Goal: Task Accomplishment & Management: Contribute content

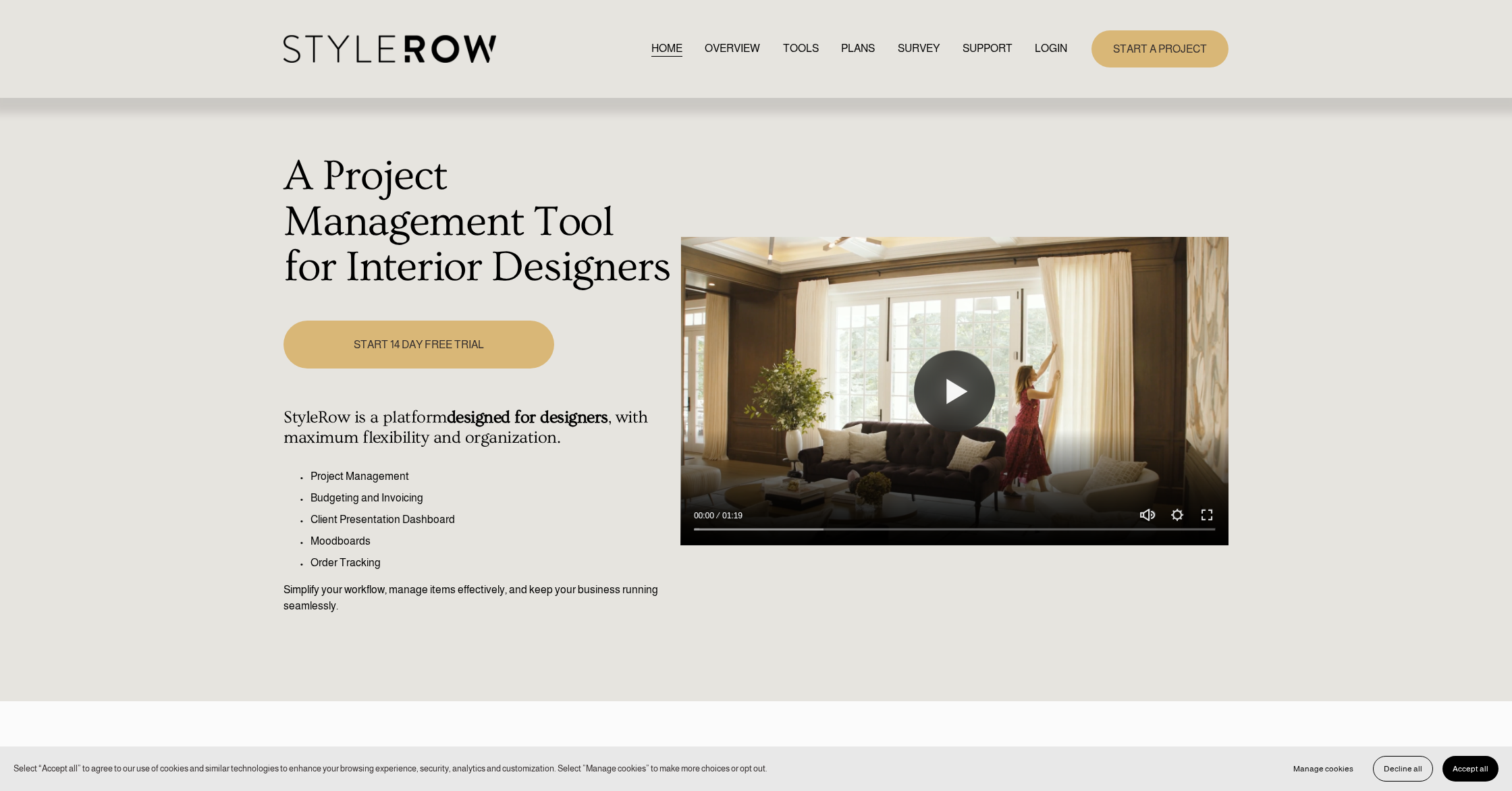
click at [1065, 45] on link "LOGIN" at bounding box center [1051, 49] width 33 height 18
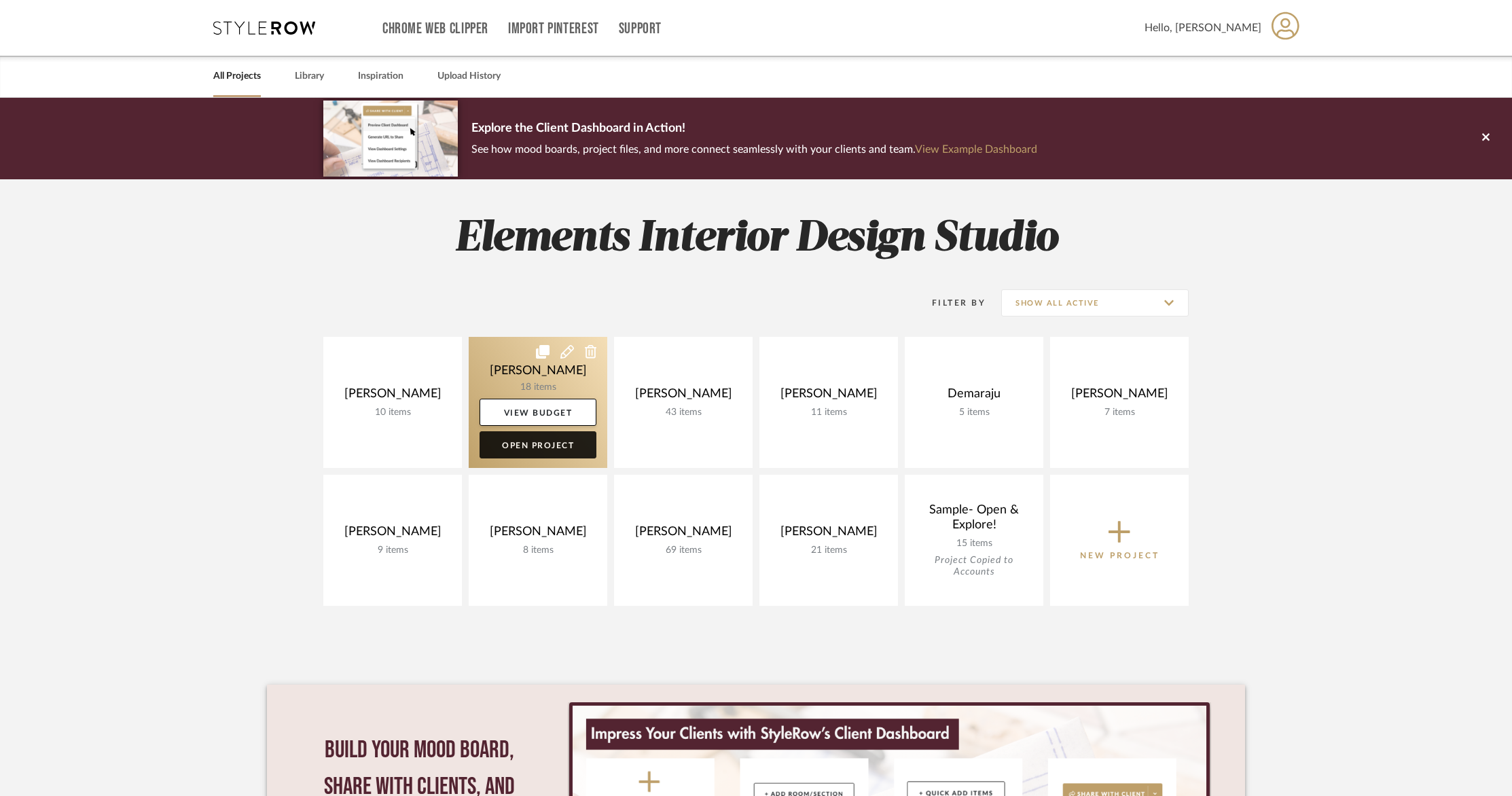
click at [542, 444] on link "Open Project" at bounding box center [538, 445] width 117 height 27
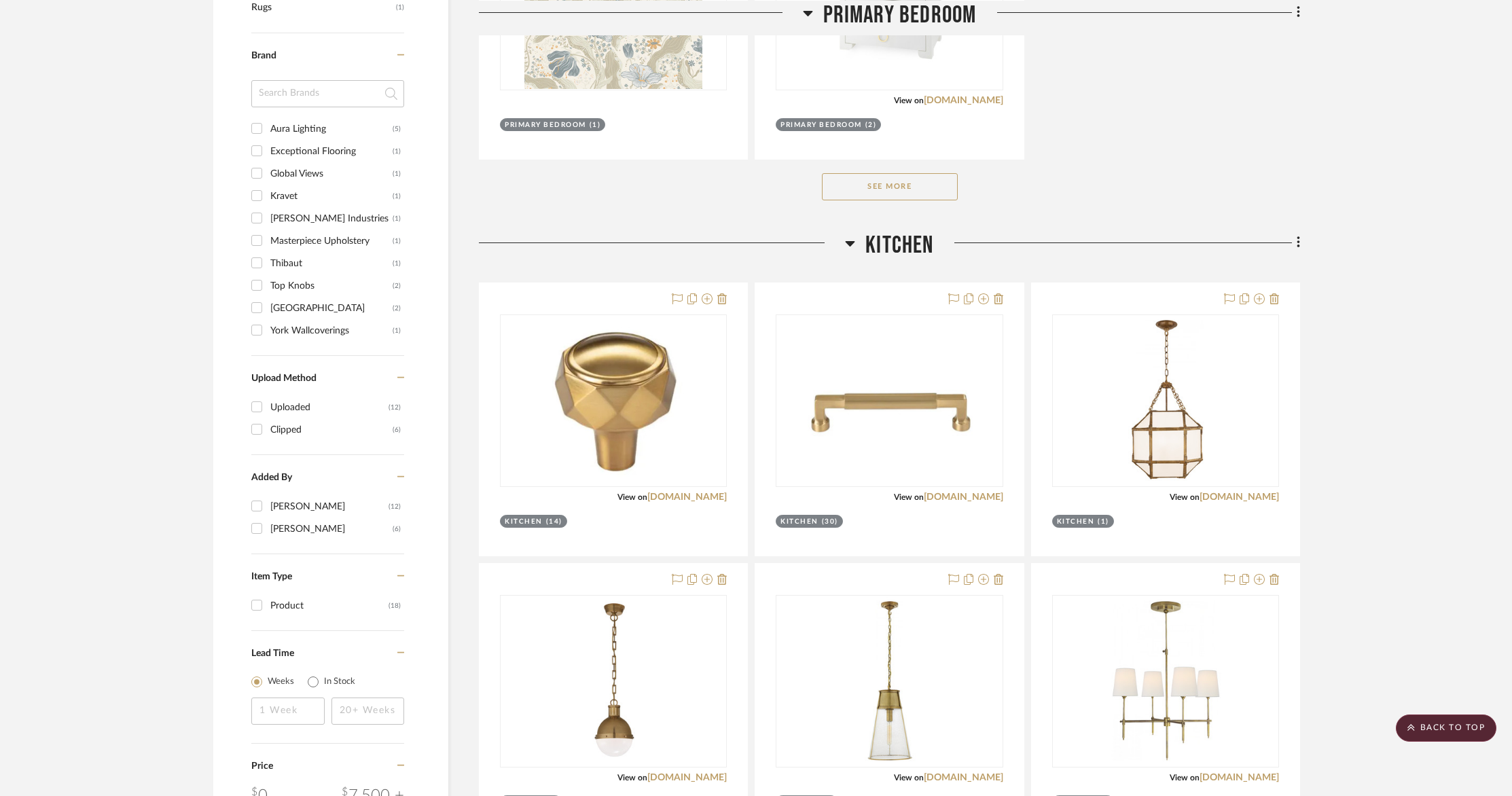
scroll to position [1045, 0]
click at [1299, 241] on icon at bounding box center [1298, 244] width 4 height 15
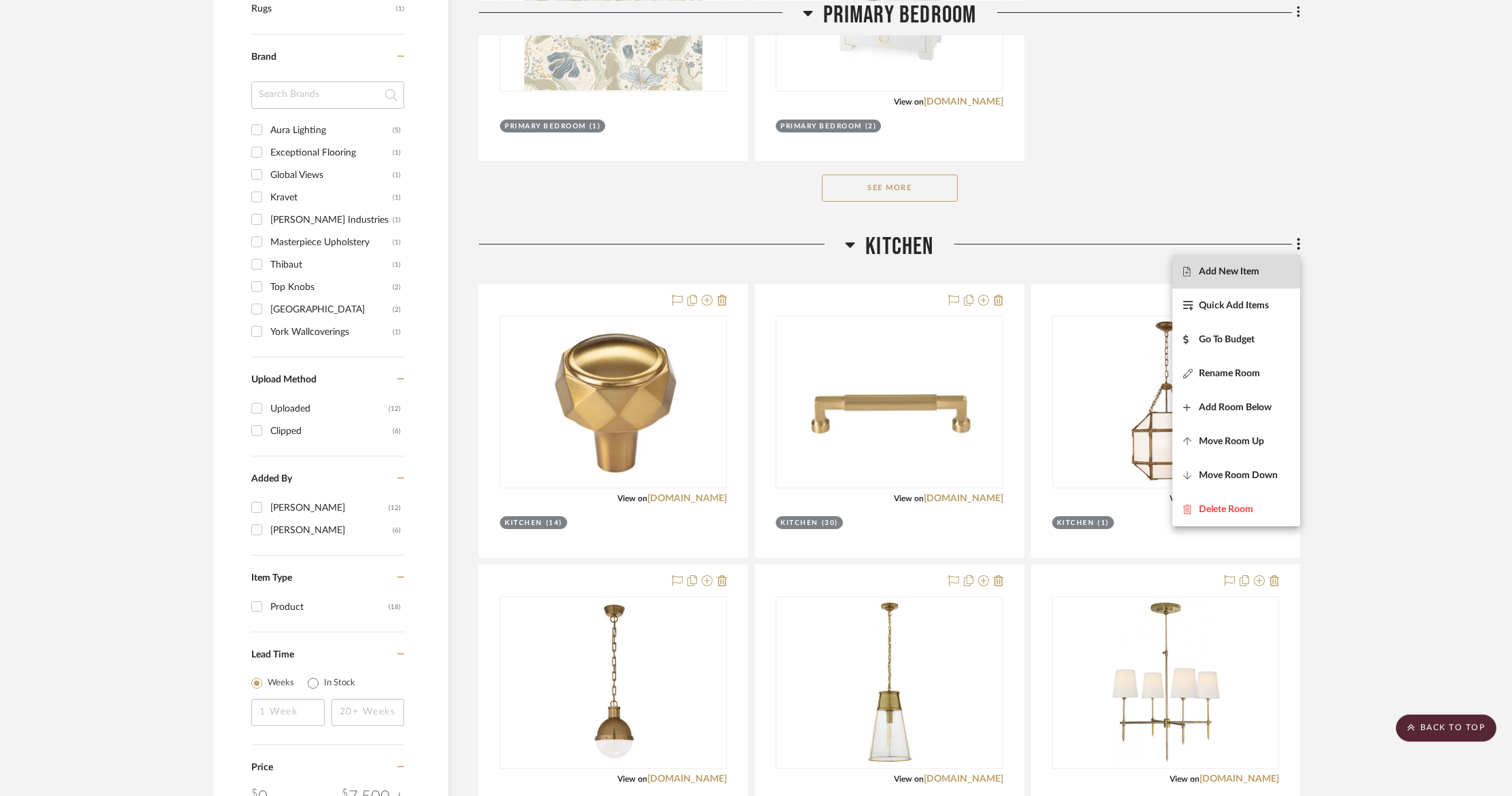
click at [1256, 266] on span "Add New Item" at bounding box center [1229, 271] width 60 height 11
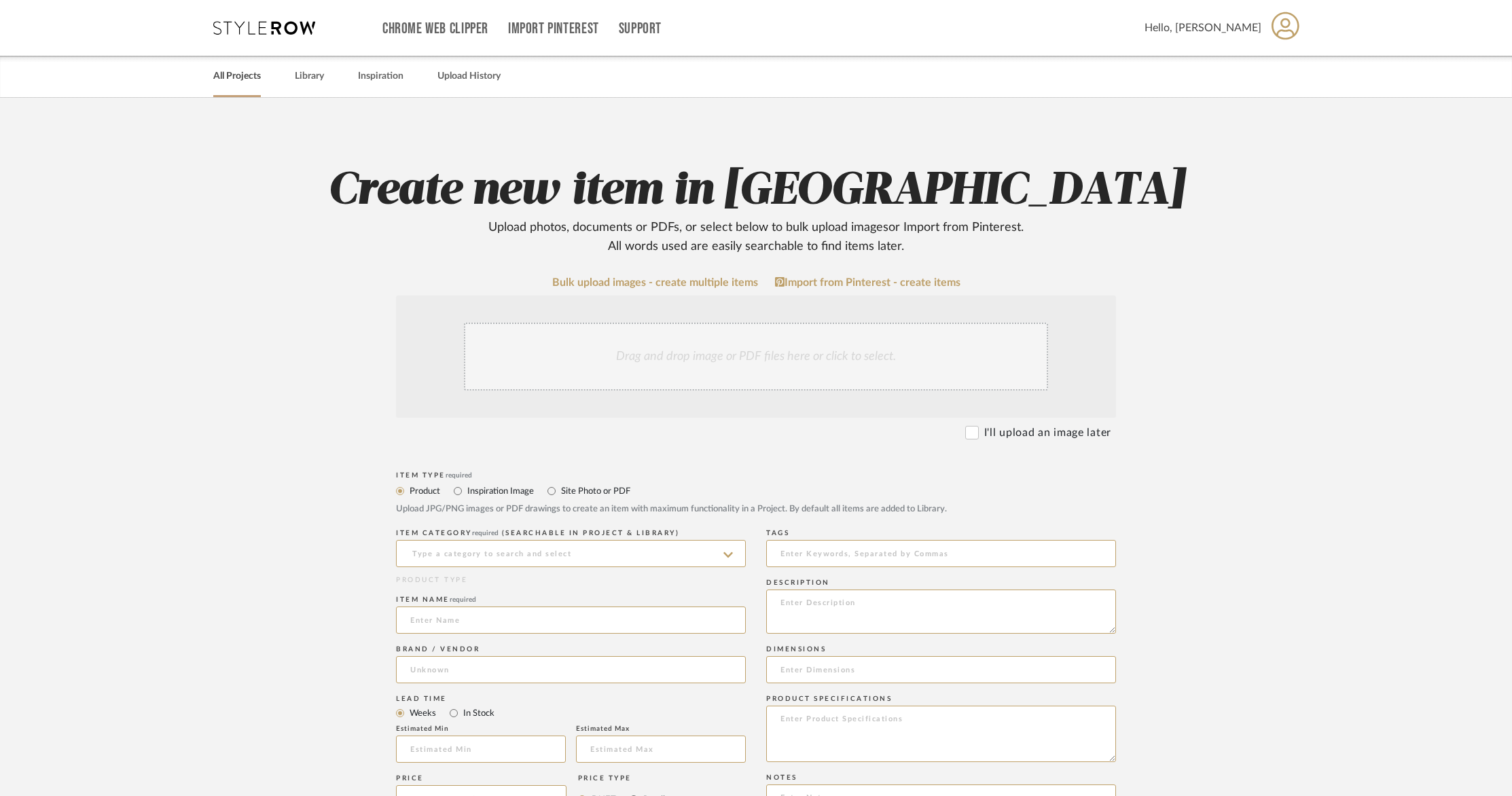
click at [246, 80] on link "All Projects" at bounding box center [237, 76] width 47 height 19
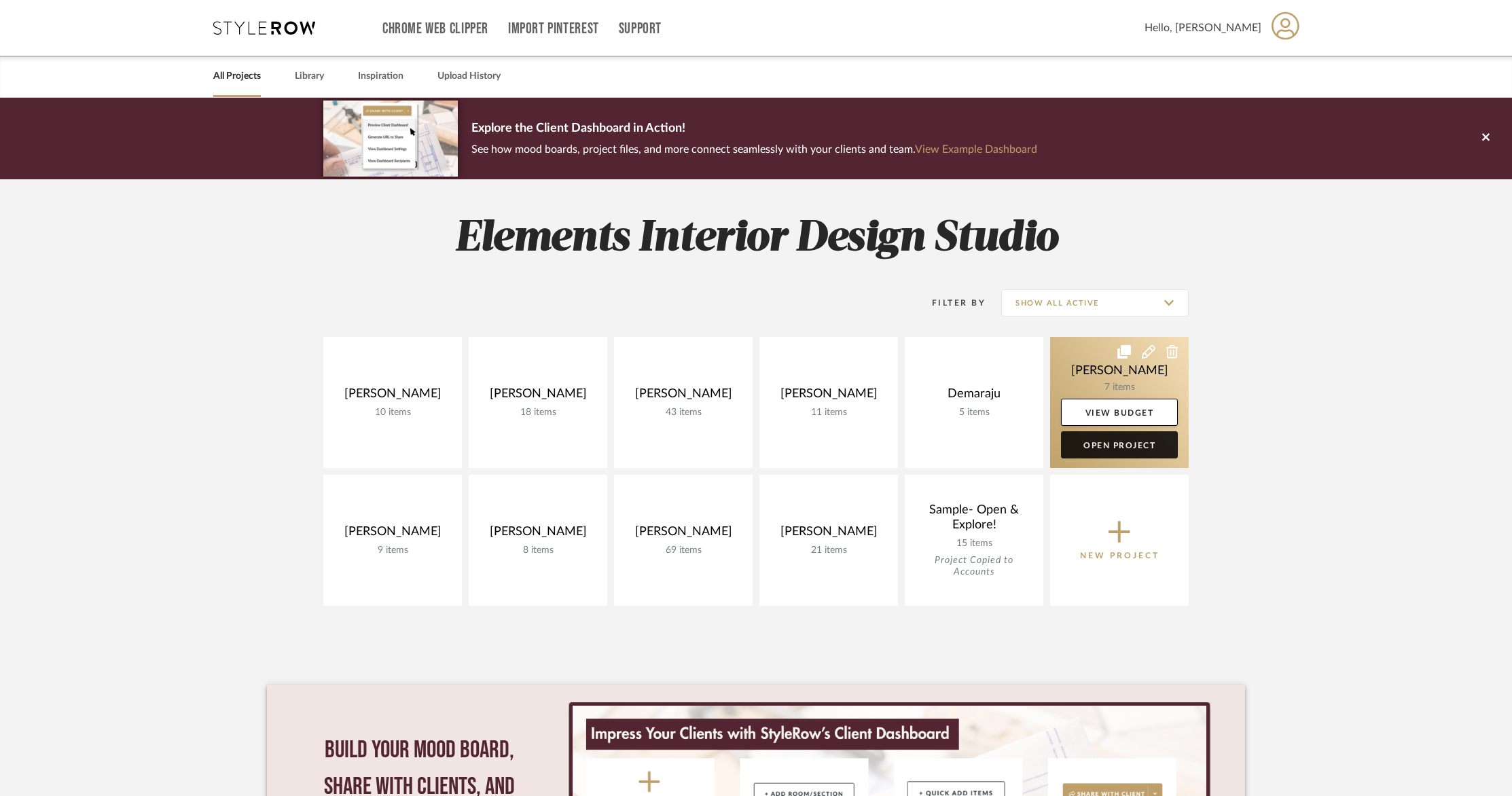
click at [1108, 447] on link "Open Project" at bounding box center [1119, 445] width 117 height 27
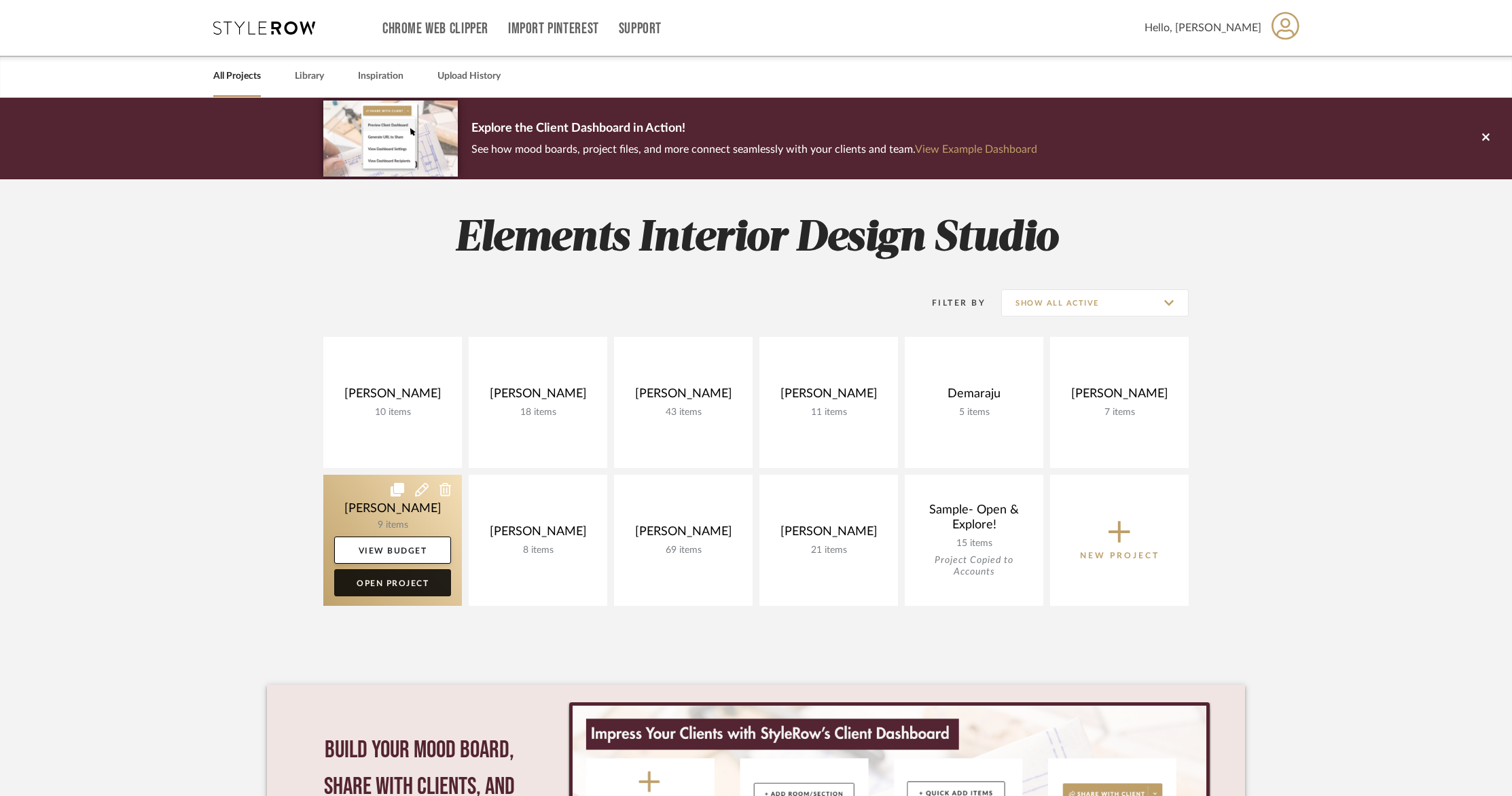
click at [413, 579] on link "Open Project" at bounding box center [392, 583] width 117 height 27
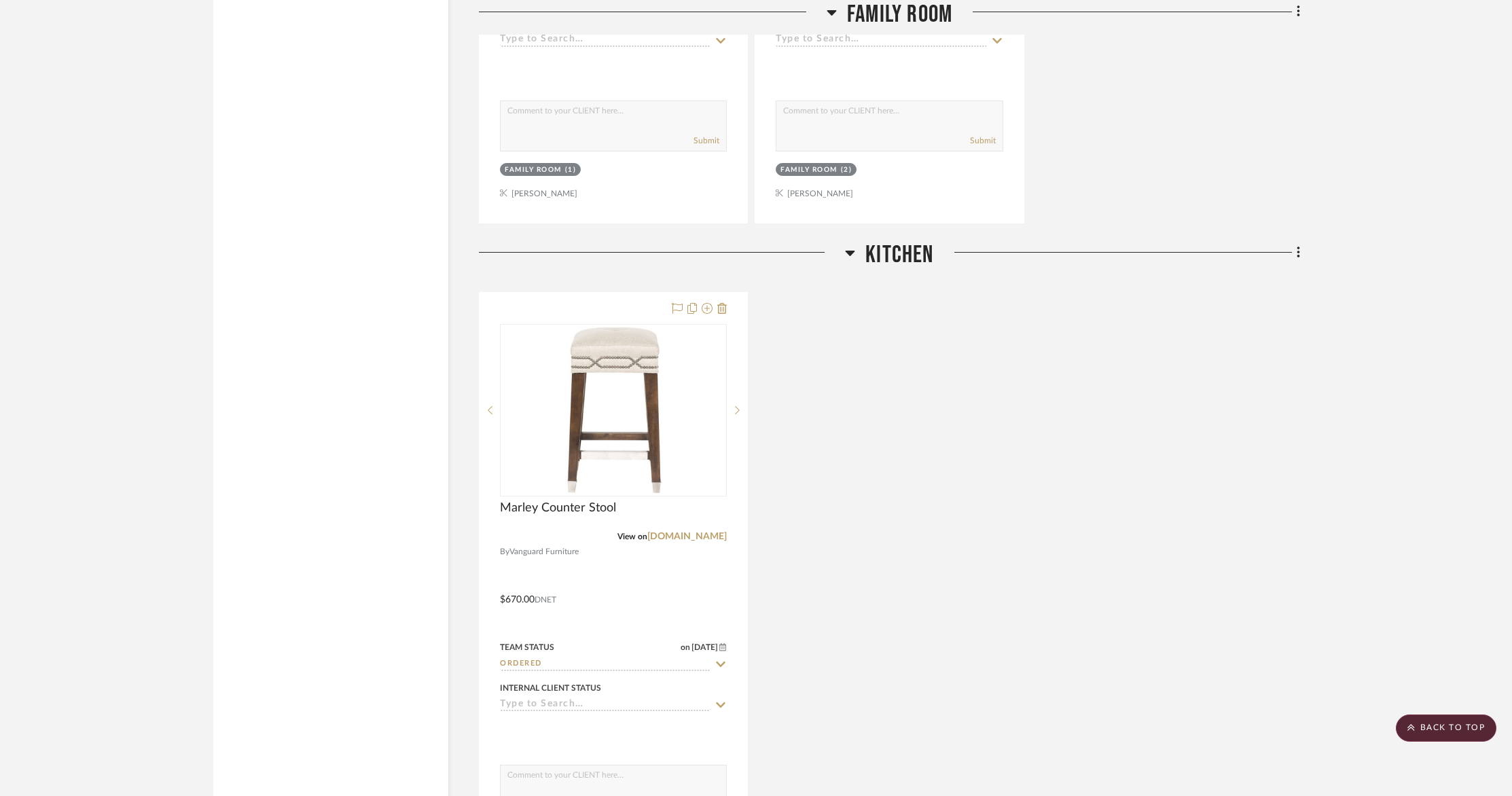
scroll to position [2011, 0]
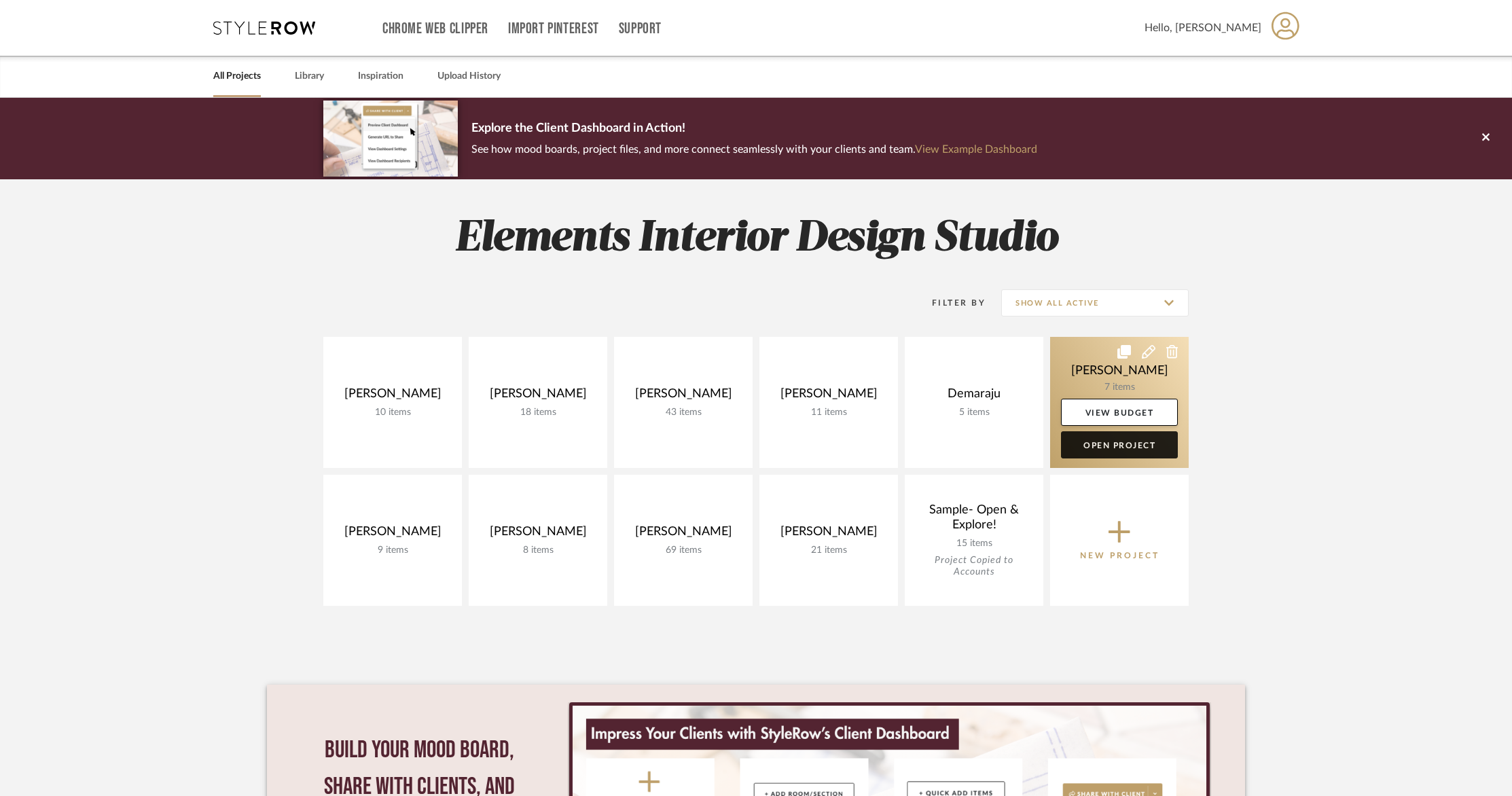
click at [1098, 443] on link "Open Project" at bounding box center [1119, 445] width 117 height 27
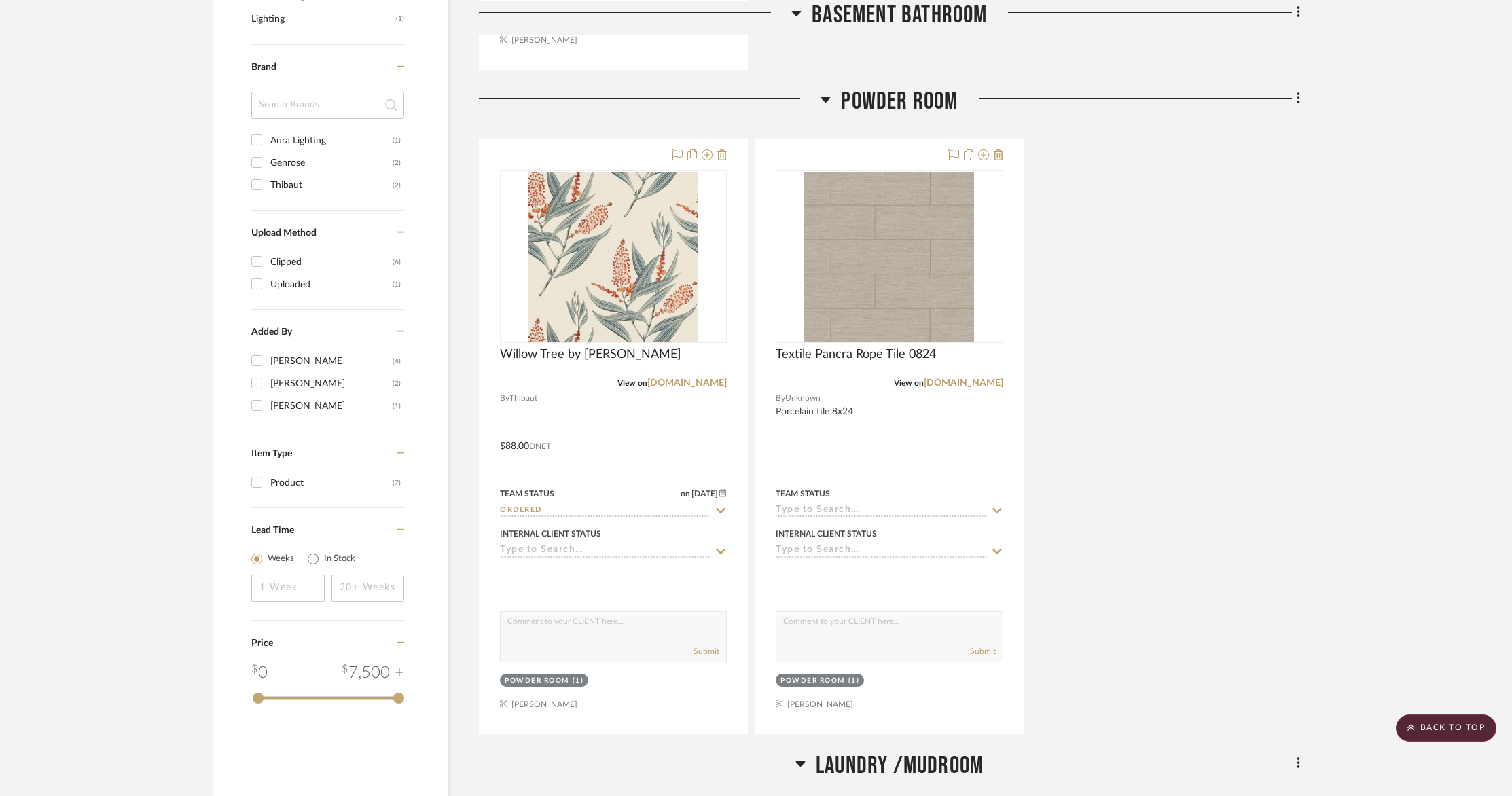
scroll to position [889, 0]
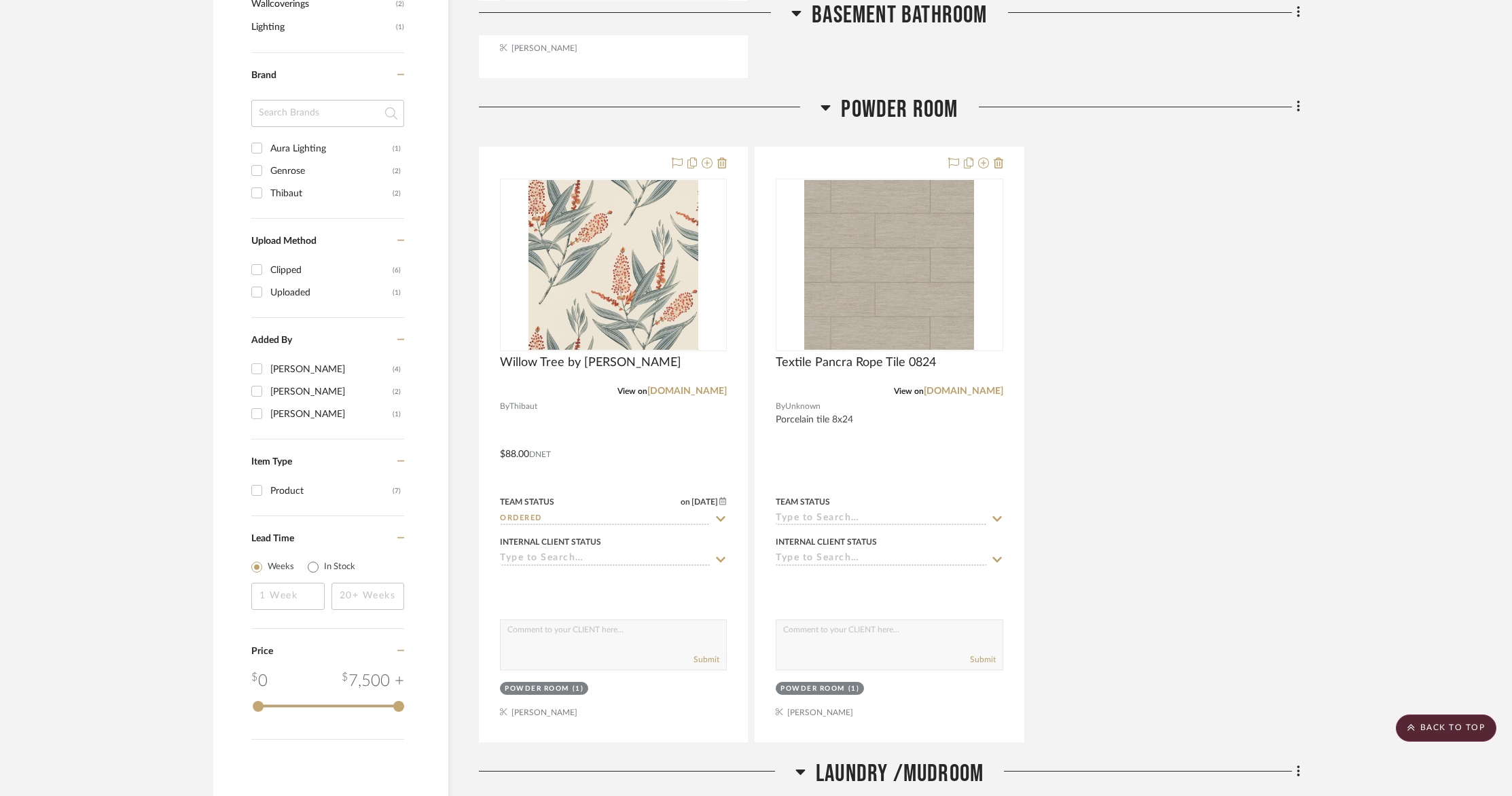
click at [1302, 107] on div "Filter by keyword, category or name prior to exporting to Excel or Bulk Actions…" at bounding box center [756, 721] width 1126 height 2756
click at [1300, 109] on div "Filter by keyword, category or name prior to exporting to Excel or Bulk Actions…" at bounding box center [756, 721] width 1126 height 2756
click at [1296, 109] on icon at bounding box center [1298, 106] width 4 height 15
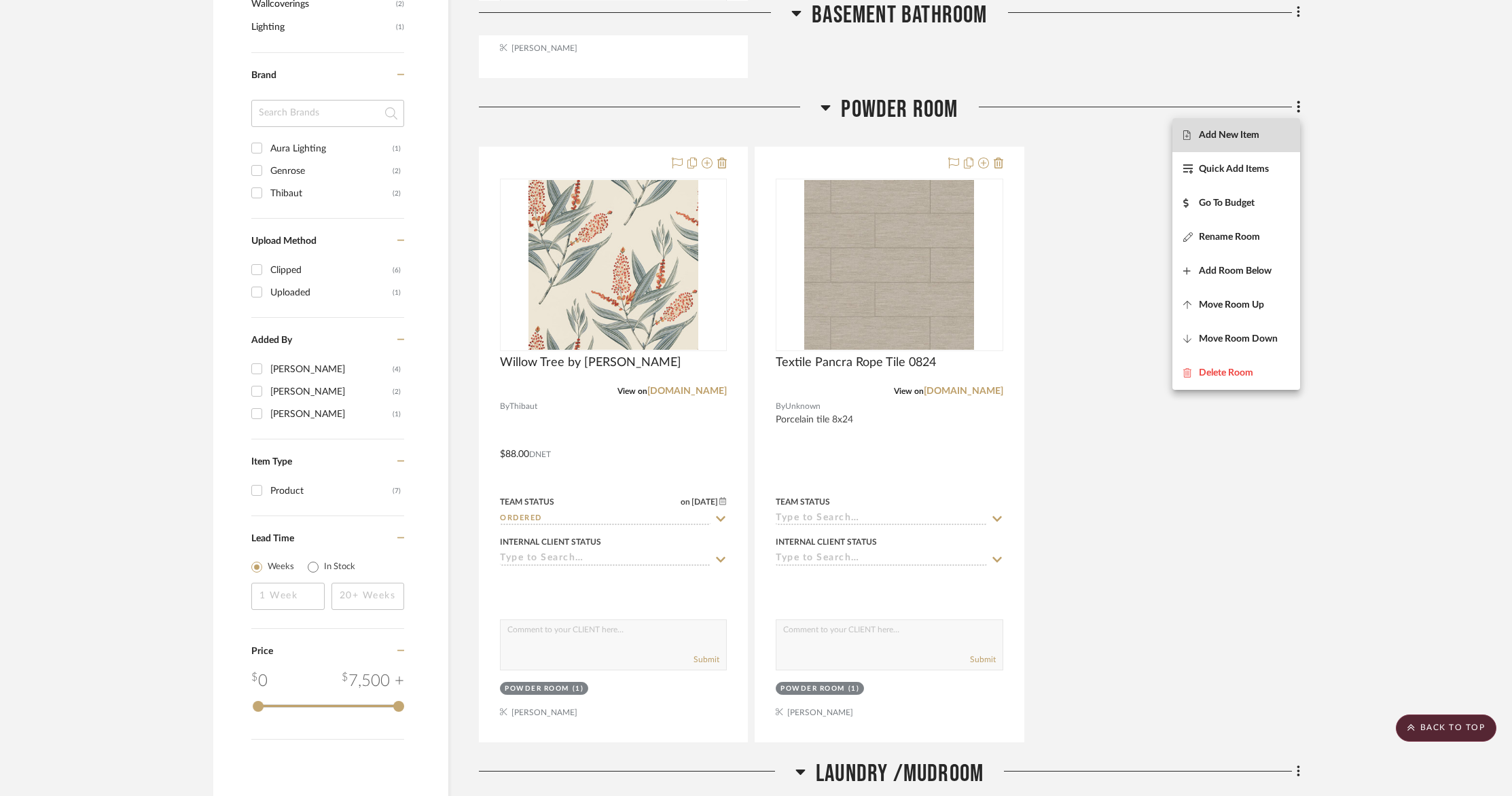
click at [1258, 132] on span "Add New Item" at bounding box center [1229, 135] width 60 height 11
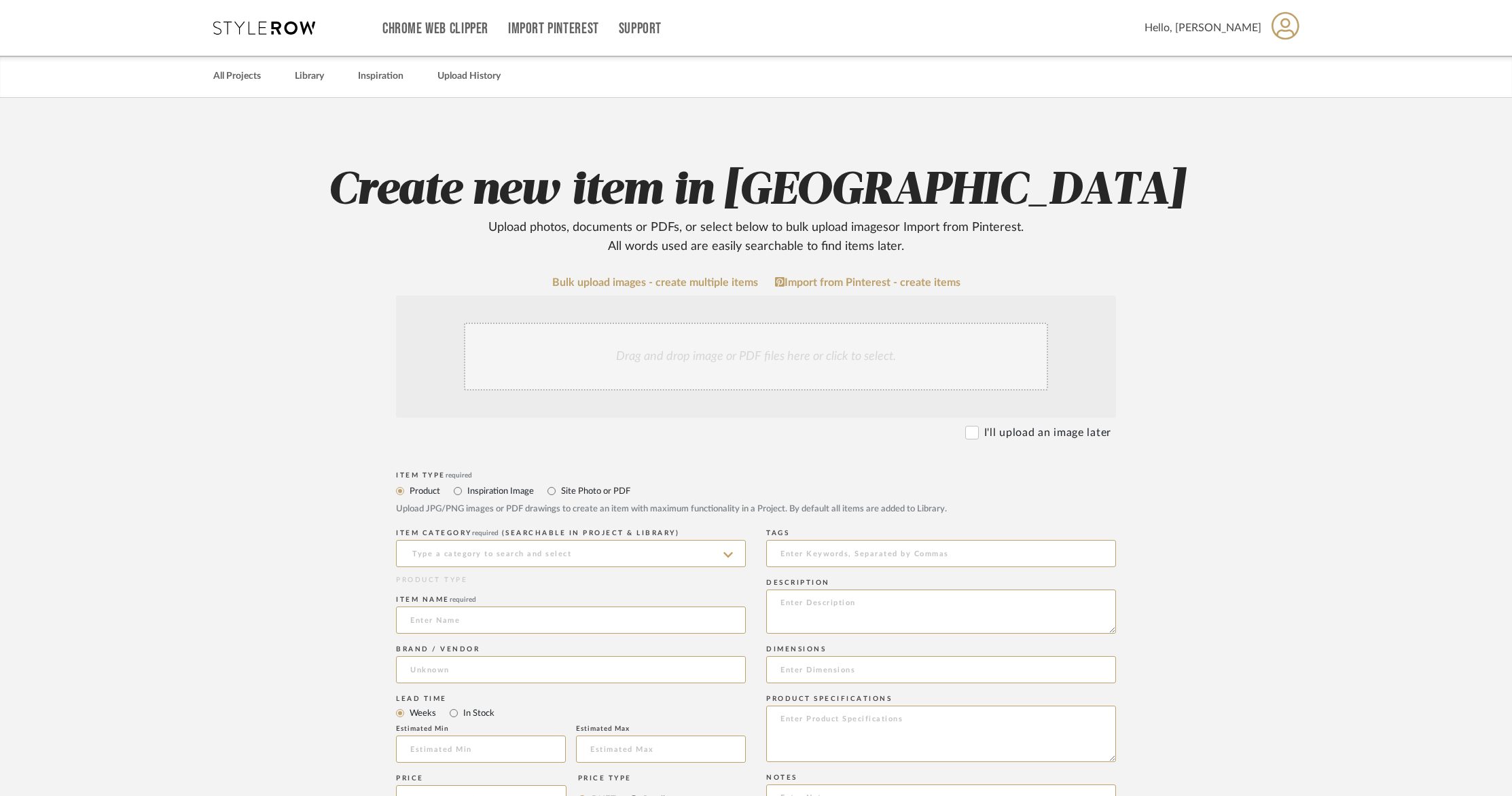
click at [584, 359] on div "Drag and drop image or PDF files here or click to select." at bounding box center [756, 357] width 584 height 68
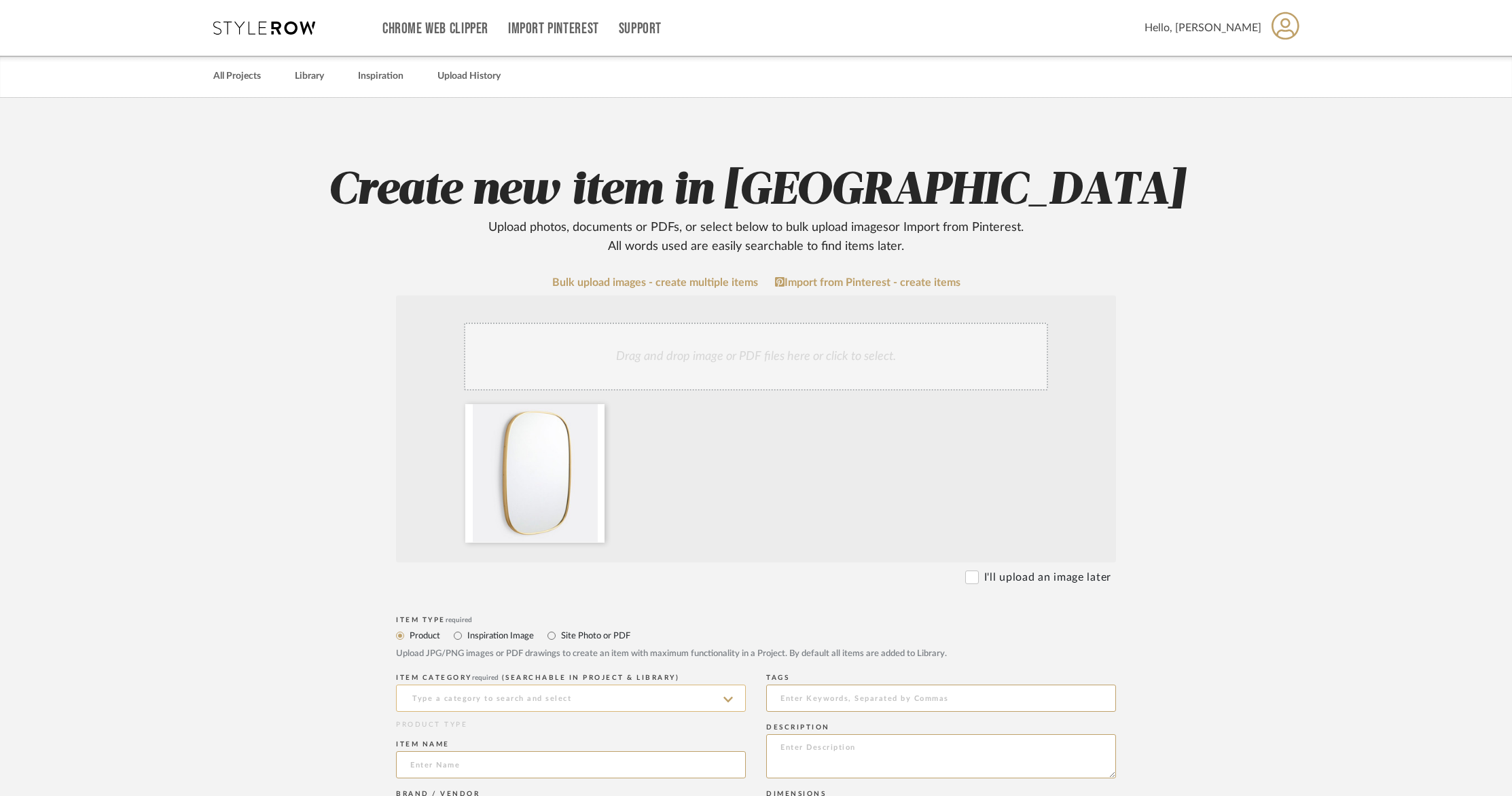
click at [480, 695] on input at bounding box center [571, 699] width 350 height 27
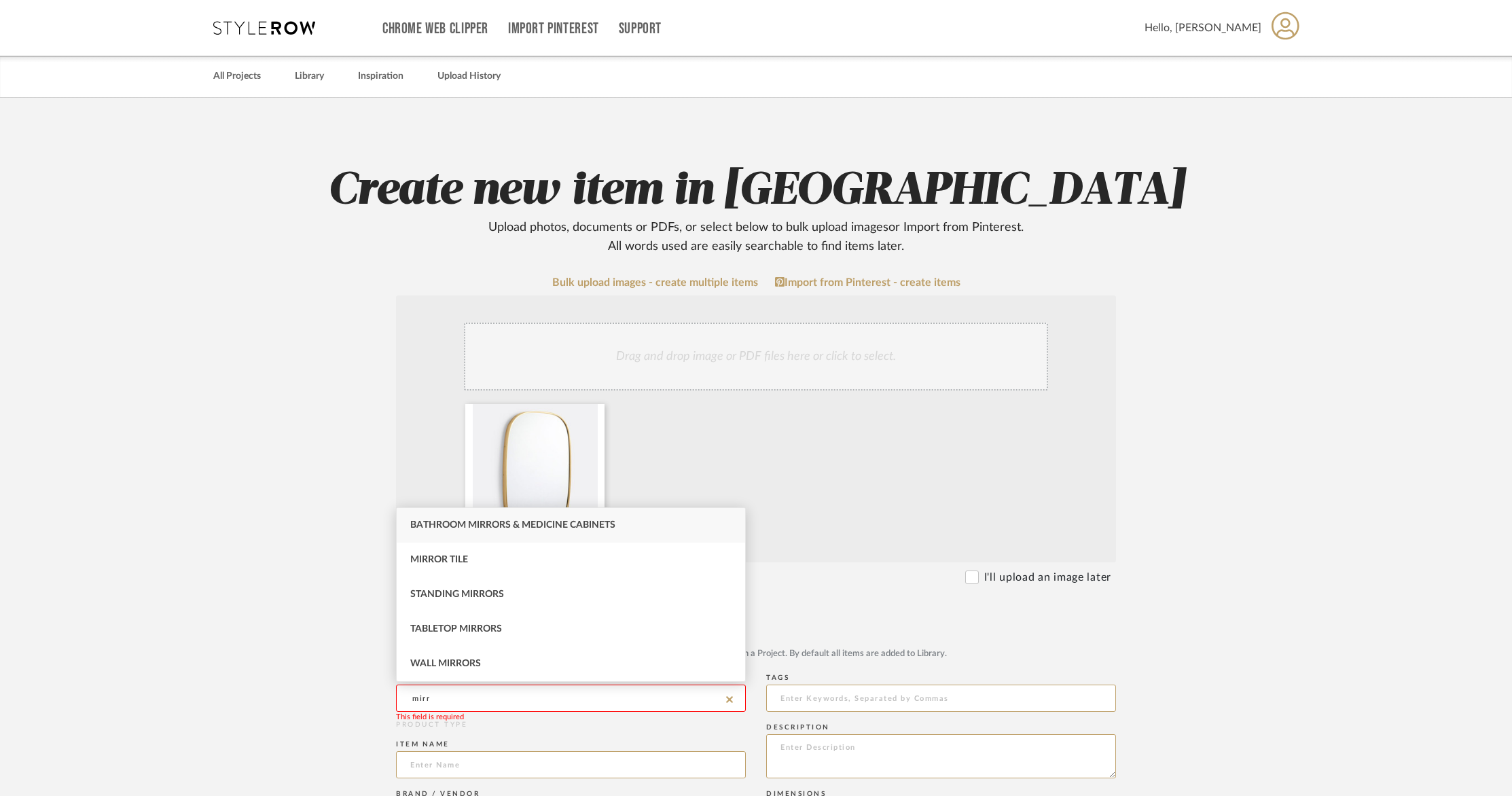
click at [529, 525] on span "Bathroom Mirrors & Medicine Cabinets" at bounding box center [513, 526] width 205 height 10
type input "Bathroom Mirrors & Medicine Cabinets"
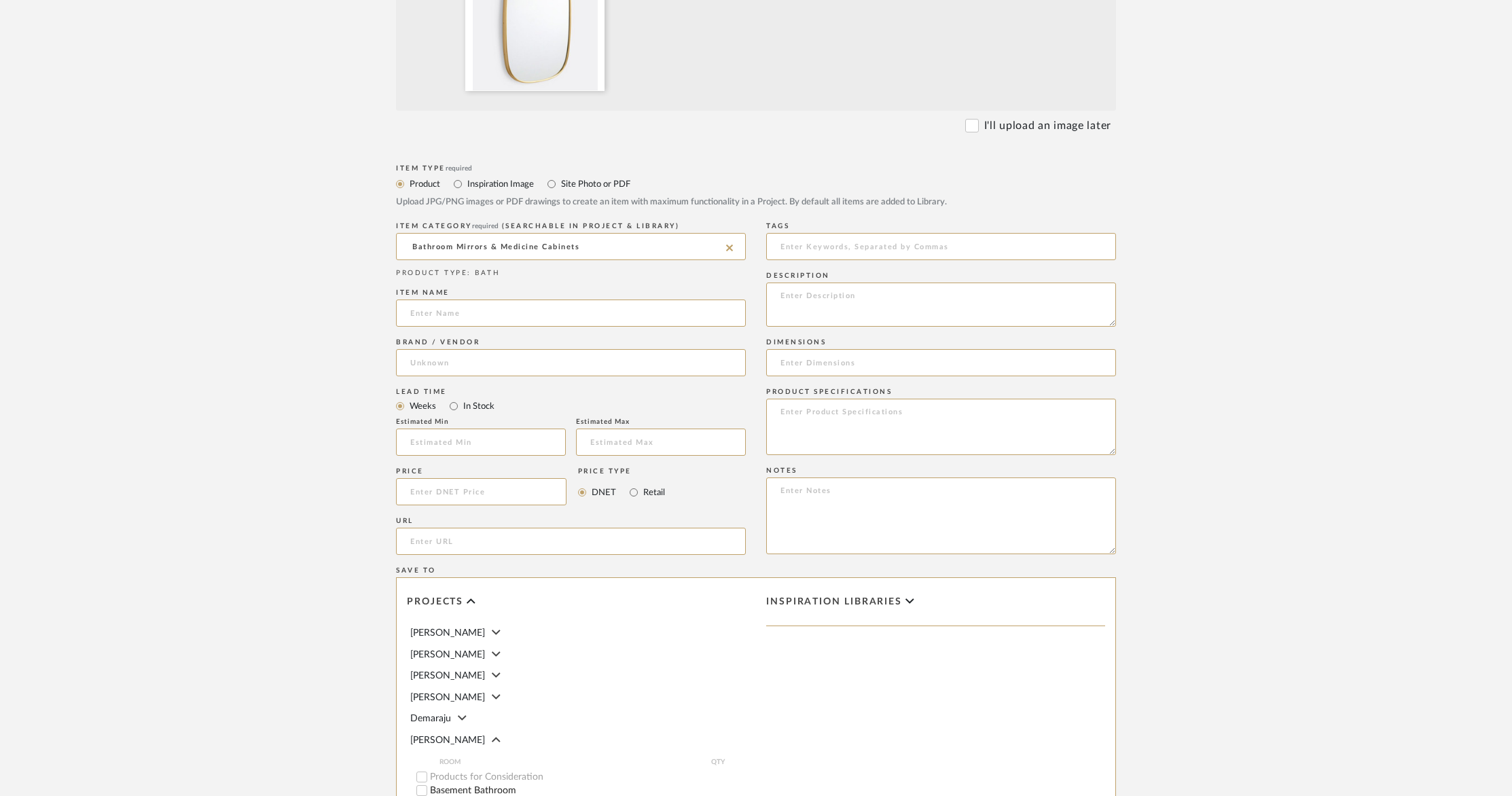
scroll to position [451, 0]
click at [451, 314] on input at bounding box center [571, 315] width 350 height 27
type input "Capsule Metal Framed Mirror, Aged Brass - French Cleat"
click at [522, 364] on input at bounding box center [571, 365] width 350 height 27
paste input "https://www.rejuvenation.com/products/capsule-metal-framed-mirror/?_cn_psugg_q=…"
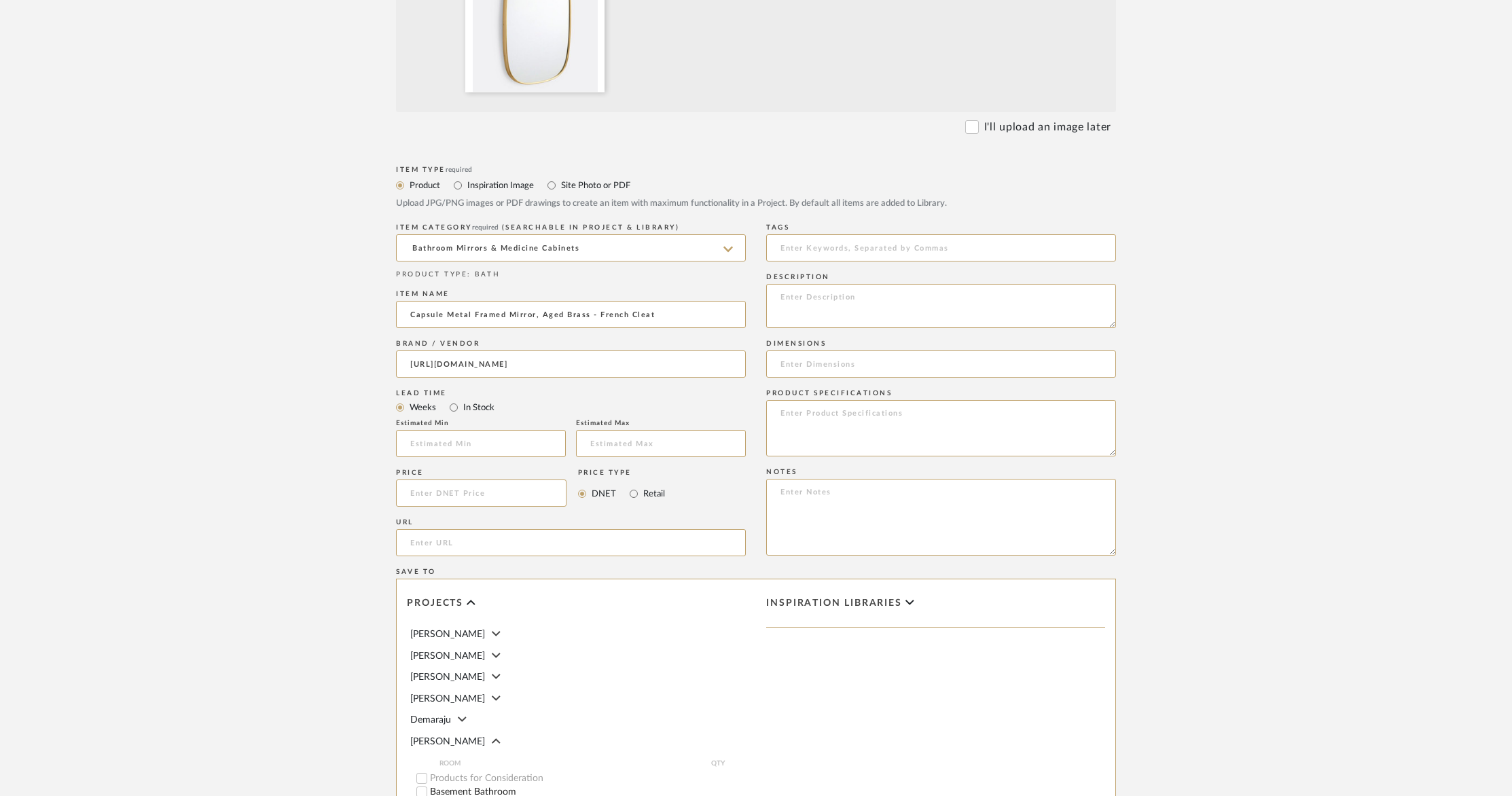
scroll to position [0, 78]
type input "https://www.rejuvenation.com/products/capsule-metal-framed-mirror/?_cn_psugg_q=…"
click at [519, 490] on input at bounding box center [481, 493] width 171 height 27
type input "399.20"
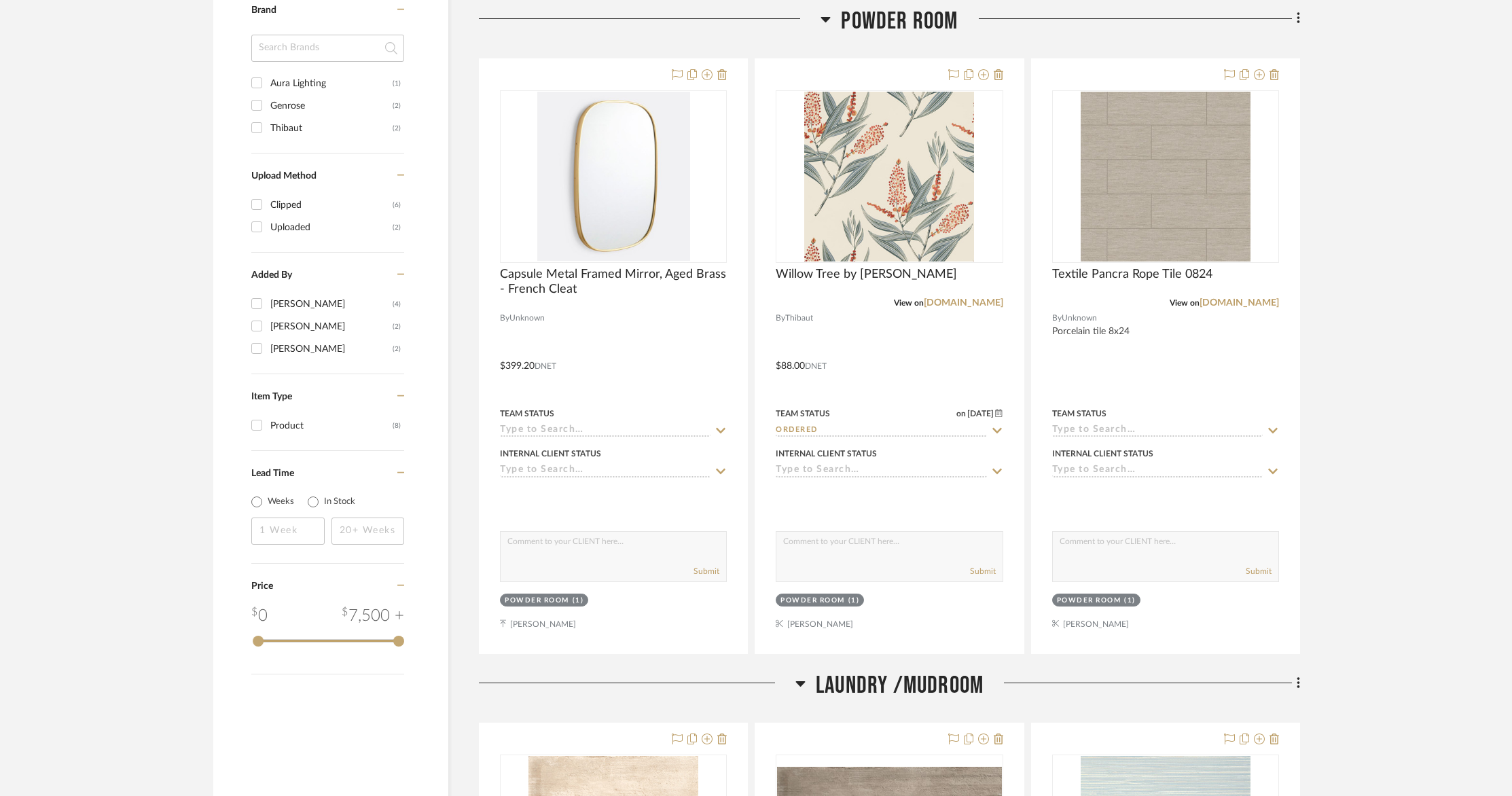
scroll to position [982, 0]
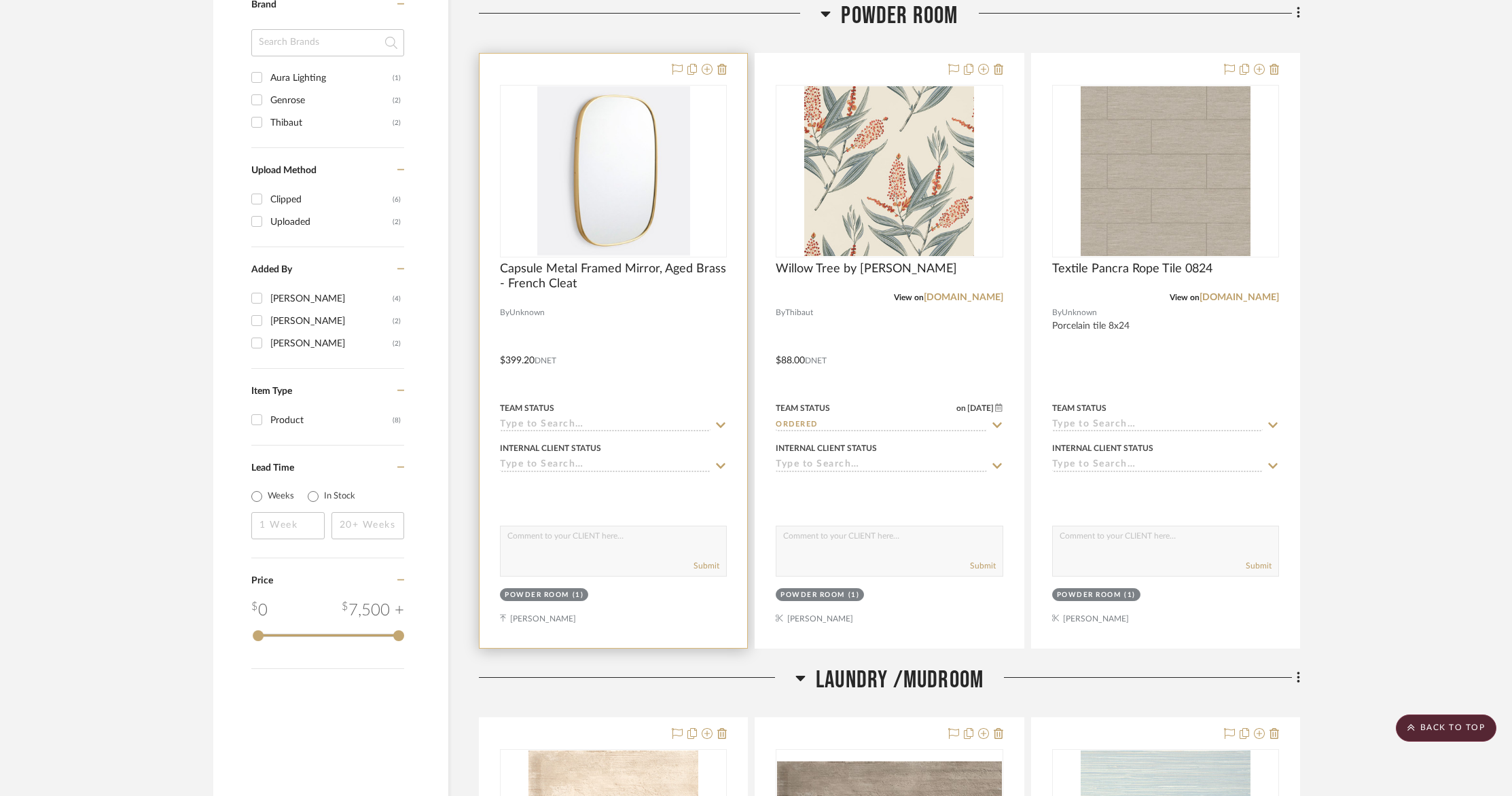
click at [621, 336] on div at bounding box center [613, 351] width 268 height 595
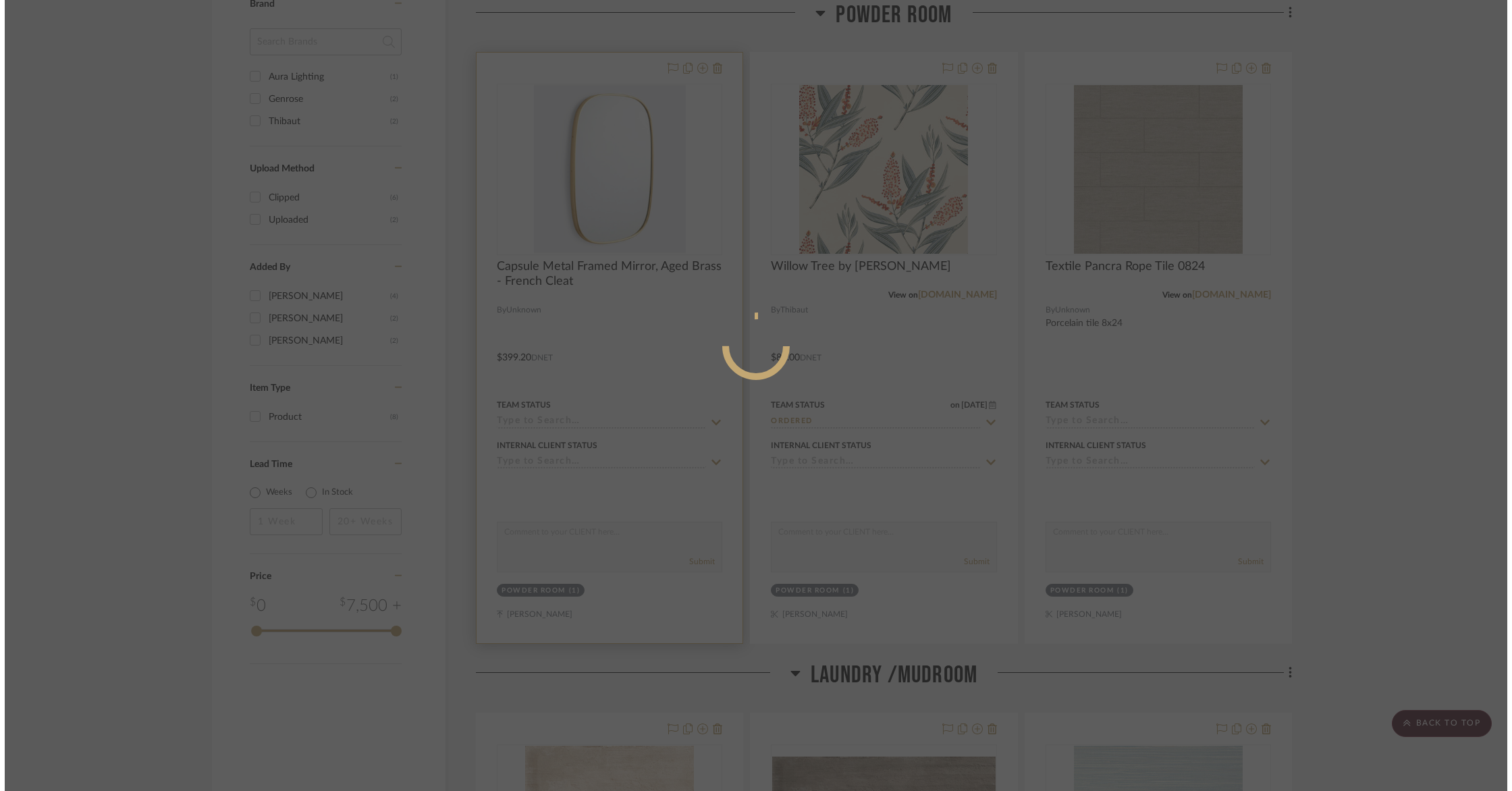
scroll to position [0, 0]
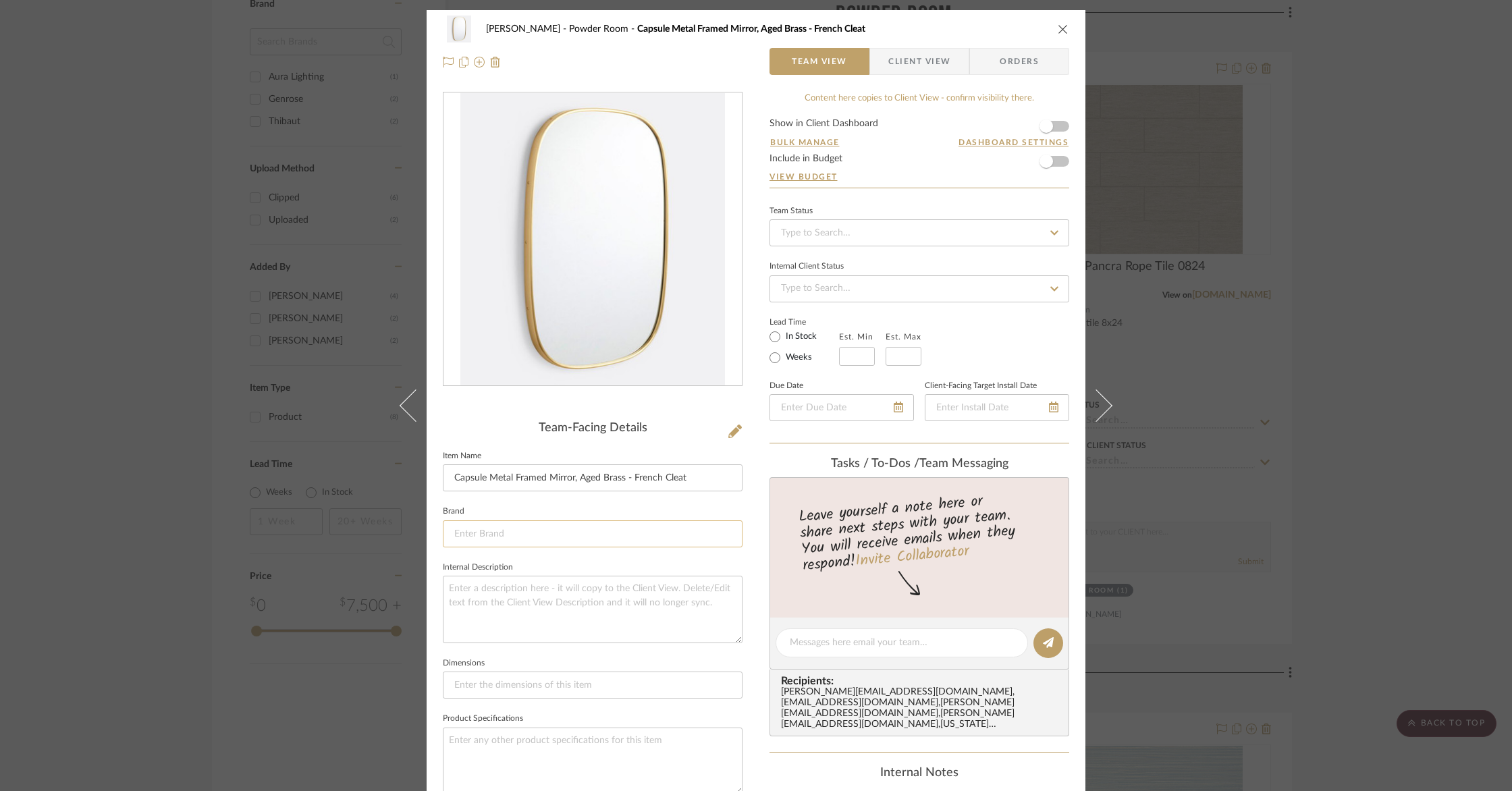
drag, startPoint x: 560, startPoint y: 521, endPoint x: 558, endPoint y: 527, distance: 6.3
click at [559, 525] on input at bounding box center [592, 534] width 300 height 27
drag, startPoint x: 1190, startPoint y: 514, endPoint x: 1100, endPoint y: 511, distance: 90.0
click at [1190, 514] on div "Goodstadt Powder Room Capsule Metal Framed Mirror, Aged Brass - French Cleat Te…" at bounding box center [756, 395] width 1512 height 791
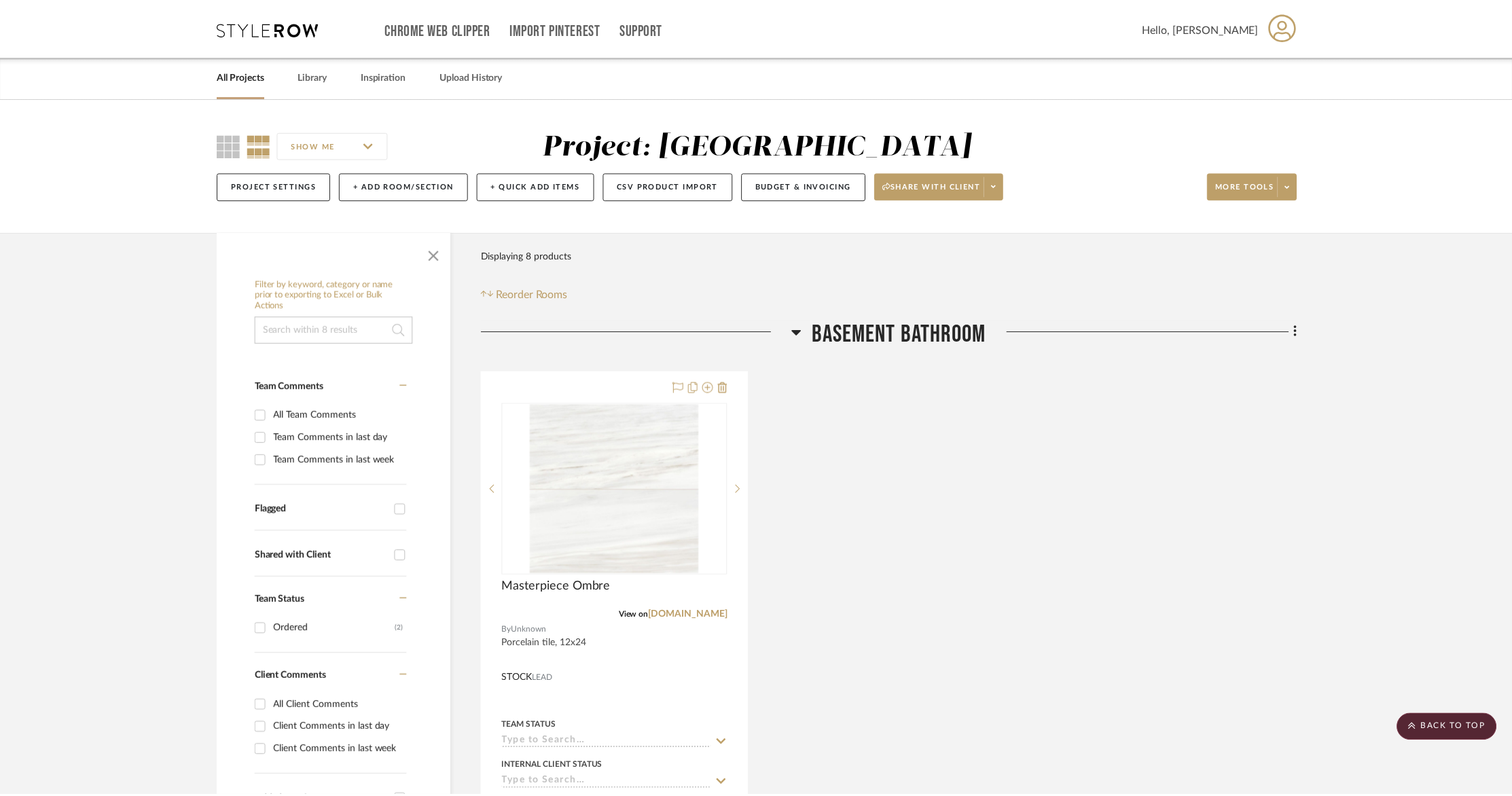
scroll to position [982, 0]
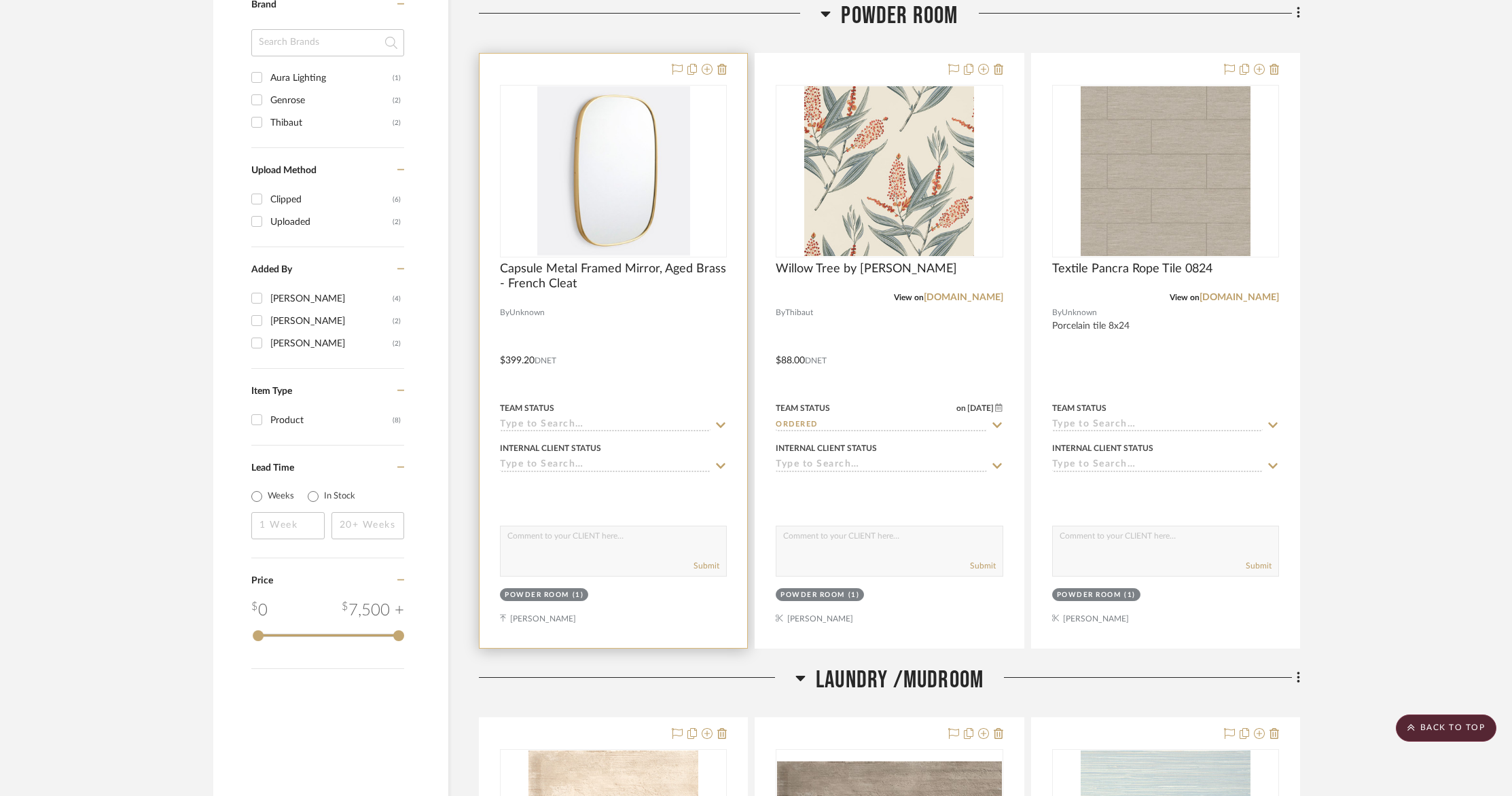
click at [630, 313] on div at bounding box center [613, 351] width 268 height 595
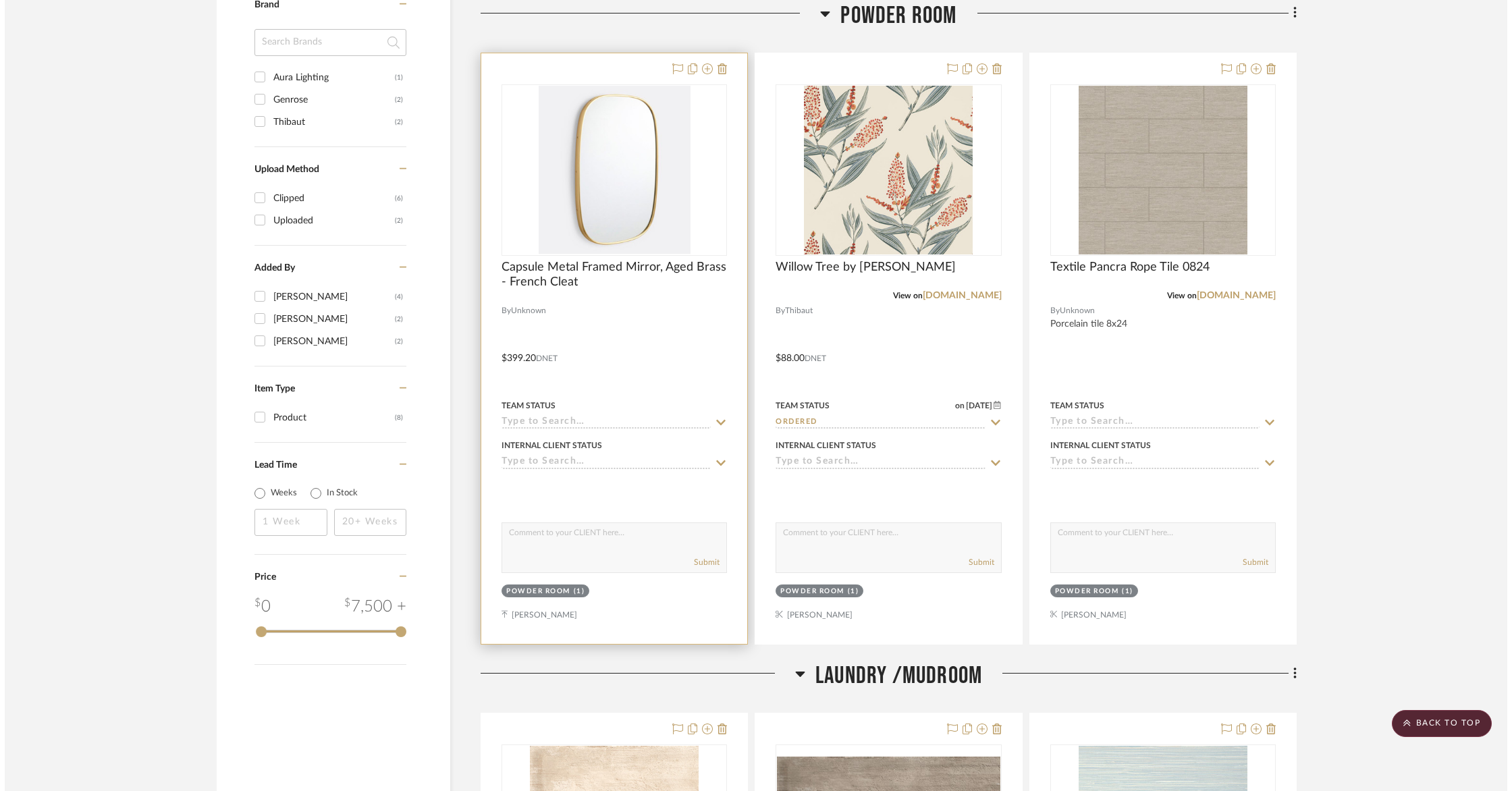
scroll to position [0, 0]
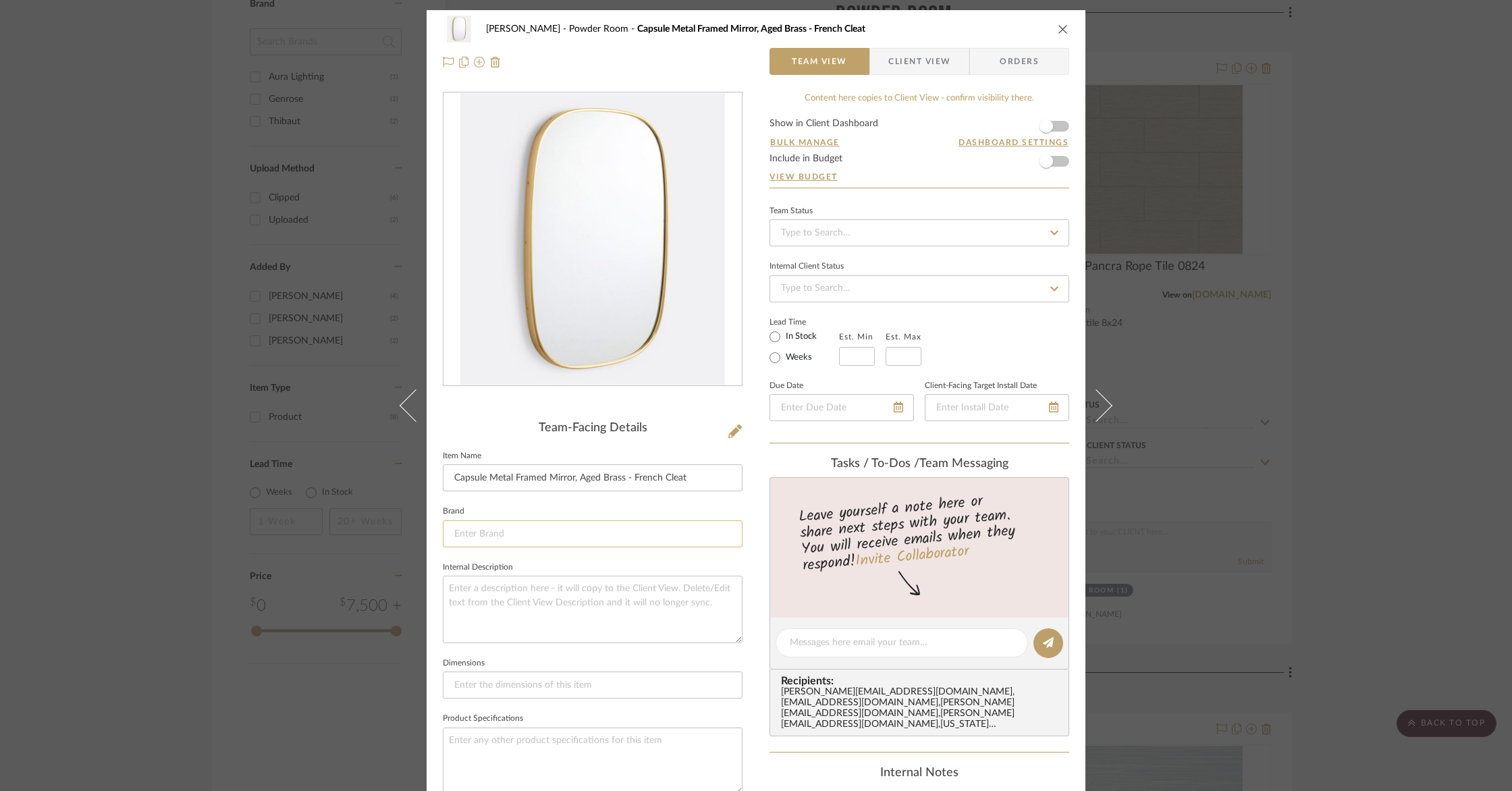
click at [500, 533] on input at bounding box center [592, 534] width 300 height 27
click at [521, 526] on input "rejuv" at bounding box center [592, 534] width 300 height 27
click at [517, 572] on span "Rejuvenation" at bounding box center [593, 568] width 259 height 11
type input "Rejuvenation"
click at [548, 686] on input at bounding box center [592, 685] width 300 height 27
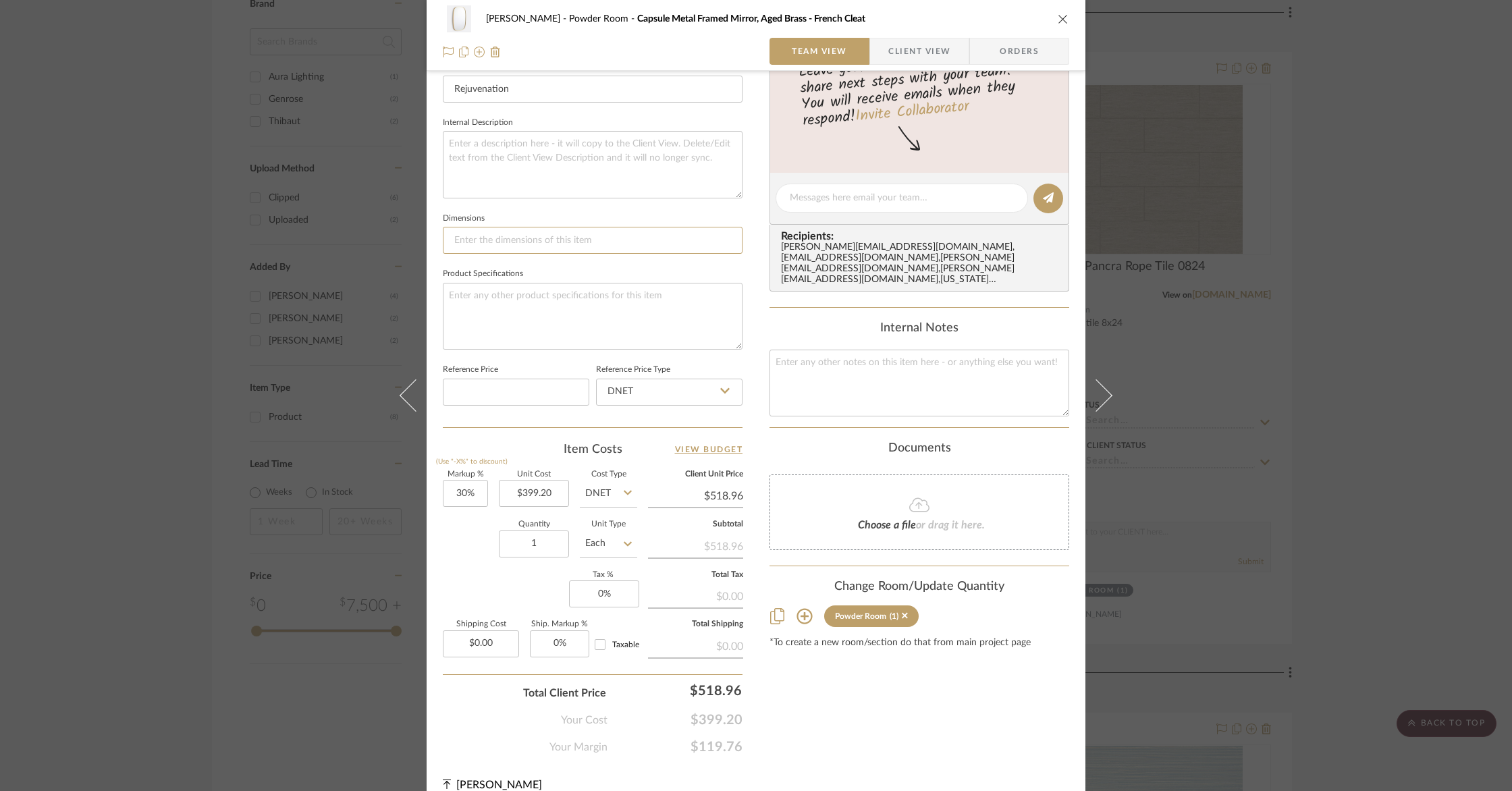
scroll to position [445, 0]
type input "30"
click at [464, 485] on input "30" at bounding box center [465, 493] width 46 height 27
type input "0"
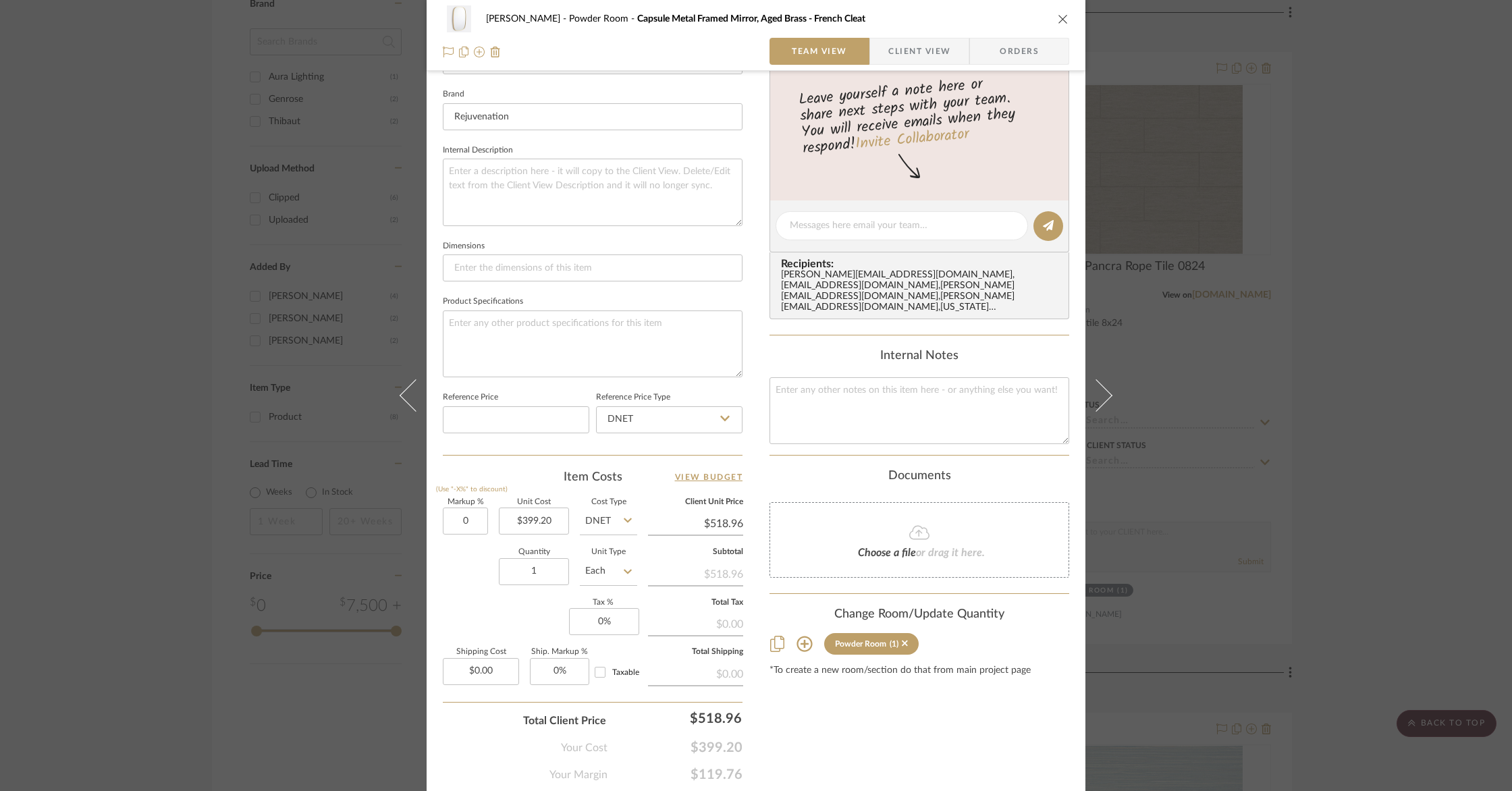
type input "0%"
click at [473, 581] on div "Quantity 1 Unit Type Each" at bounding box center [540, 573] width 194 height 48
type input "$399.20"
click at [620, 620] on input "0" at bounding box center [604, 621] width 70 height 27
click at [712, 622] on div "$0.00" at bounding box center [695, 623] width 95 height 24
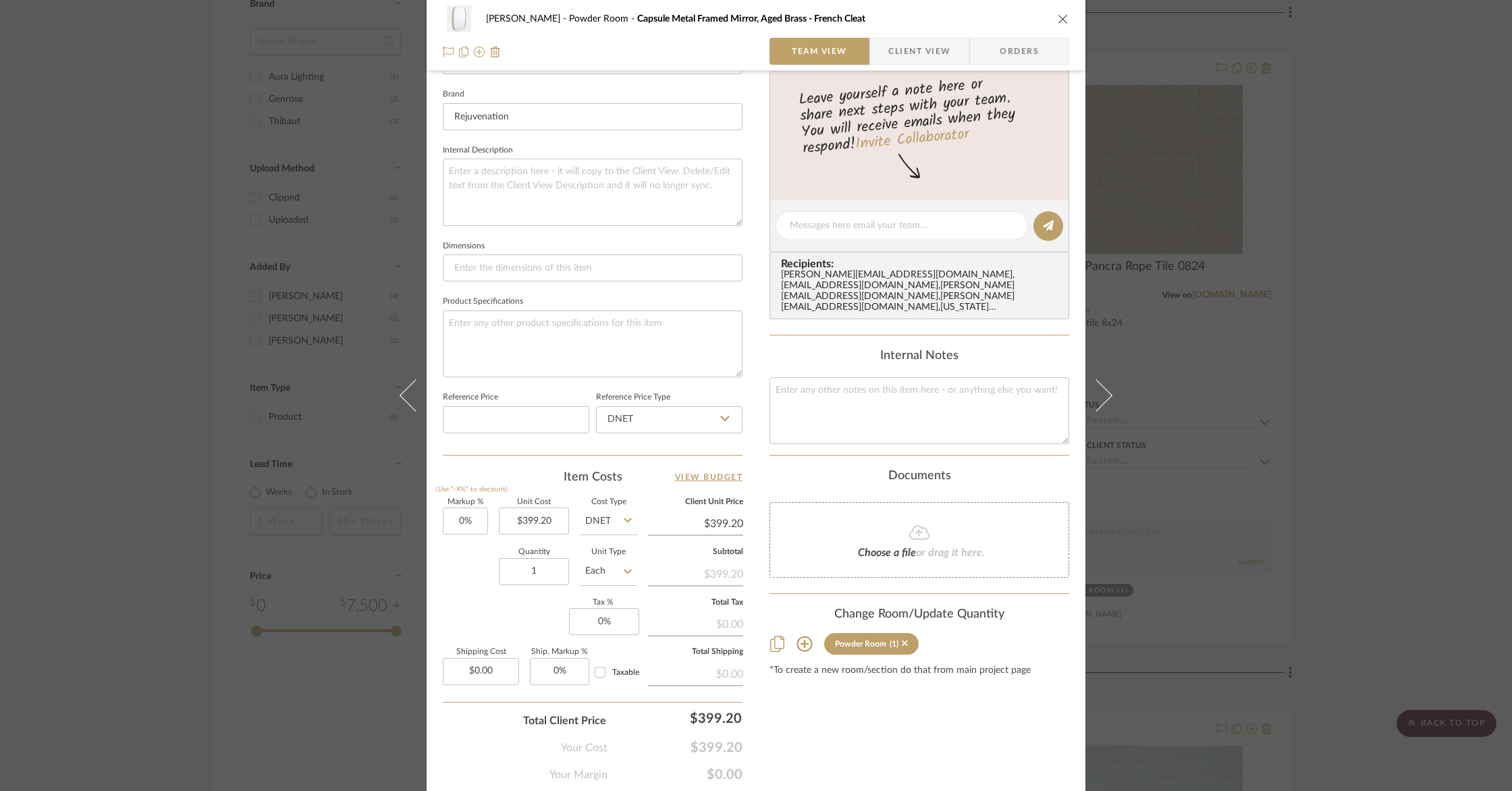
click at [734, 621] on div "$0.00" at bounding box center [695, 623] width 95 height 24
click at [734, 621] on div "$0.00" at bounding box center [695, 623] width 95 height 24
click at [620, 623] on input "0" at bounding box center [604, 621] width 70 height 27
drag, startPoint x: 620, startPoint y: 622, endPoint x: 633, endPoint y: 620, distance: 13.2
click at [620, 622] on input "0" at bounding box center [604, 621] width 70 height 27
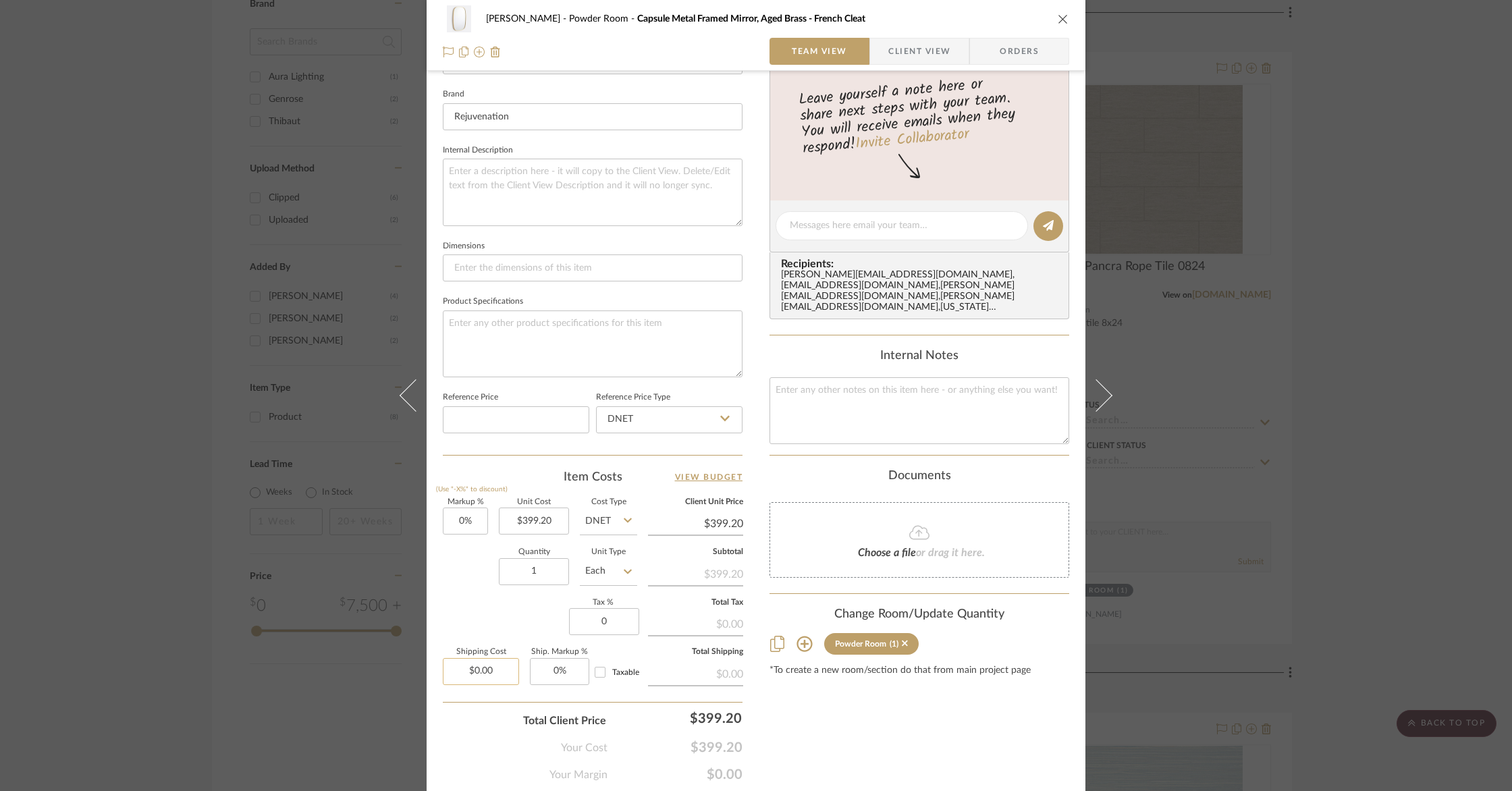
type input "0%"
click at [503, 667] on input "0.00" at bounding box center [481, 672] width 76 height 27
type input "$39.92"
click at [679, 664] on div "$0.00" at bounding box center [695, 673] width 95 height 24
click at [595, 670] on input "Taxable" at bounding box center [600, 672] width 22 height 22
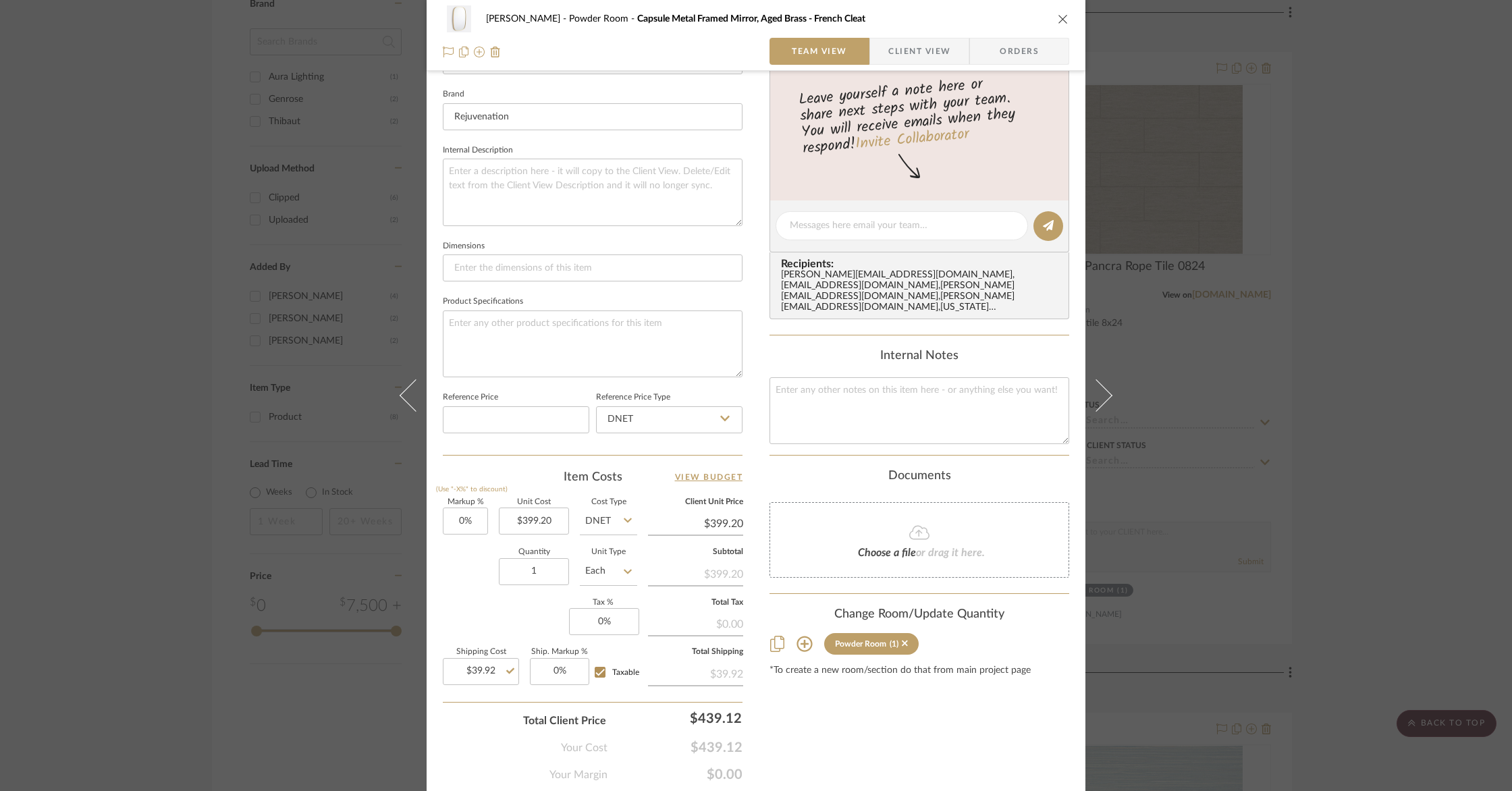
checkbox input "true"
click at [595, 670] on input "Taxable" at bounding box center [600, 672] width 22 height 22
checkbox input "false"
click at [712, 618] on div "$0.00" at bounding box center [695, 623] width 95 height 24
click at [603, 622] on input "0" at bounding box center [604, 621] width 70 height 27
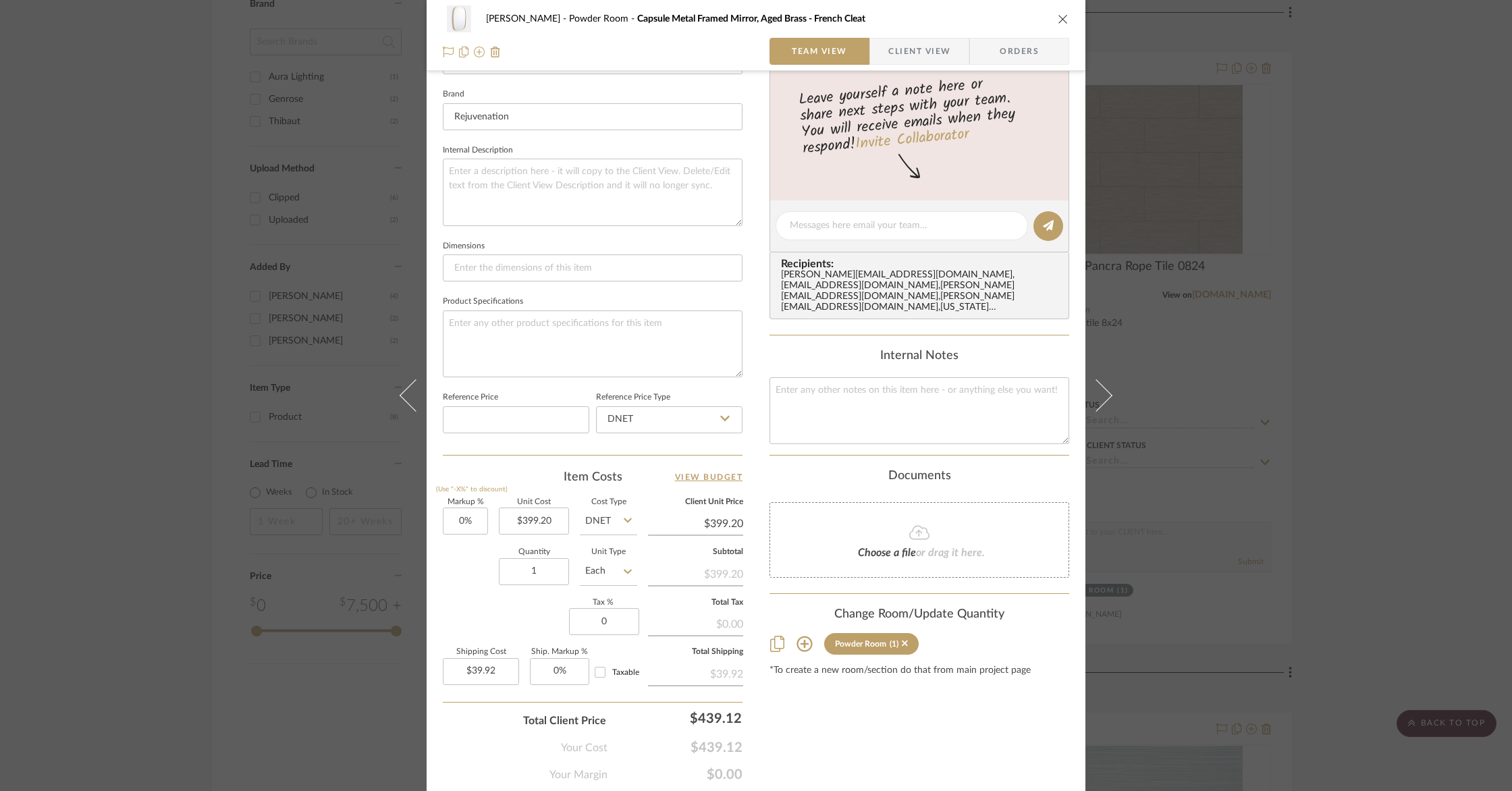
type input "0%"
click at [513, 621] on div "Markup % (Use "-X%" to discount) 0% Unit Cost $399.20 Cost Type DNET Client Uni…" at bounding box center [592, 597] width 300 height 197
click at [517, 271] on input at bounding box center [592, 268] width 300 height 27
paste input "Width: 24" Height: 36" Depth: 1-1/2""
type input "Width: 24" Height: 36" Depth: 1-1/2""
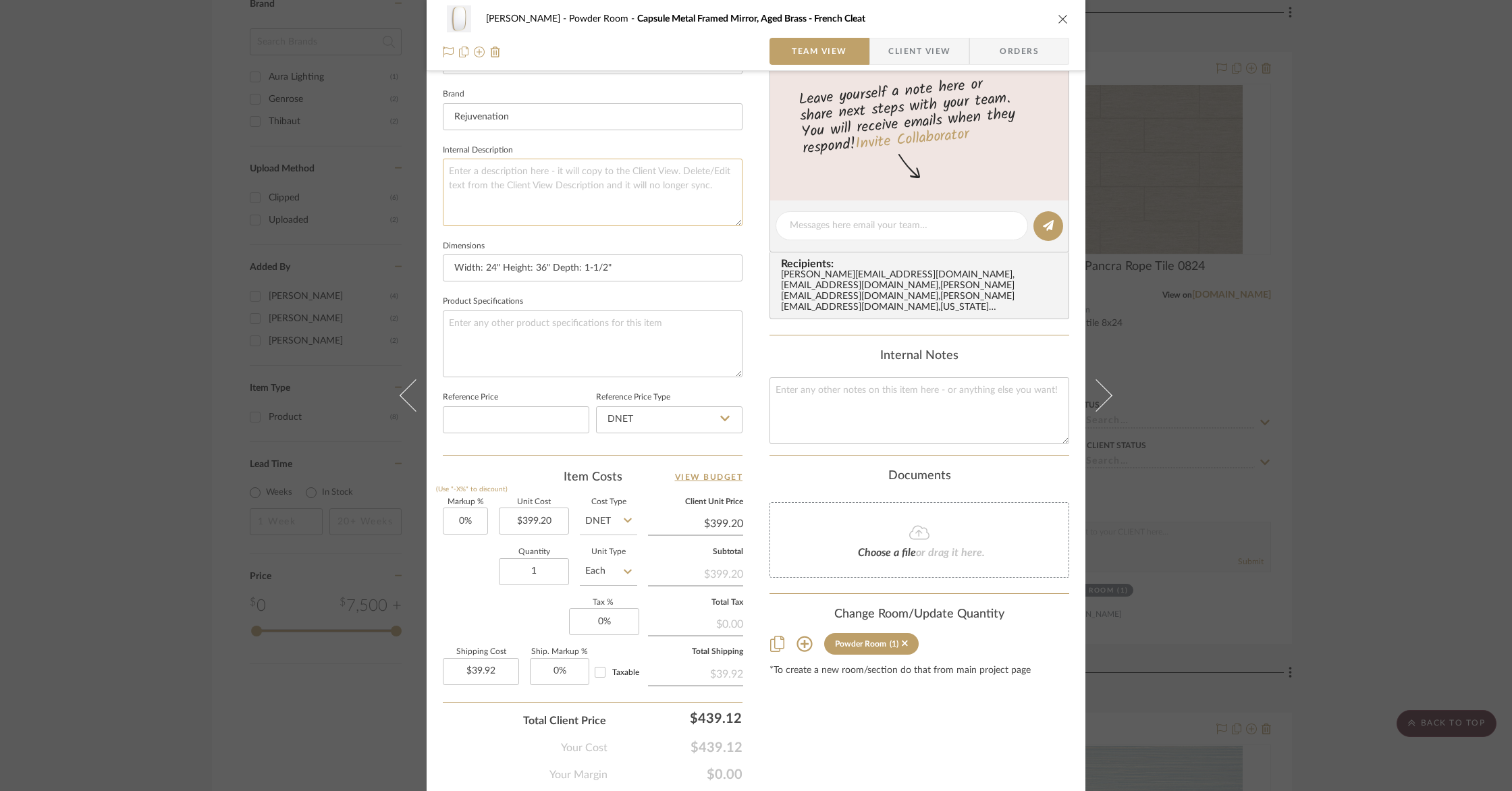
click at [553, 172] on textarea at bounding box center [592, 192] width 300 height 67
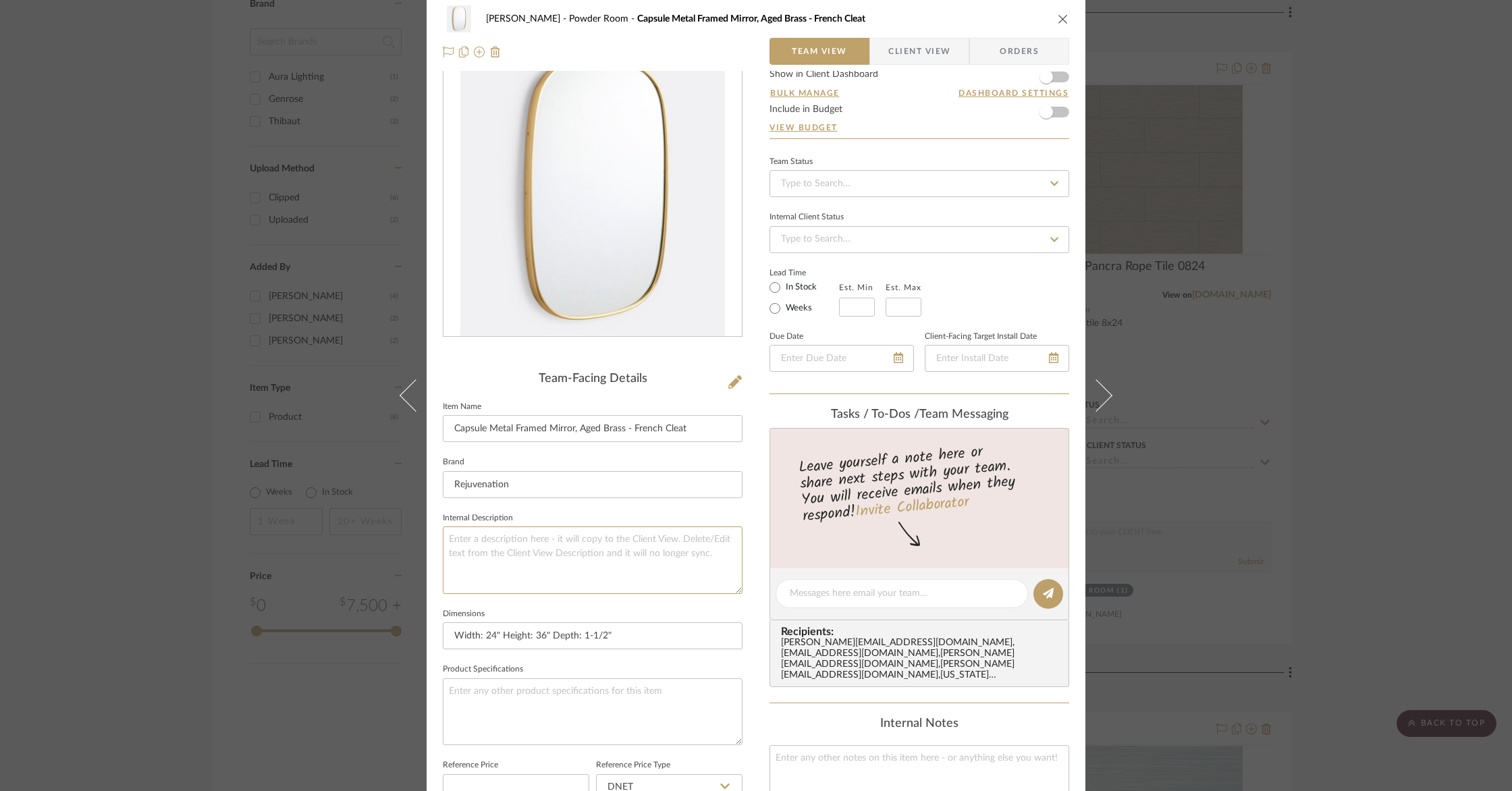
scroll to position [0, 0]
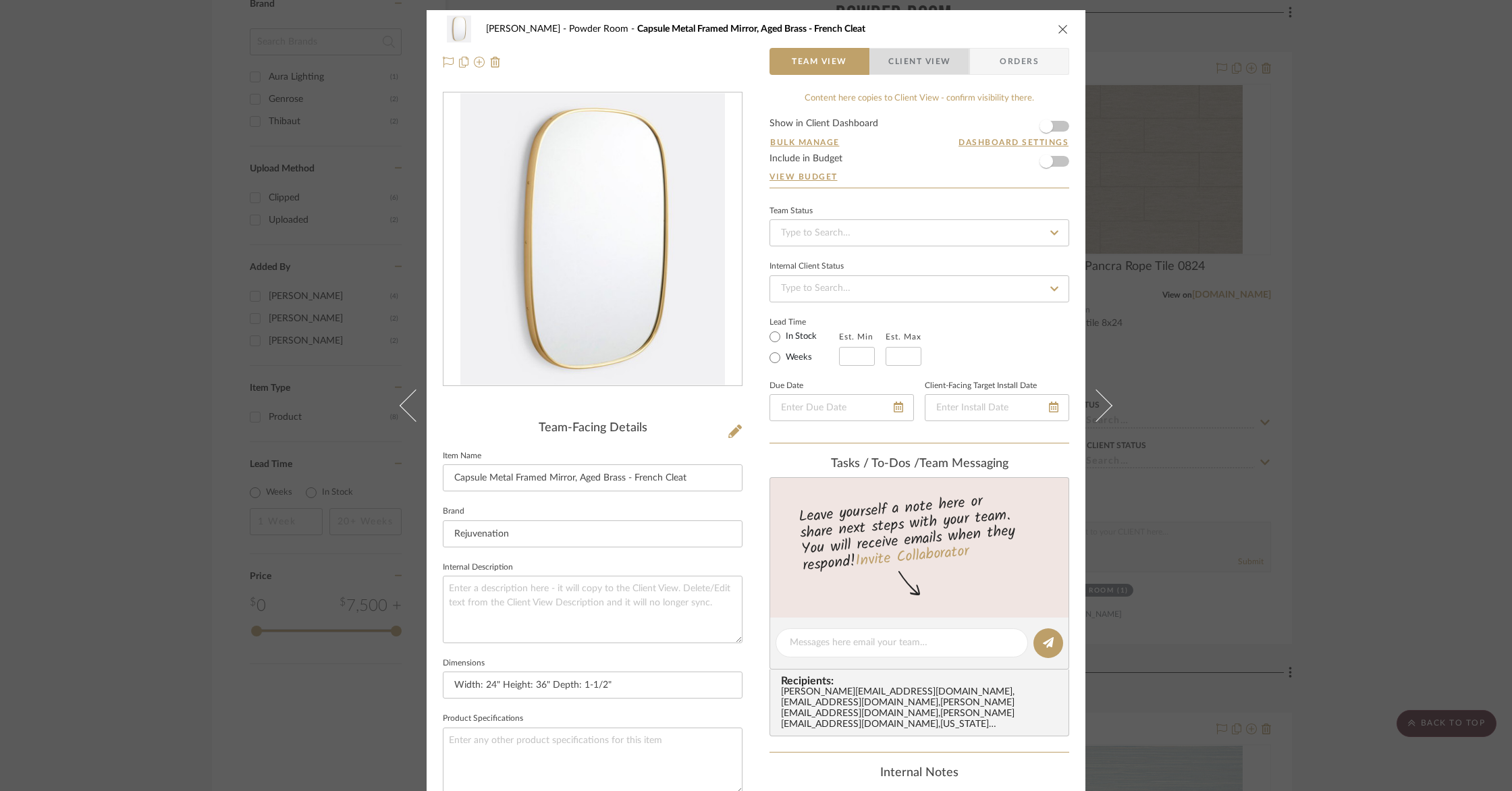
click at [908, 67] on span "Client View" at bounding box center [920, 62] width 62 height 27
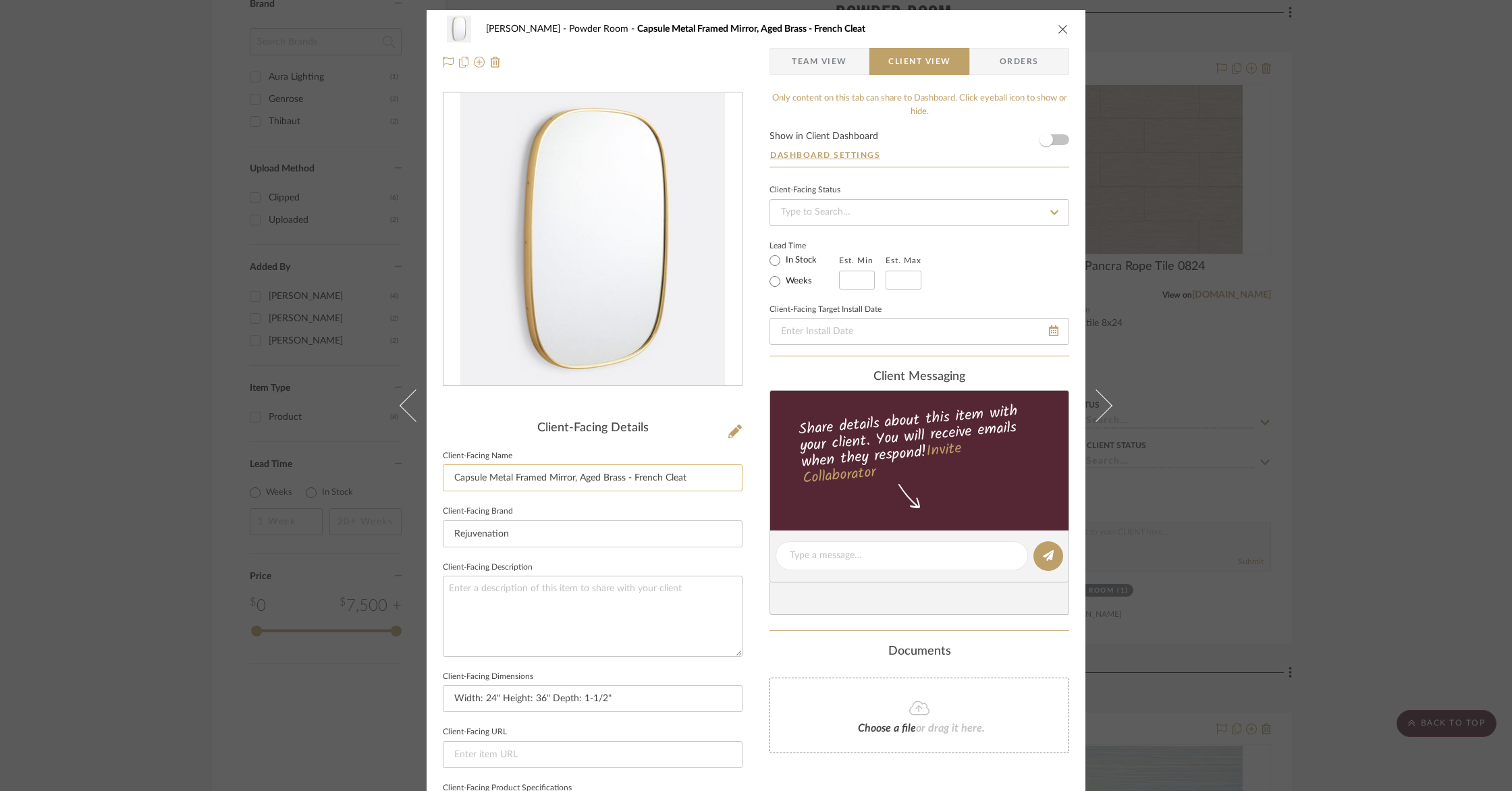
drag, startPoint x: 488, startPoint y: 476, endPoint x: 444, endPoint y: 474, distance: 44.0
click at [444, 474] on input "Capsule Metal Framed Mirror, Aged Brass - French Cleat" at bounding box center [592, 478] width 300 height 27
drag, startPoint x: 656, startPoint y: 478, endPoint x: 588, endPoint y: 477, distance: 68.0
click at [588, 477] on input "Metal Framed Mirror, Aged Brass - French Cleat" at bounding box center [592, 478] width 300 height 27
type input "Metal Framed Mirror, Aged Brass"
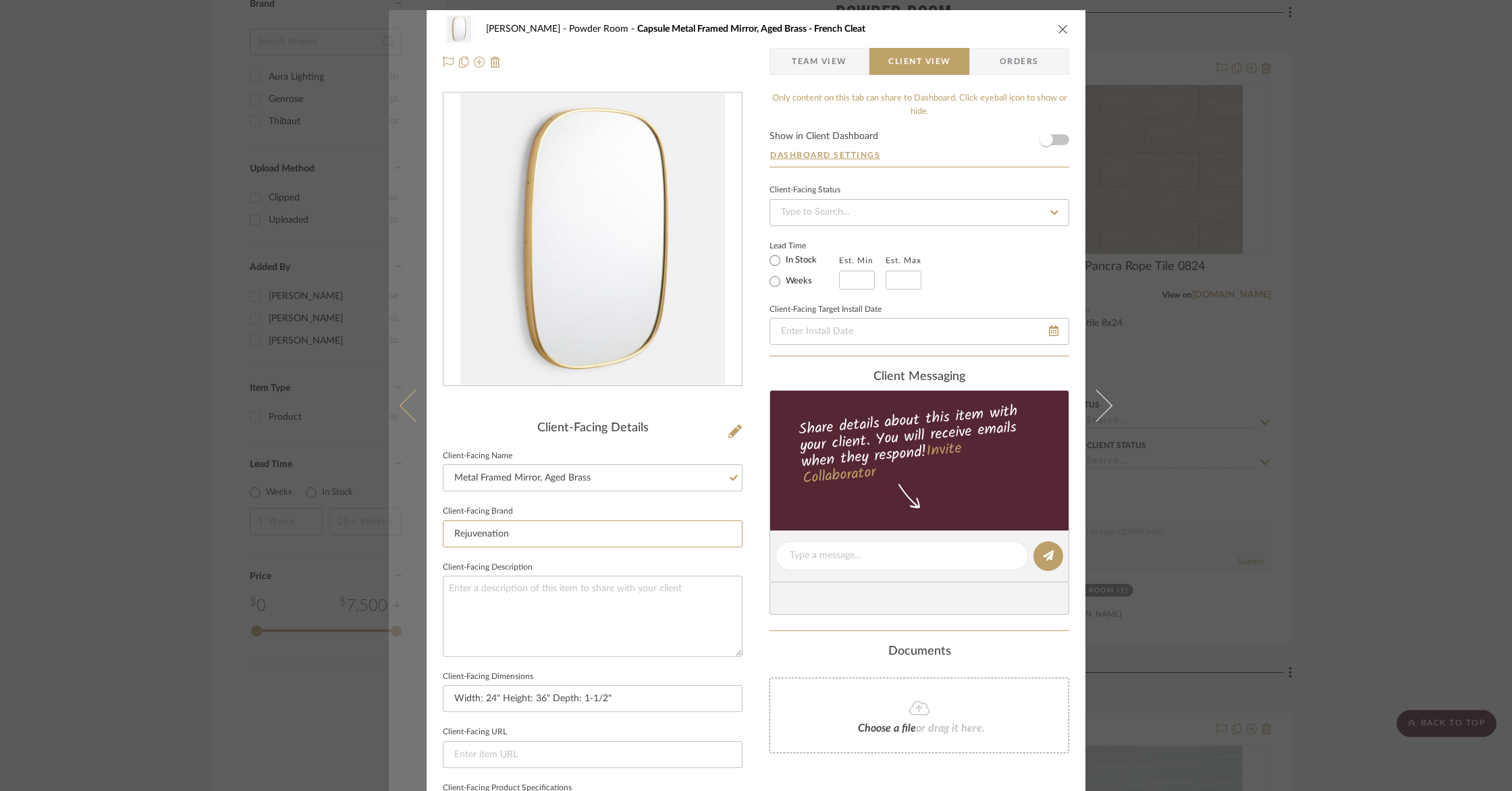
drag, startPoint x: 543, startPoint y: 529, endPoint x: 420, endPoint y: 525, distance: 123.1
click at [419, 525] on mat-dialog-content "Goodstadt Powder Room Capsule Metal Framed Mirror, Aged Brass - French Cleat Te…" at bounding box center [756, 561] width 734 height 1101
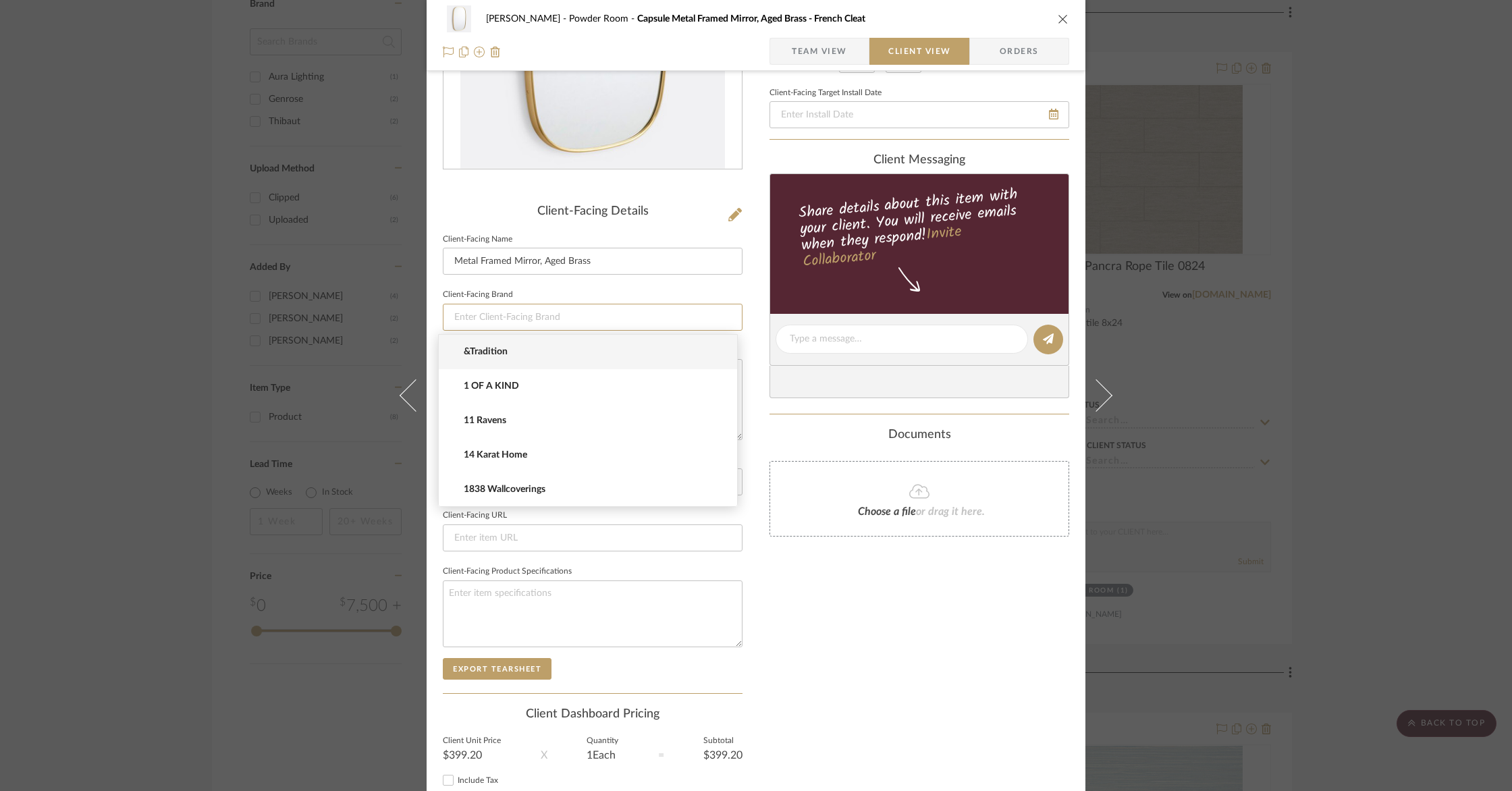
scroll to position [216, 0]
click at [652, 322] on input at bounding box center [592, 318] width 300 height 27
click at [919, 668] on div "Only content on this tab can share to Dashboard. Click eyeball icon to show or …" at bounding box center [919, 359] width 300 height 966
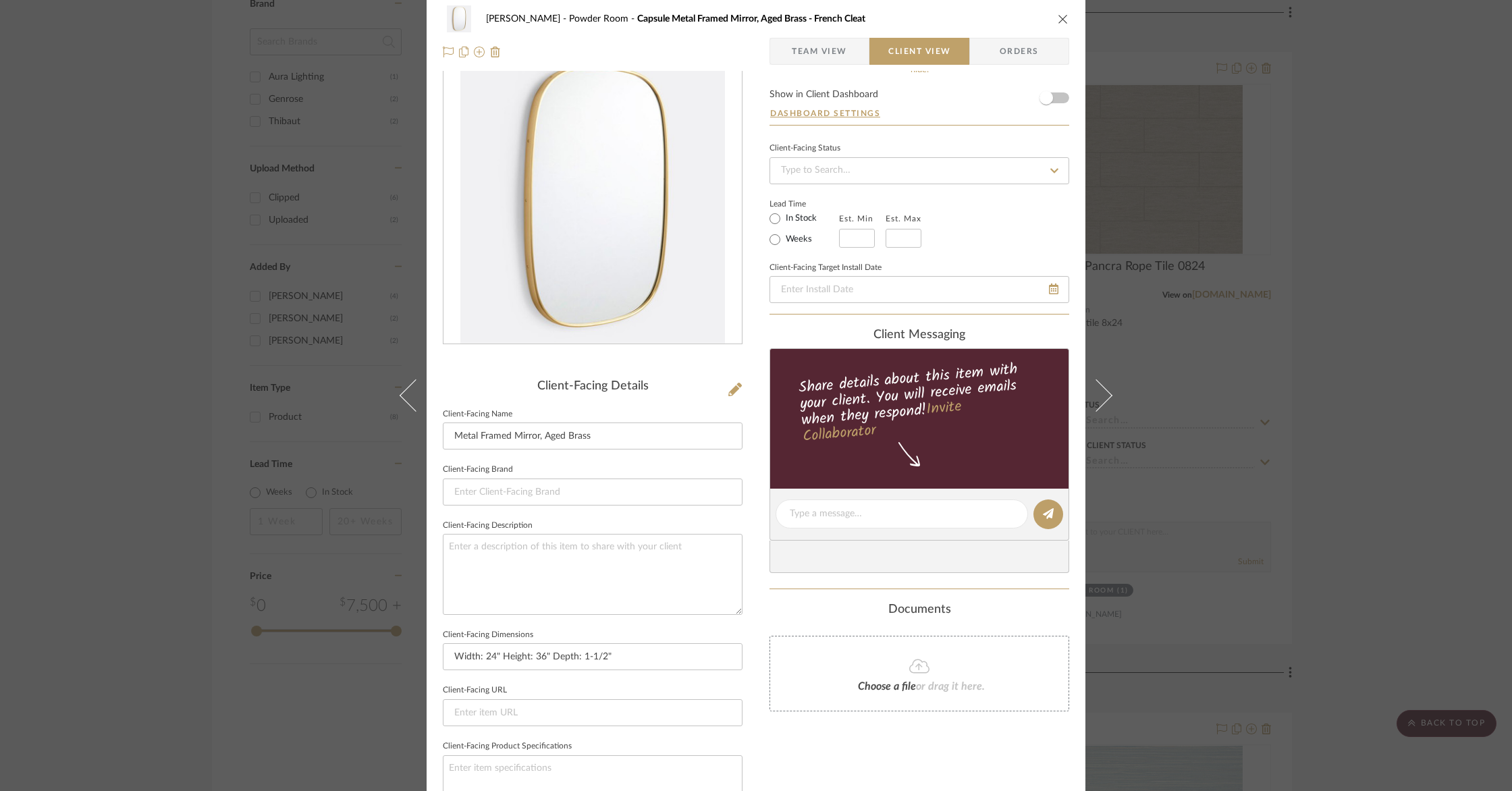
scroll to position [0, 0]
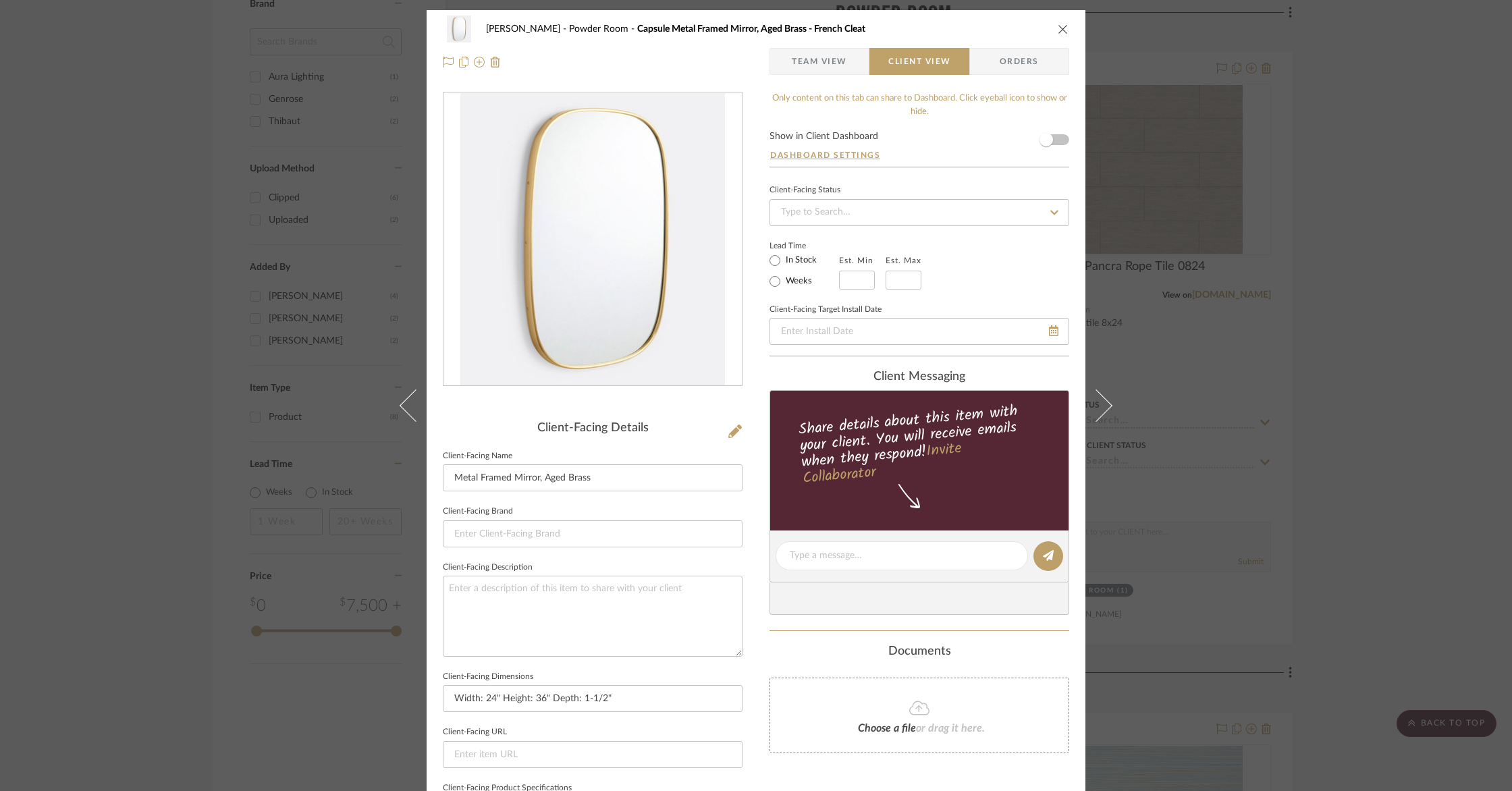
click at [804, 47] on div "Goodstadt Powder Room Capsule Metal Framed Mirror, Aged Brass - French Cleat Te…" at bounding box center [756, 46] width 659 height 71
click at [804, 57] on span "Team View" at bounding box center [819, 62] width 55 height 27
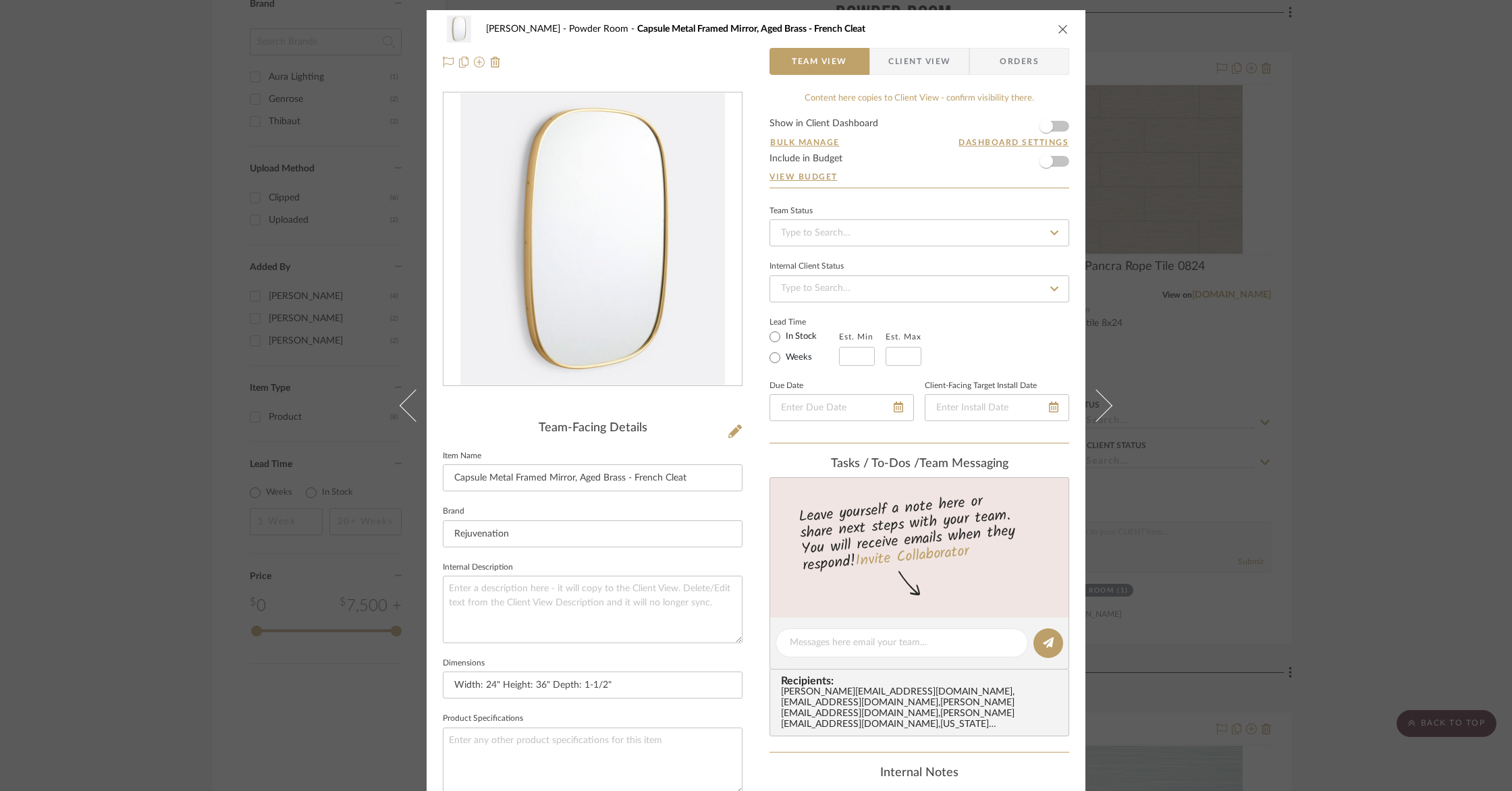
click at [1059, 30] on icon "close" at bounding box center [1063, 30] width 11 height 11
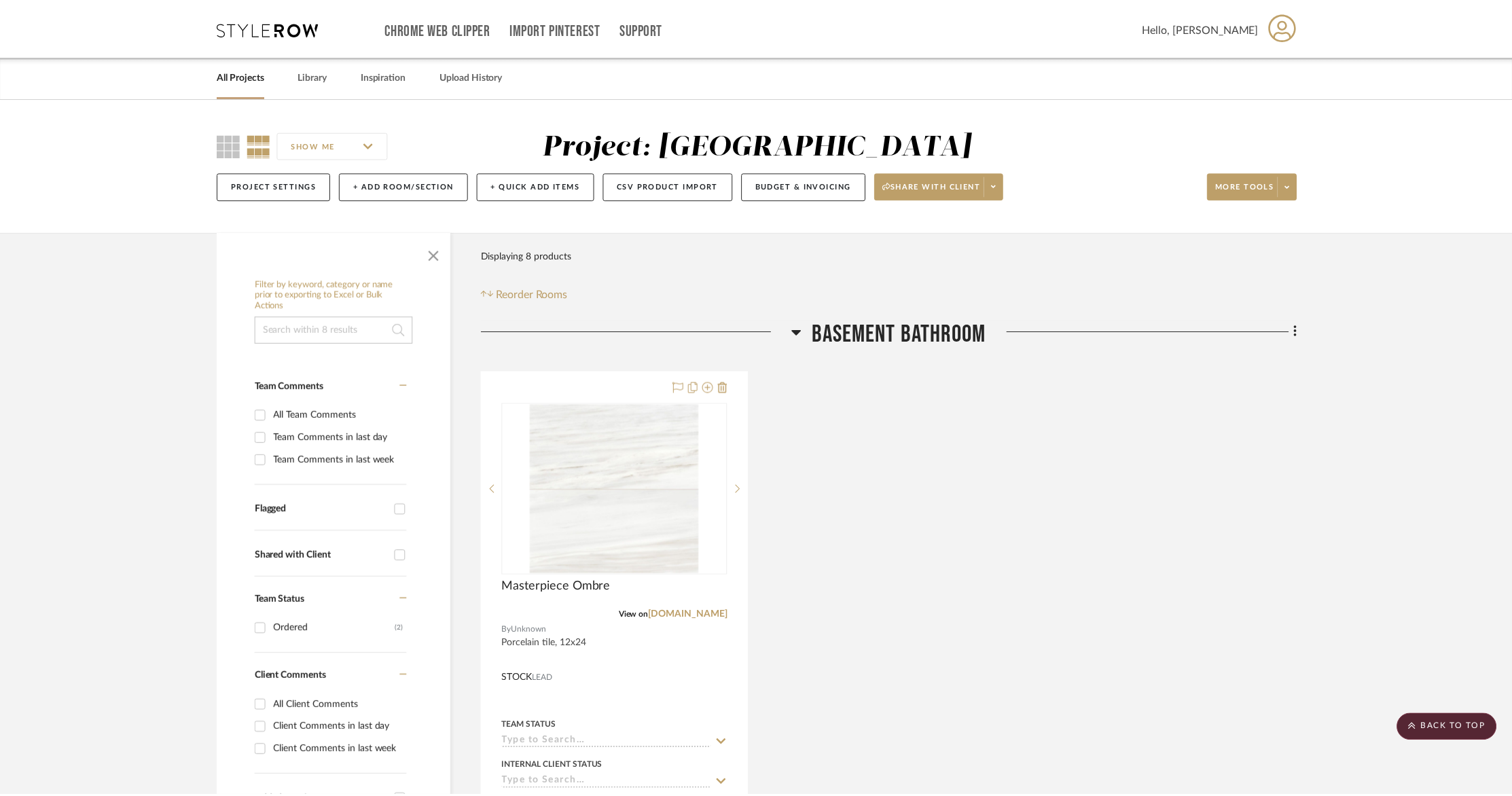
scroll to position [982, 0]
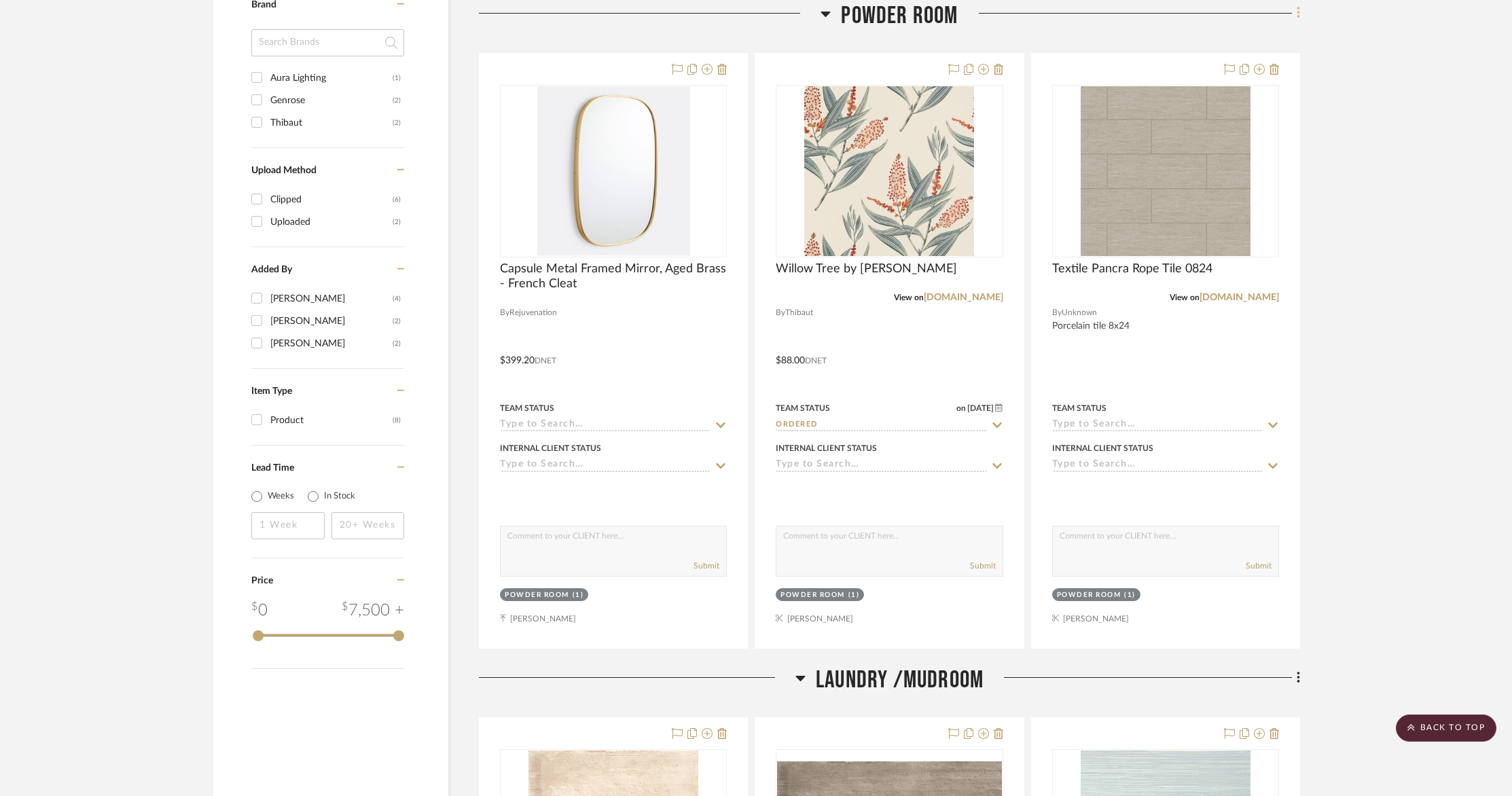
click at [1300, 13] on icon at bounding box center [1298, 13] width 4 height 15
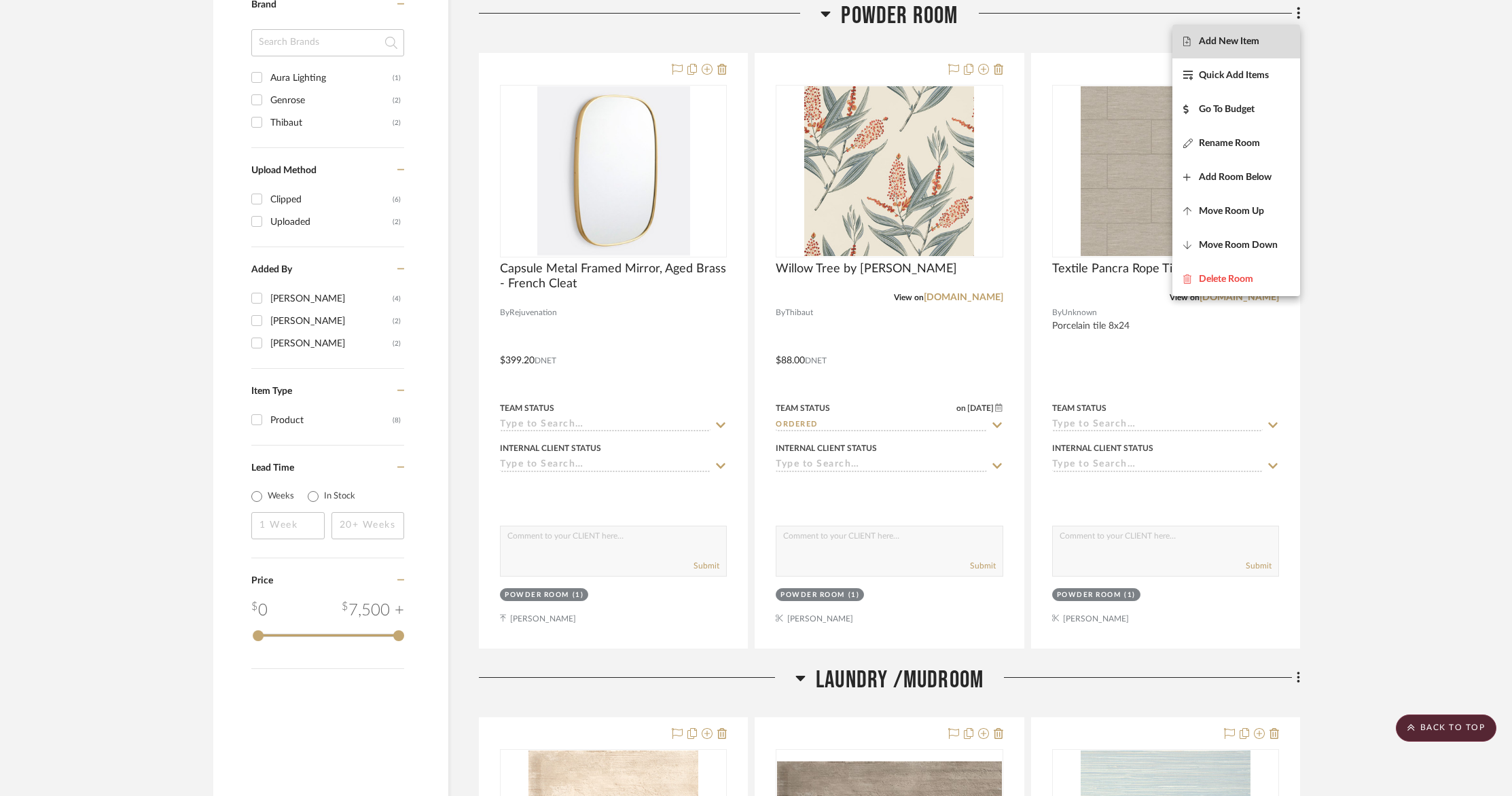
click at [1247, 37] on span "Add New Item" at bounding box center [1229, 42] width 60 height 11
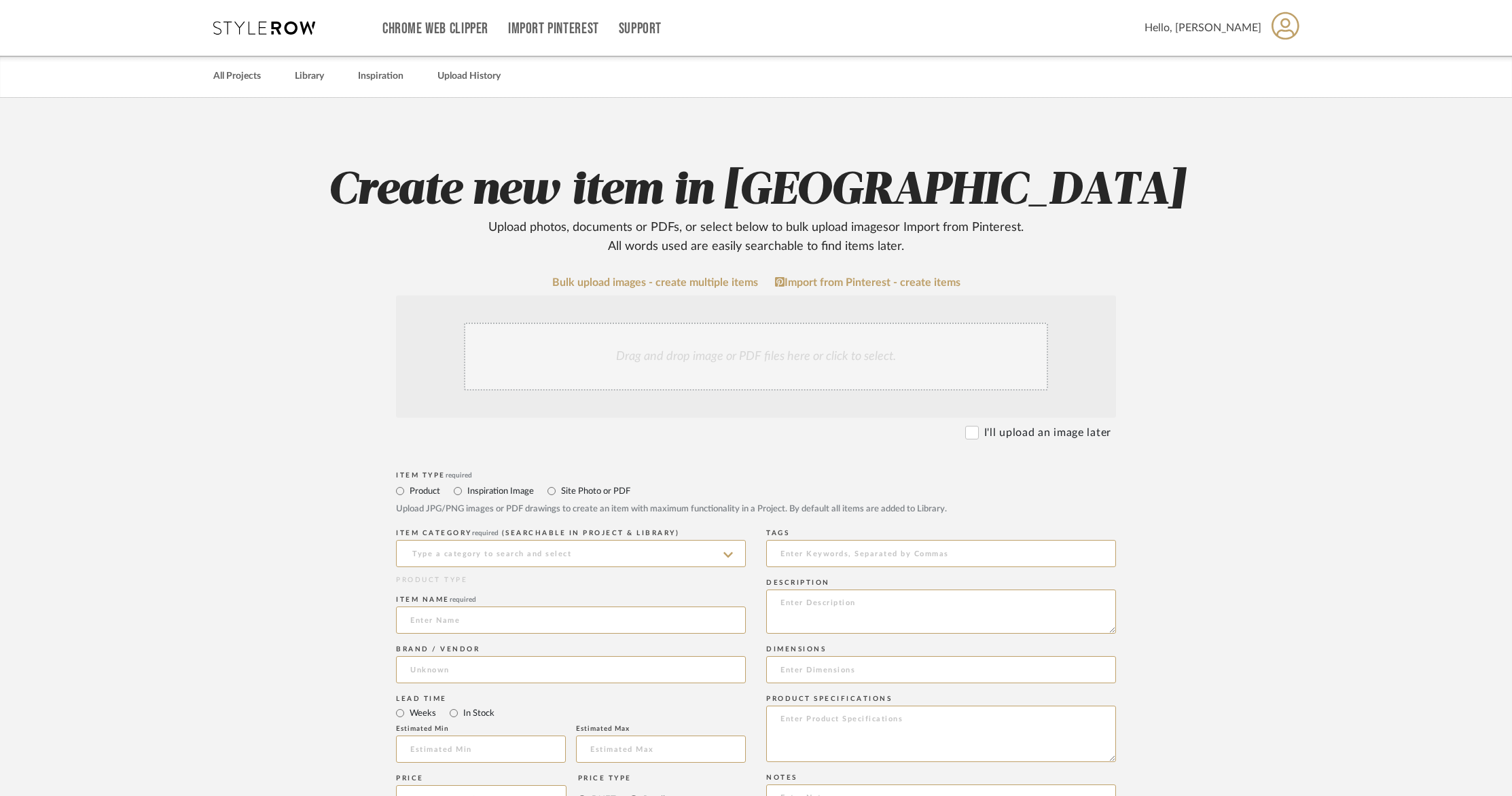
click at [598, 353] on div "Drag and drop image or PDF files here or click to select." at bounding box center [756, 357] width 584 height 68
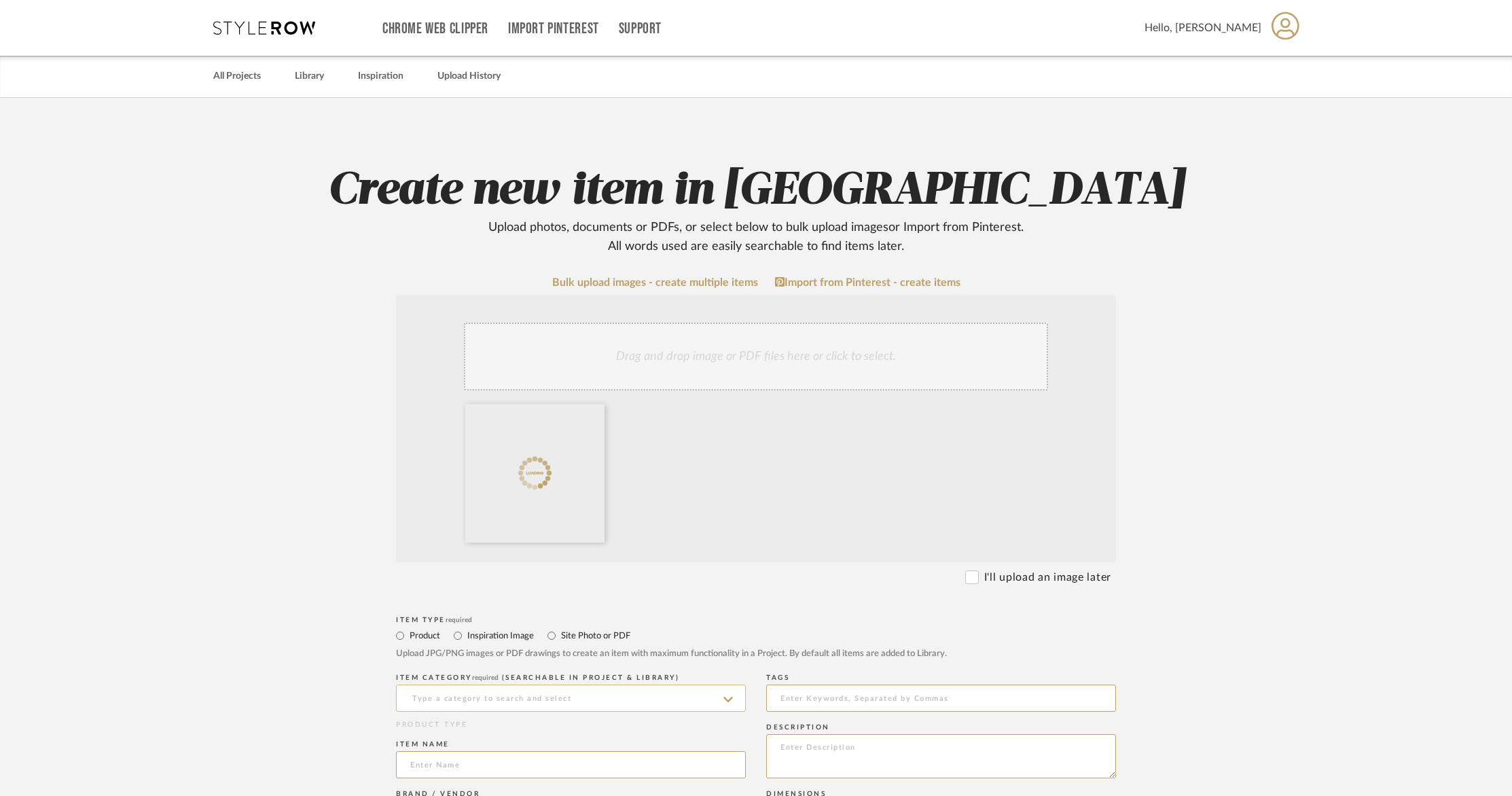
click at [451, 696] on input at bounding box center [571, 699] width 350 height 27
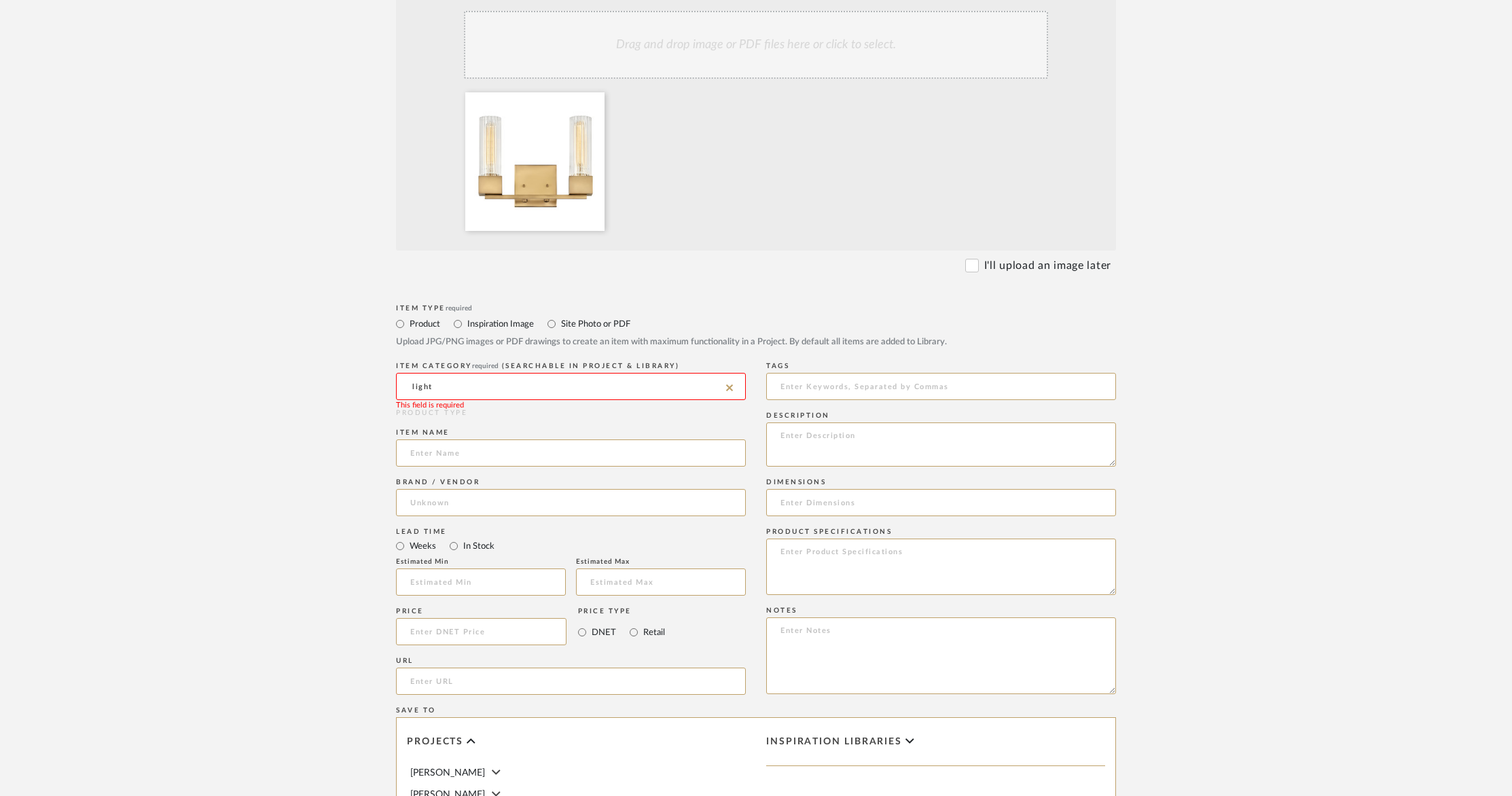
scroll to position [311, 0]
click at [735, 386] on input "light" at bounding box center [571, 386] width 350 height 27
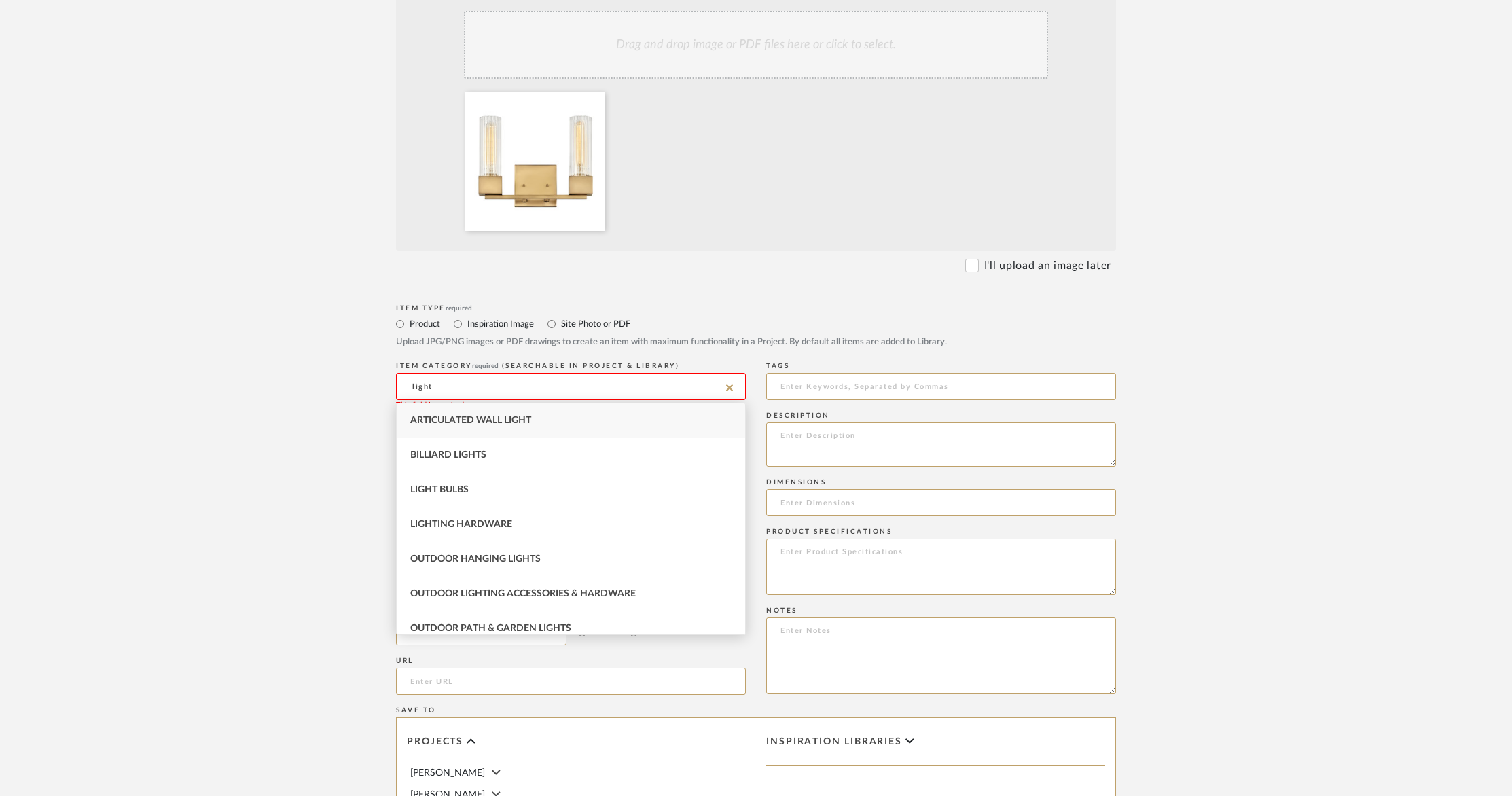
type input "light"
click at [731, 386] on icon at bounding box center [729, 388] width 6 height 6
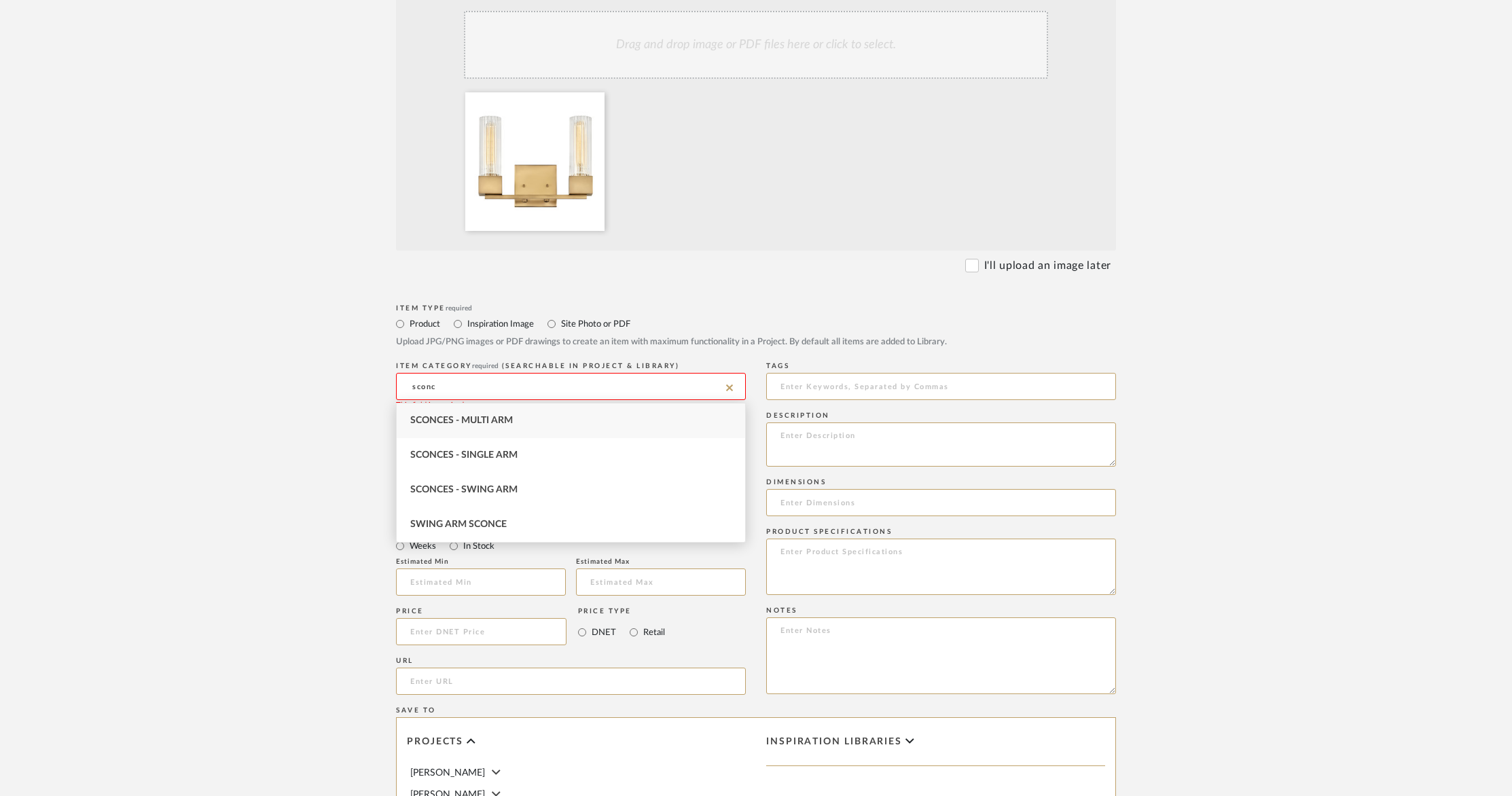
click at [550, 450] on div "Sconces - Single Arm" at bounding box center [571, 455] width 348 height 35
type input "Sconces - Single Arm"
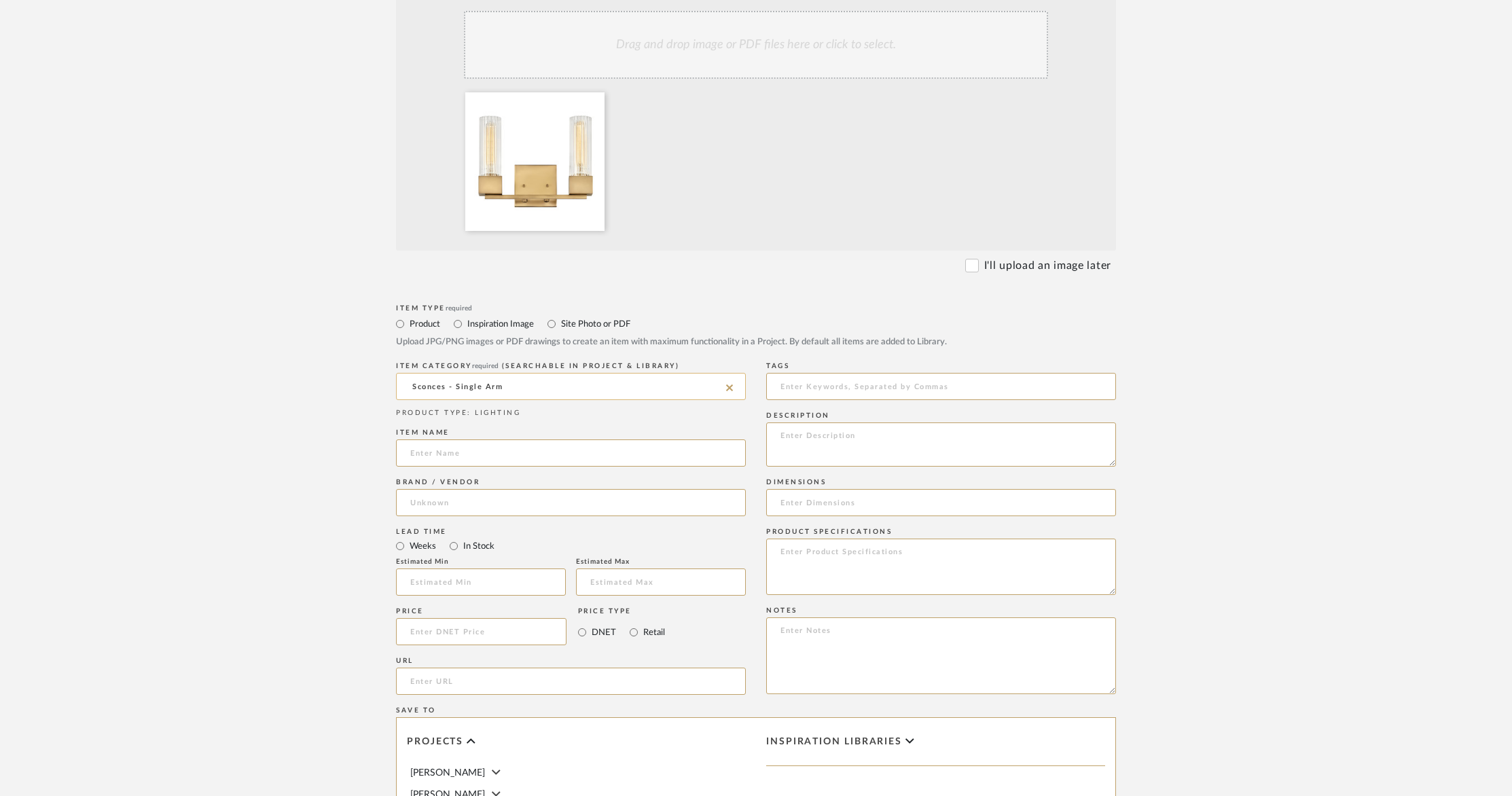
drag, startPoint x: 533, startPoint y: 388, endPoint x: 447, endPoint y: 384, distance: 86.1
click at [447, 384] on input "Sconces - Single Arm" at bounding box center [571, 386] width 350 height 27
click at [521, 423] on div "Sconces - Single Arm" at bounding box center [571, 419] width 348 height 35
click at [525, 449] on input at bounding box center [571, 452] width 350 height 27
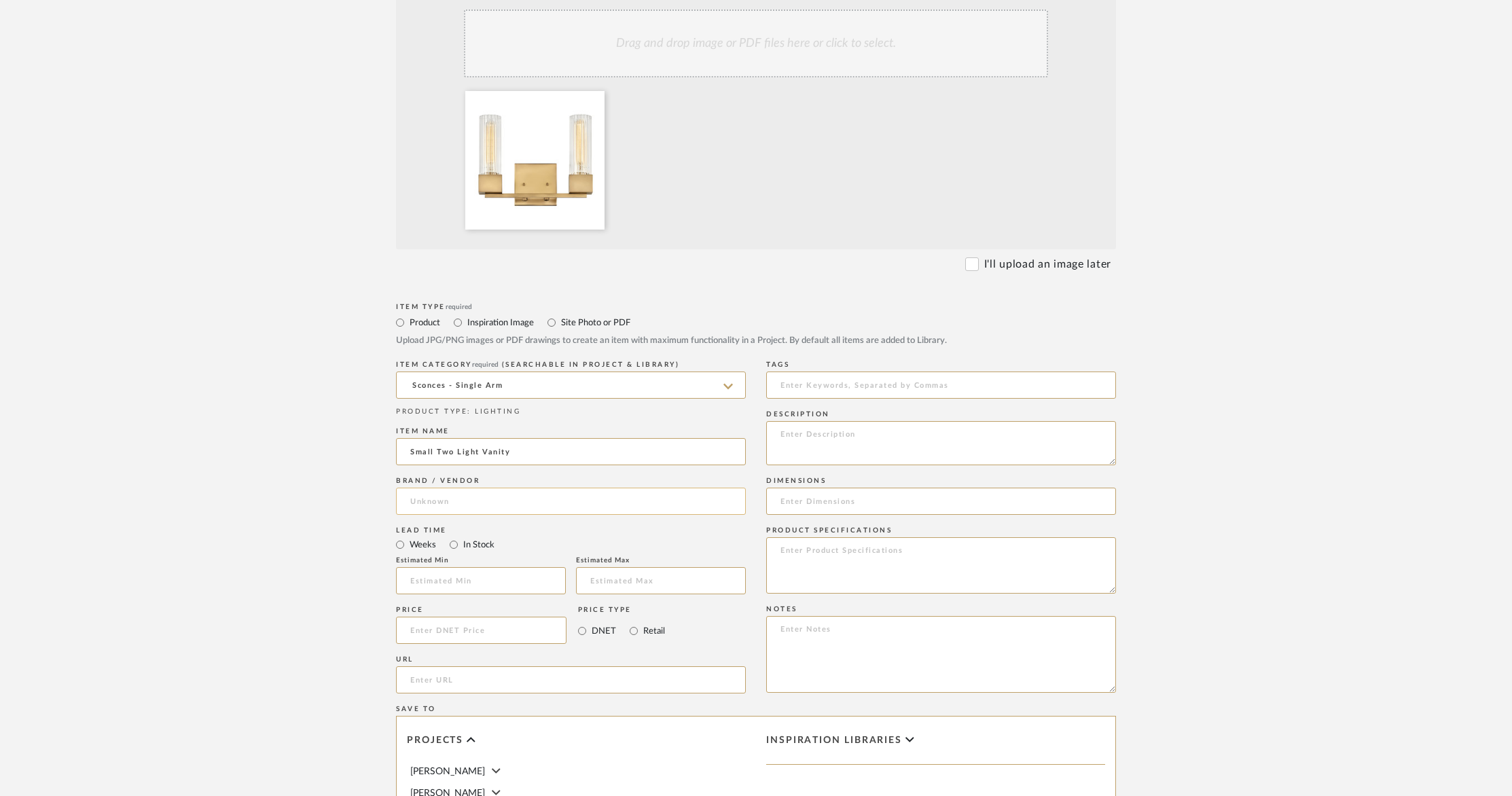
type input "Small Two Light Vanity"
click at [491, 502] on input at bounding box center [571, 501] width 350 height 27
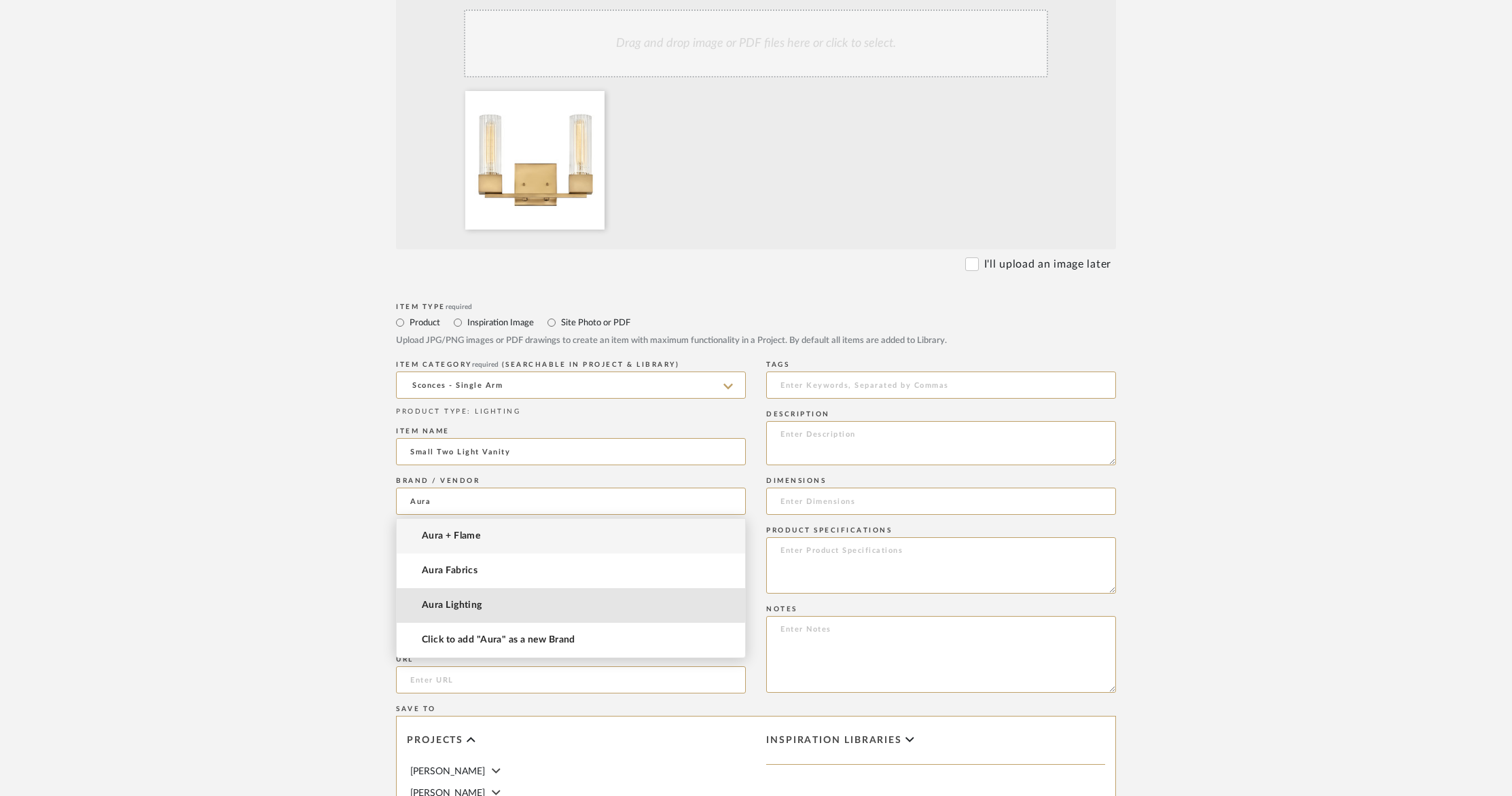
click at [479, 603] on span "Aura Lighting" at bounding box center [451, 605] width 60 height 11
type input "Aura Lighting"
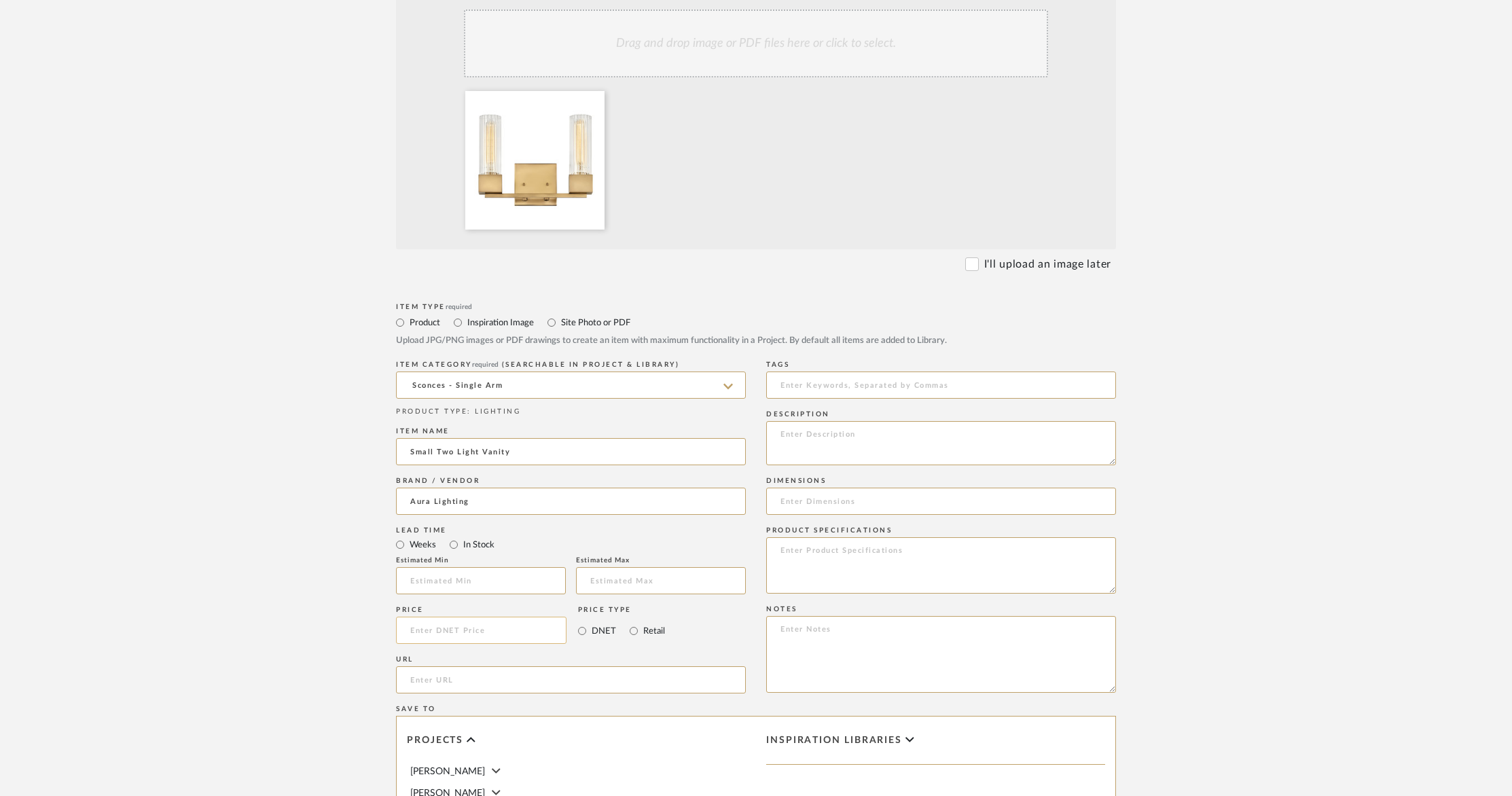
click at [467, 632] on input at bounding box center [481, 630] width 171 height 27
type input "$295.00"
click at [440, 682] on input "url" at bounding box center [571, 680] width 350 height 27
paste input "https://www.auralightingonline.com/brand-hinkley/small-two-light-vanity/sku-V87…"
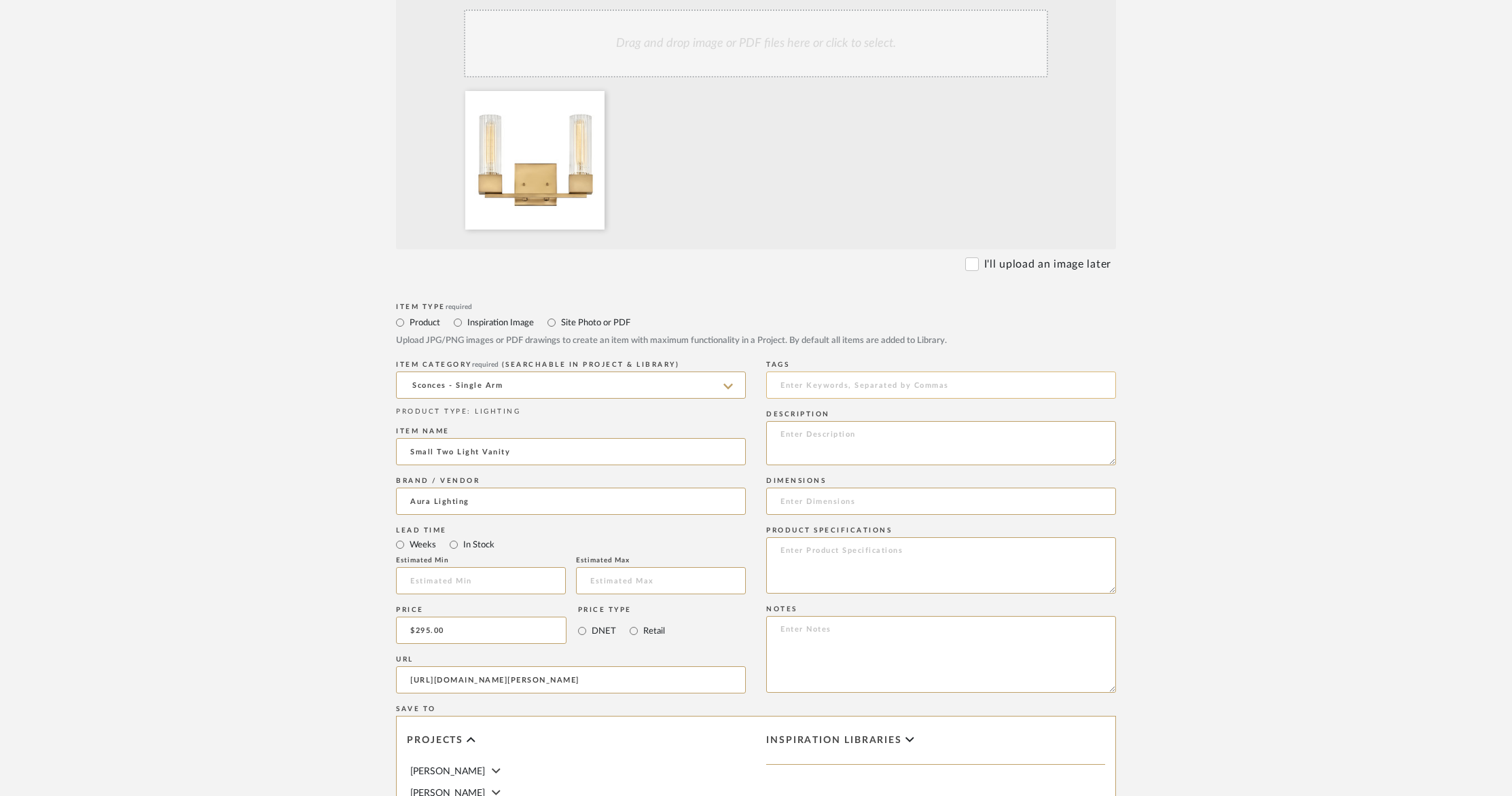
type input "https://www.auralightingonline.com/brand-hinkley/small-two-light-vanity/sku-V87…"
click at [877, 390] on input at bounding box center [941, 386] width 350 height 27
click at [871, 429] on textarea at bounding box center [941, 443] width 350 height 44
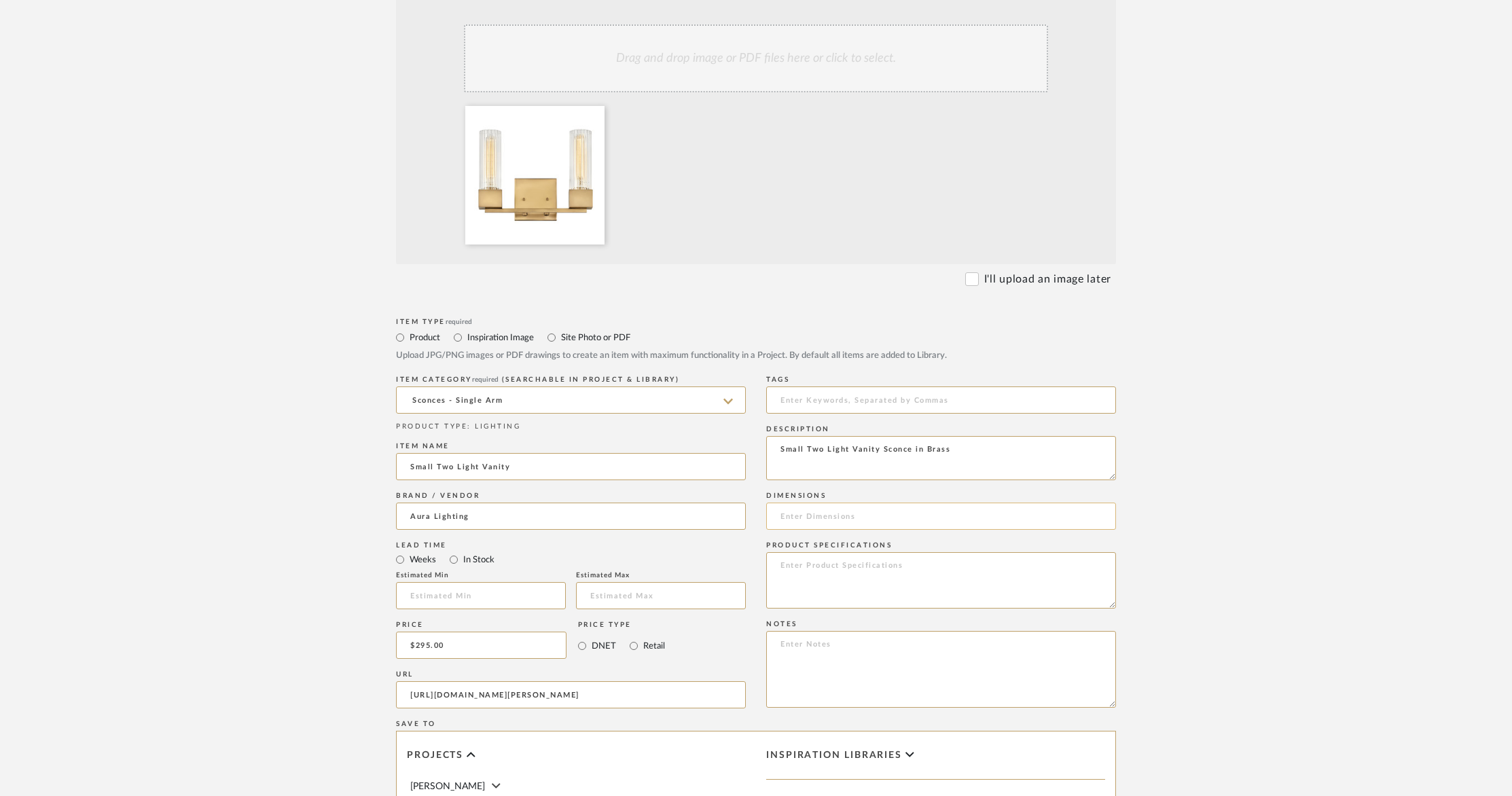
type textarea "Small Two Light Vanity Sconce in Brass"
click at [831, 522] on input at bounding box center [941, 517] width 350 height 27
paste input "WIDTH: 13" HEIGHT: 10""
type input "WIDTH: 13" HEIGHT: 10""
drag, startPoint x: 438, startPoint y: 468, endPoint x: 417, endPoint y: 467, distance: 21.0
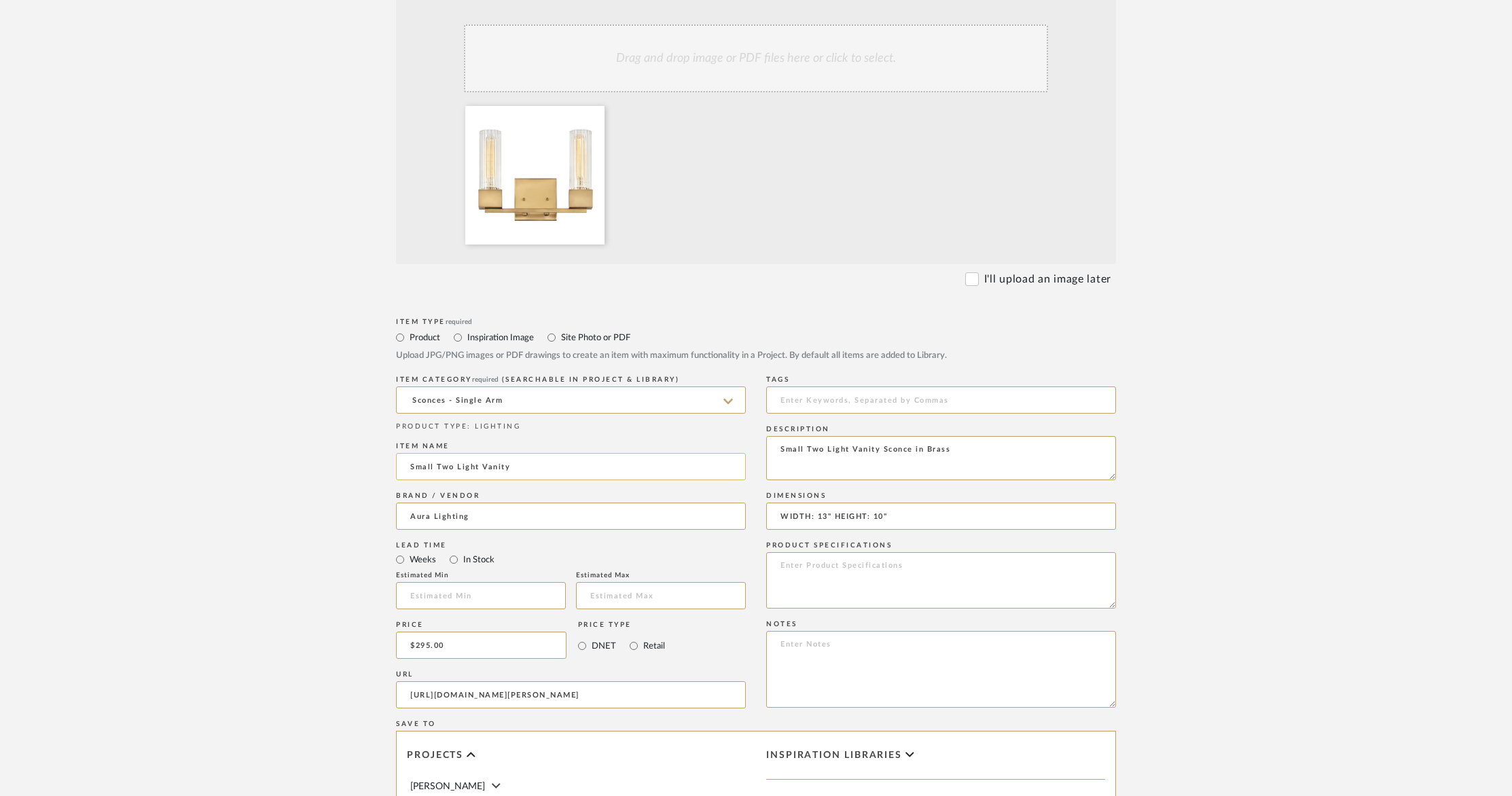
click at [417, 467] on input "Small Two Light Vanity" at bounding box center [571, 467] width 350 height 27
click at [438, 468] on input "Small Two Light Vanity" at bounding box center [571, 467] width 350 height 27
drag, startPoint x: 431, startPoint y: 468, endPoint x: 382, endPoint y: 461, distance: 49.5
click at [383, 461] on form "Bulk upload images - create multiple items Import from Pinterest - create items…" at bounding box center [756, 543] width 865 height 1130
type input "Xander Two Light Vanity"
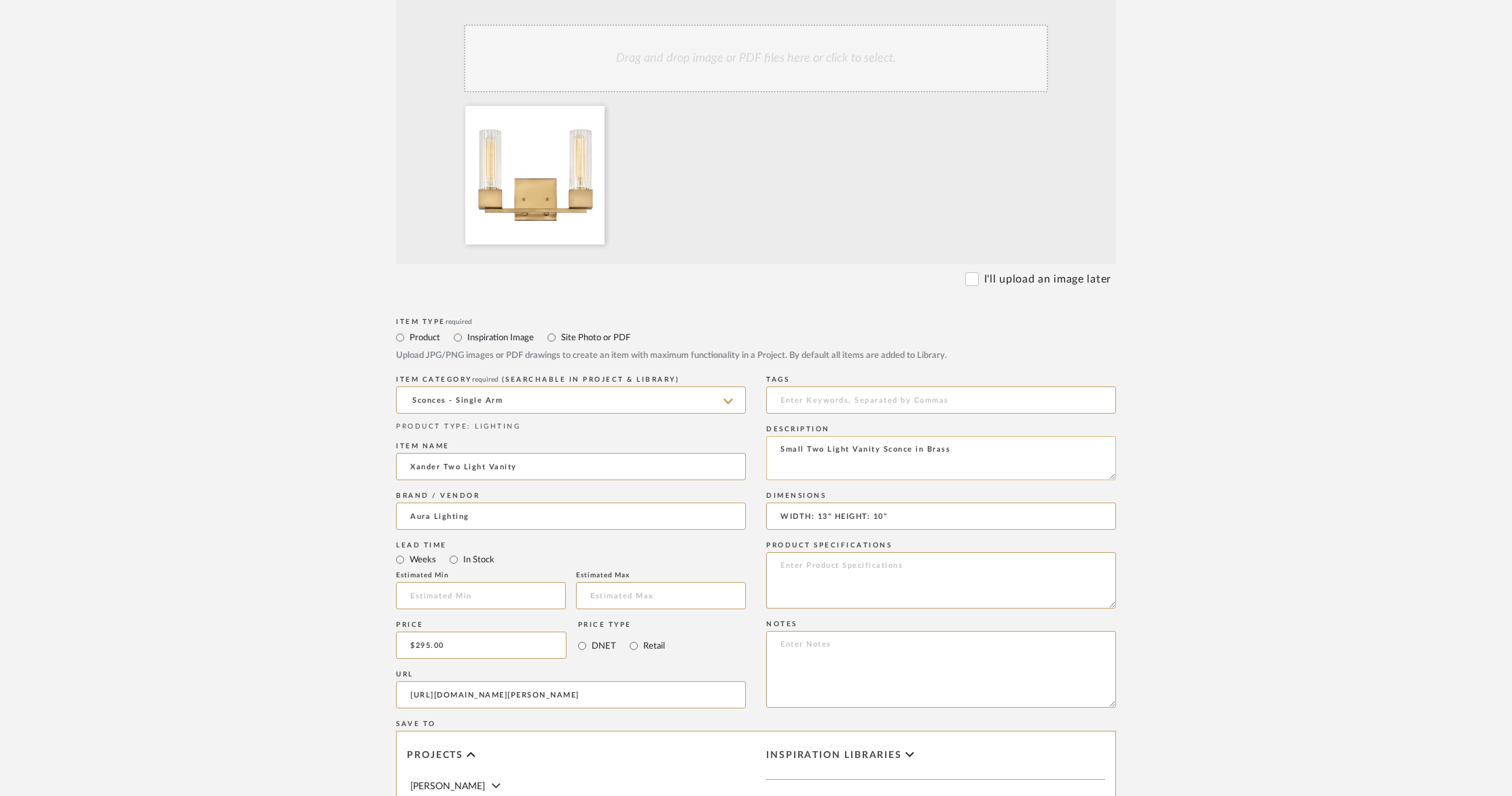
drag, startPoint x: 975, startPoint y: 451, endPoint x: 930, endPoint y: 447, distance: 45.2
click at [974, 451] on textarea "Small Two Light Vanity Sconce in Brass" at bounding box center [941, 458] width 350 height 44
drag, startPoint x: 779, startPoint y: 449, endPoint x: 790, endPoint y: 451, distance: 11.2
click at [779, 449] on textarea "Small Two Light Vanity Sconce in Brass" at bounding box center [941, 458] width 350 height 44
drag, startPoint x: 956, startPoint y: 451, endPoint x: 969, endPoint y: 453, distance: 13.2
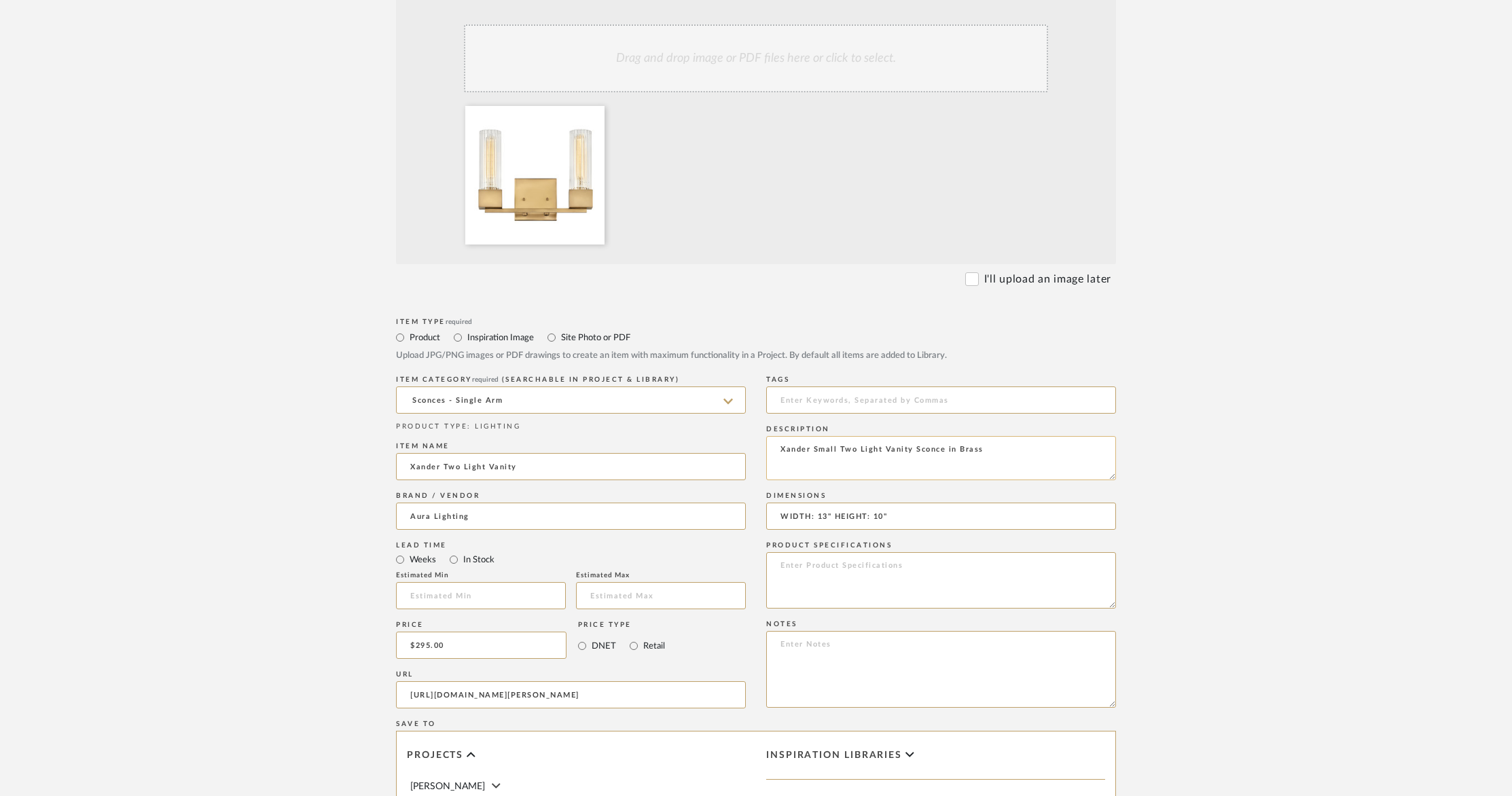
click at [956, 451] on textarea "Xander Small Two Light Vanity Sconce in Brass" at bounding box center [941, 458] width 350 height 44
drag, startPoint x: 956, startPoint y: 448, endPoint x: 979, endPoint y: 461, distance: 26.4
click at [956, 448] on textarea "Xander Small Two Light Vanity Sconce in Heritage Brass" at bounding box center [941, 458] width 350 height 44
click at [972, 457] on textarea "Xander Small Two Light Vanity Sconce Finish: Heritage Brass Glass:Ribbed Clear" at bounding box center [941, 457] width 350 height 44
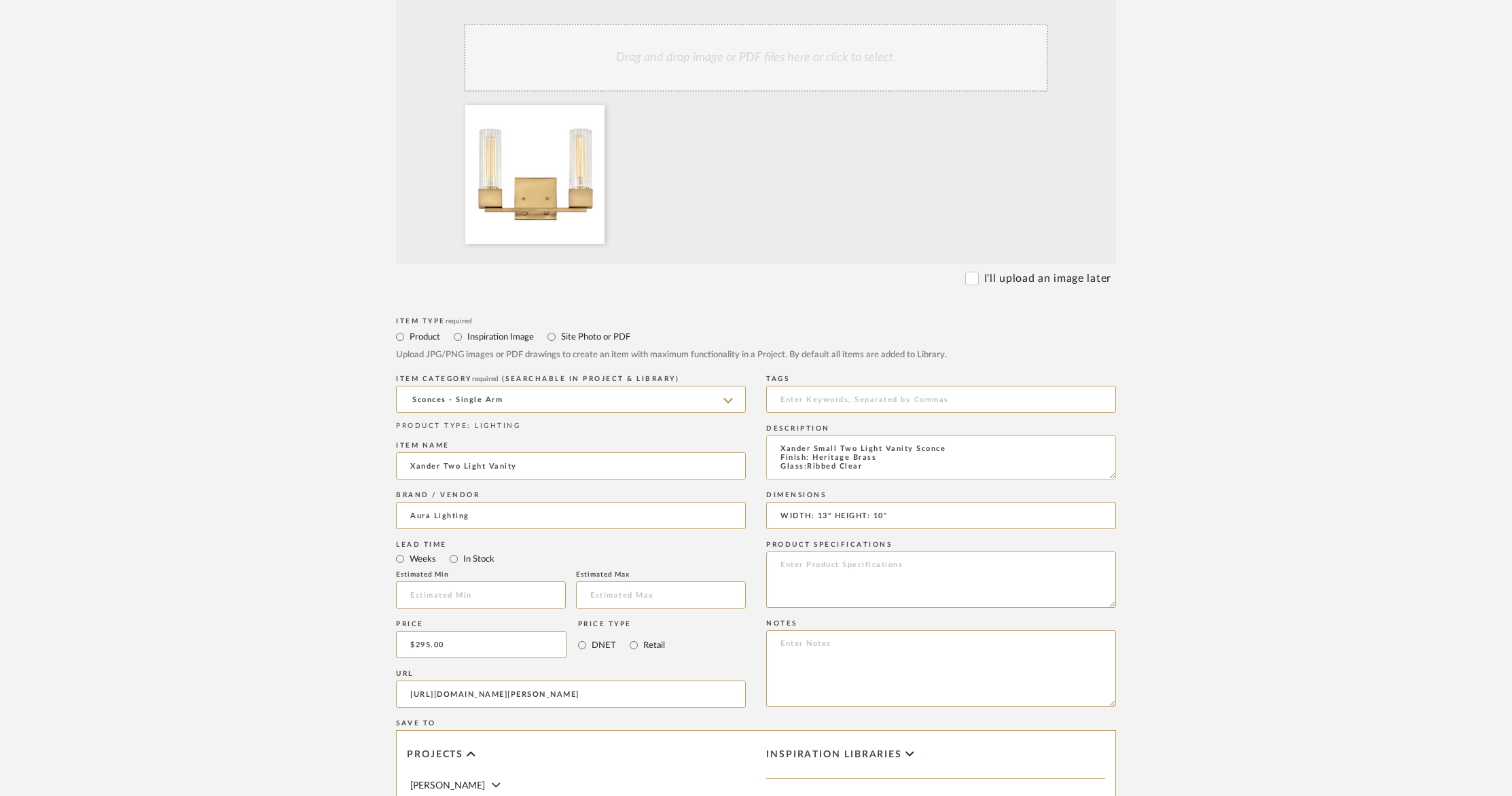
click at [961, 449] on textarea "Xander Small Two Light Vanity Sconce Finish: Heritage Brass Glass:Ribbed Clear" at bounding box center [941, 457] width 350 height 44
click at [942, 476] on textarea "Xander Small Two Light Vanity Sconce (5972HB) Finish: Heritage Brass Glass:Ribb…" at bounding box center [941, 457] width 350 height 44
type textarea "Xander Small Two Light Vanity Sconce (5972HB) Finish: Heritage Brass Glass:Ribb…"
click at [839, 640] on textarea at bounding box center [941, 668] width 350 height 76
drag, startPoint x: 816, startPoint y: 641, endPoint x: 825, endPoint y: 643, distance: 9.2
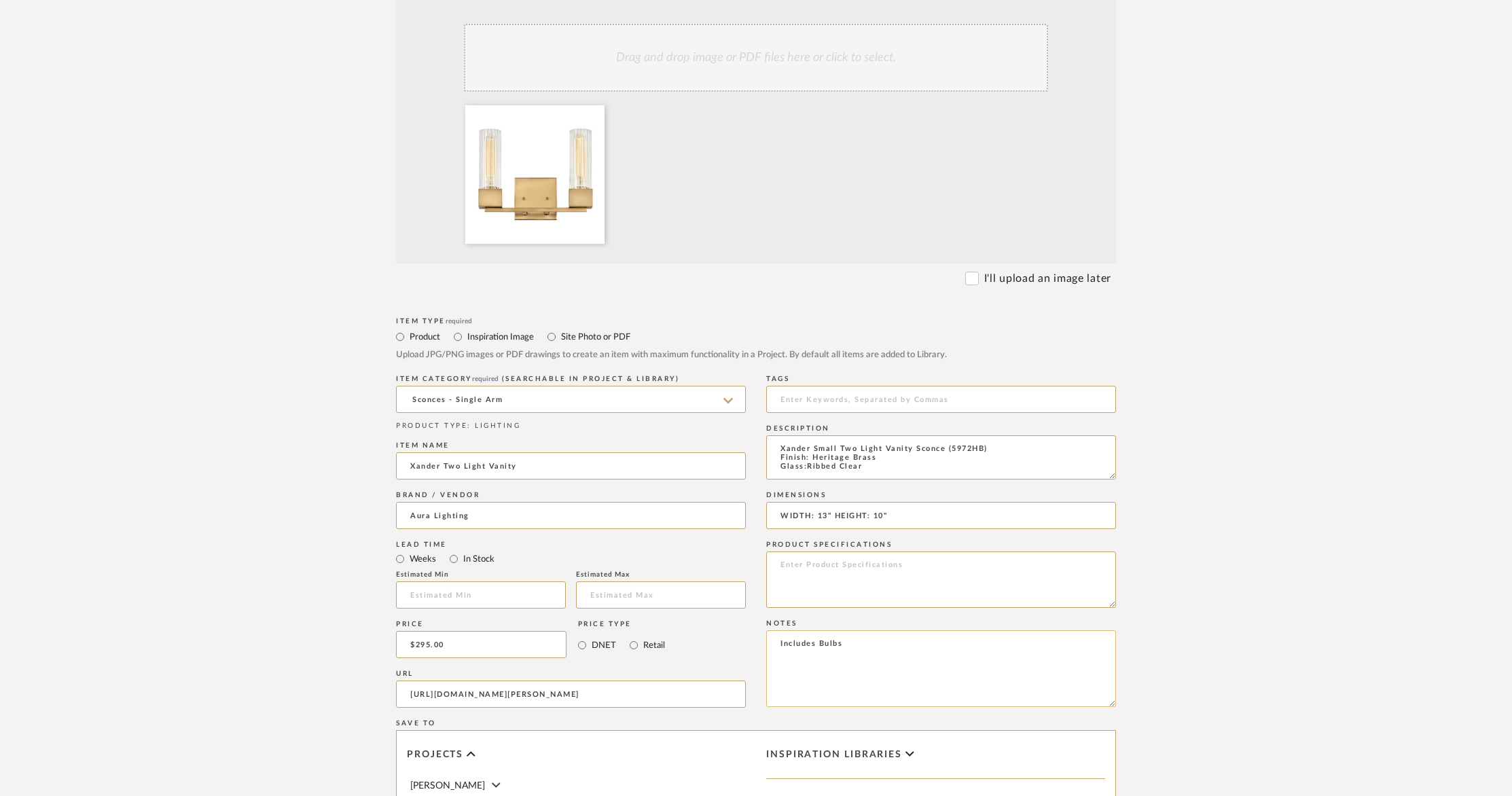
click at [817, 641] on textarea "Includes Bulbs" at bounding box center [941, 668] width 350 height 76
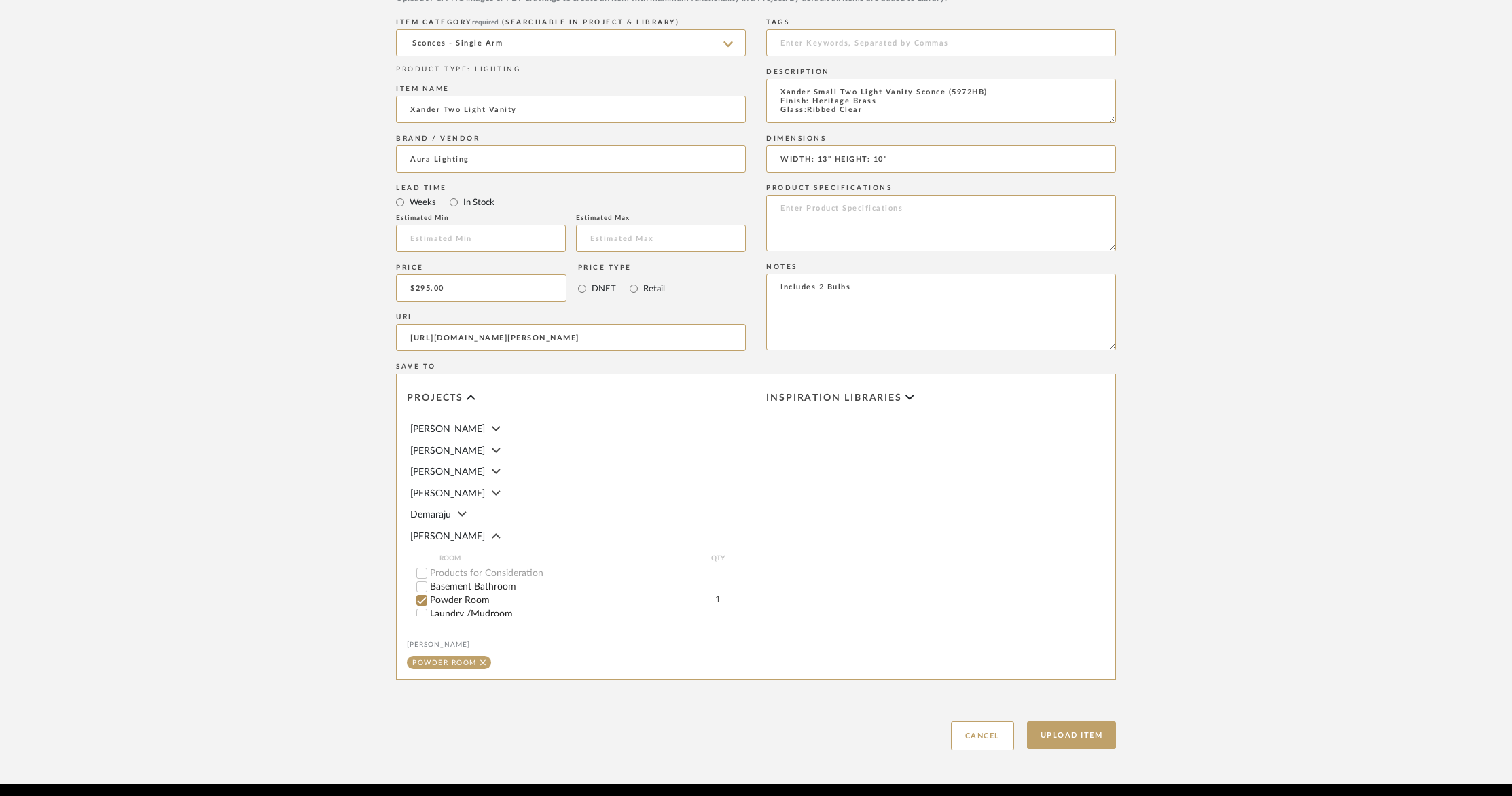
scroll to position [656, 0]
type textarea "Includes 2 Bulbs"
click at [1085, 741] on button "Upload Item" at bounding box center [1071, 734] width 89 height 28
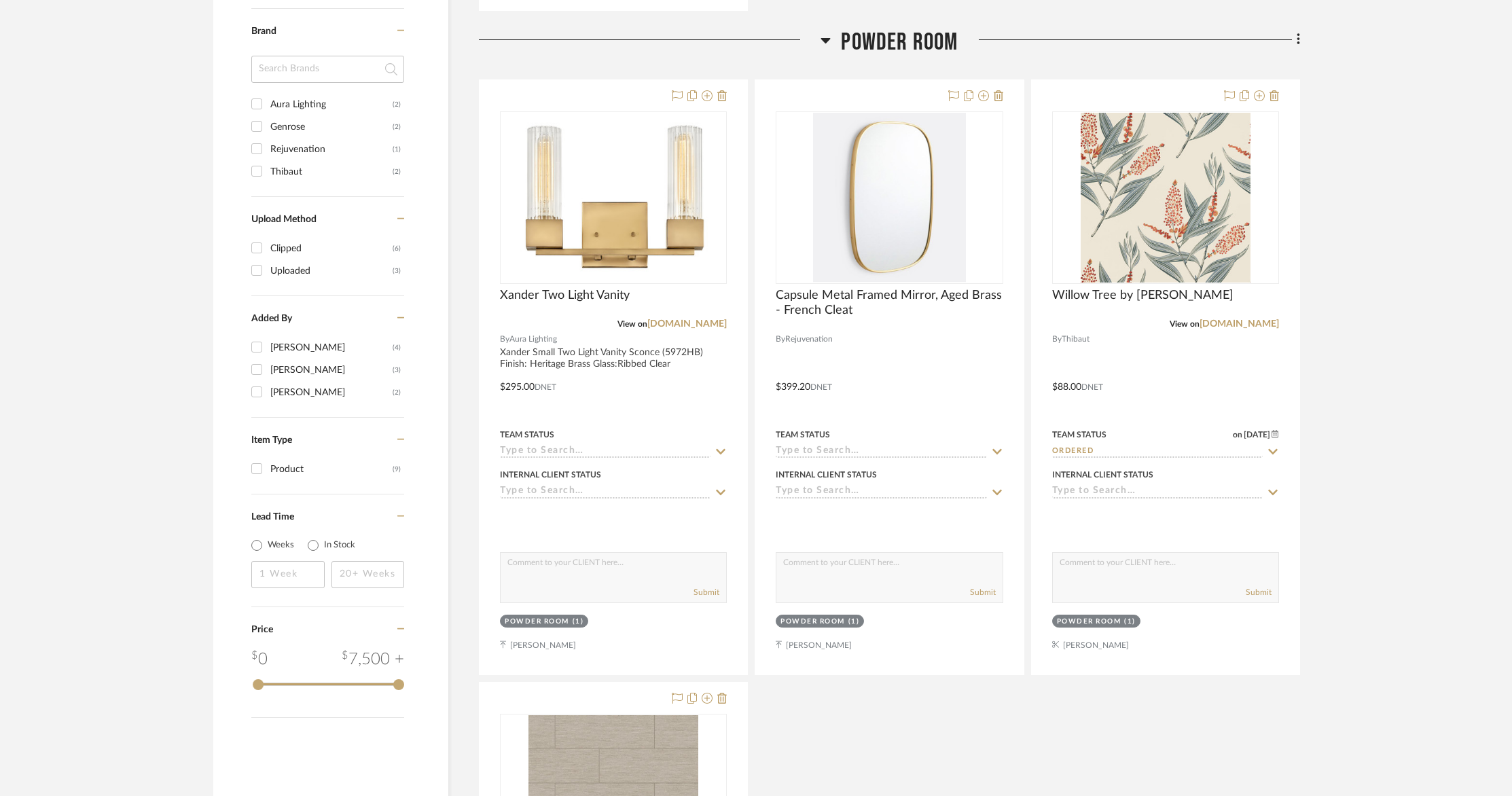
scroll to position [982, 0]
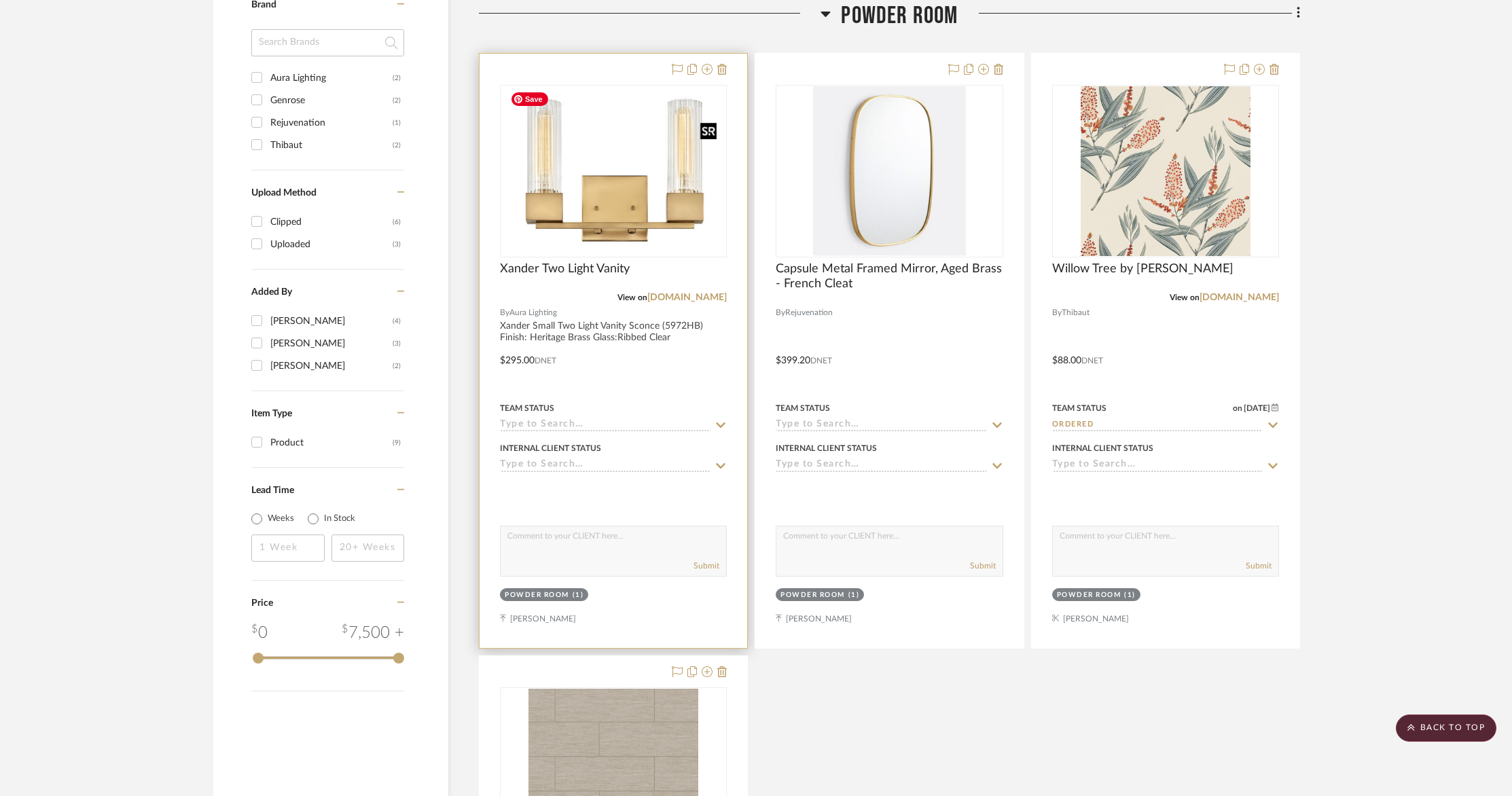
click at [677, 220] on img "0" at bounding box center [613, 171] width 216 height 170
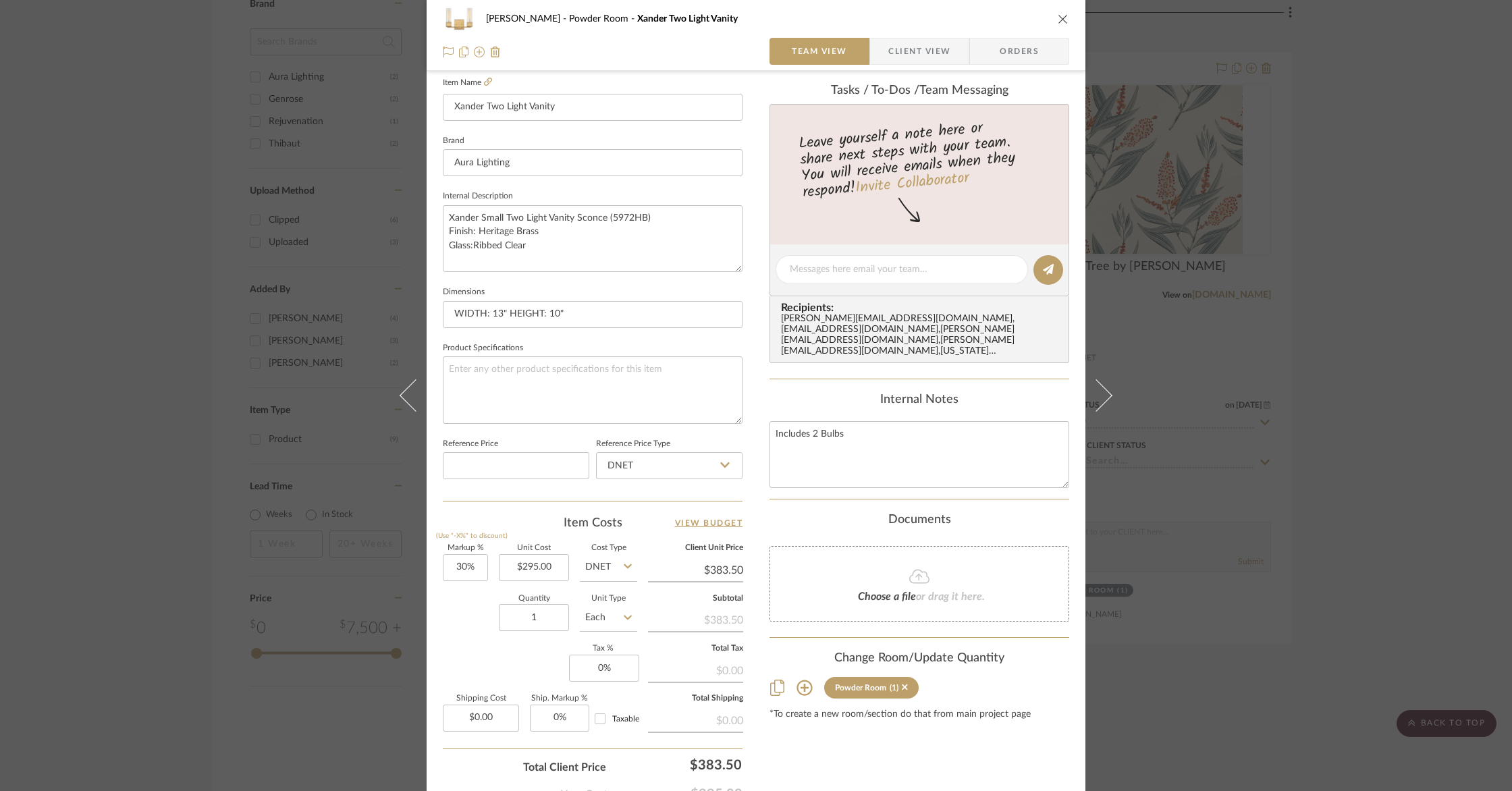
scroll to position [463, 0]
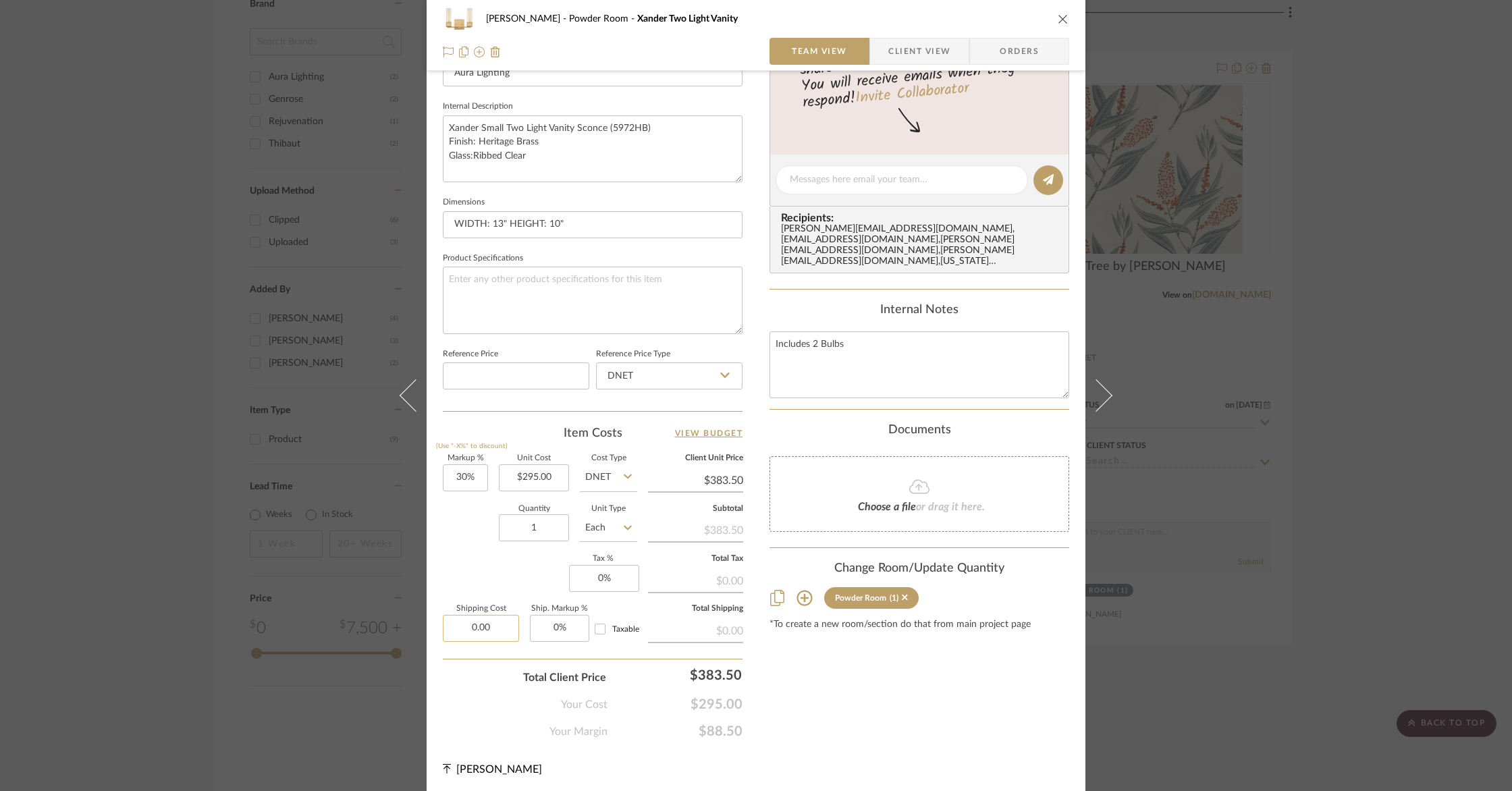
click at [490, 626] on input "0.00" at bounding box center [481, 629] width 76 height 27
type input "$12.50"
click at [769, 657] on div "Content here copies to Client View - confirm visibility there. Show in Client D…" at bounding box center [919, 184] width 300 height 1111
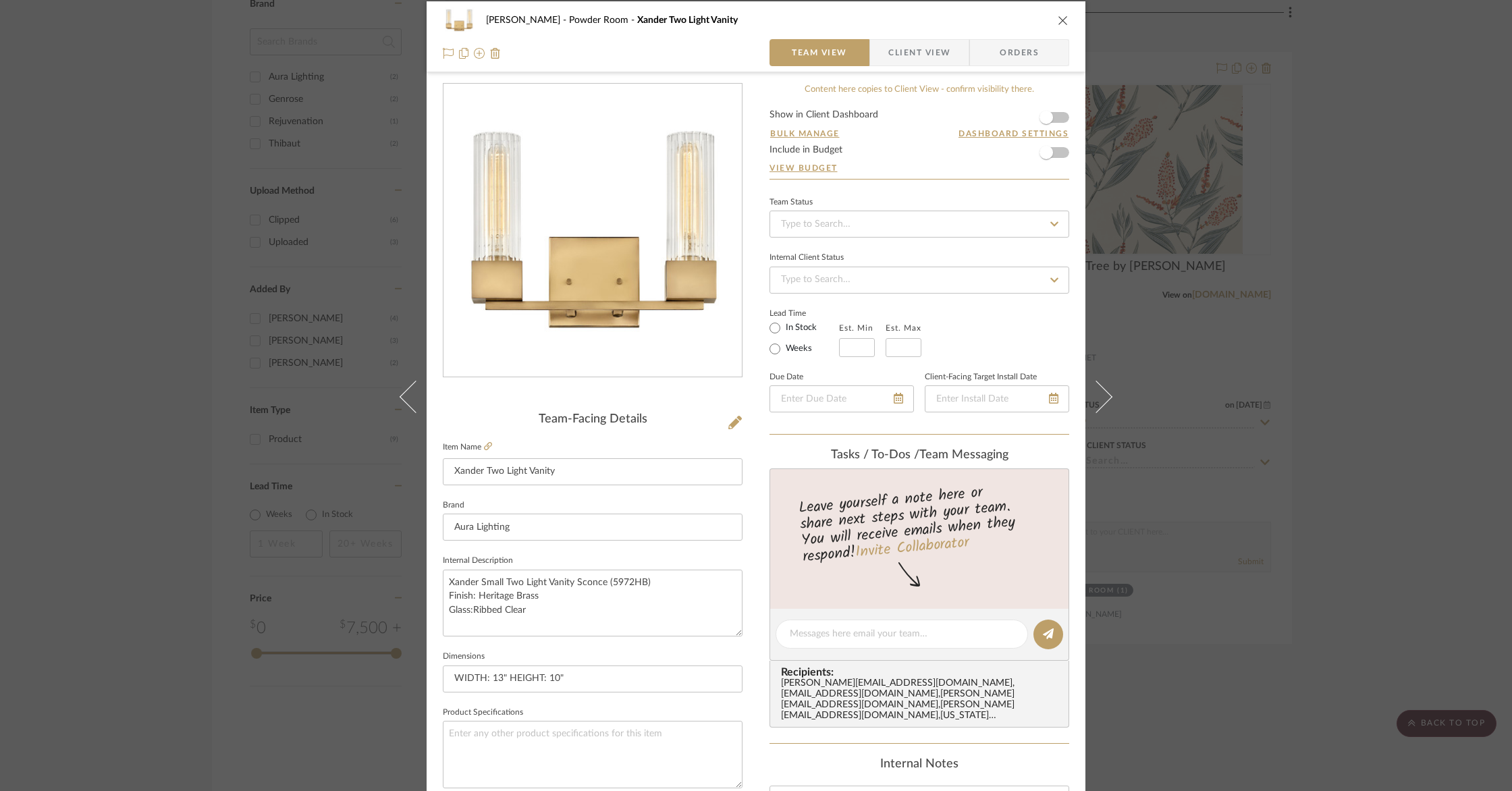
scroll to position [0, 0]
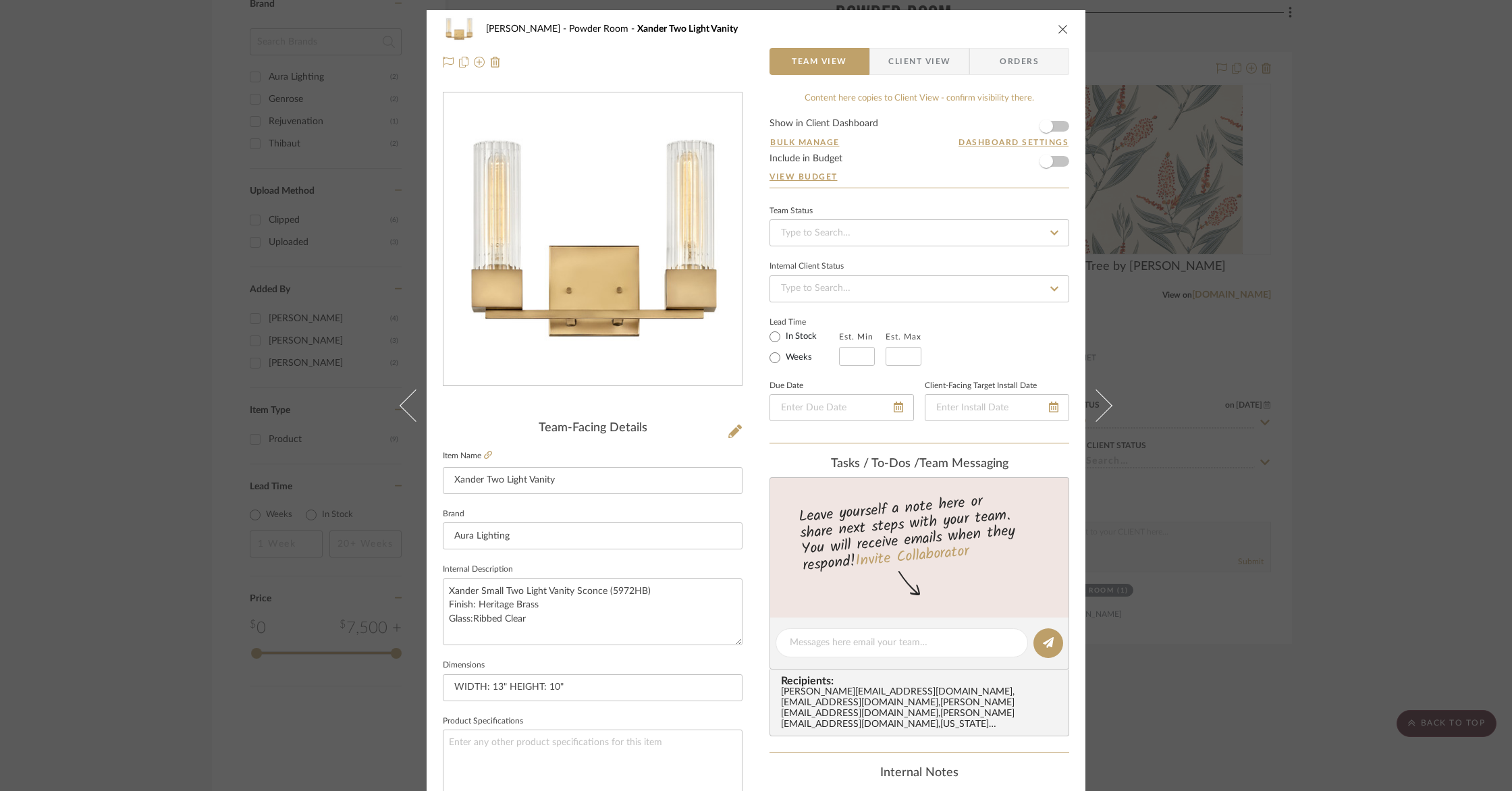
click at [921, 57] on span "Client View" at bounding box center [920, 62] width 62 height 27
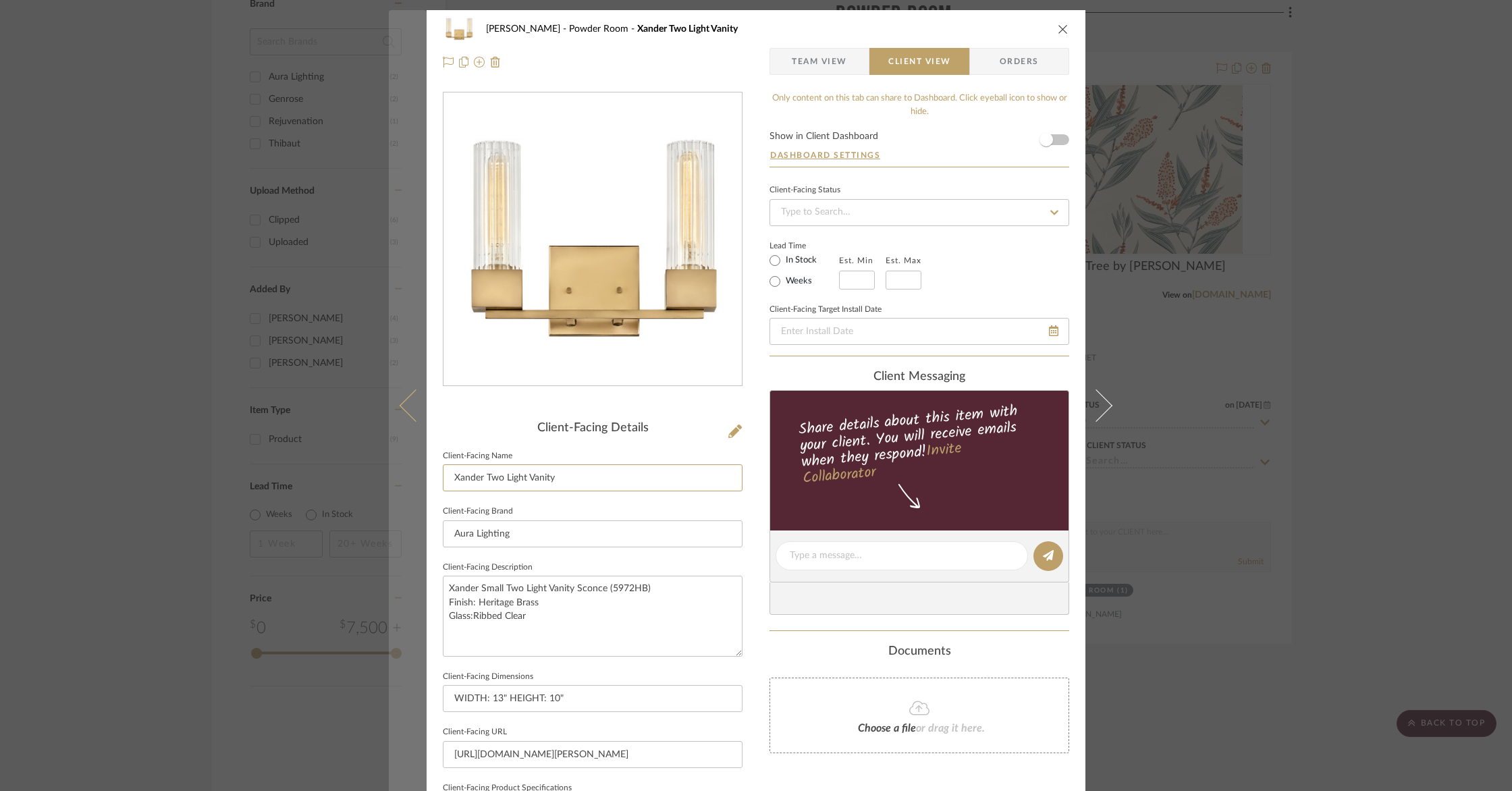
drag, startPoint x: 485, startPoint y: 477, endPoint x: 413, endPoint y: 472, distance: 72.2
click at [413, 472] on mat-dialog-content "Goodstadt Powder Room Xander Two Light Vanity Team View Client View Orders Clie…" at bounding box center [756, 561] width 734 height 1101
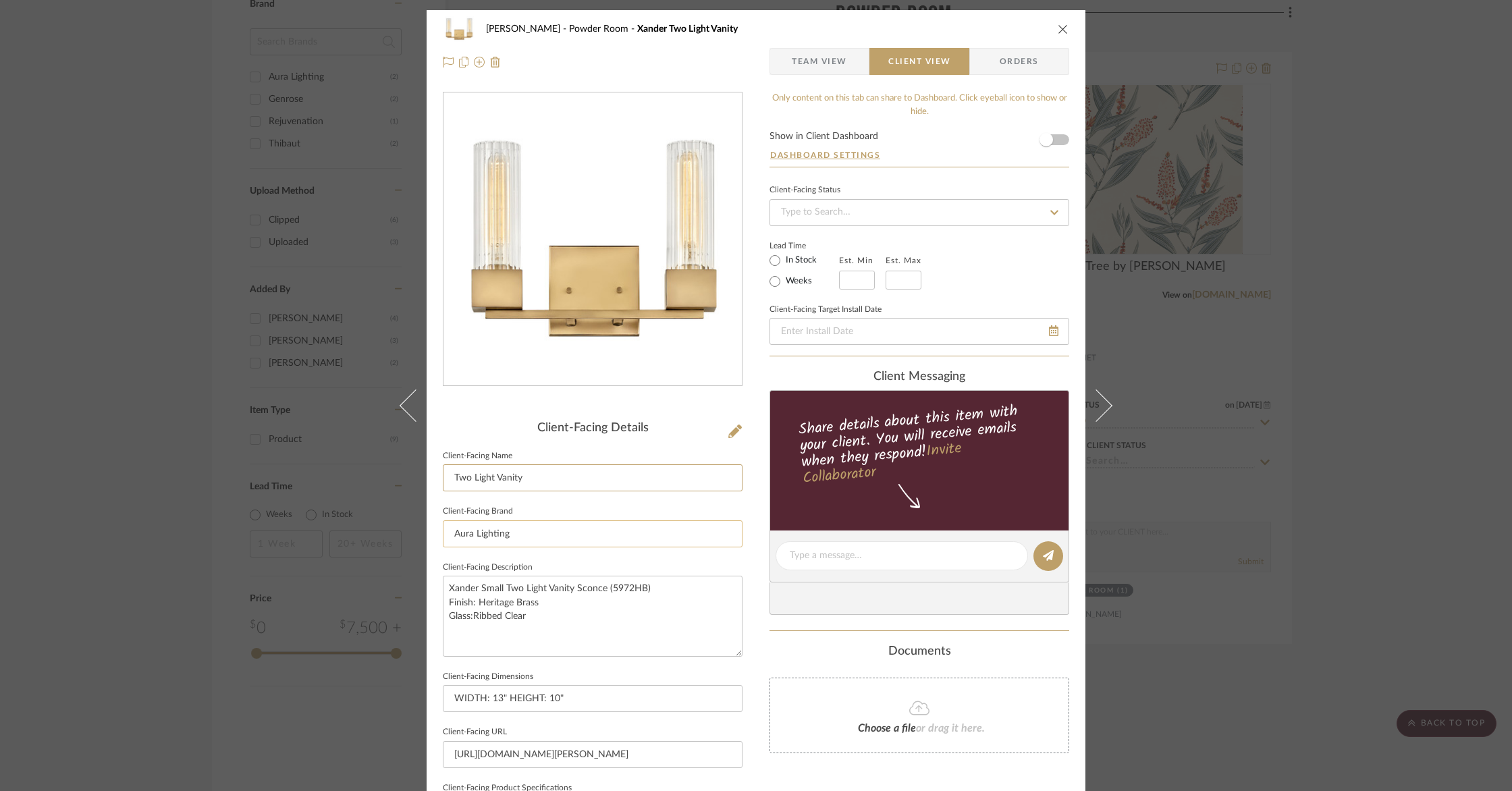
type input "Two Light Vanity"
click at [470, 533] on input "Aura Lighting" at bounding box center [592, 534] width 300 height 27
drag, startPoint x: 469, startPoint y: 533, endPoint x: 424, endPoint y: 529, distance: 45.2
click at [426, 530] on div "Goodstadt Powder Room Xander Two Light Vanity Team View Client View Orders Clie…" at bounding box center [756, 561] width 659 height 1101
drag, startPoint x: 452, startPoint y: 531, endPoint x: 479, endPoint y: 554, distance: 35.5
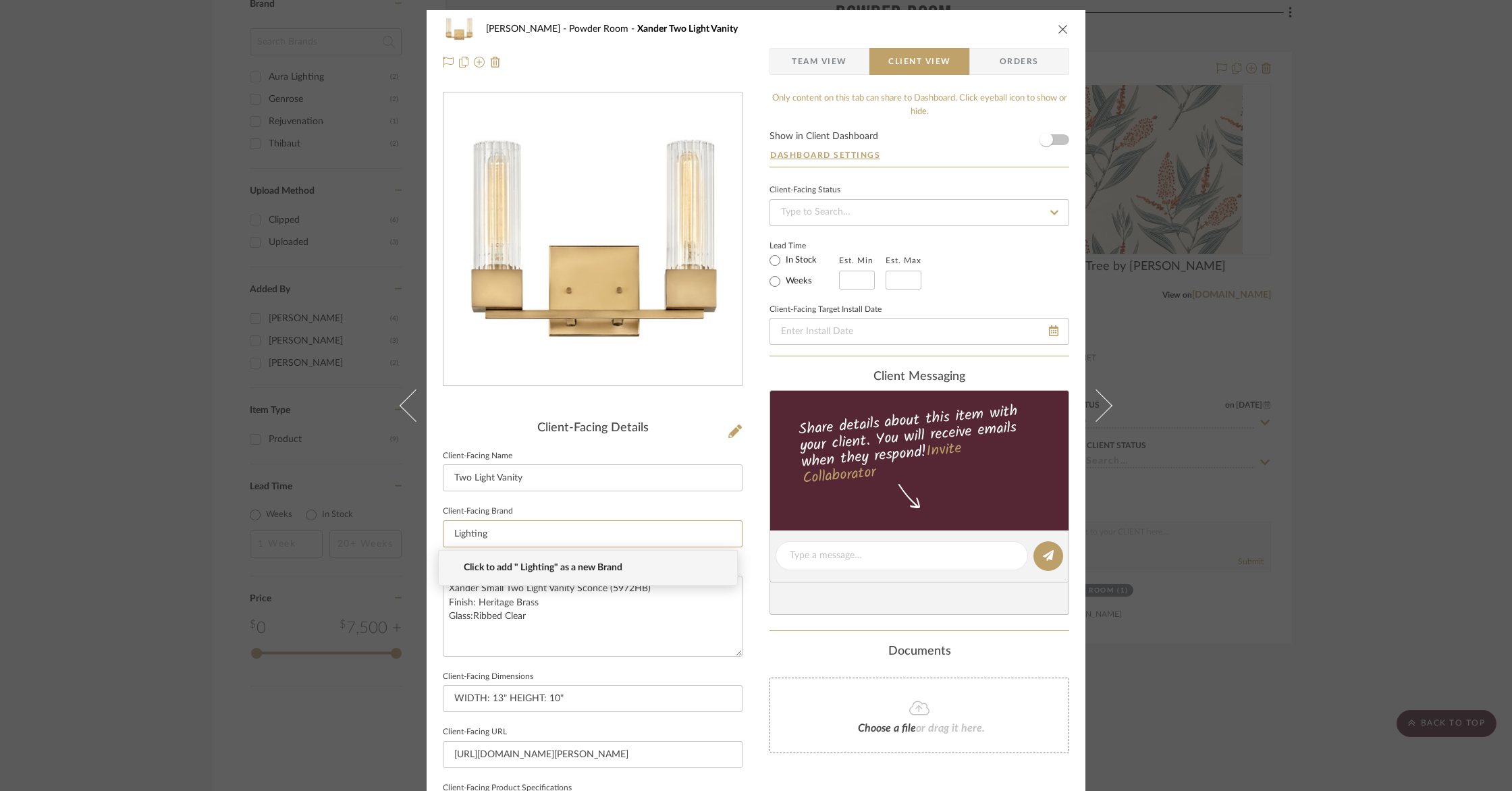
click at [452, 532] on input "Lighting" at bounding box center [592, 534] width 300 height 27
type input "Lighting"
click at [600, 502] on fieldset "Client-Facing Brand Lighting" at bounding box center [592, 525] width 300 height 46
drag, startPoint x: 478, startPoint y: 588, endPoint x: 430, endPoint y: 581, distance: 48.5
click at [430, 581] on div "Goodstadt Powder Room Xander Two Light Vanity Team View Client View Orders Clie…" at bounding box center [756, 561] width 659 height 1101
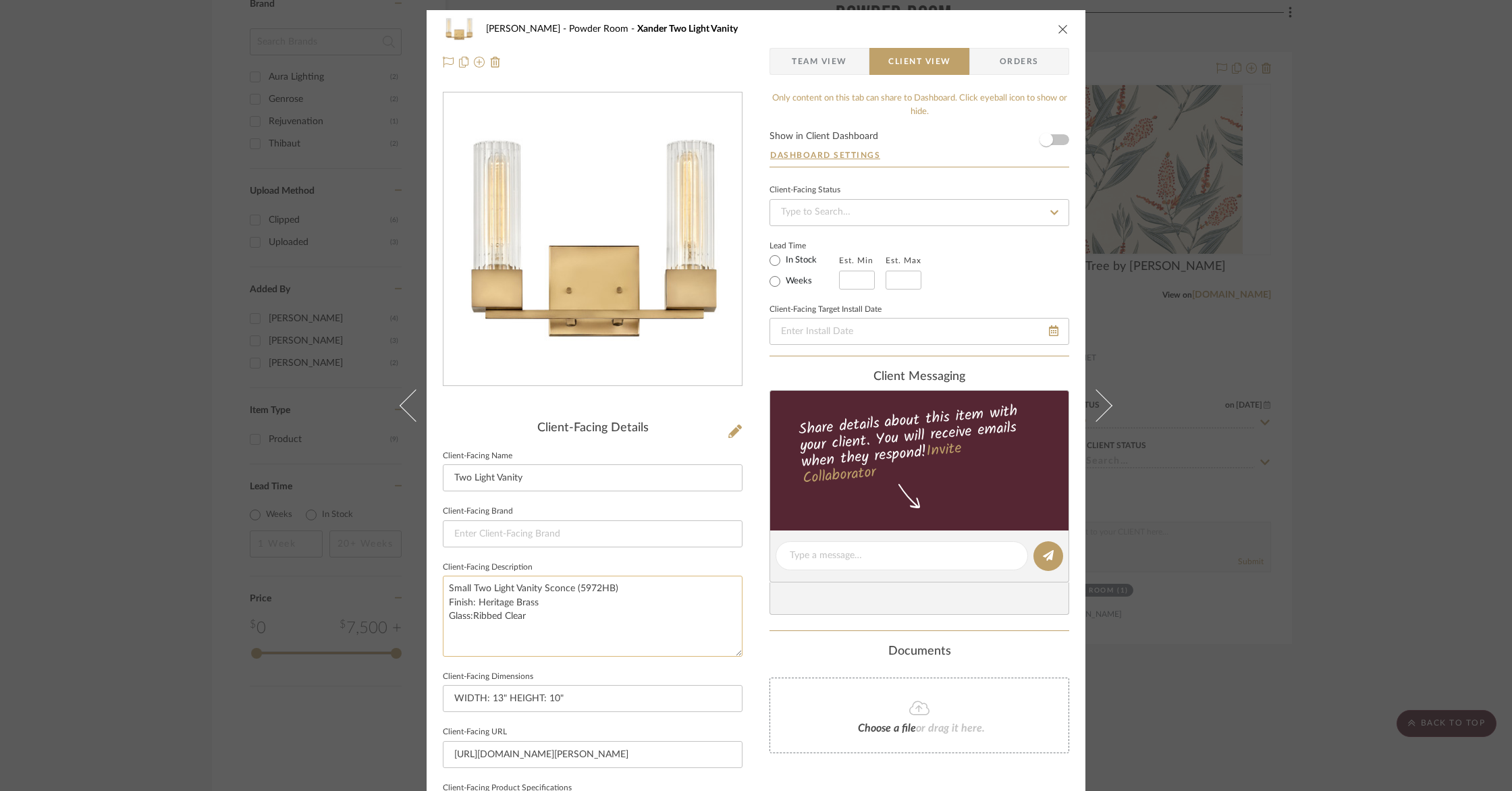
click at [469, 617] on textarea "Small Two Light Vanity Sconce (5972HB) Finish: Heritage Brass Glass:Ribbed Clear" at bounding box center [592, 616] width 300 height 80
type textarea "Small Two Light Vanity Sconce (5972HB) Finish: Heritage Brass Glass: Ribbed Cle…"
drag, startPoint x: 728, startPoint y: 757, endPoint x: 518, endPoint y: 729, distance: 211.9
click at [519, 729] on fieldset "Client-Facing URL https://www.auralightingonline.com/brand-hinkley/small-two-li…" at bounding box center [592, 745] width 300 height 46
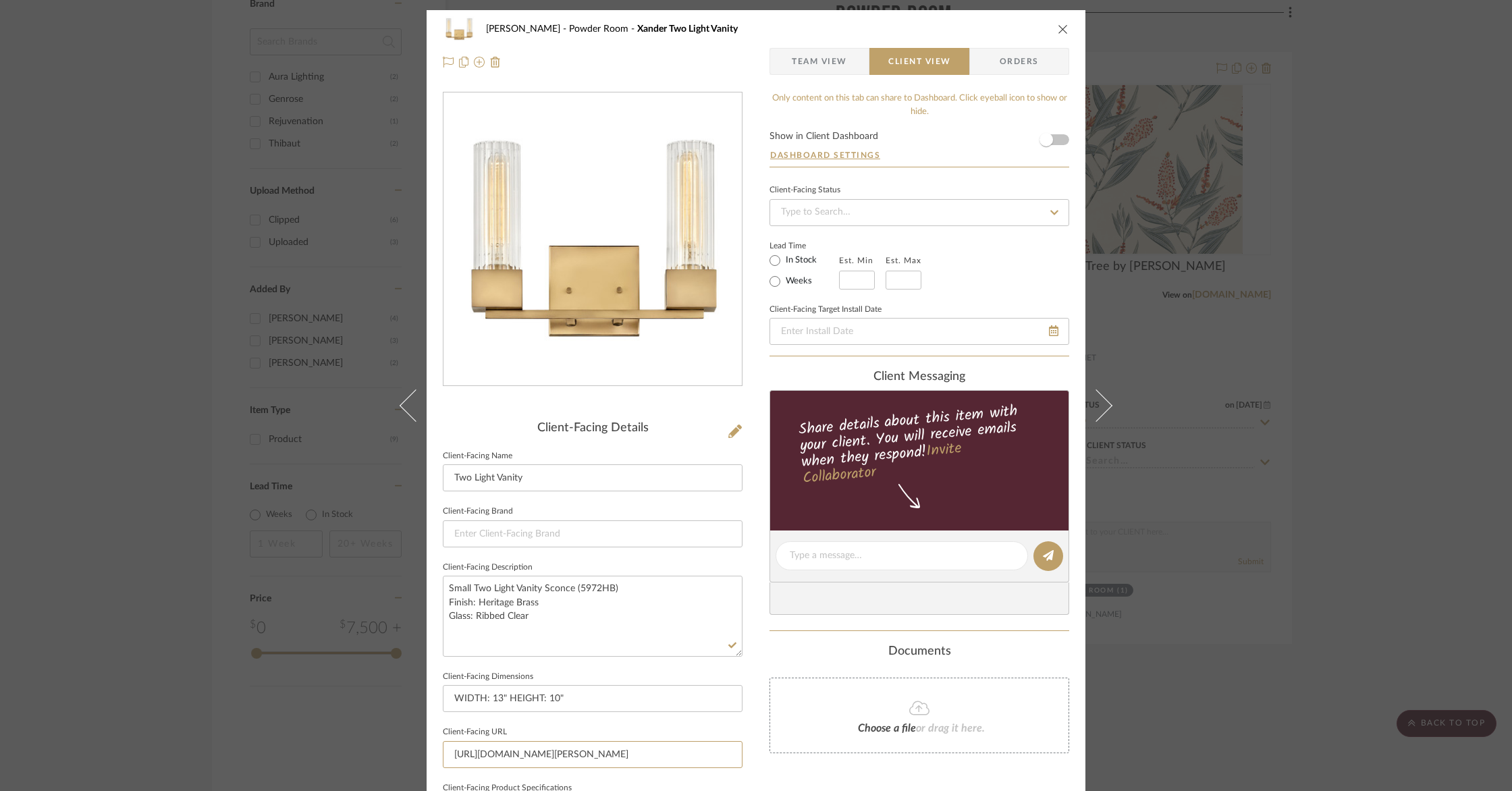
type input "vanity/sku-V87-5972hb"
drag, startPoint x: 604, startPoint y: 745, endPoint x: 513, endPoint y: 749, distance: 91.1
click at [500, 744] on input "vanity/sku-V87-5972hb" at bounding box center [592, 755] width 300 height 27
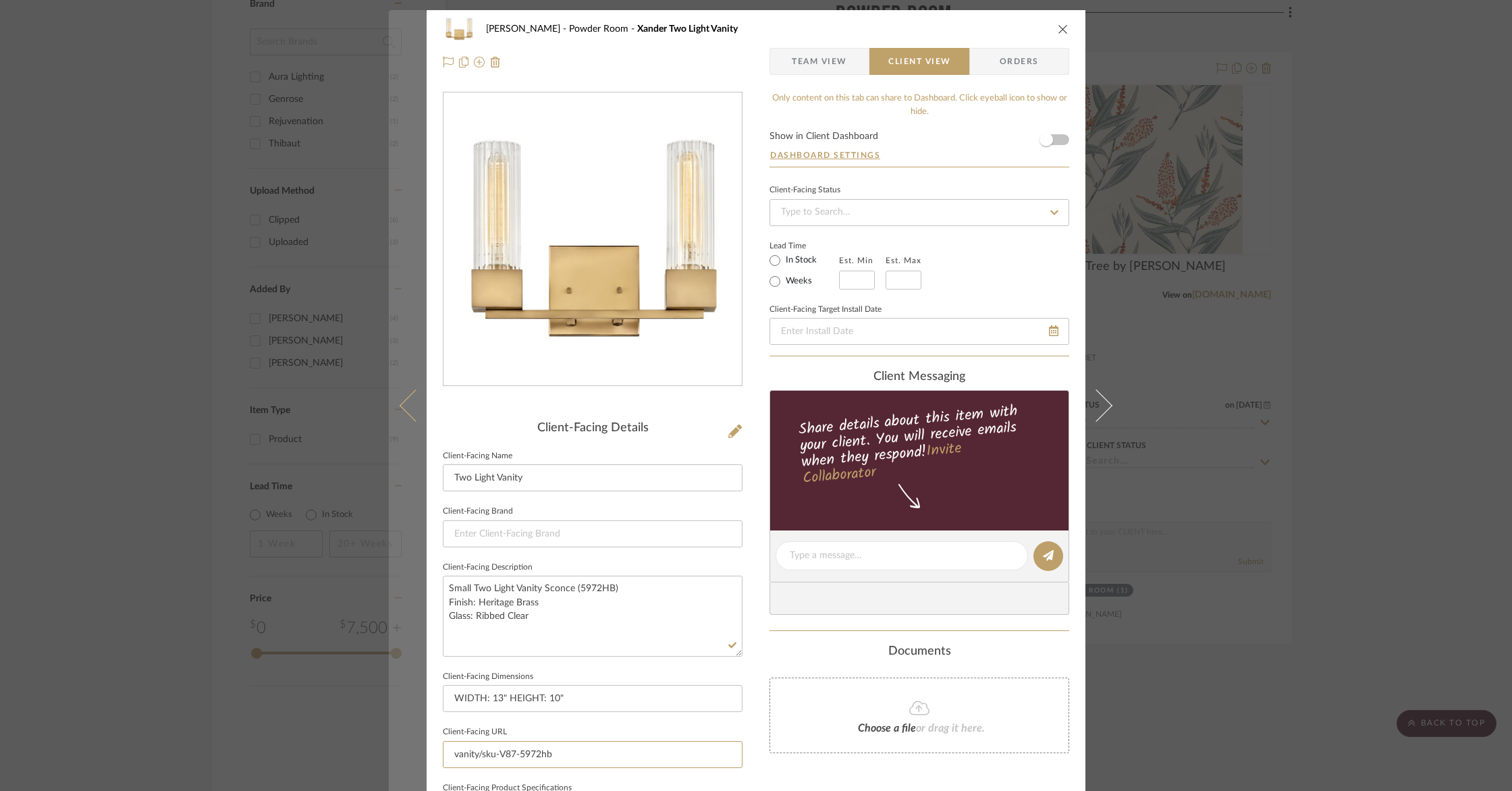
drag, startPoint x: 592, startPoint y: 757, endPoint x: 396, endPoint y: 725, distance: 198.6
click at [374, 727] on div "Goodstadt Powder Room Xander Two Light Vanity Team View Client View Orders Clie…" at bounding box center [756, 395] width 1512 height 791
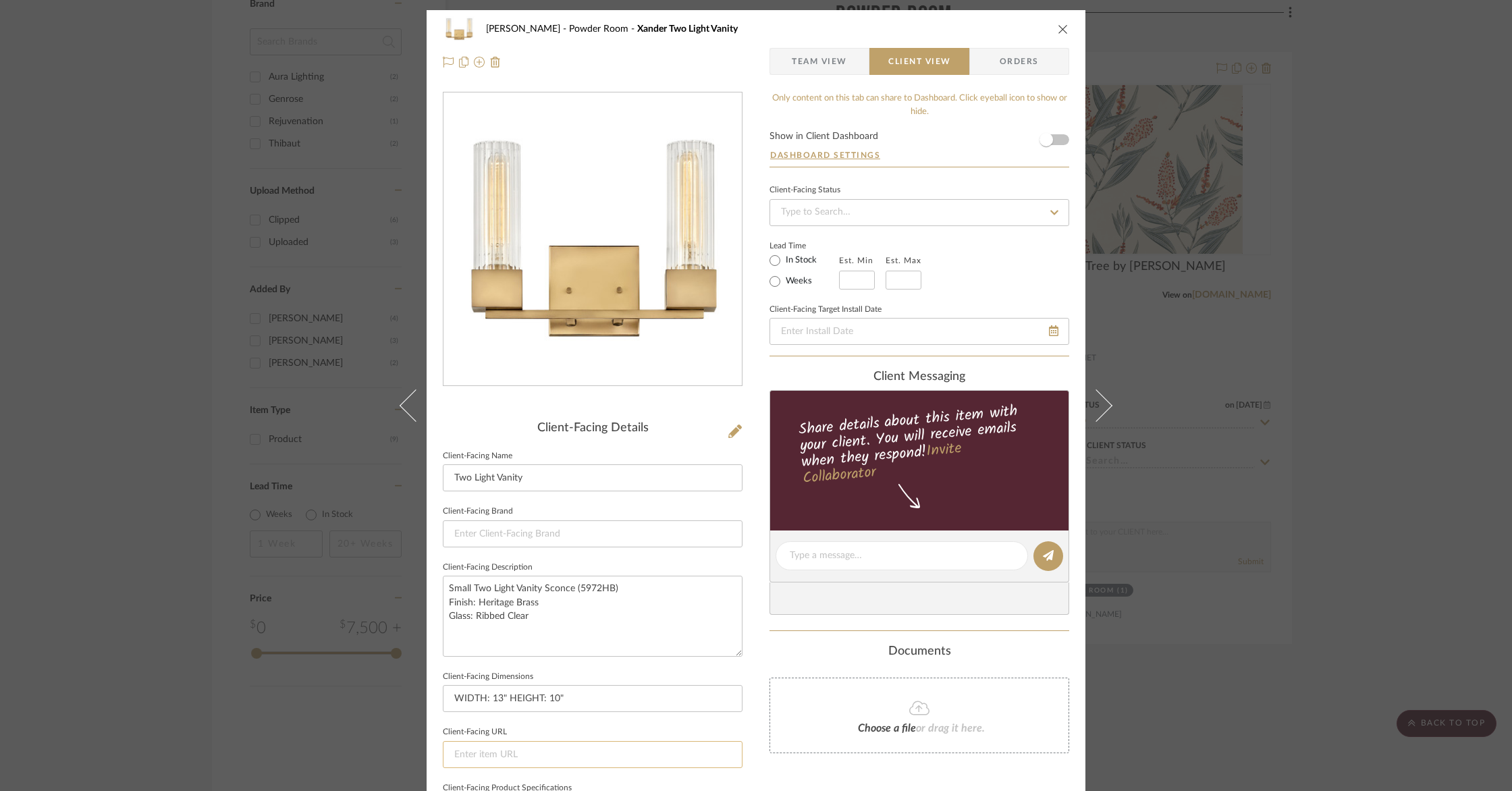
click at [656, 746] on input at bounding box center [592, 755] width 300 height 27
click at [823, 60] on span "Team View" at bounding box center [819, 62] width 55 height 27
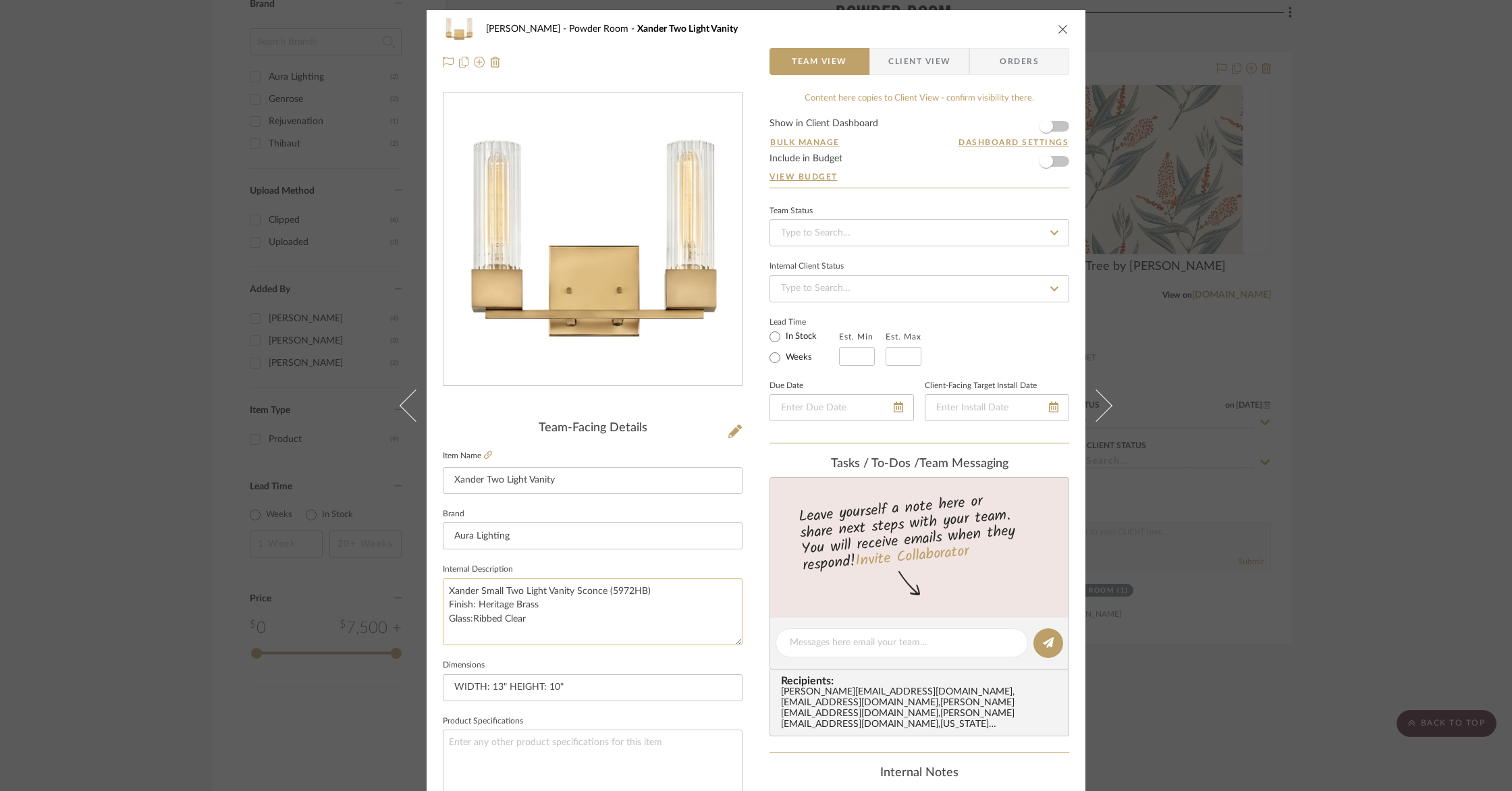
click at [469, 616] on textarea "Xander Small Two Light Vanity Sconce (5972HB) Finish: Heritage Brass Glass:Ribb…" at bounding box center [592, 612] width 300 height 67
type textarea "Xander Small Two Light Vanity Sconce (5972HB) Finish: Heritage Brass Glass: Rib…"
click at [907, 67] on span "Client View" at bounding box center [920, 62] width 62 height 27
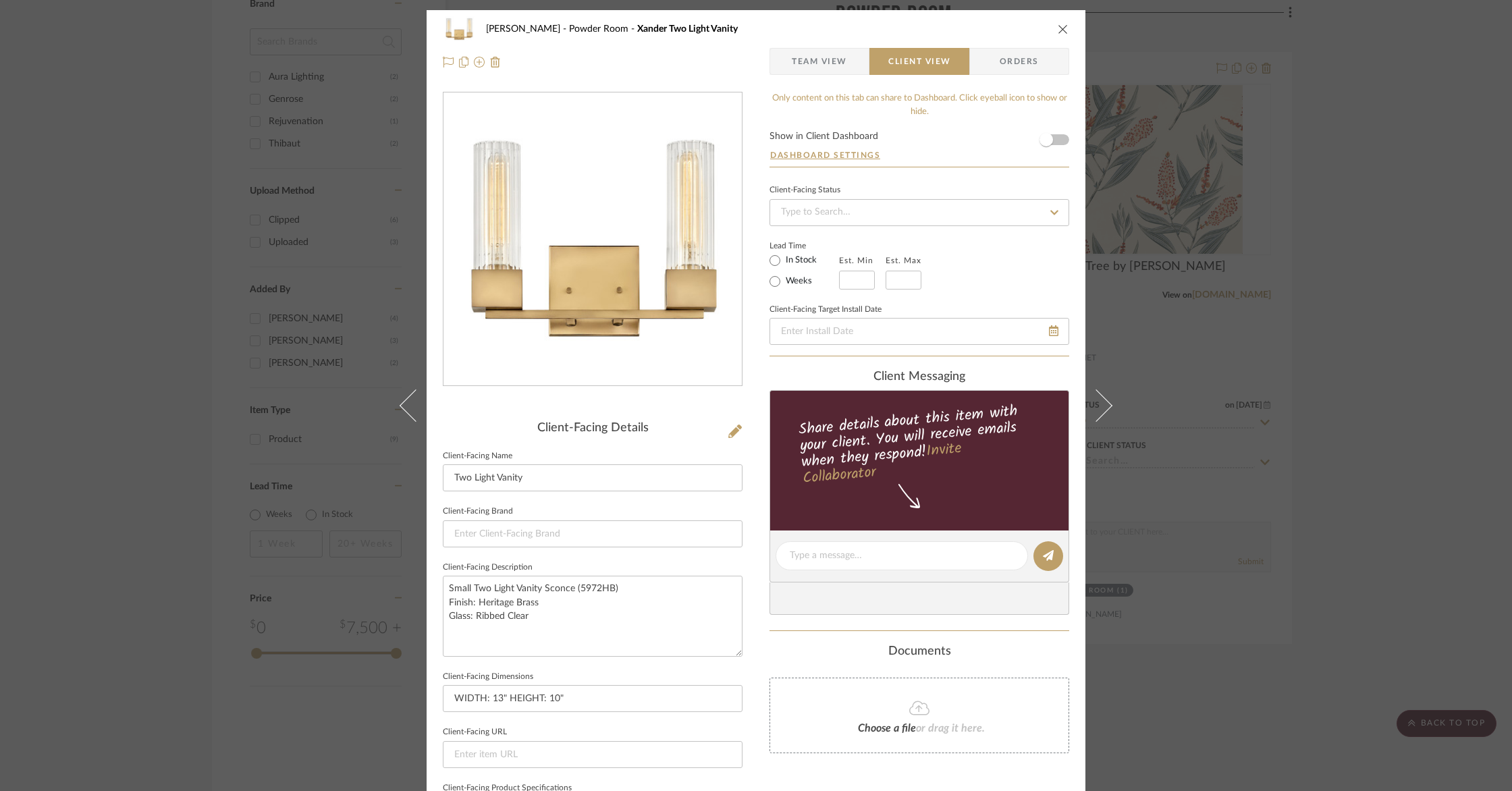
drag, startPoint x: 1052, startPoint y: 29, endPoint x: 1071, endPoint y: 31, distance: 19.1
click at [1057, 29] on button "close" at bounding box center [1063, 29] width 12 height 12
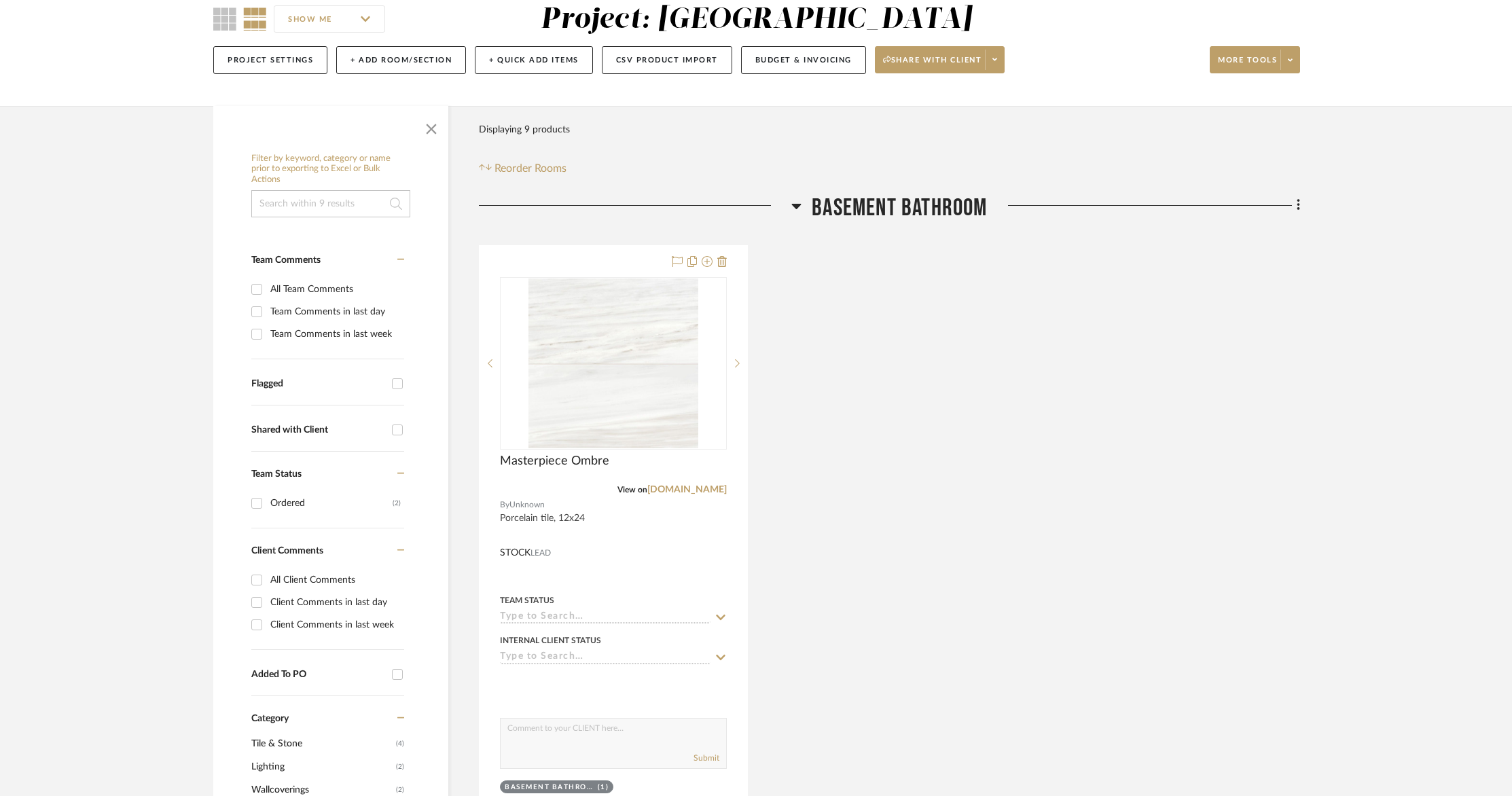
scroll to position [130, 0]
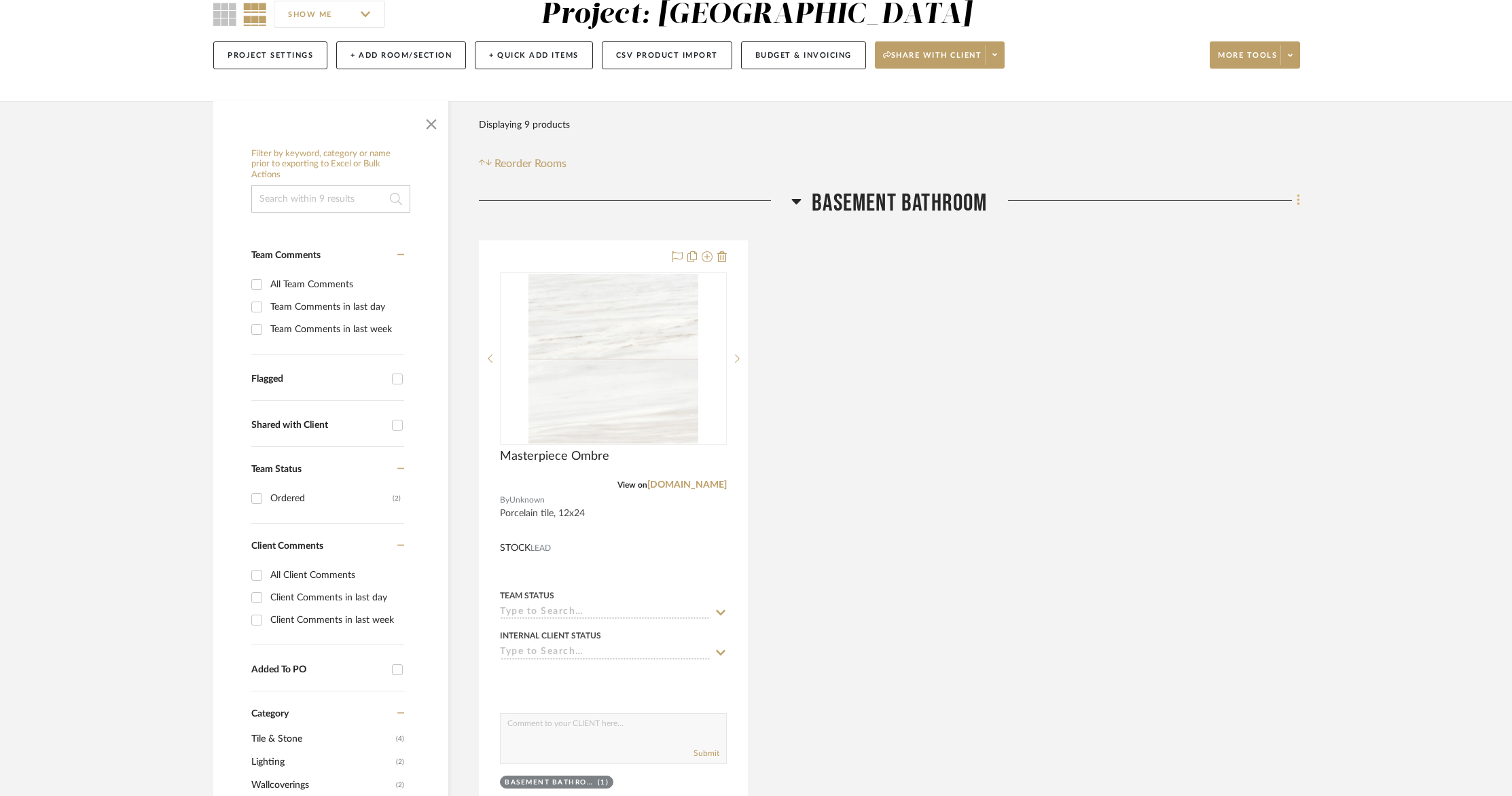
click at [1300, 204] on icon at bounding box center [1298, 200] width 4 height 15
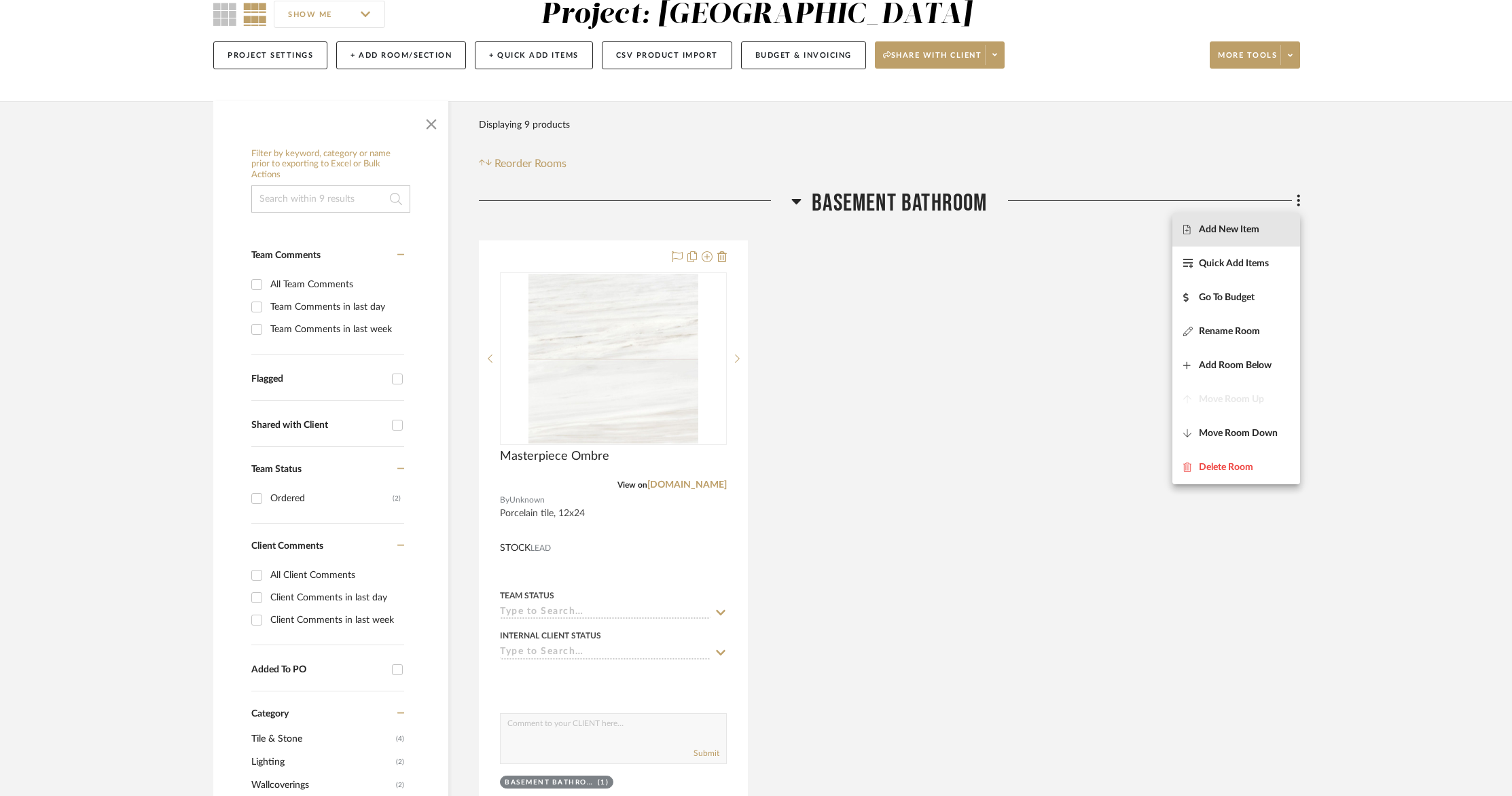
click at [1257, 225] on span "Add New Item" at bounding box center [1229, 230] width 60 height 11
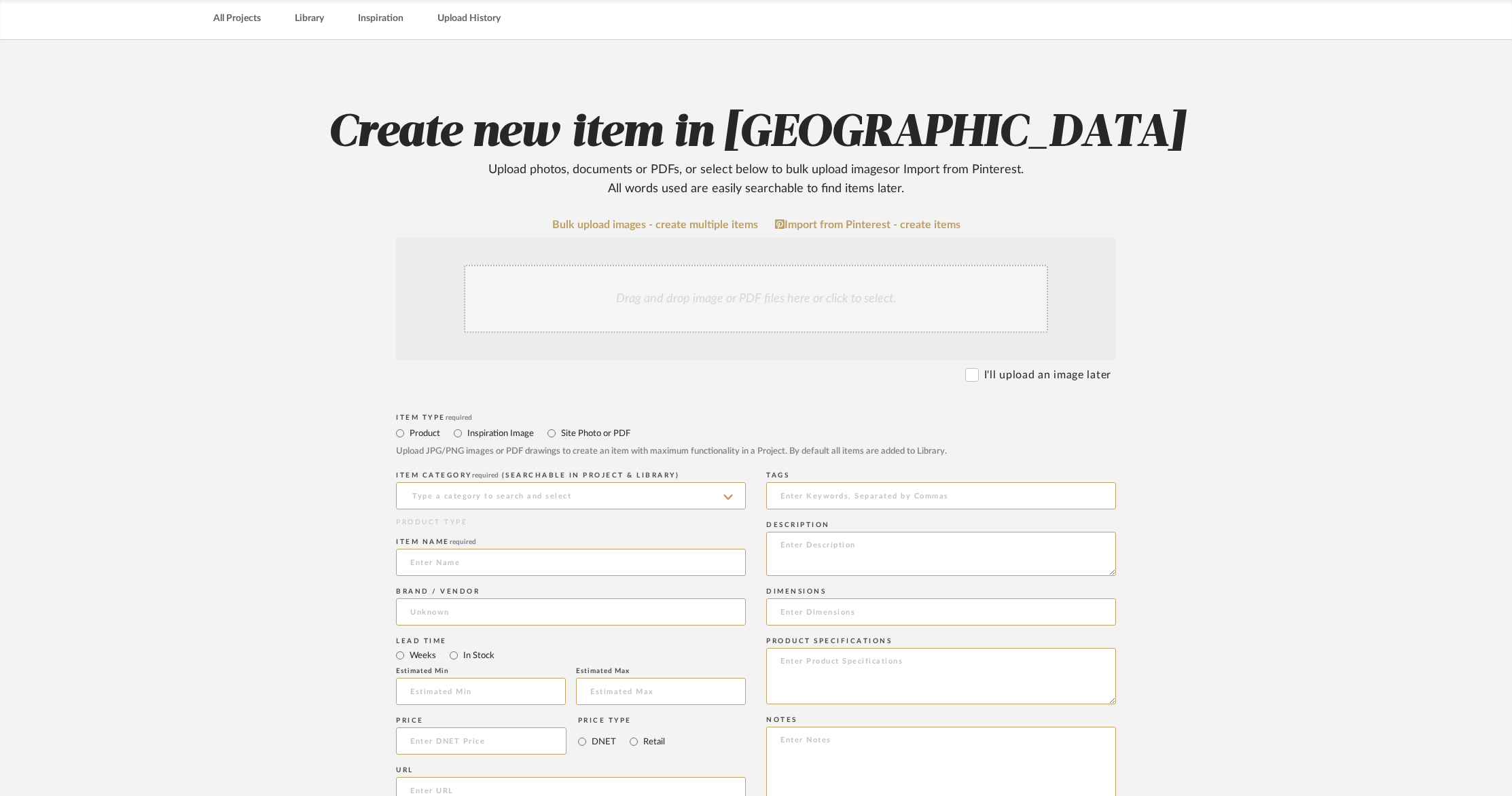
scroll to position [57, 0]
click at [235, 16] on link "All Projects" at bounding box center [237, 19] width 47 height 19
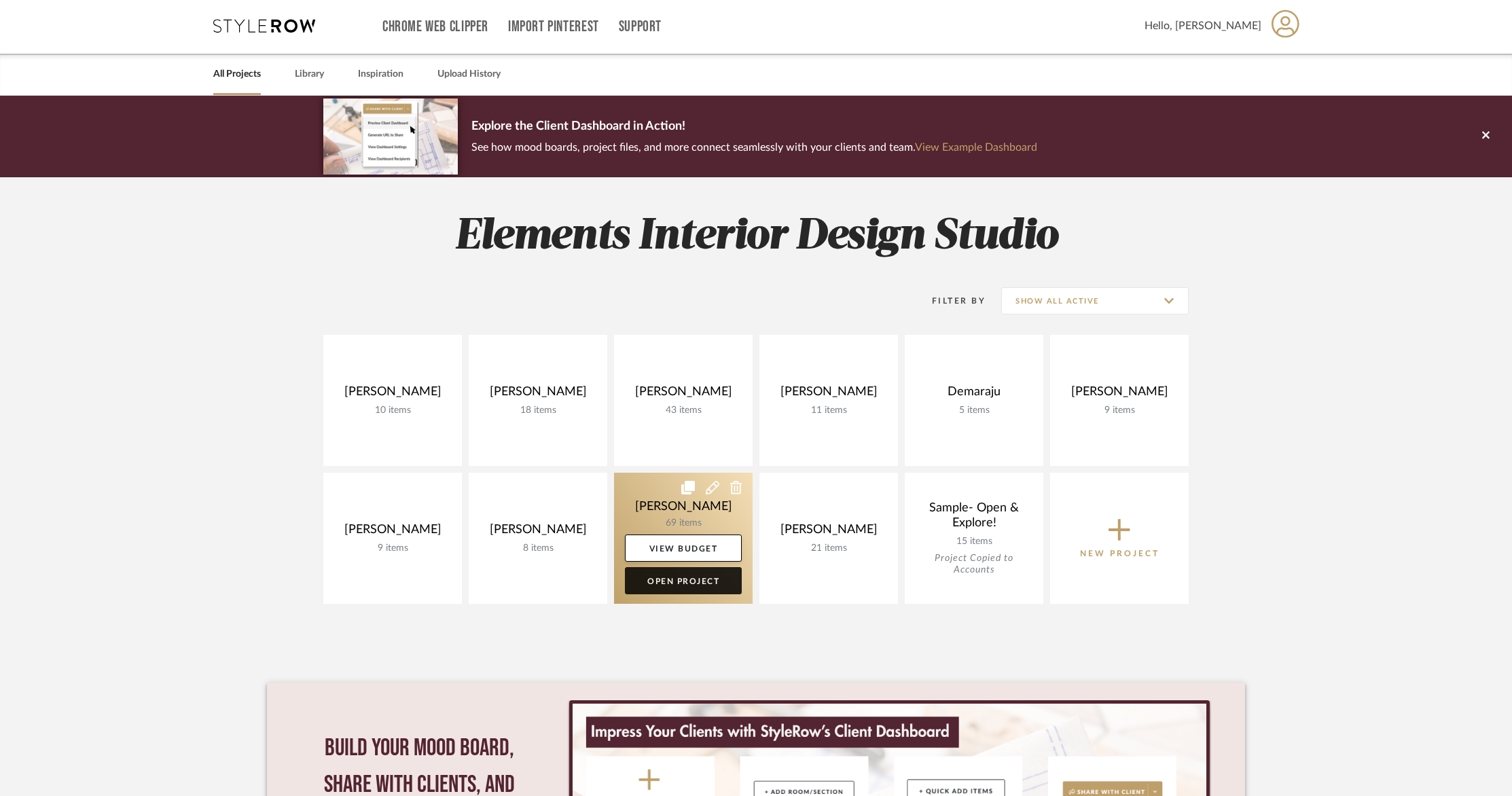
click at [690, 586] on link "Open Project" at bounding box center [682, 581] width 117 height 27
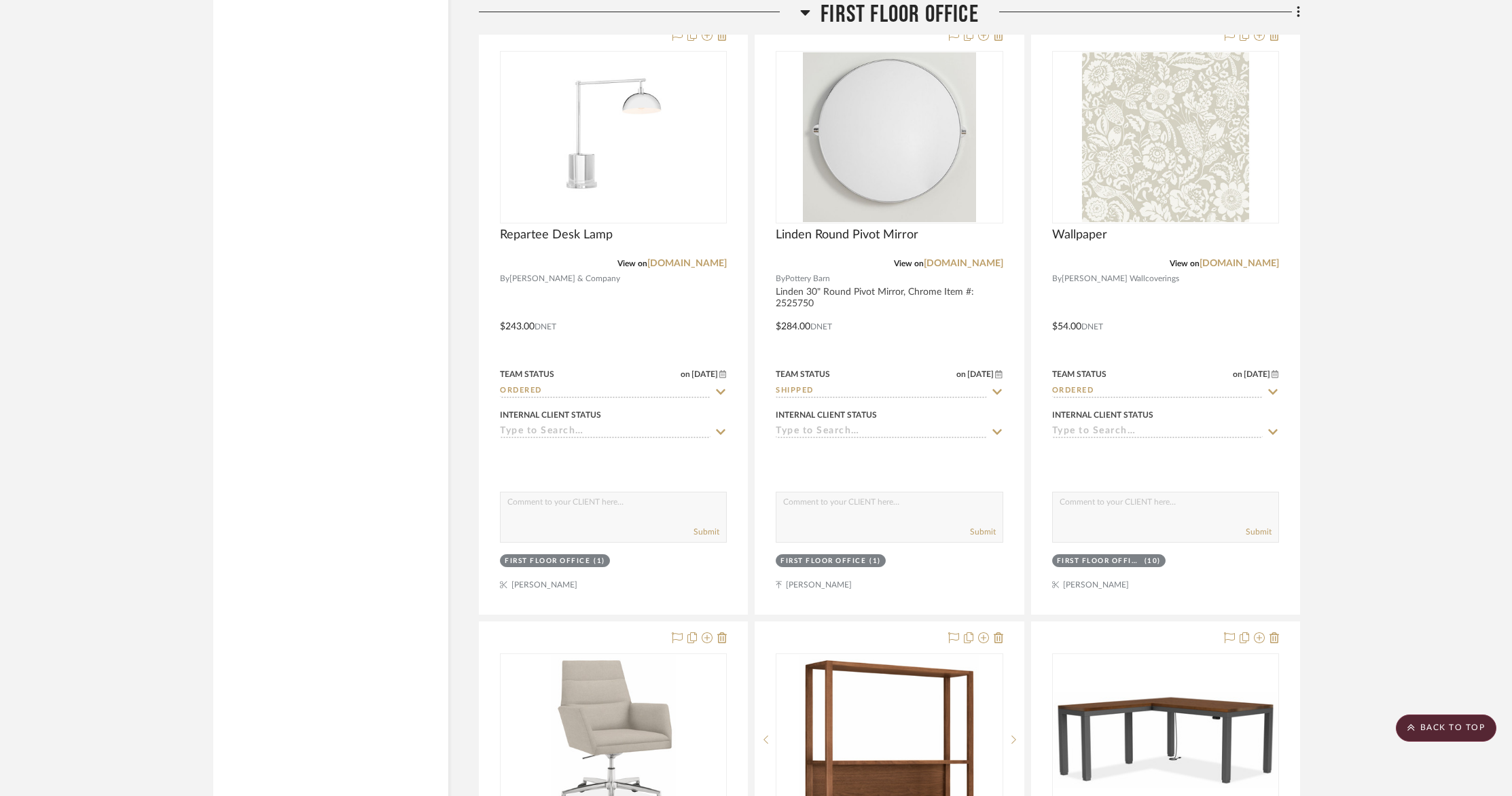
scroll to position [6780, 0]
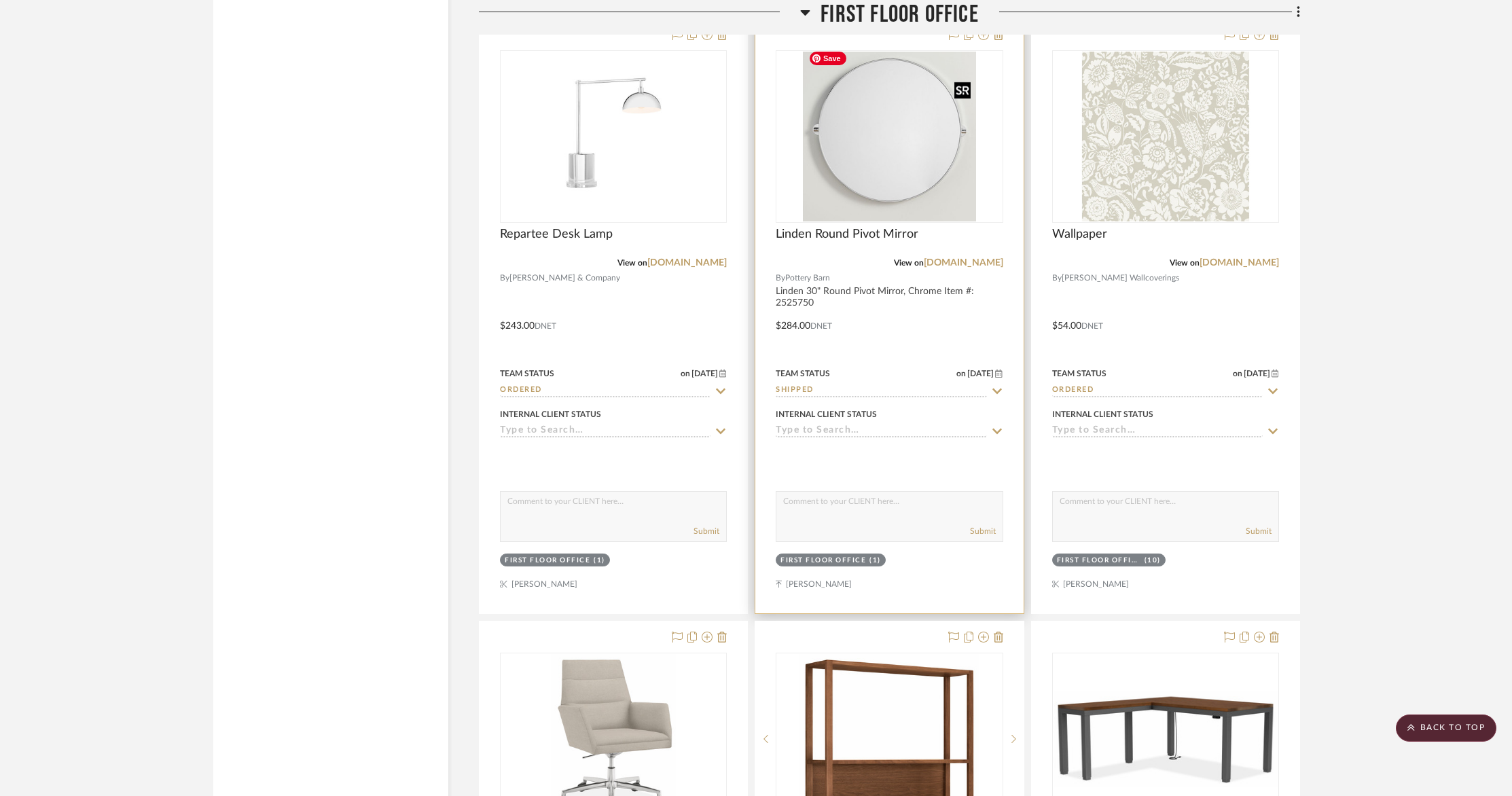
click at [903, 176] on img "0" at bounding box center [890, 136] width 174 height 170
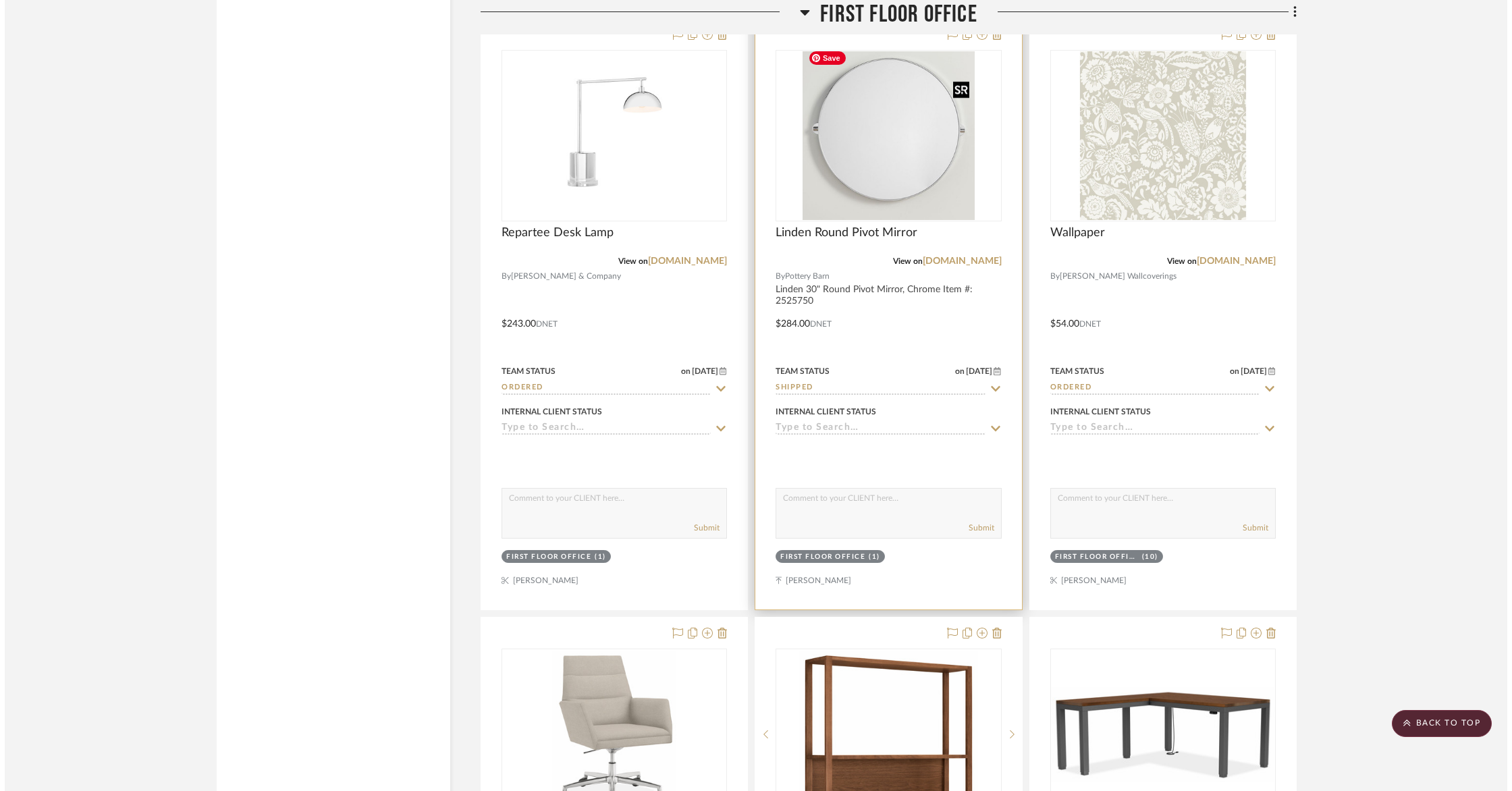
scroll to position [0, 0]
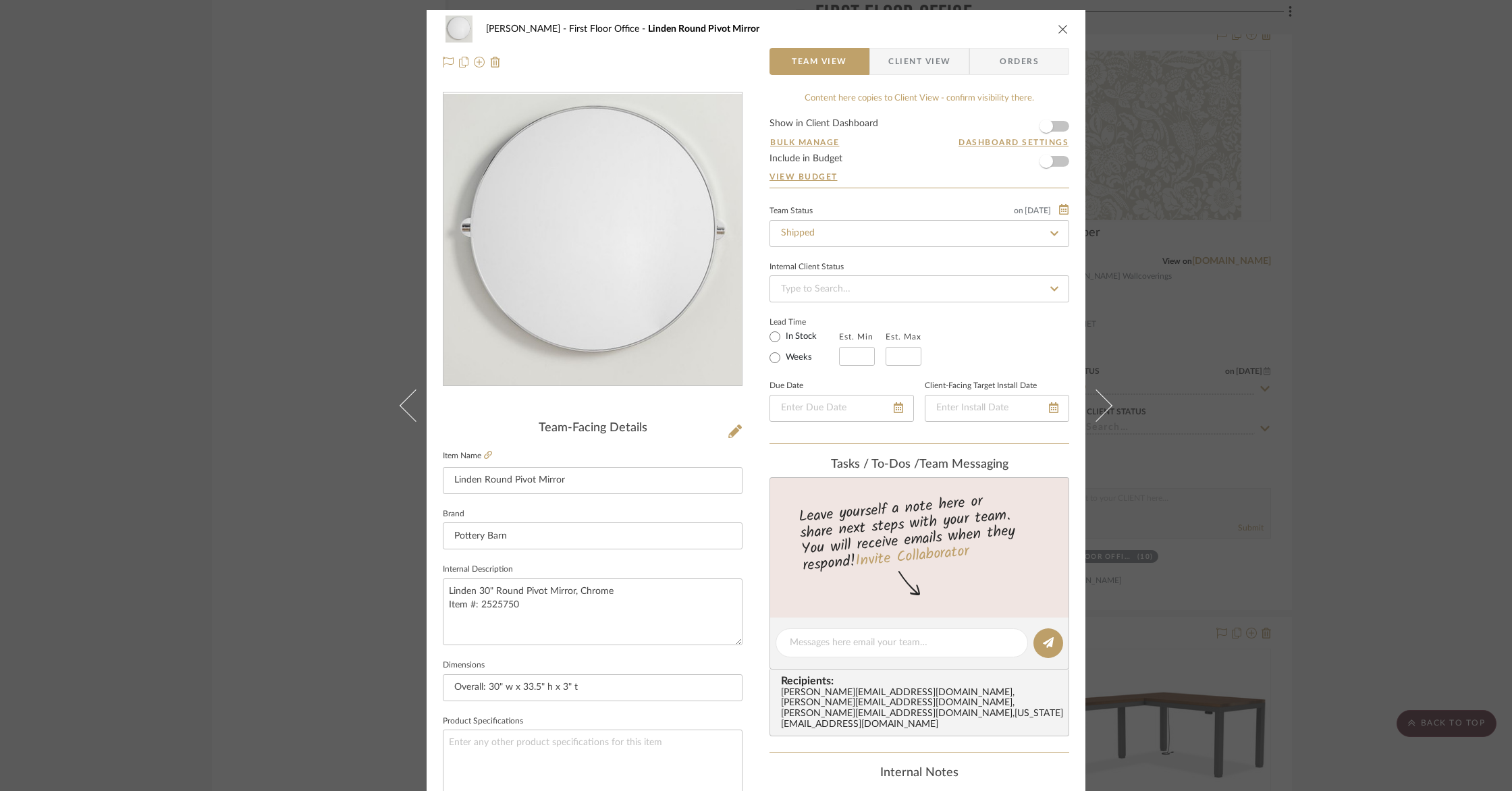
click at [1062, 32] on icon "close" at bounding box center [1063, 30] width 11 height 11
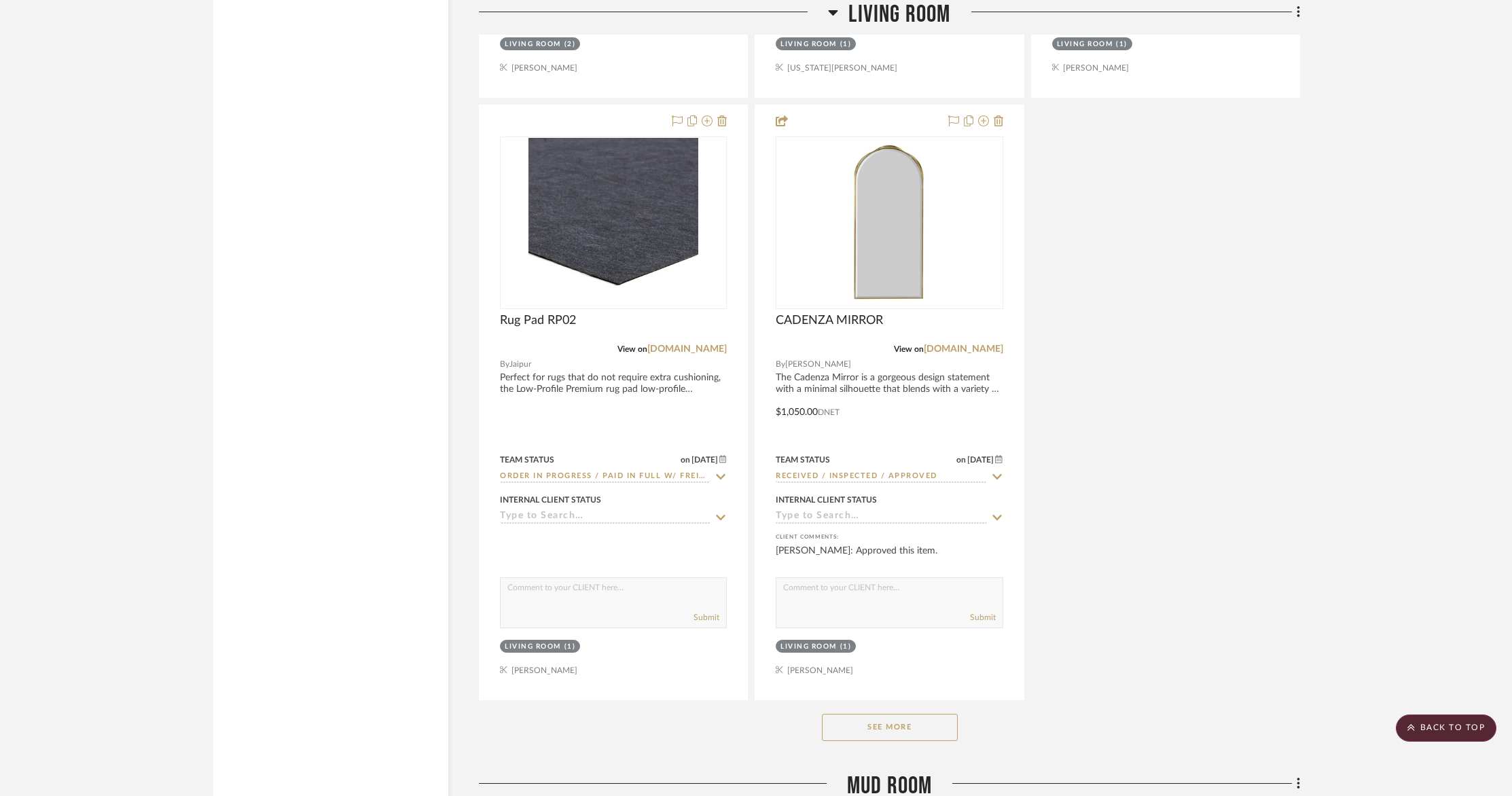
scroll to position [5829, 0]
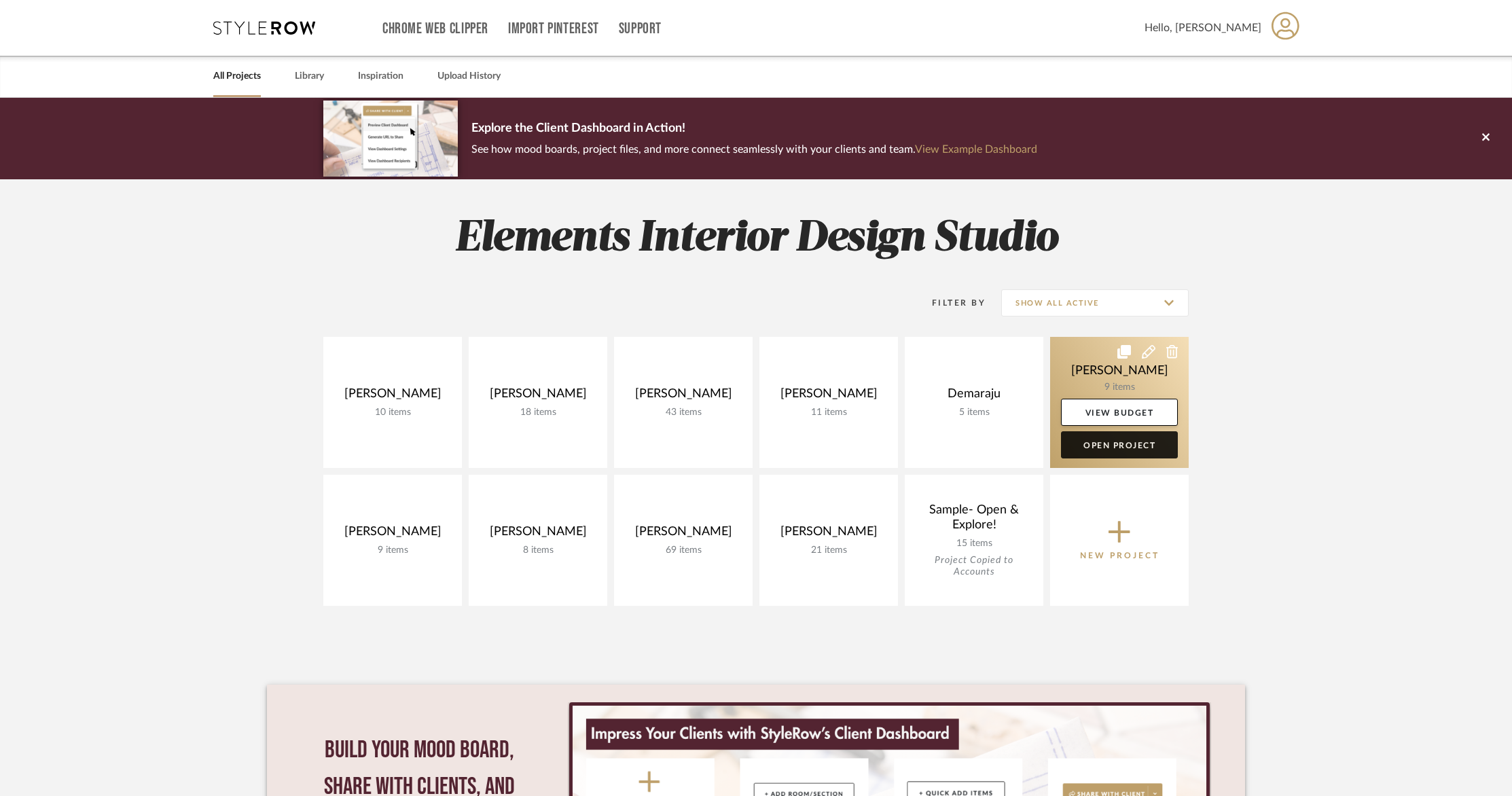
click at [1146, 451] on link "Open Project" at bounding box center [1119, 445] width 117 height 27
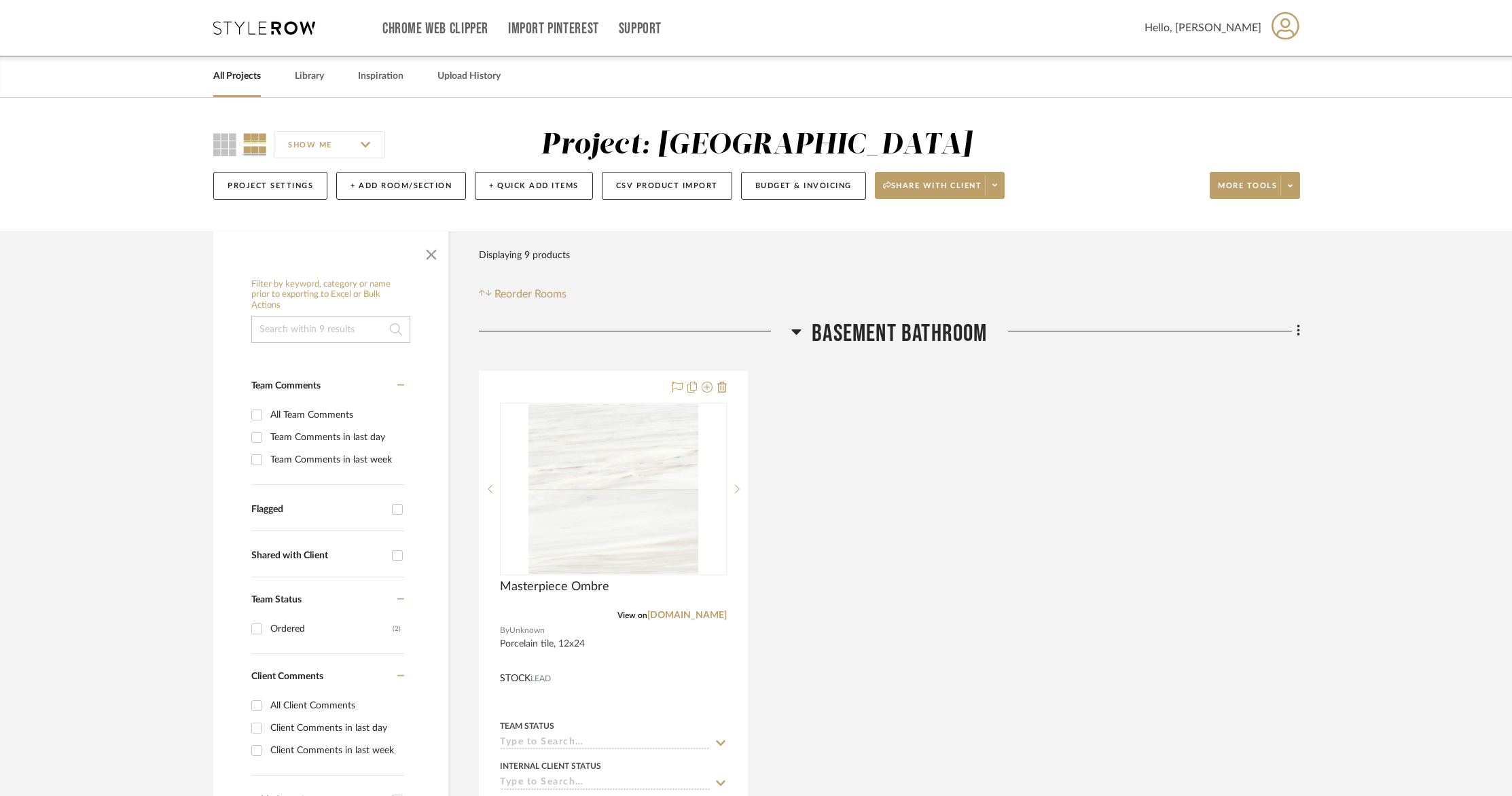
click at [1298, 333] on icon at bounding box center [1297, 331] width 2 height 11
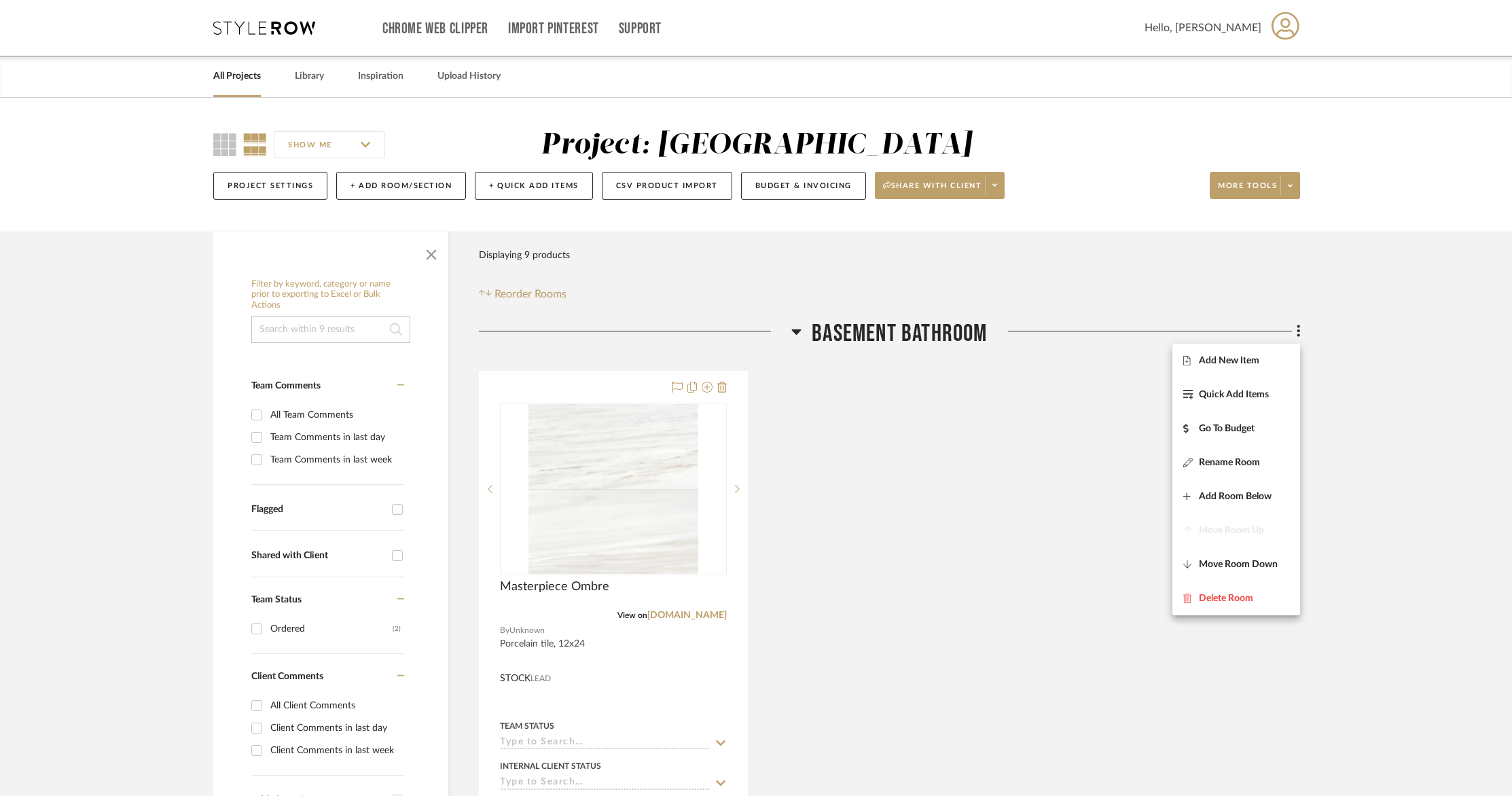
click at [1251, 355] on span "Add New Item" at bounding box center [1229, 361] width 60 height 11
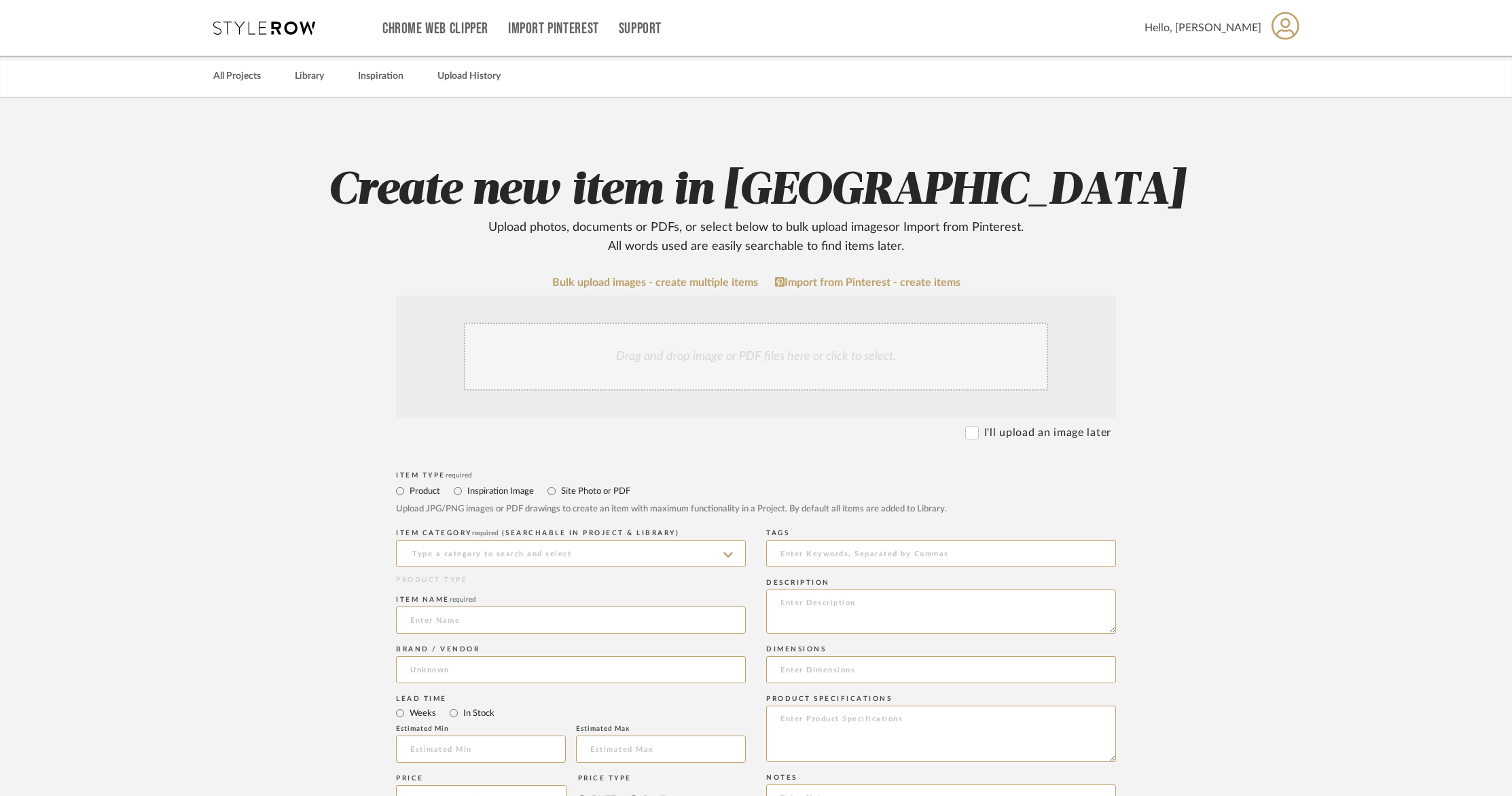
click at [674, 350] on div "Drag and drop image or PDF files here or click to select." at bounding box center [756, 357] width 584 height 68
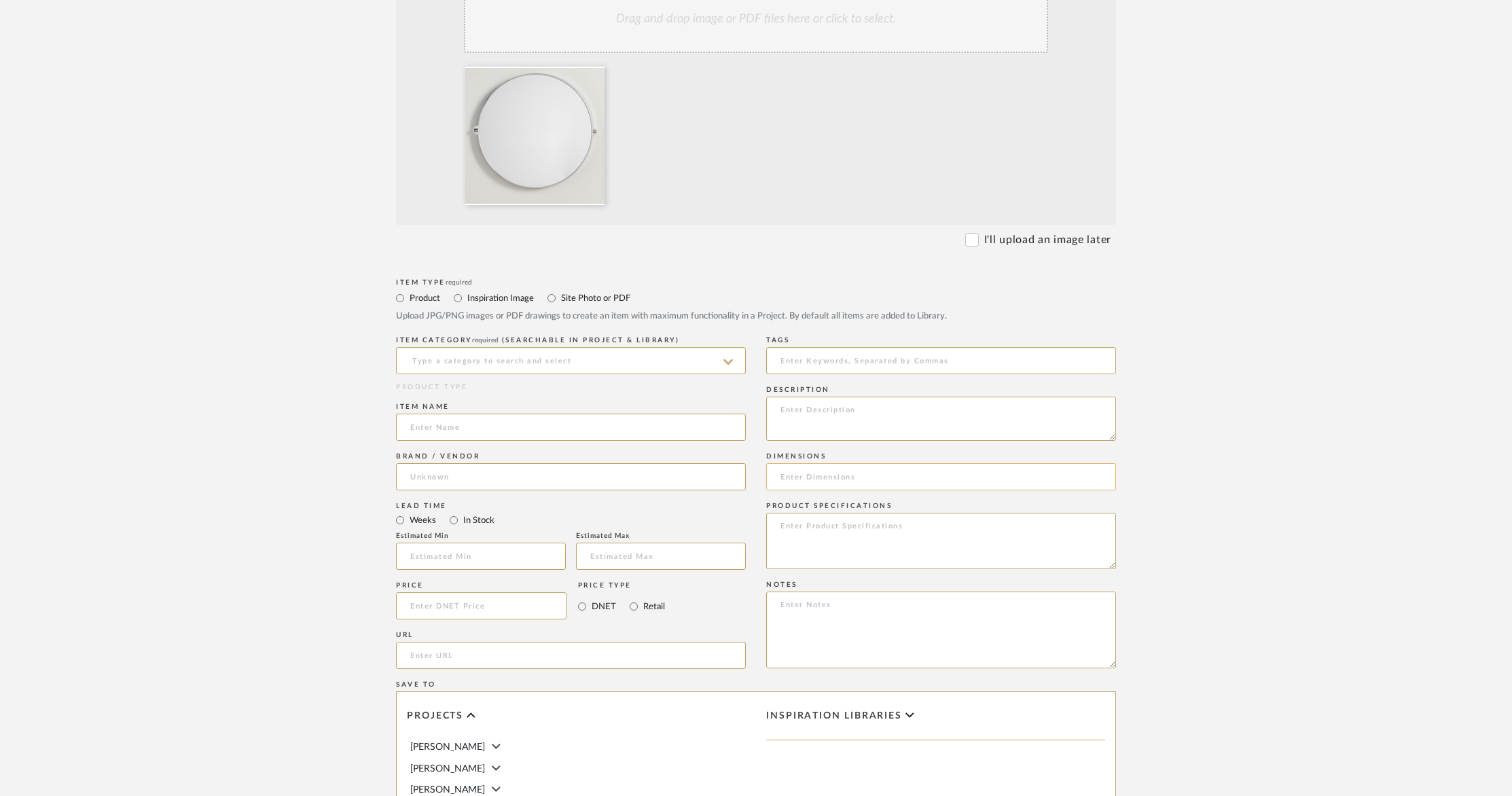
scroll to position [338, 0]
click at [494, 361] on input at bounding box center [571, 360] width 350 height 27
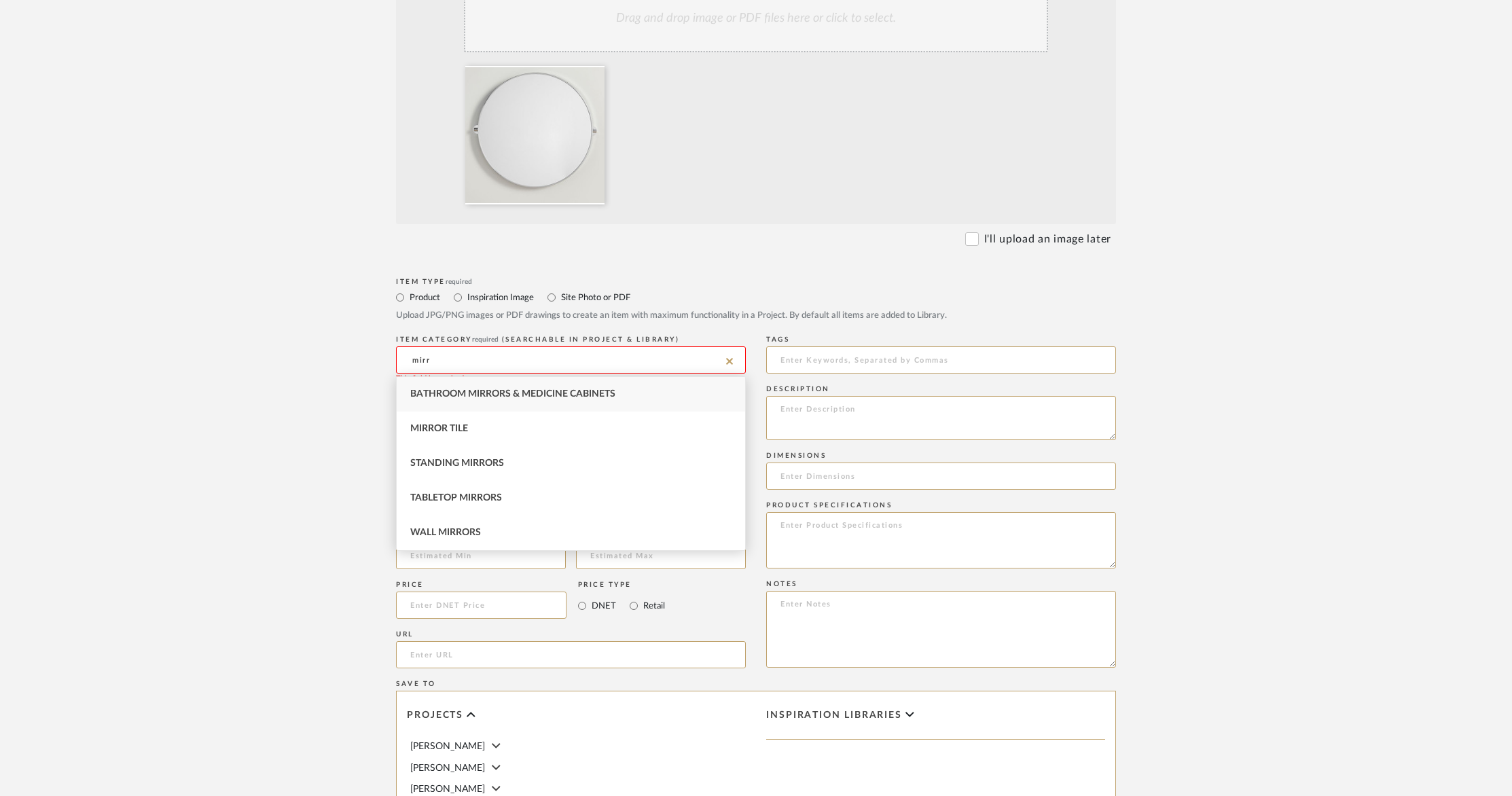
click at [499, 398] on span "Bathroom Mirrors & Medicine Cabinets" at bounding box center [513, 394] width 205 height 10
type input "Bathroom Mirrors & Medicine Cabinets"
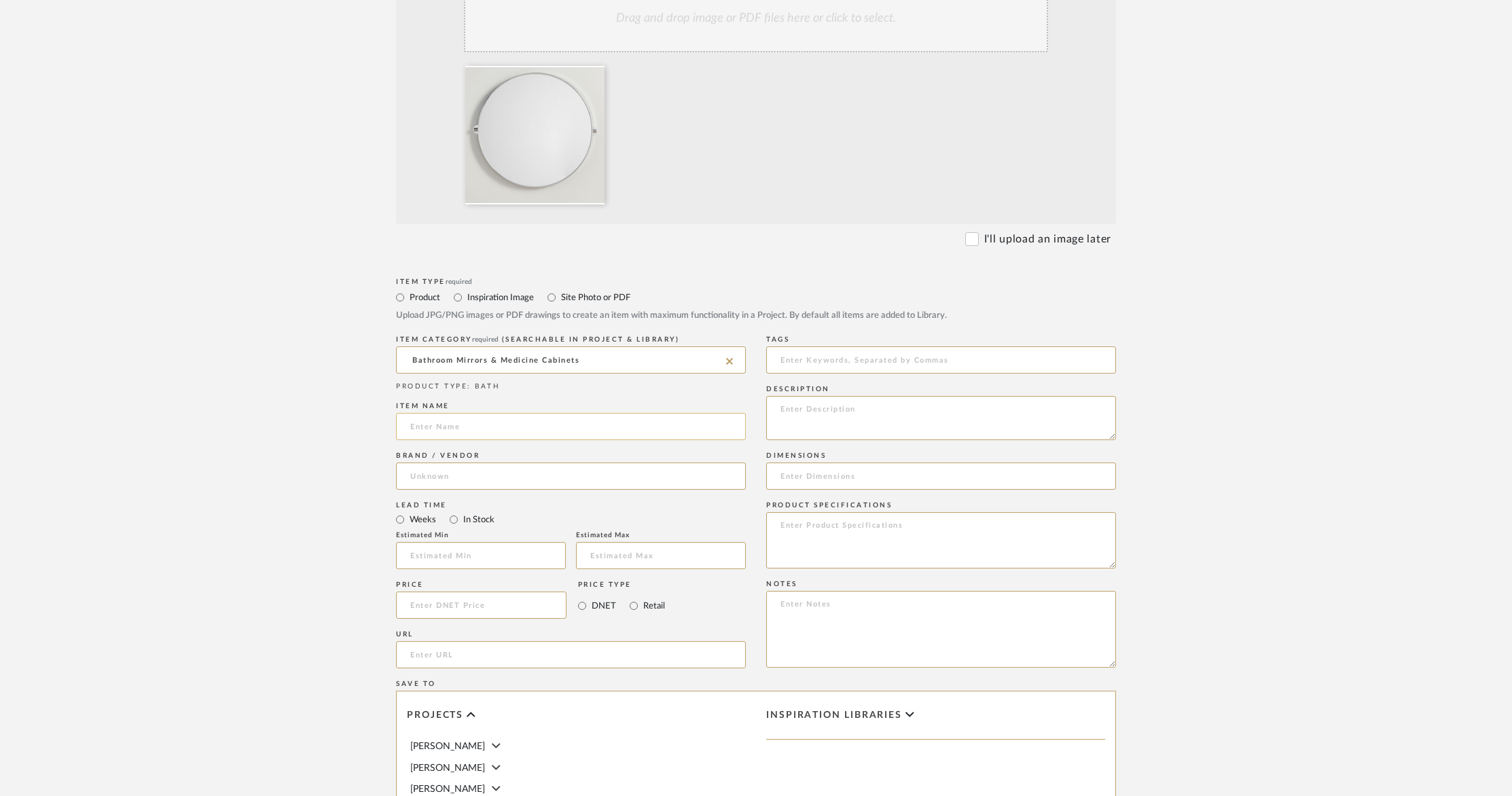
click at [481, 422] on input at bounding box center [571, 427] width 350 height 27
type input "Linden Round Pivot Mirror"
click at [523, 476] on input at bounding box center [571, 476] width 350 height 27
click at [517, 507] on mat-option "Pottery Barn" at bounding box center [571, 509] width 348 height 35
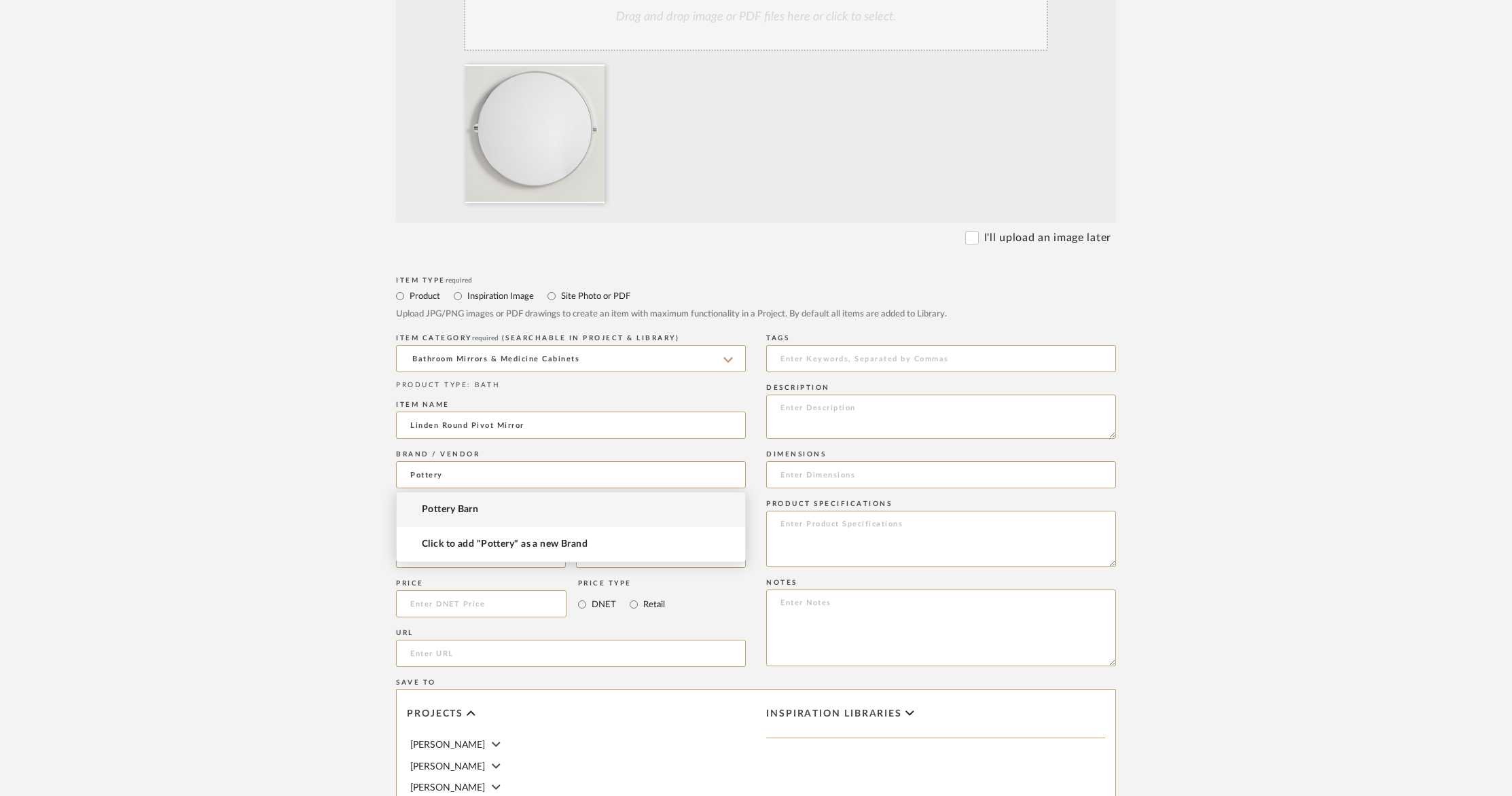
type input "Pottery Barn"
click at [490, 613] on input at bounding box center [481, 604] width 171 height 27
type input "$284.04"
click at [587, 615] on mat-radio-group "DNET Retail" at bounding box center [621, 604] width 87 height 27
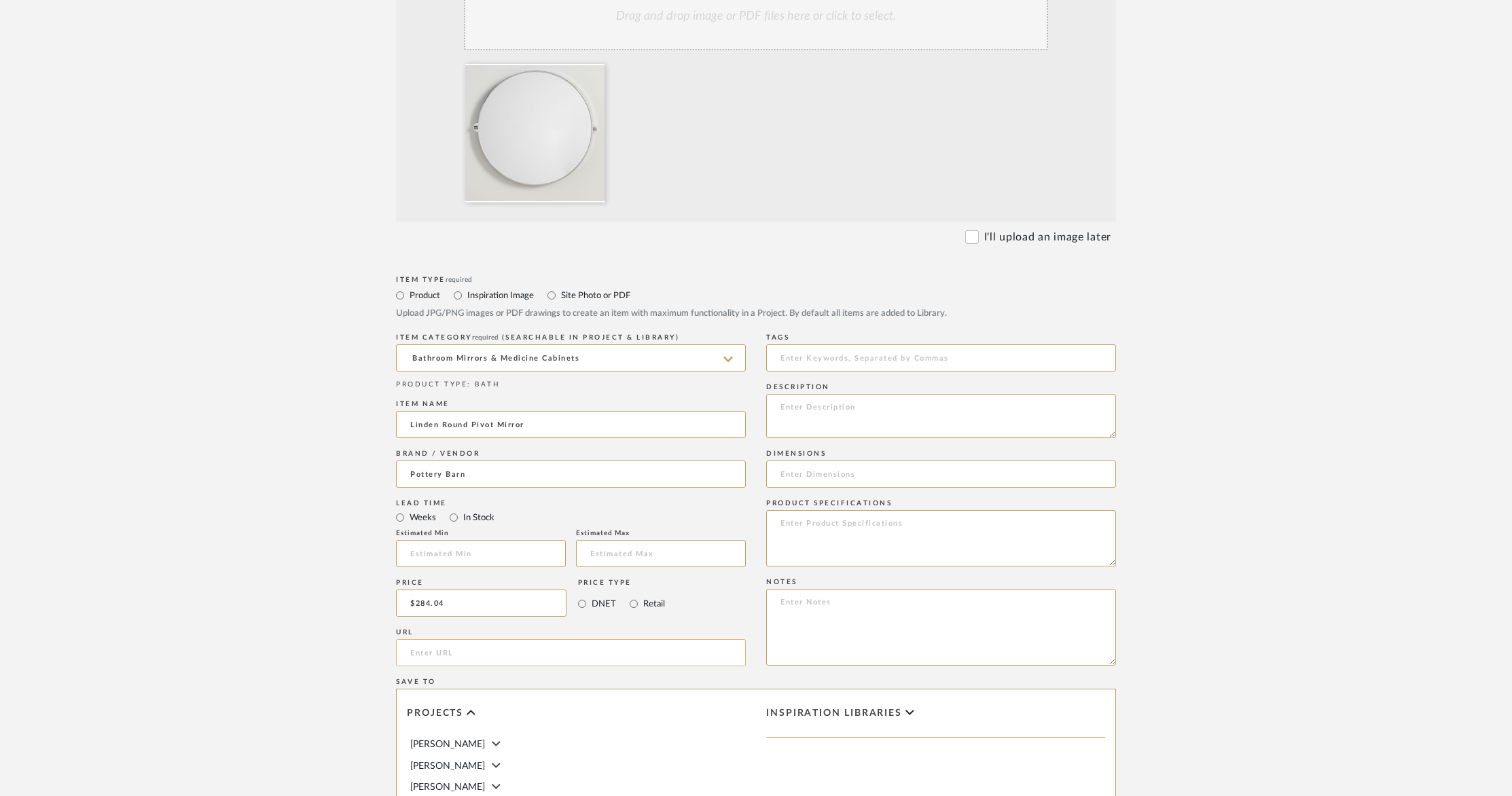
click at [512, 645] on input "url" at bounding box center [571, 653] width 350 height 27
paste input "https://www.potterybarn.com/products/linden-round-pivot-mirror/?_cn_psugg_q=lin…"
type input "https://www.potterybarn.com/products/linden-round-pivot-mirror/?_cn_psugg_q=lin…"
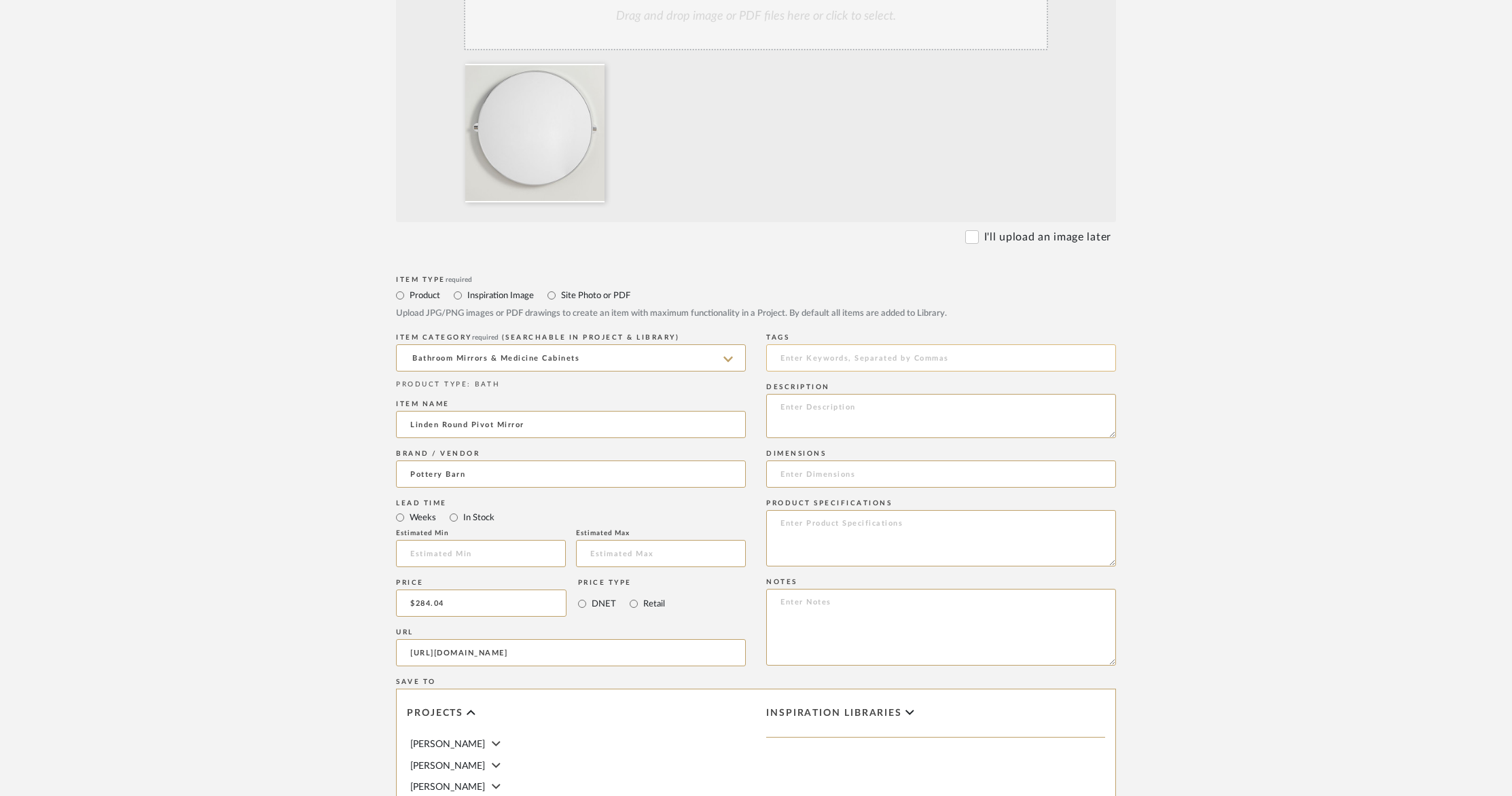
click at [834, 347] on input at bounding box center [941, 358] width 350 height 27
click at [838, 411] on textarea at bounding box center [941, 416] width 350 height 44
click at [847, 475] on input at bounding box center [941, 474] width 350 height 27
drag, startPoint x: 858, startPoint y: 472, endPoint x: 859, endPoint y: 464, distance: 8.1
click at [859, 472] on input at bounding box center [941, 474] width 350 height 27
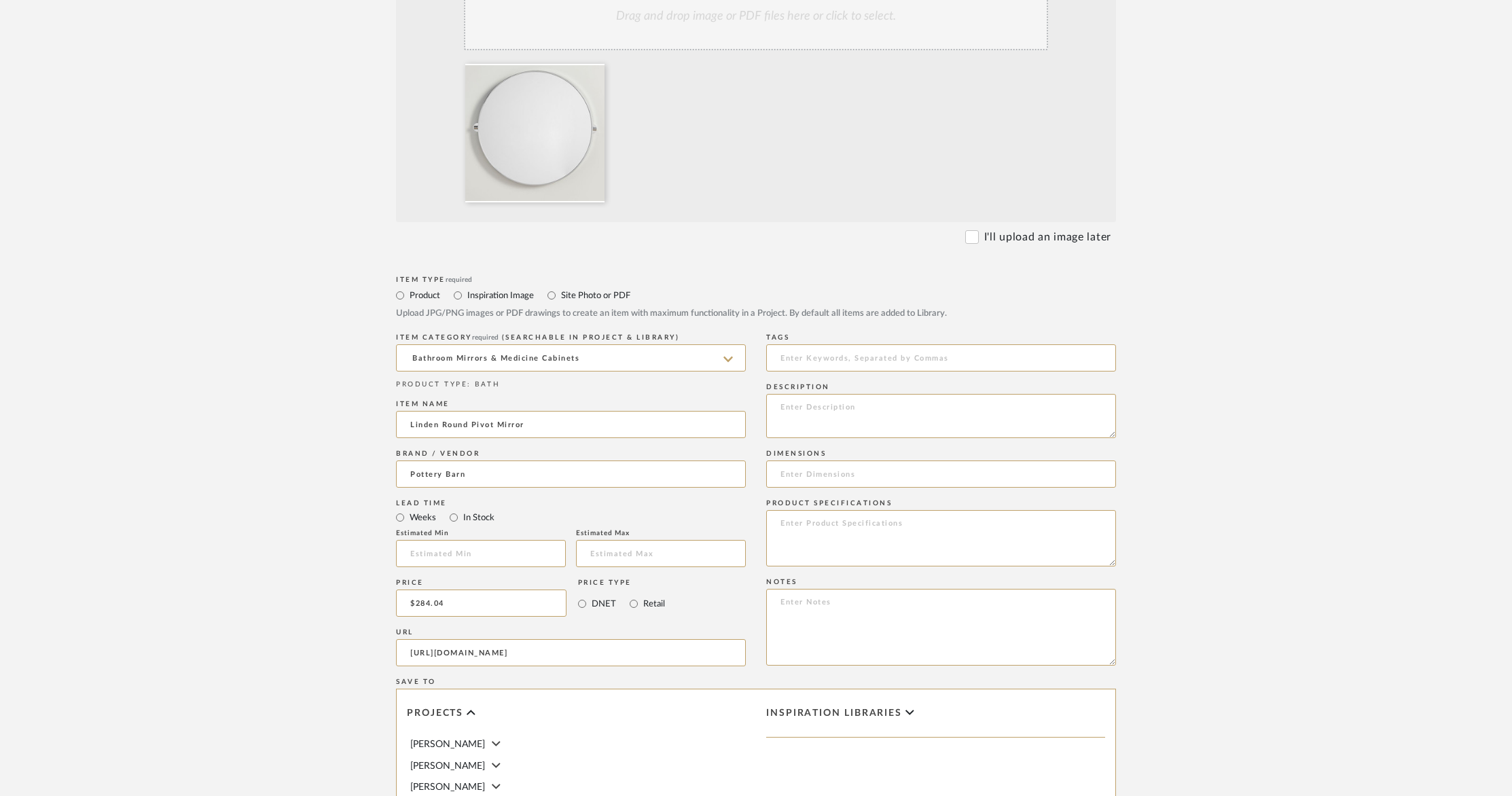
paste input "Overall: 30" w x 33.5" h x 3" t"
type input "Overall: 30" w x 33.5" h x 3" t"
click at [791, 407] on textarea at bounding box center [941, 415] width 350 height 44
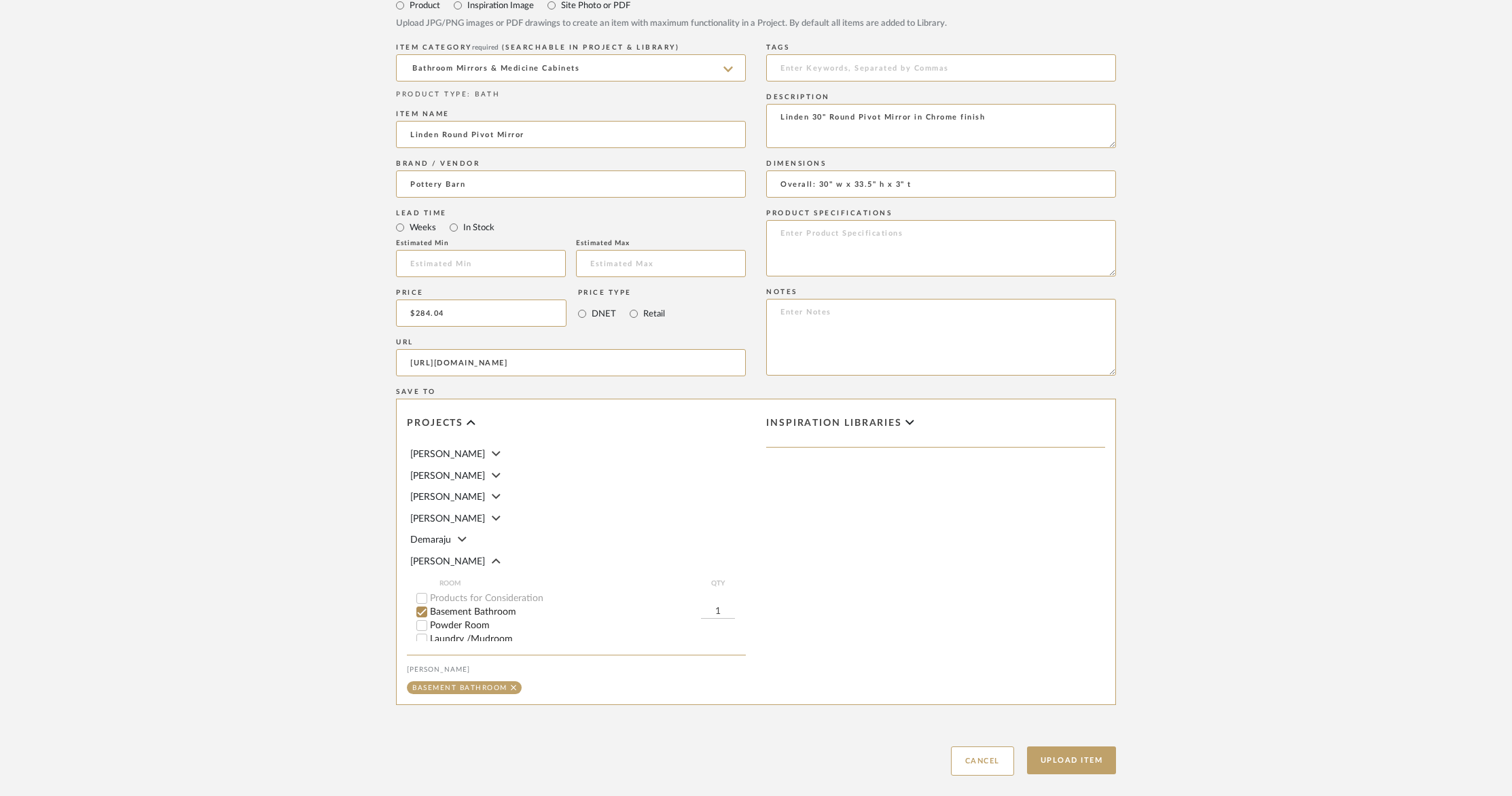
scroll to position [707, 0]
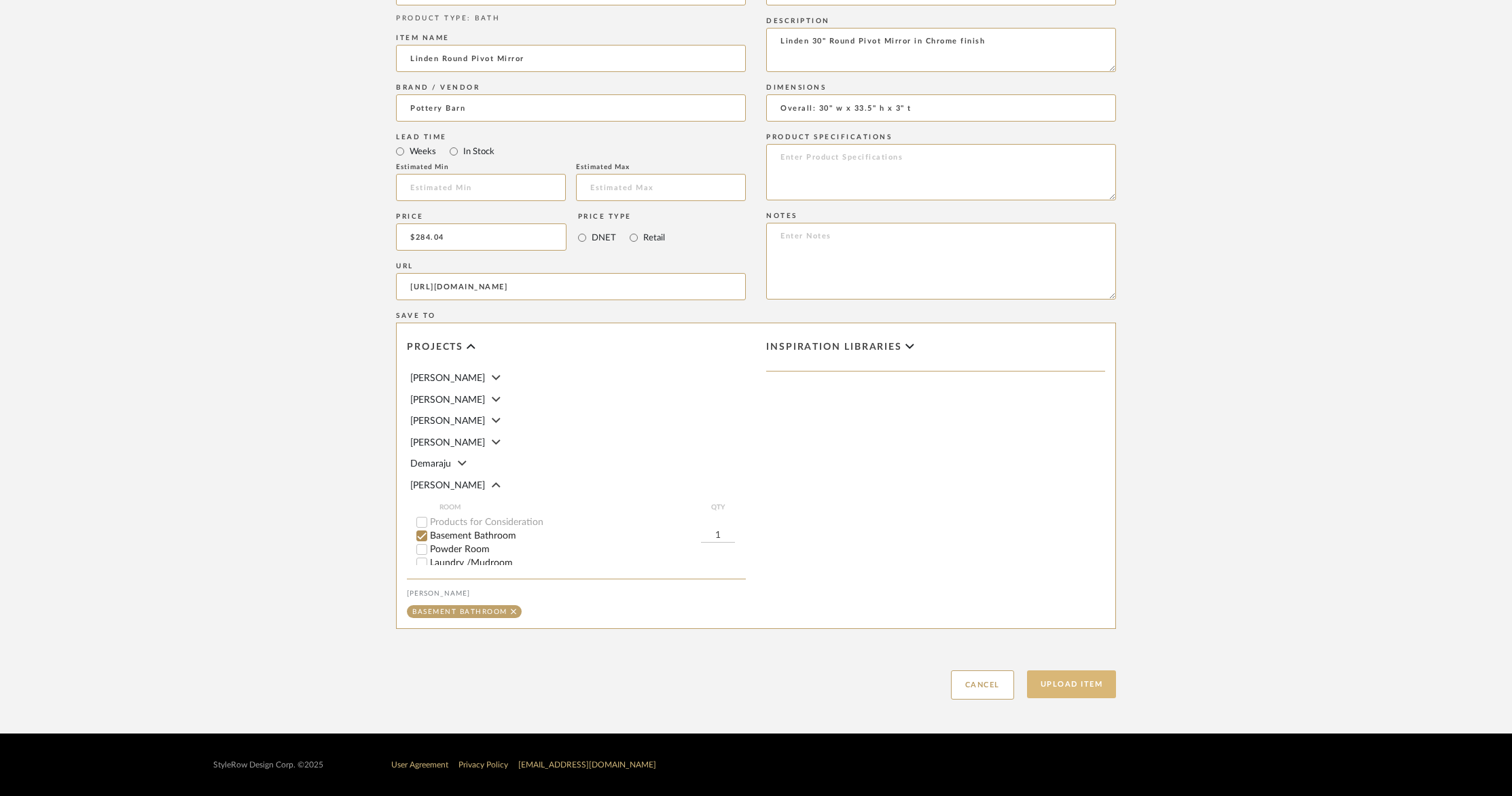
type textarea "Linden 30" Round Pivot Mirror in Chrome finish"
click at [1051, 695] on button "Upload Item" at bounding box center [1071, 684] width 89 height 28
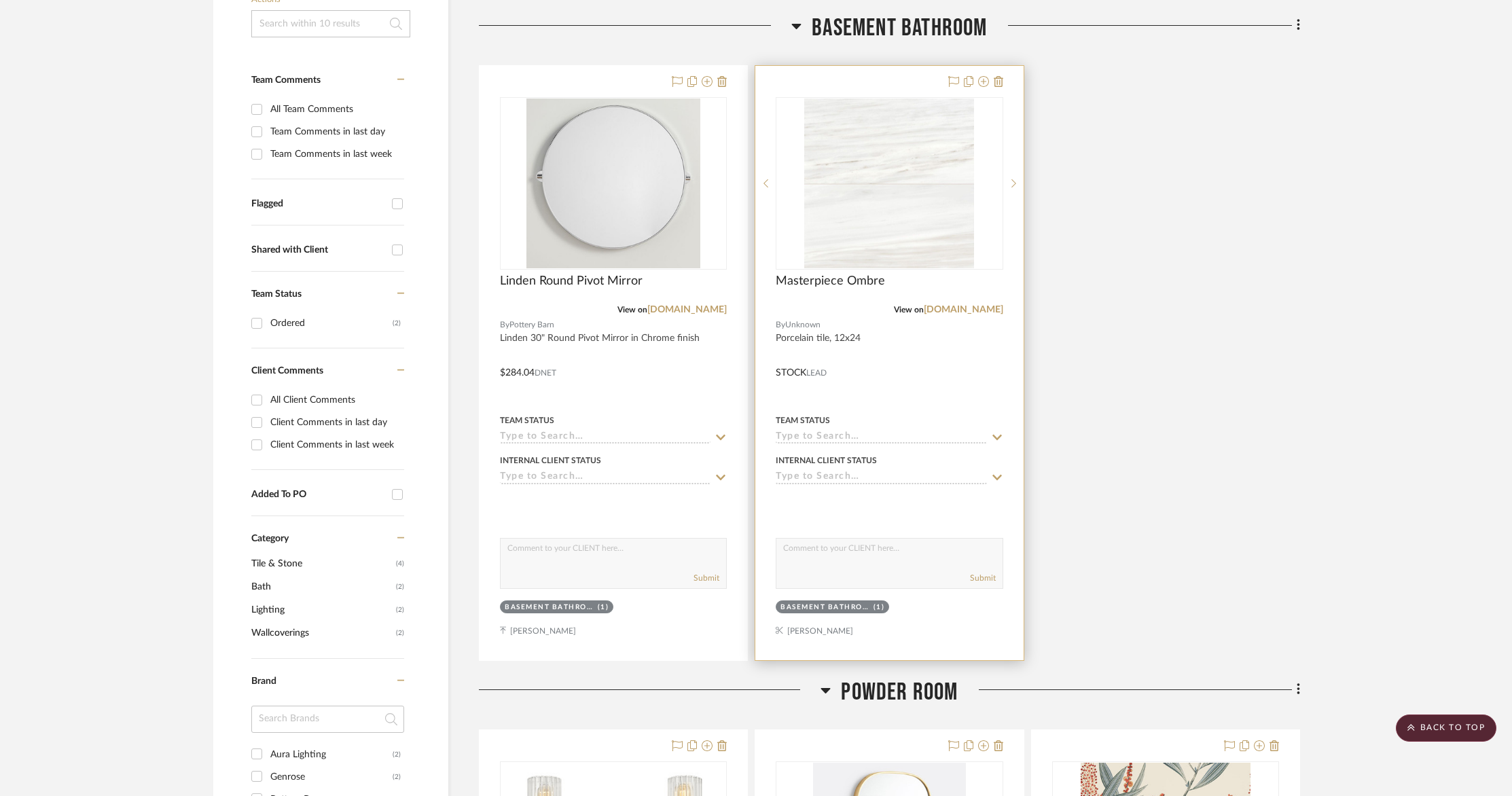
scroll to position [307, 0]
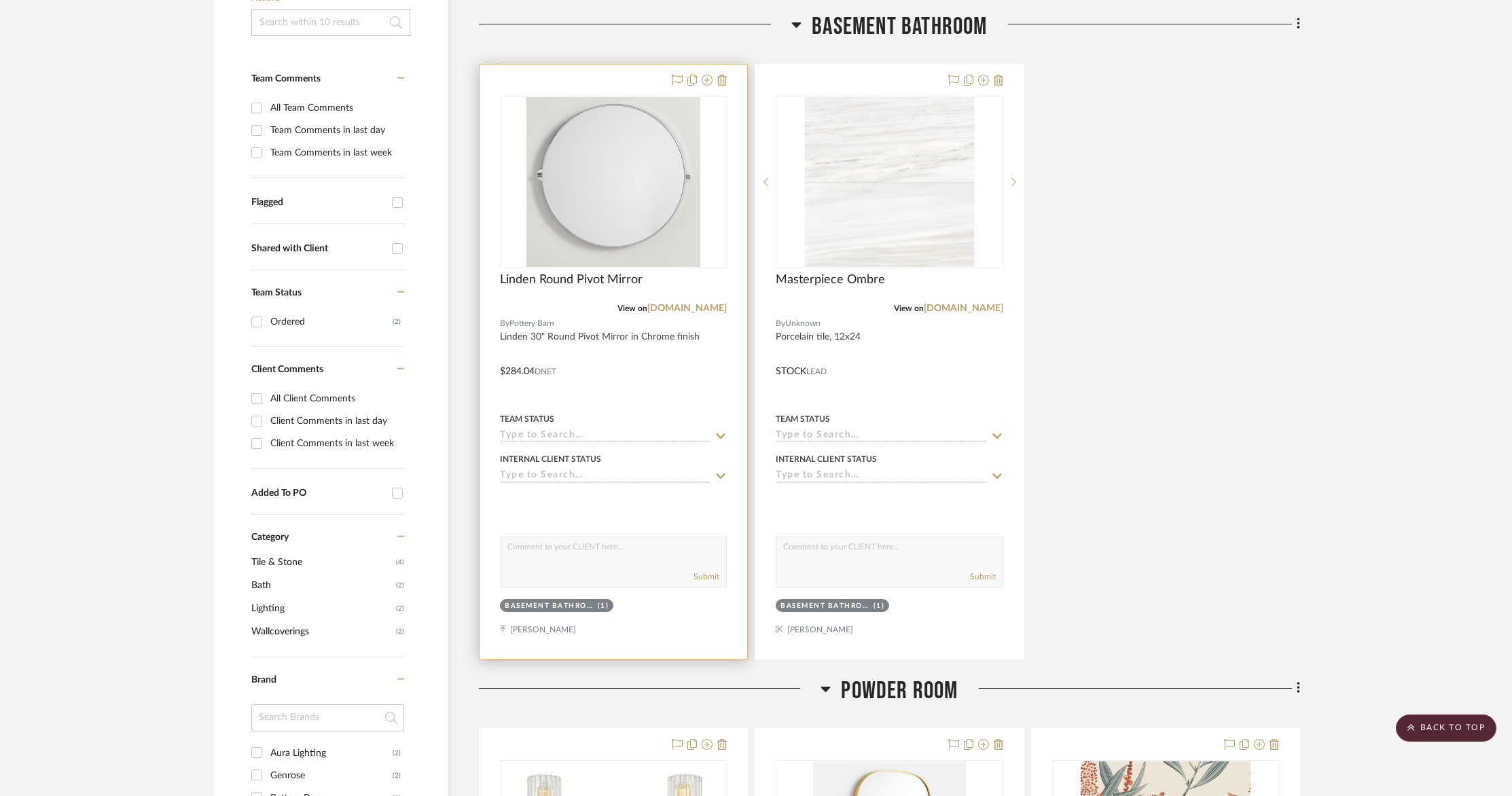
click at [690, 374] on div at bounding box center [613, 361] width 268 height 595
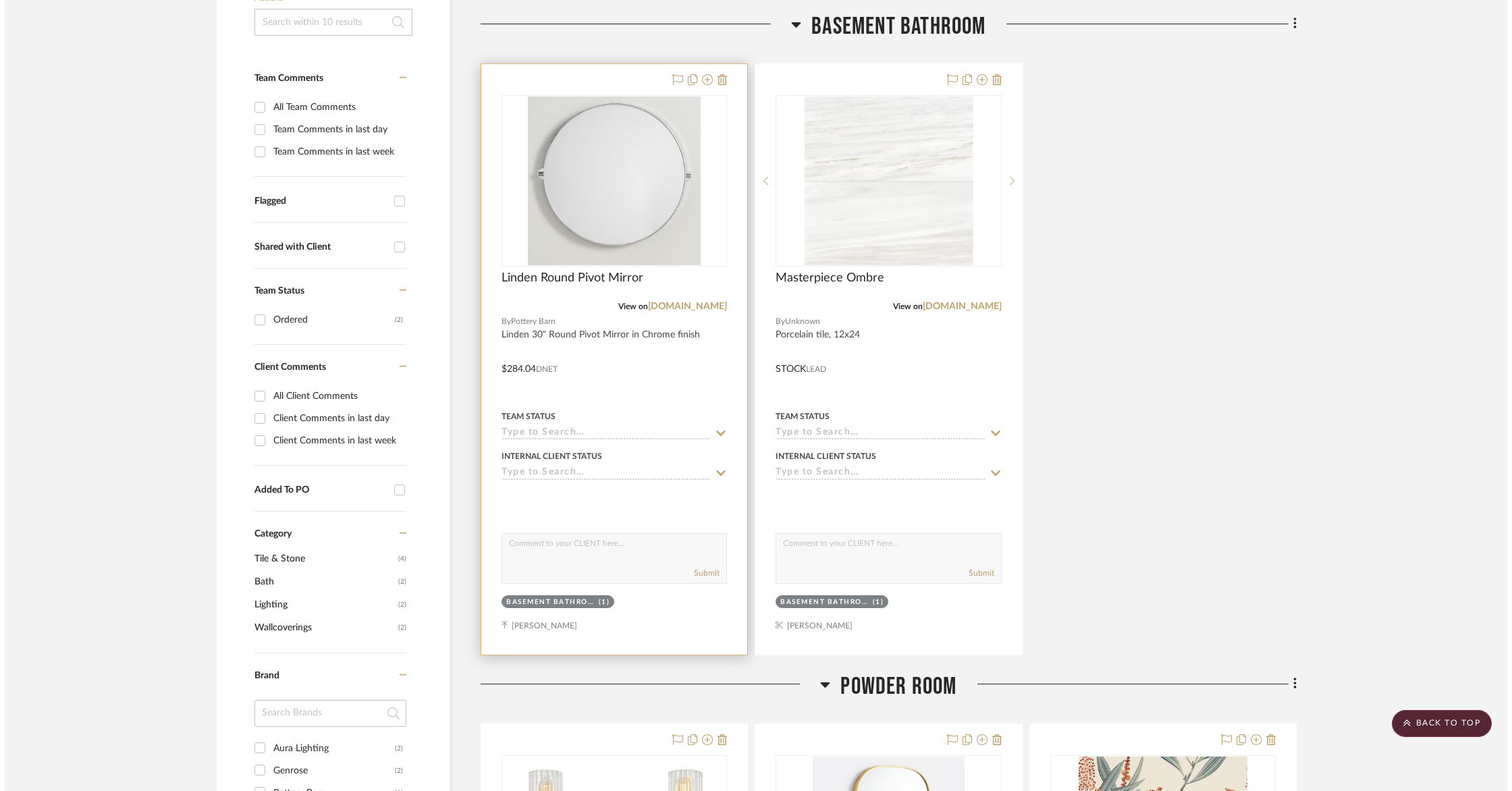
scroll to position [0, 0]
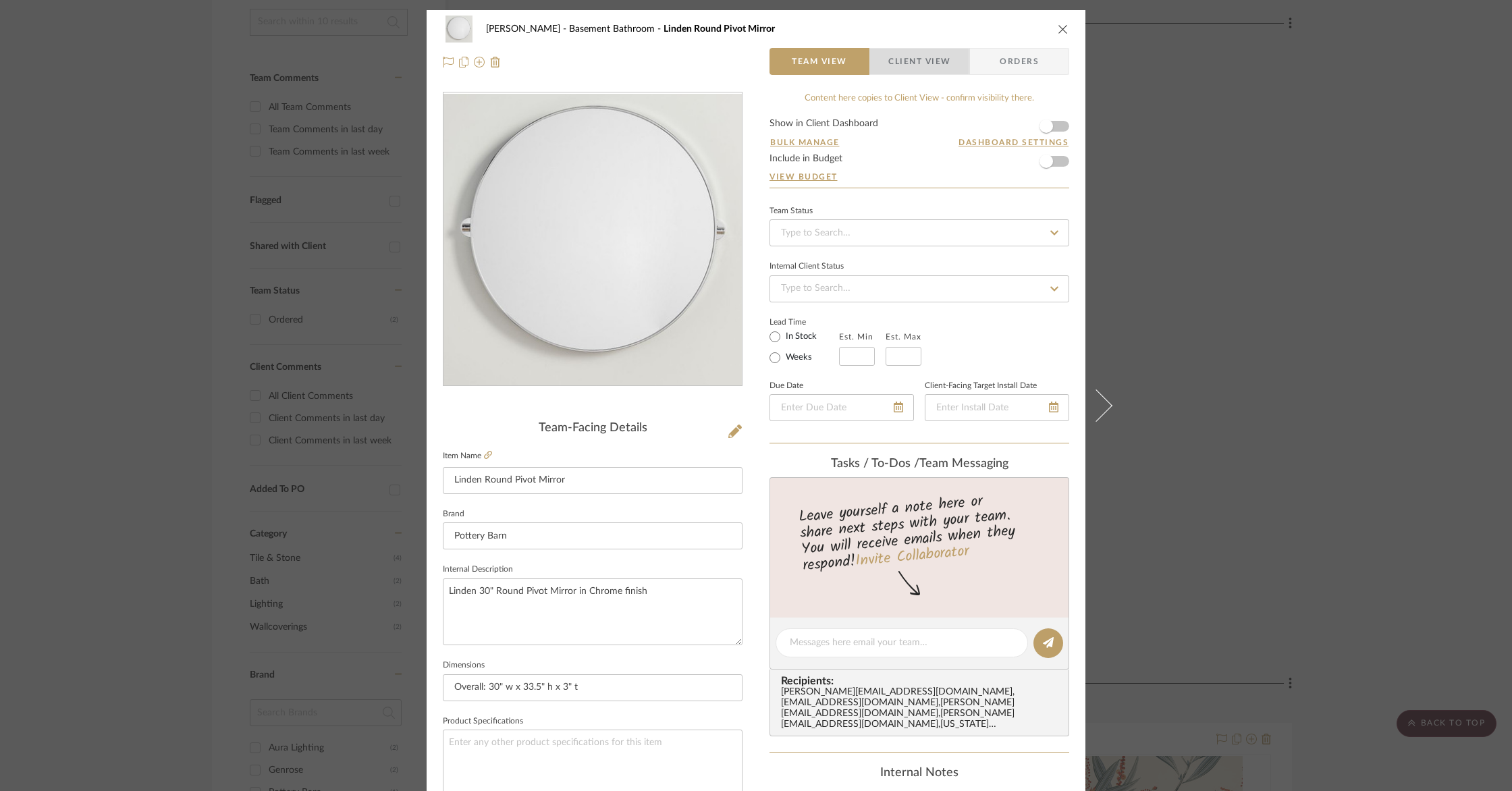
click at [906, 62] on span "Client View" at bounding box center [920, 62] width 62 height 27
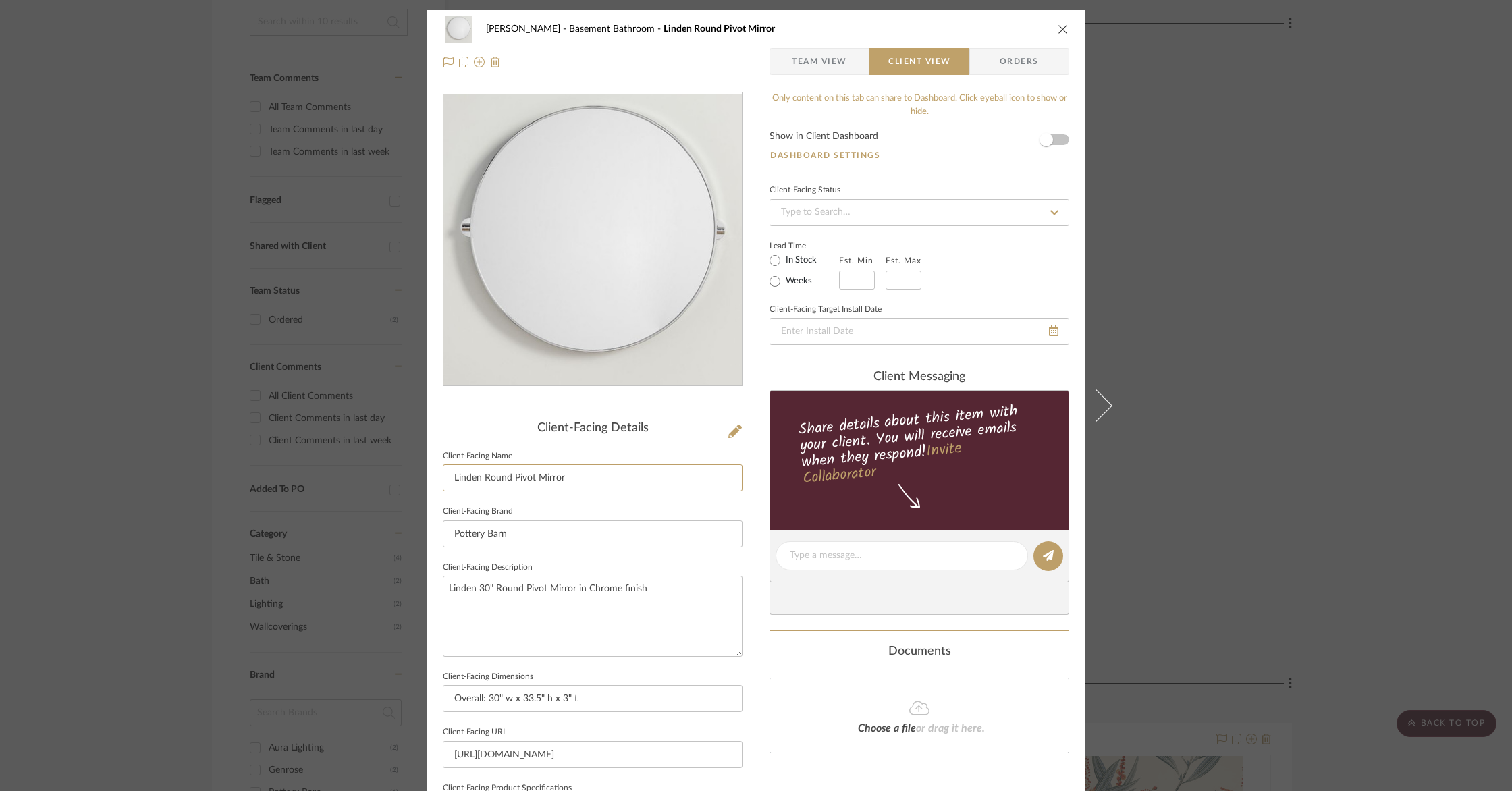
drag, startPoint x: 481, startPoint y: 477, endPoint x: 389, endPoint y: 472, distance: 92.1
click at [392, 472] on mat-dialog-content "Goodstadt Basement Bathroom Linden Round Pivot Mirror Team View Client View Ord…" at bounding box center [756, 561] width 734 height 1101
type input "Round Pivot Mirror"
drag, startPoint x: 549, startPoint y: 534, endPoint x: 320, endPoint y: 514, distance: 229.9
click at [325, 514] on div "Goodstadt Basement Bathroom Linden Round Pivot Mirror Team View Client View Ord…" at bounding box center [756, 395] width 1512 height 791
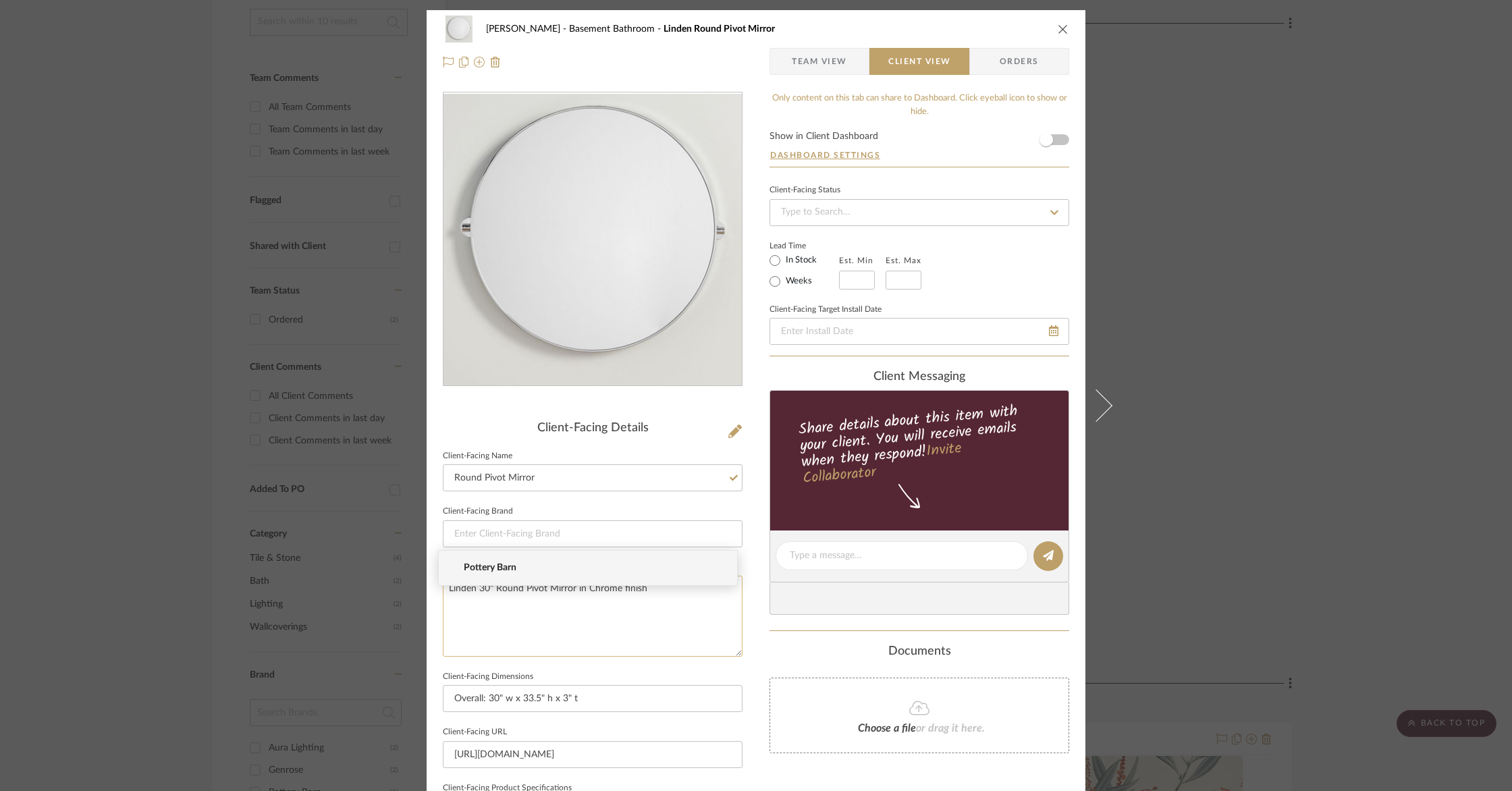
click at [476, 621] on textarea "Linden 30" Round Pivot Mirror in Chrome finish" at bounding box center [592, 616] width 300 height 80
drag, startPoint x: 473, startPoint y: 586, endPoint x: 385, endPoint y: 580, distance: 88.2
click at [390, 583] on mat-dialog-content "Goodstadt Basement Bathroom Linden Round Pivot Mirror Team View Client View Ord…" at bounding box center [756, 561] width 734 height 1101
type textarea "30" Round Pivot Mirror in Chrome finish"
drag, startPoint x: 732, startPoint y: 755, endPoint x: 422, endPoint y: 732, distance: 310.9
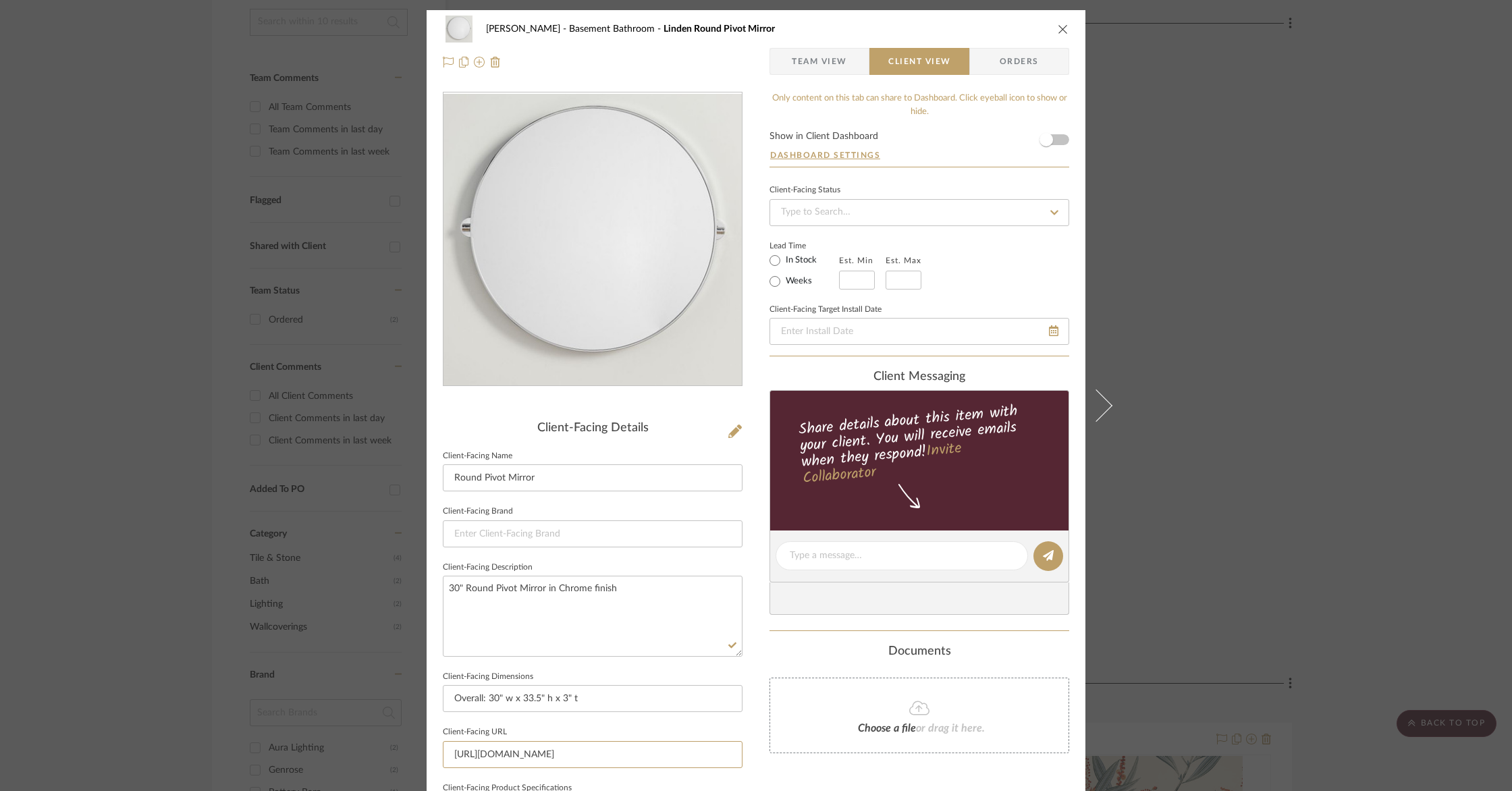
click at [426, 732] on div "Goodstadt Basement Bathroom Linden Round Pivot Mirror Team View Client View Ord…" at bounding box center [756, 561] width 659 height 1101
type input "_"
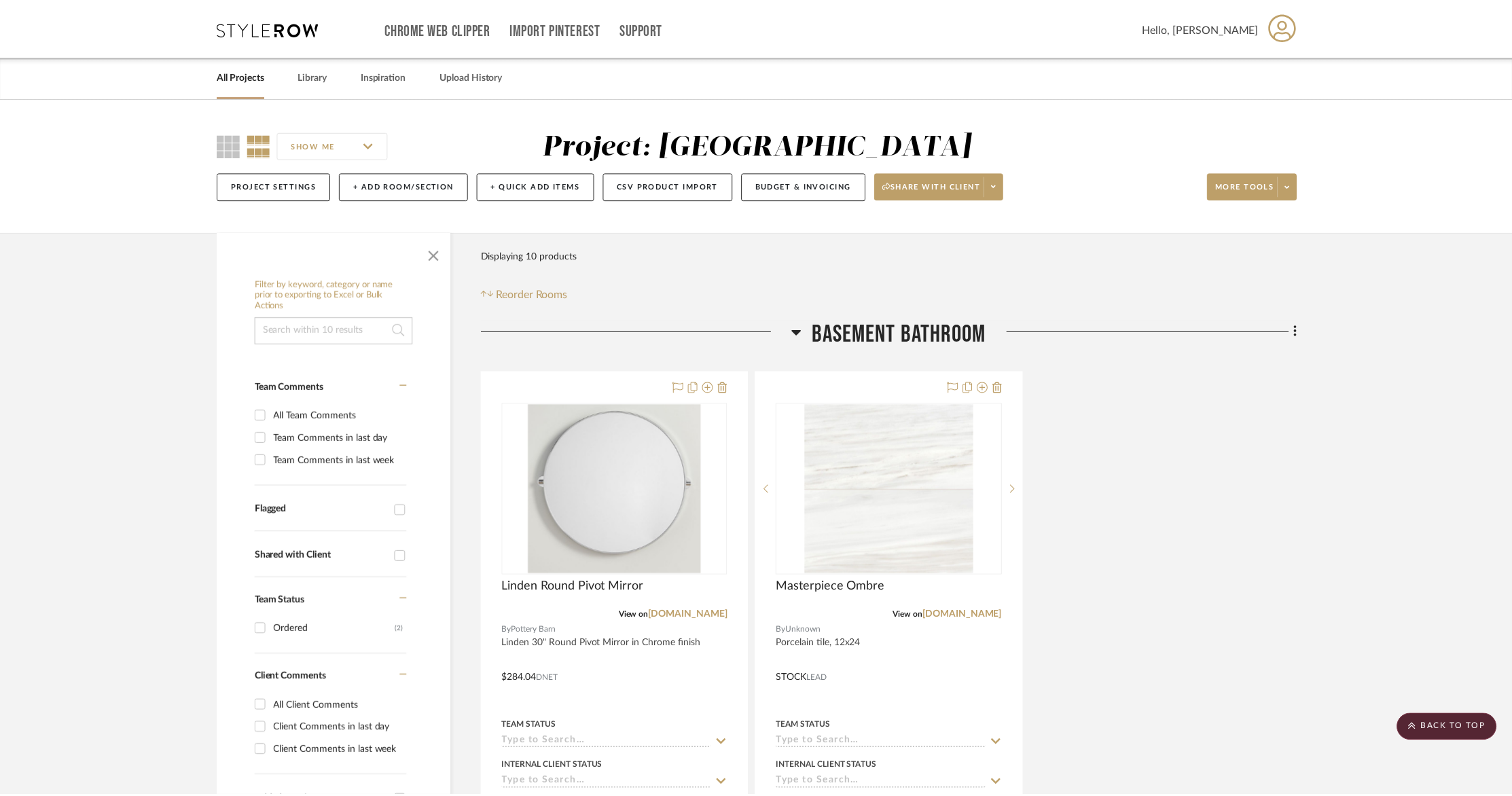
scroll to position [307, 0]
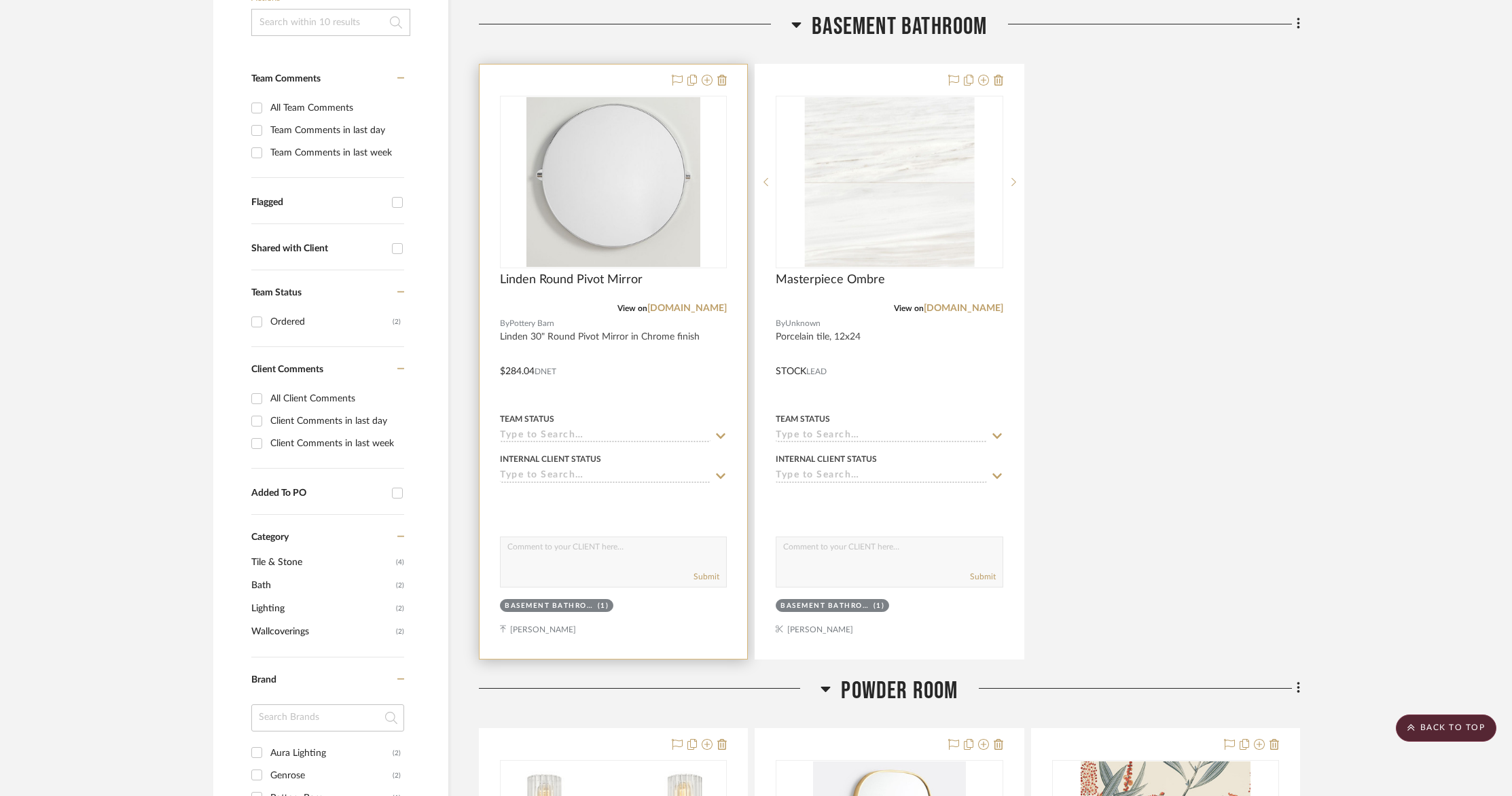
click at [686, 266] on div "0" at bounding box center [613, 182] width 225 height 171
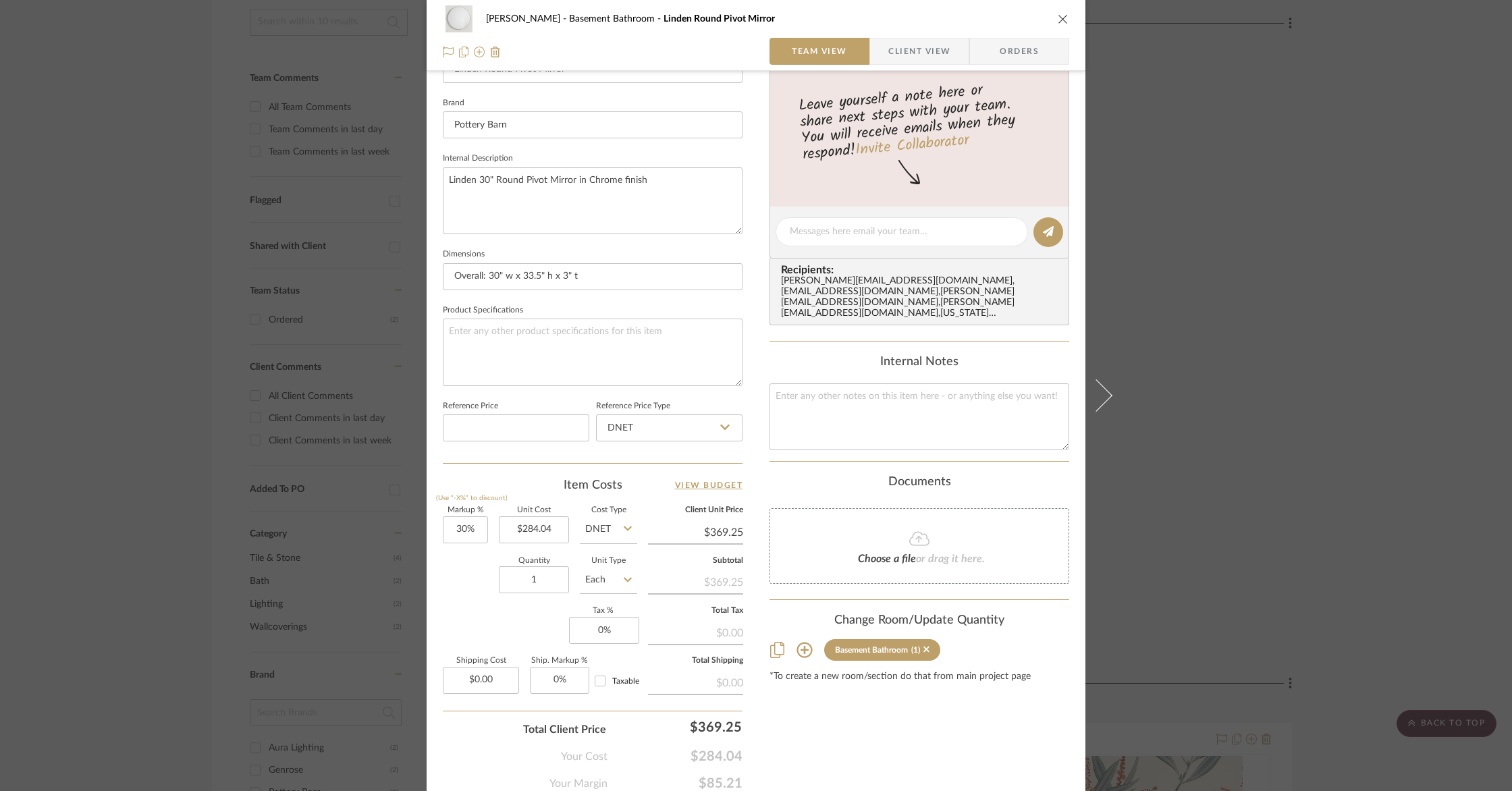
scroll to position [463, 0]
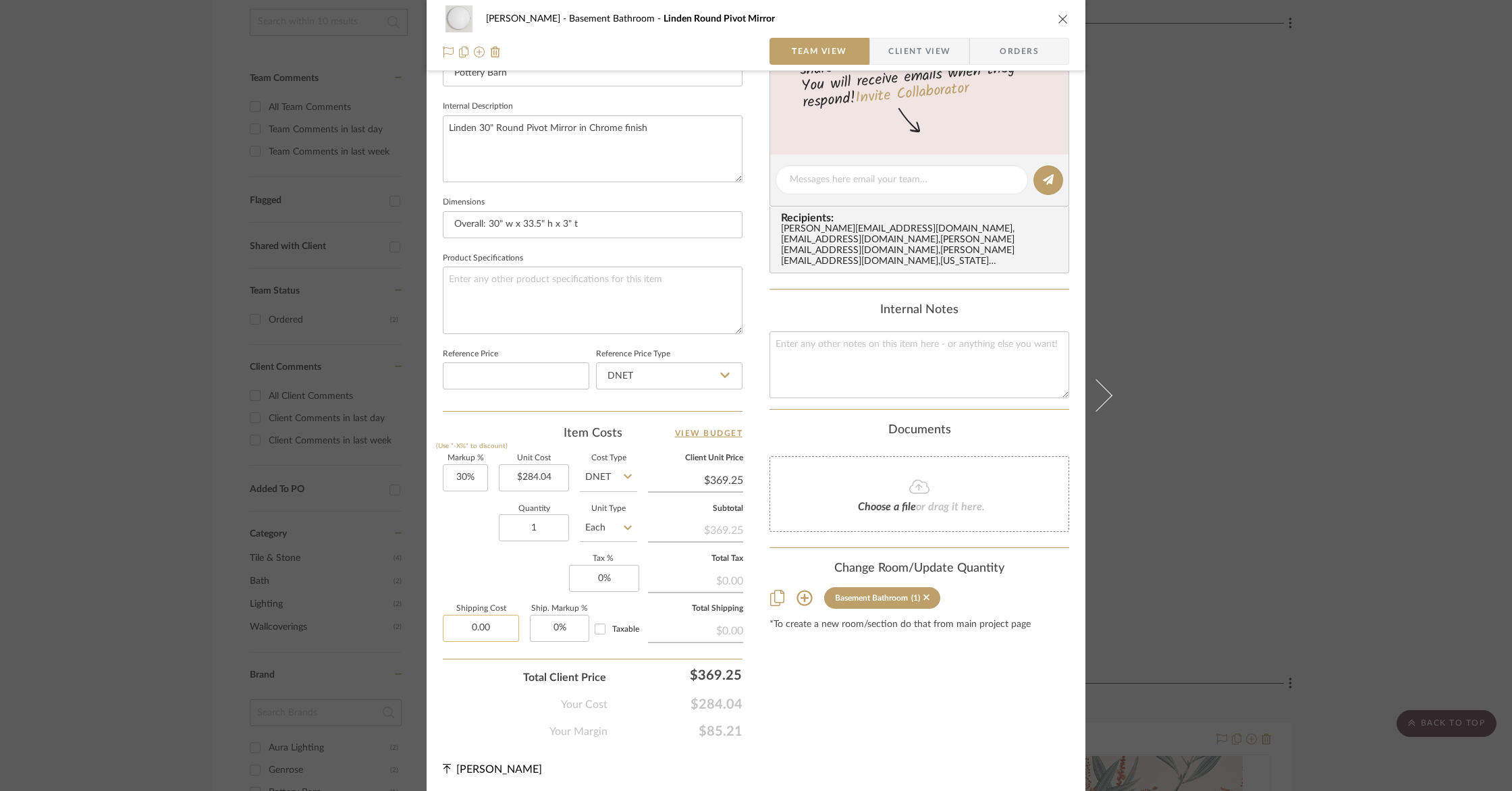
drag, startPoint x: 495, startPoint y: 625, endPoint x: 509, endPoint y: 623, distance: 14.1
click at [495, 624] on input "0.00" at bounding box center [481, 629] width 76 height 27
type input "$29.00"
click at [613, 646] on div "Shipping Cost $29.00 Ship. Markup % 0% Taxable" at bounding box center [540, 629] width 194 height 47
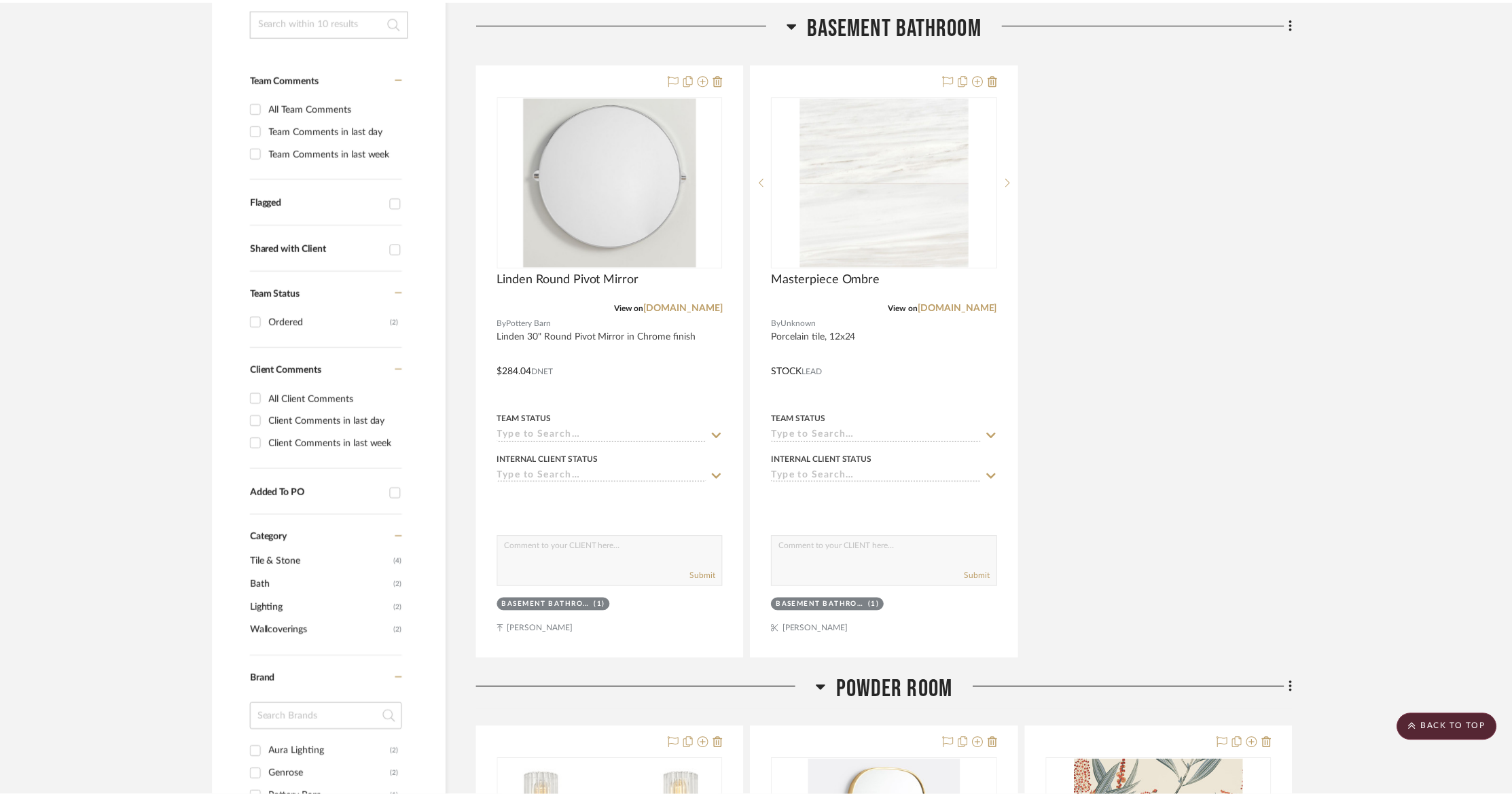
scroll to position [307, 0]
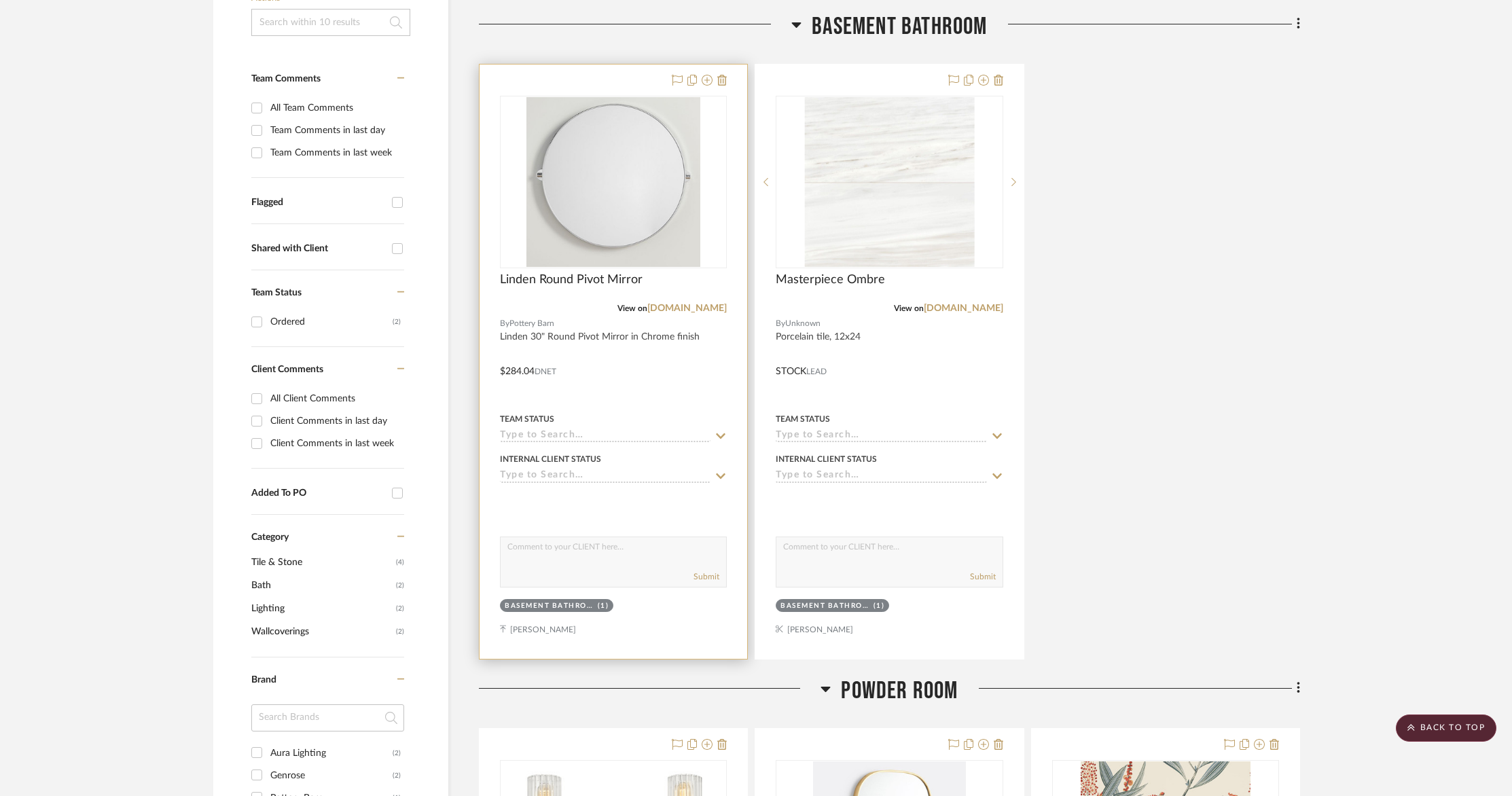
click at [658, 349] on div at bounding box center [613, 361] width 268 height 595
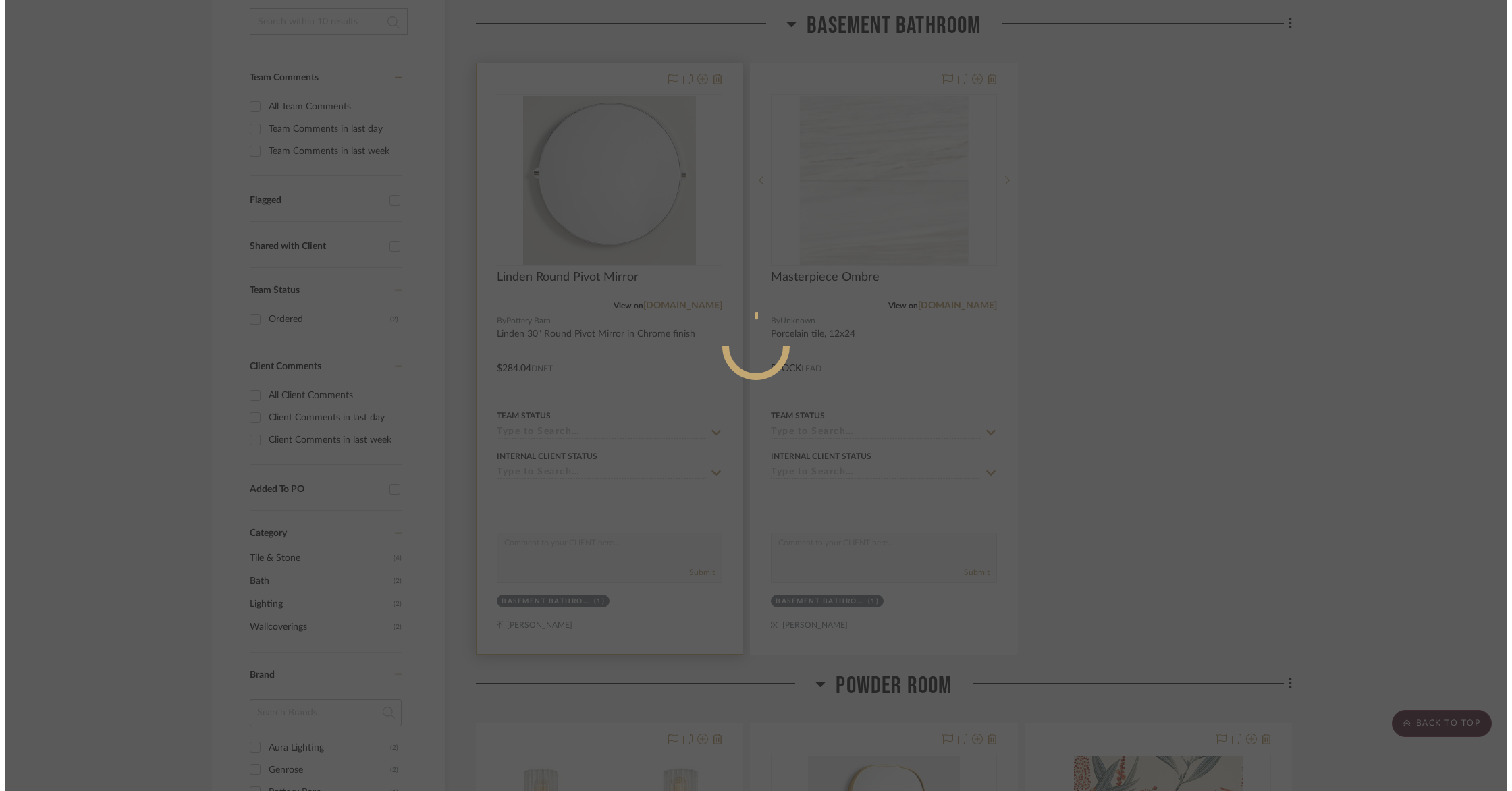
scroll to position [0, 0]
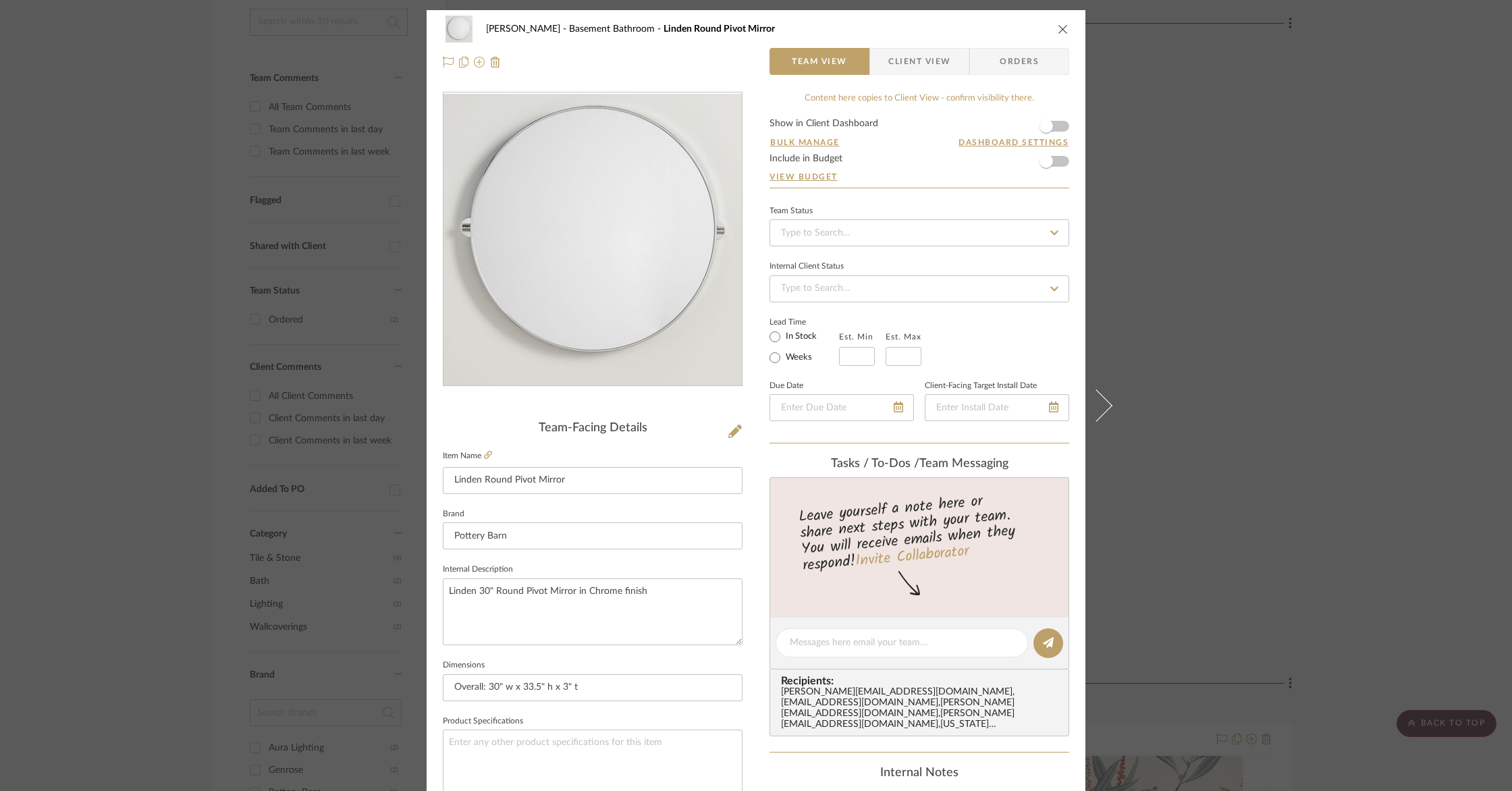
click at [919, 66] on span "Client View" at bounding box center [920, 62] width 62 height 27
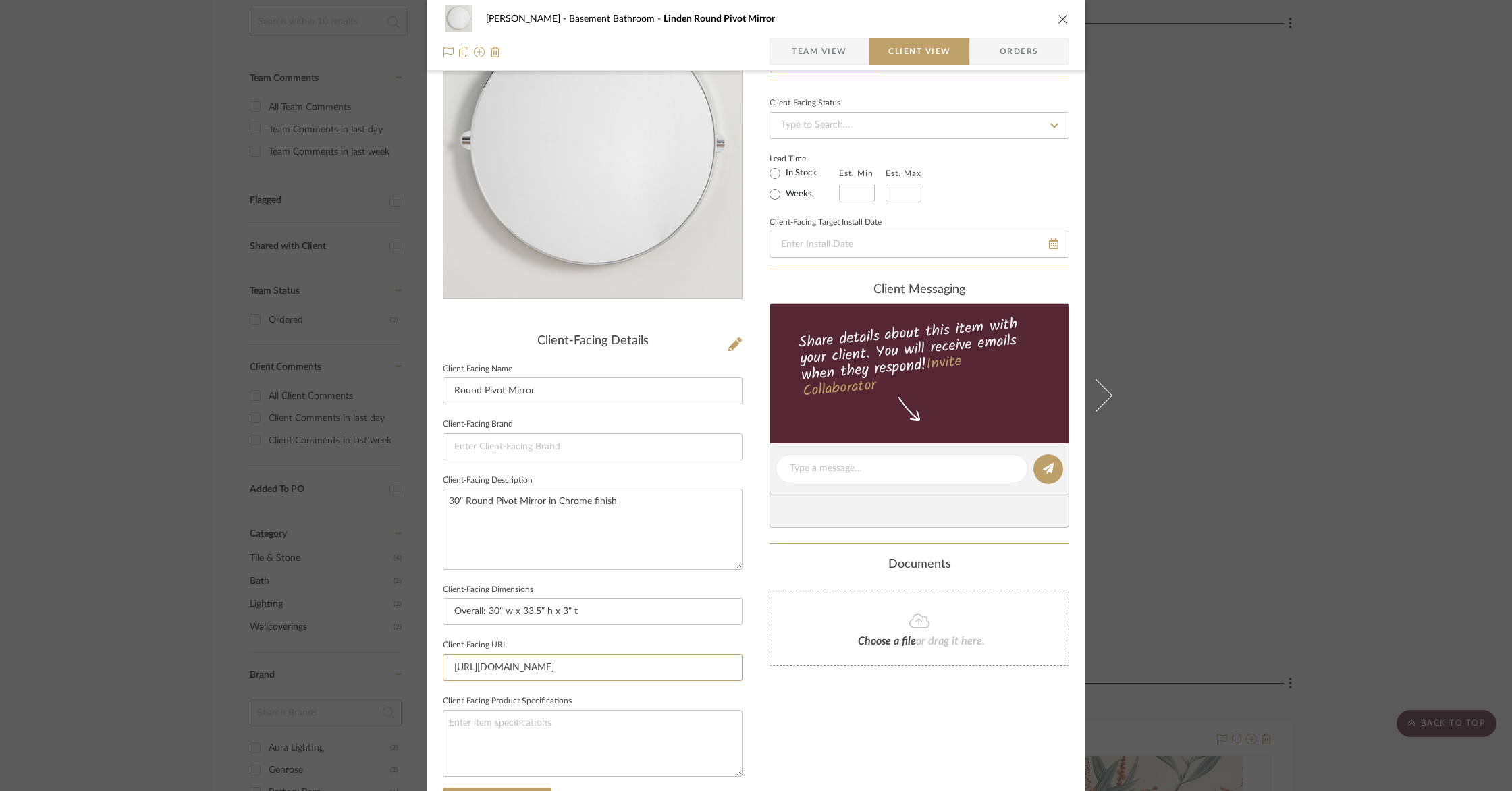
drag, startPoint x: 731, startPoint y: 667, endPoint x: 441, endPoint y: 649, distance: 290.6
click at [443, 649] on fieldset "Client-Facing URL https://www.potterybarn.com/products/linden-round-pivot-mirro…" at bounding box center [592, 658] width 300 height 46
type input "_cn_psugg_q=linden%2030"
drag, startPoint x: 551, startPoint y: 668, endPoint x: 396, endPoint y: 656, distance: 155.5
click at [392, 657] on mat-dialog-content "Goodstadt Basement Bathroom Linden Round Pivot Mirror Team View Client View Ord…" at bounding box center [756, 473] width 734 height 1101
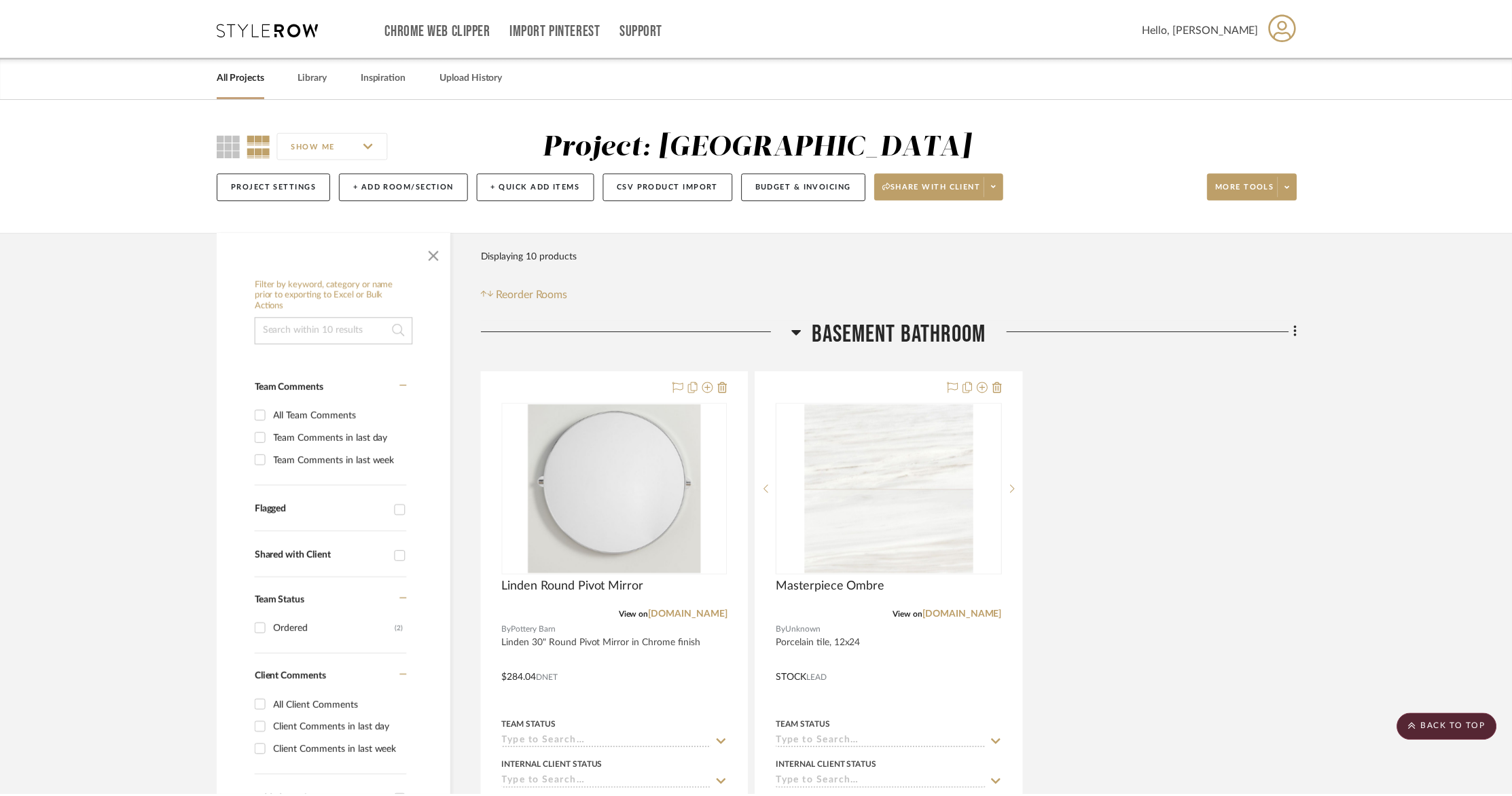
scroll to position [307, 0]
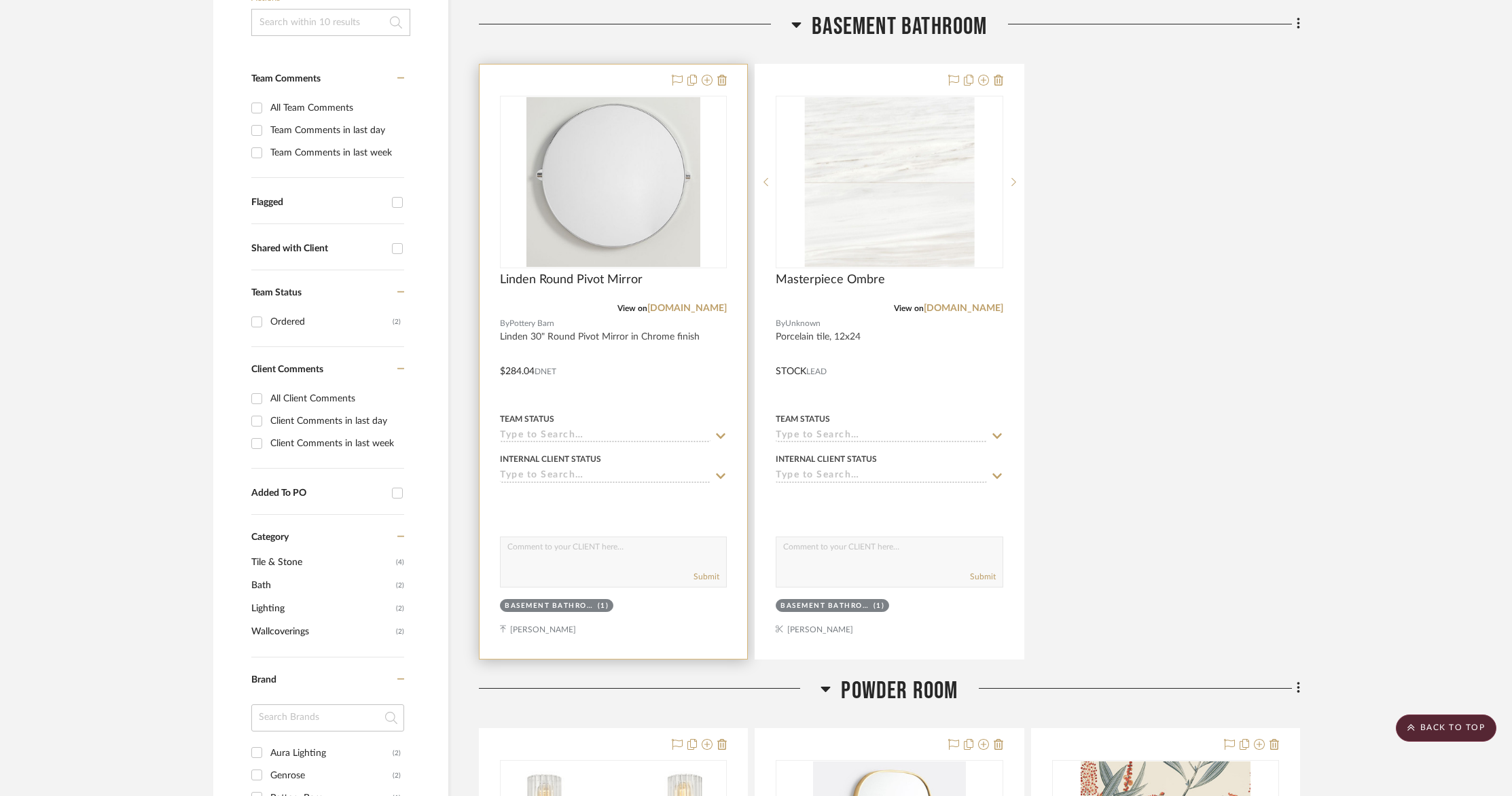
click at [640, 353] on div at bounding box center [613, 361] width 268 height 595
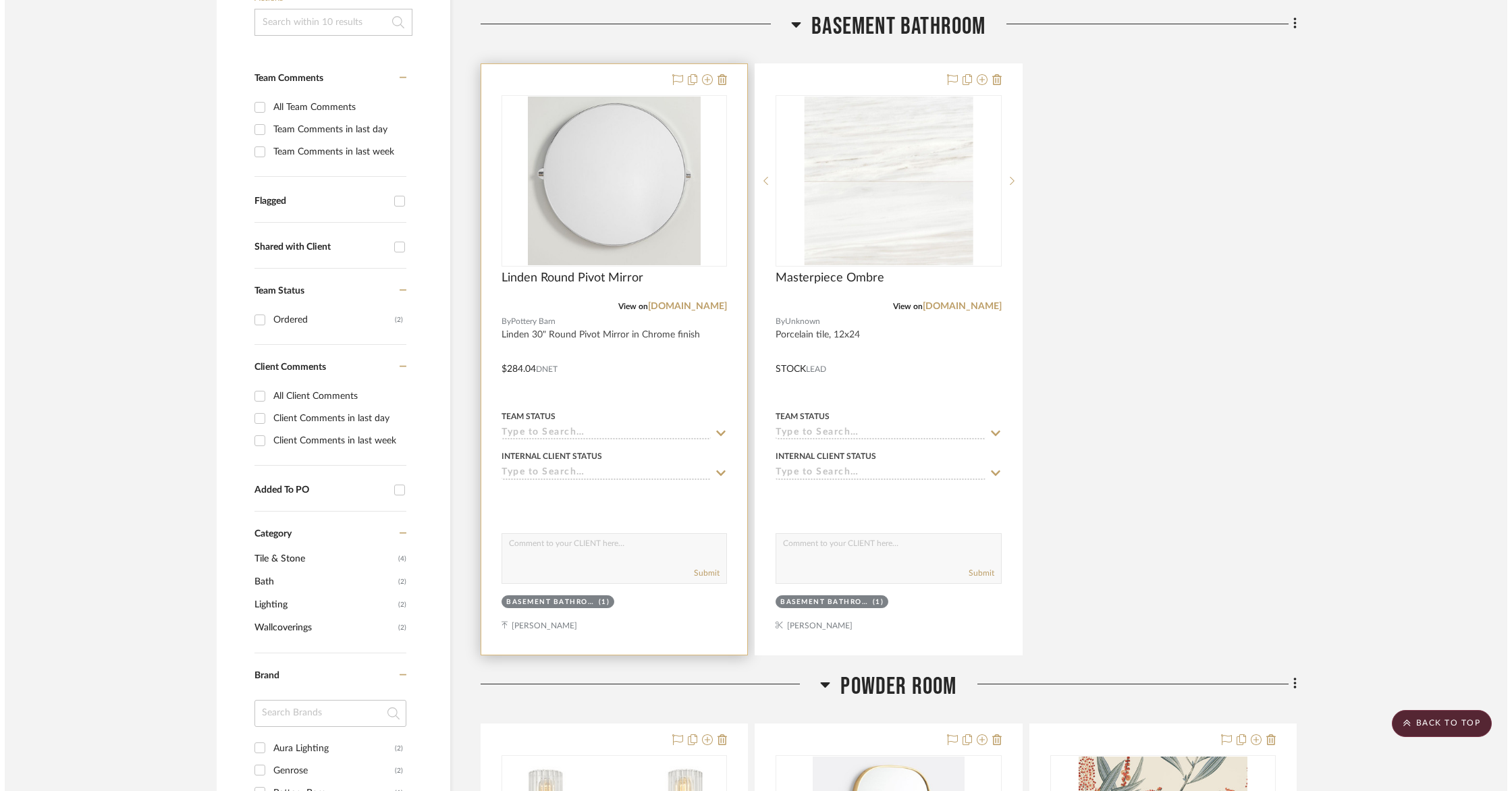
scroll to position [0, 0]
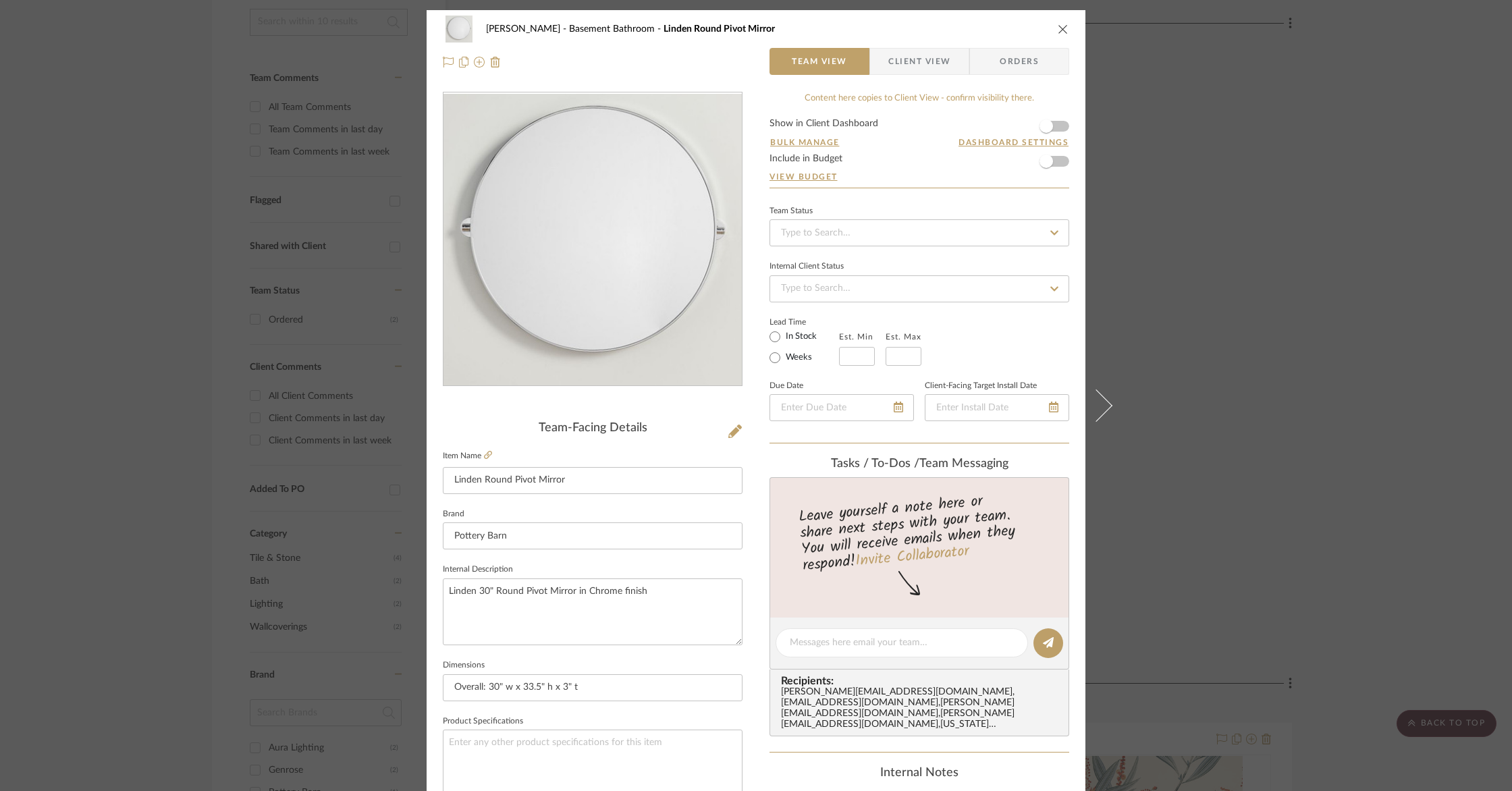
click at [911, 58] on span "Client View" at bounding box center [920, 62] width 62 height 27
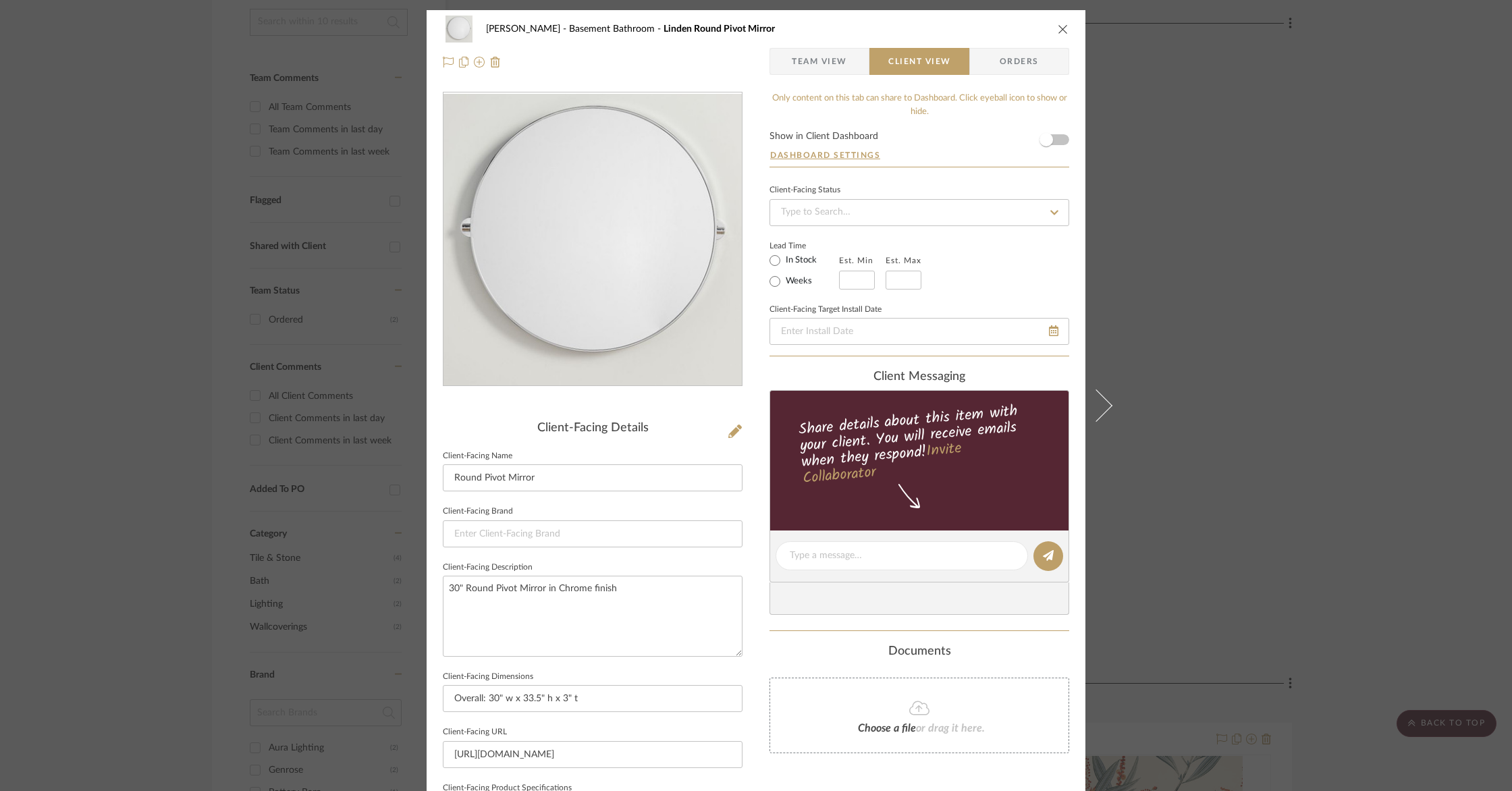
drag, startPoint x: 1511, startPoint y: 311, endPoint x: 1488, endPoint y: 501, distance: 191.4
click at [1495, 542] on div "Goodstadt Basement Bathroom Linden Round Pivot Mirror Team View Client View Ord…" at bounding box center [756, 395] width 1512 height 791
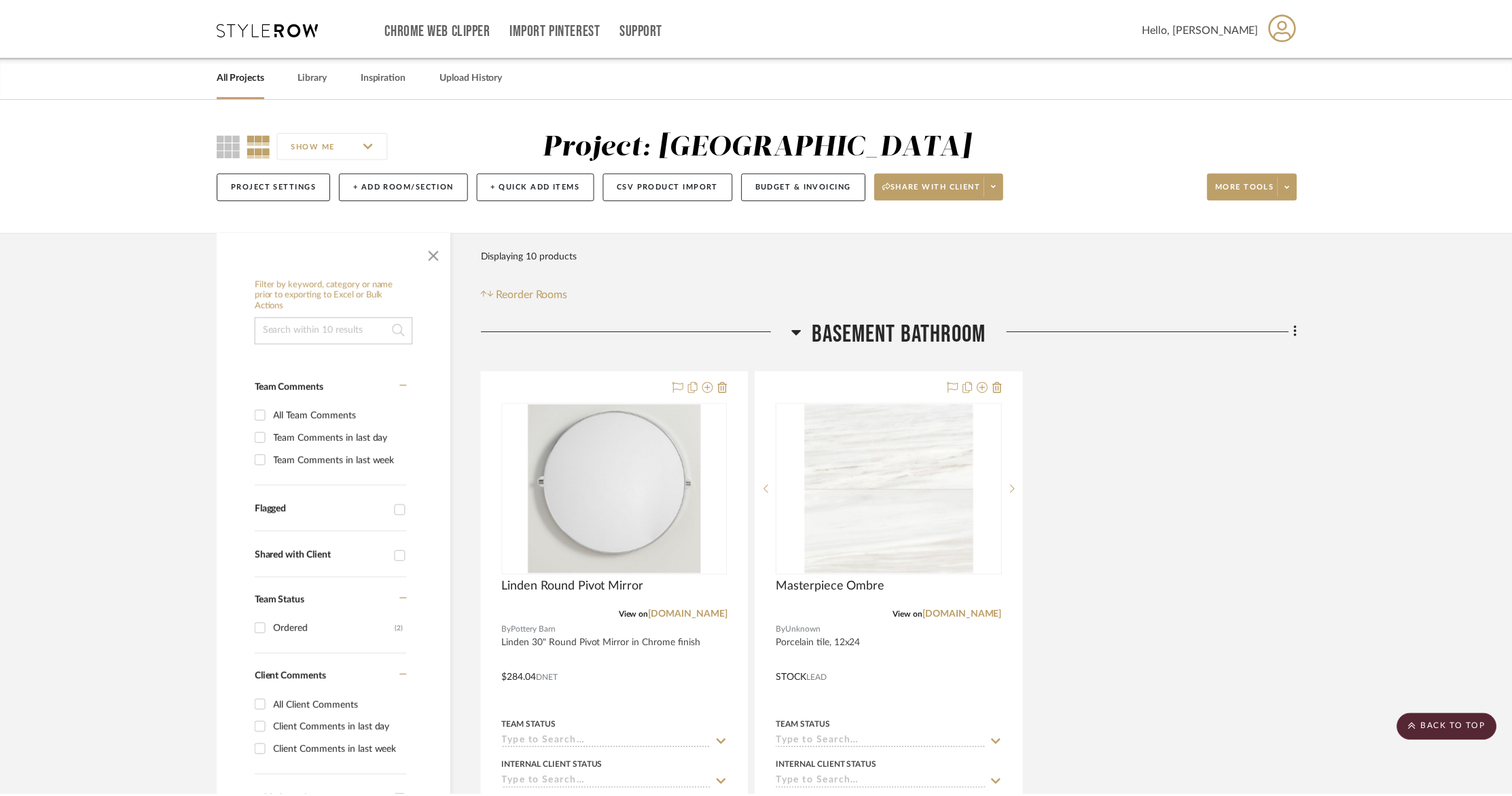
scroll to position [307, 0]
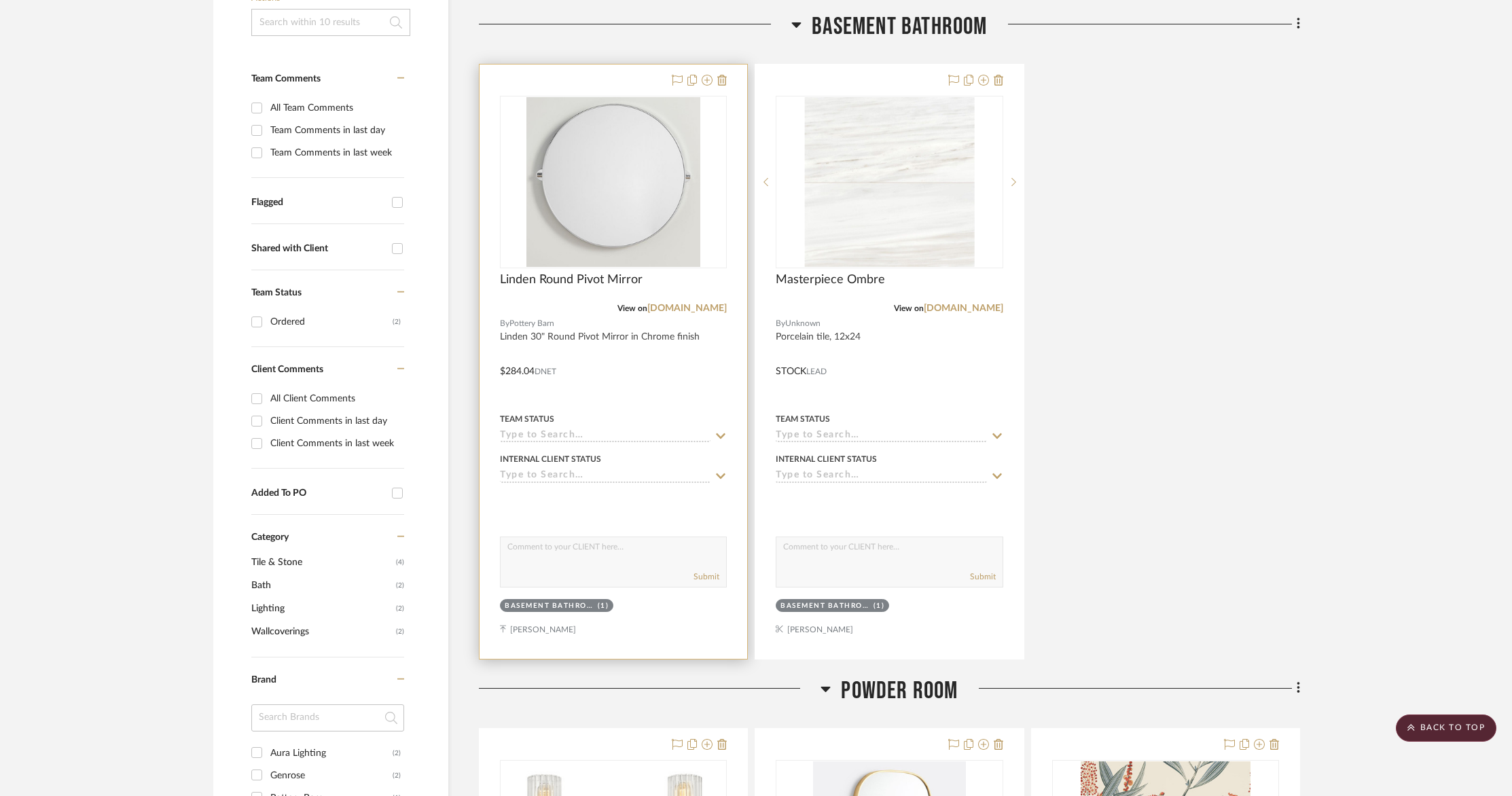
click at [603, 358] on div at bounding box center [613, 361] width 268 height 595
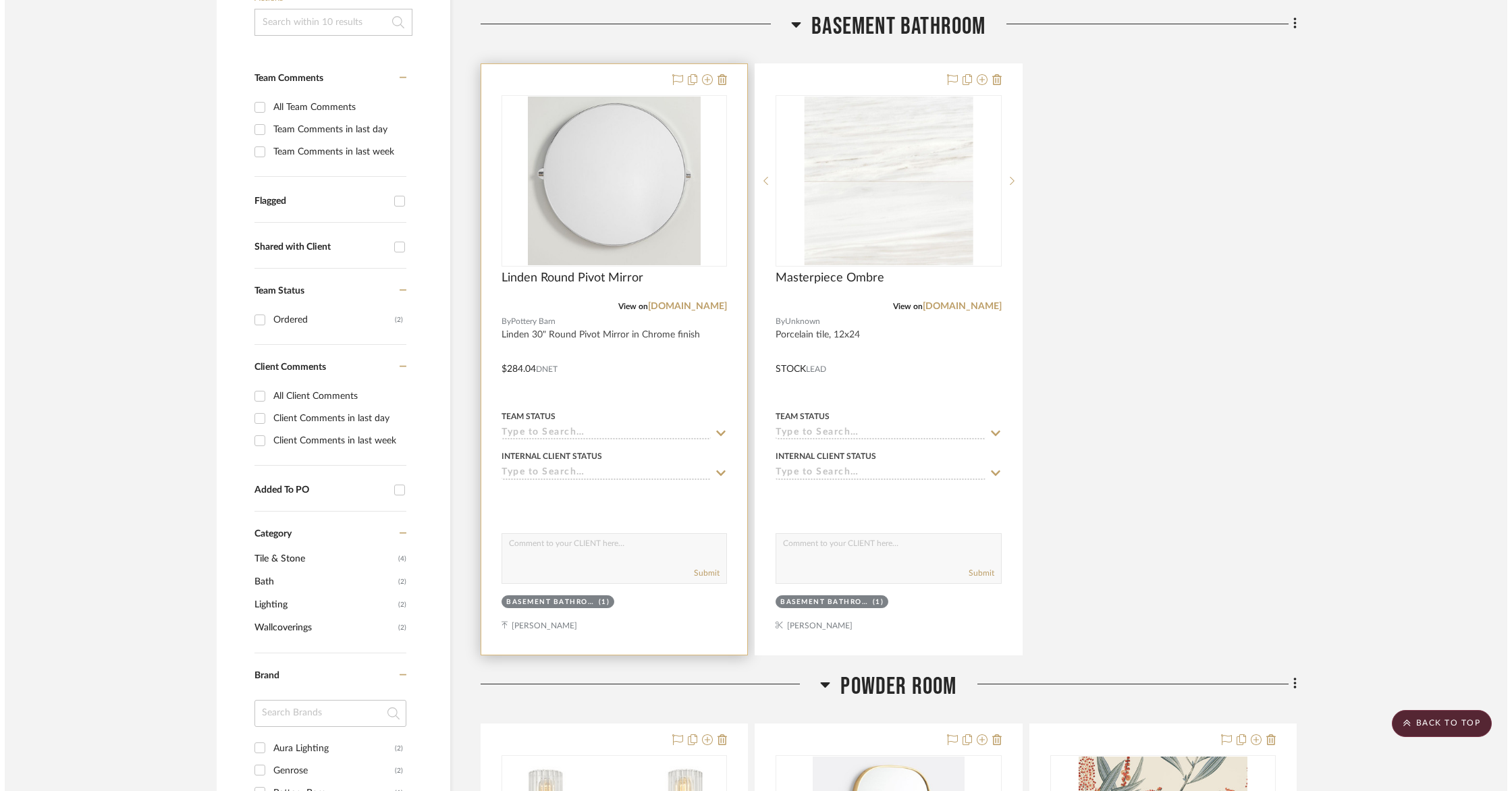
scroll to position [0, 0]
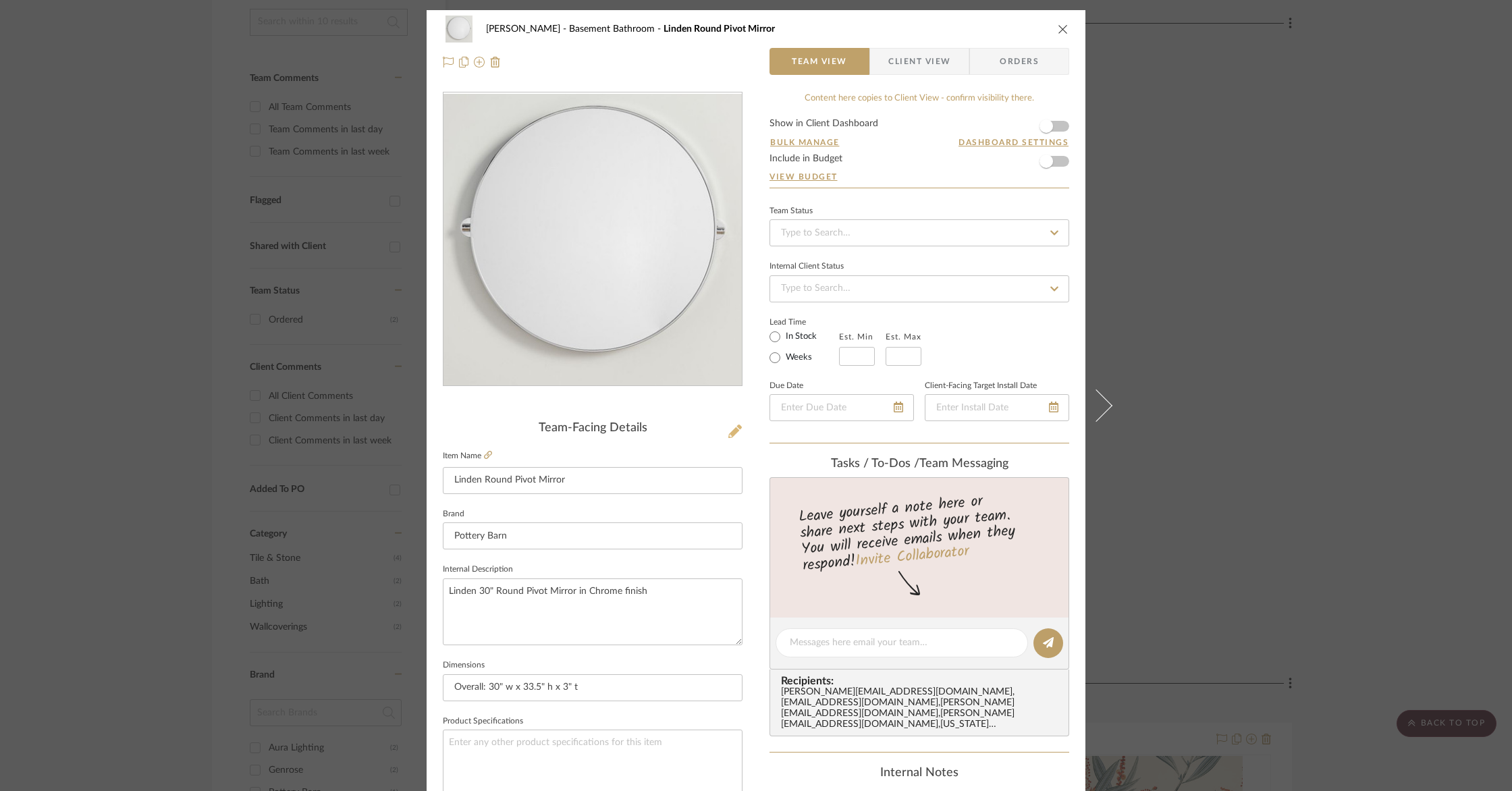
click at [732, 435] on icon at bounding box center [735, 431] width 14 height 14
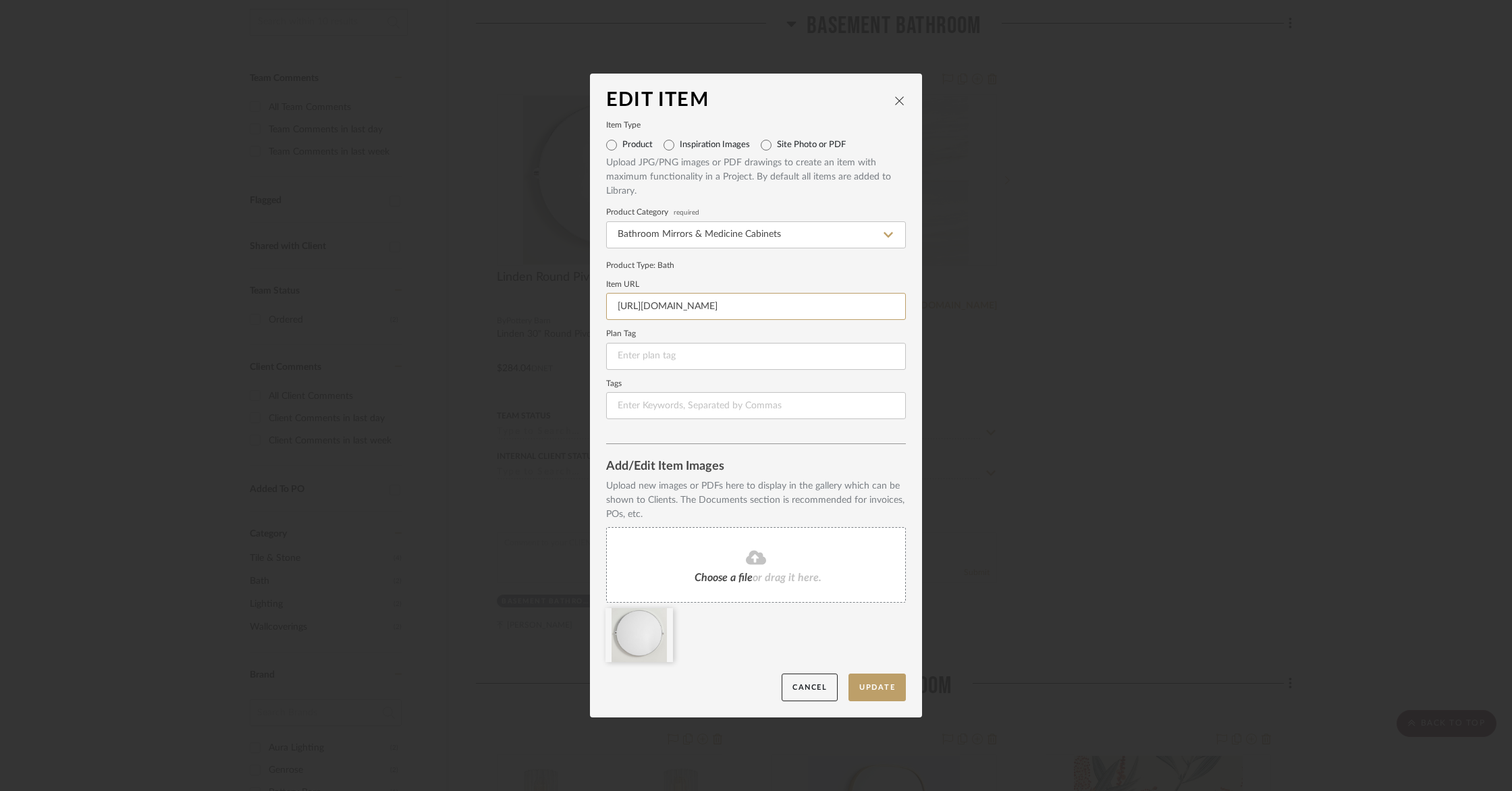
drag, startPoint x: 896, startPoint y: 305, endPoint x: 550, endPoint y: 308, distance: 346.0
click at [550, 308] on div "Edit Item Item Type Product Inspiration Images Site Photo or PDF Upload JPG/PNG…" at bounding box center [756, 395] width 1512 height 791
type input "_cn_psugg_q=linden%2030"
drag, startPoint x: 698, startPoint y: 311, endPoint x: 552, endPoint y: 310, distance: 146.0
click at [552, 310] on div "Edit Item Item Type Product Inspiration Images Site Photo or PDF Upload JPG/PNG…" at bounding box center [756, 395] width 1512 height 791
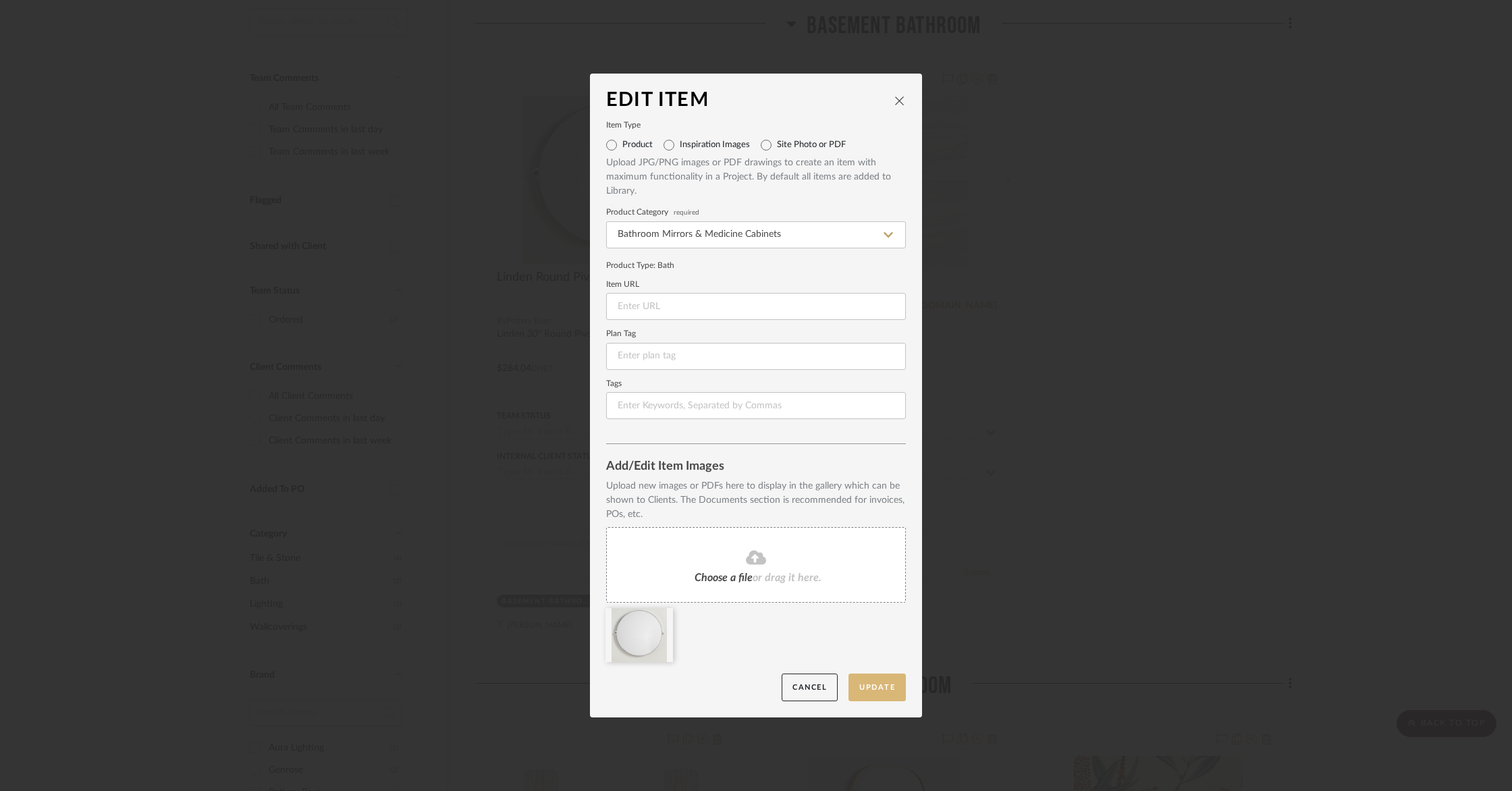
click at [873, 689] on button "Update" at bounding box center [877, 687] width 58 height 28
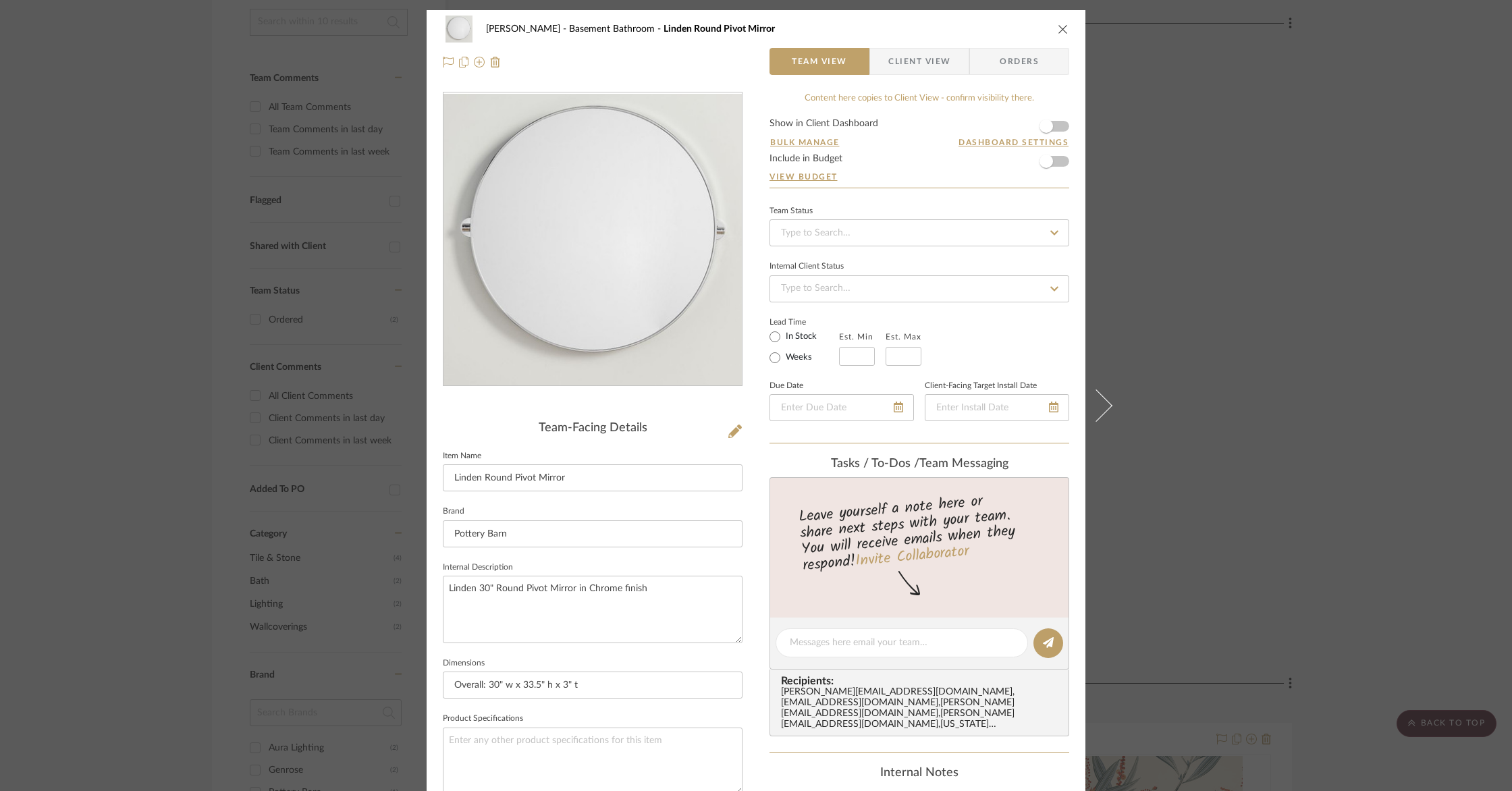
click at [920, 58] on span "Client View" at bounding box center [920, 62] width 62 height 27
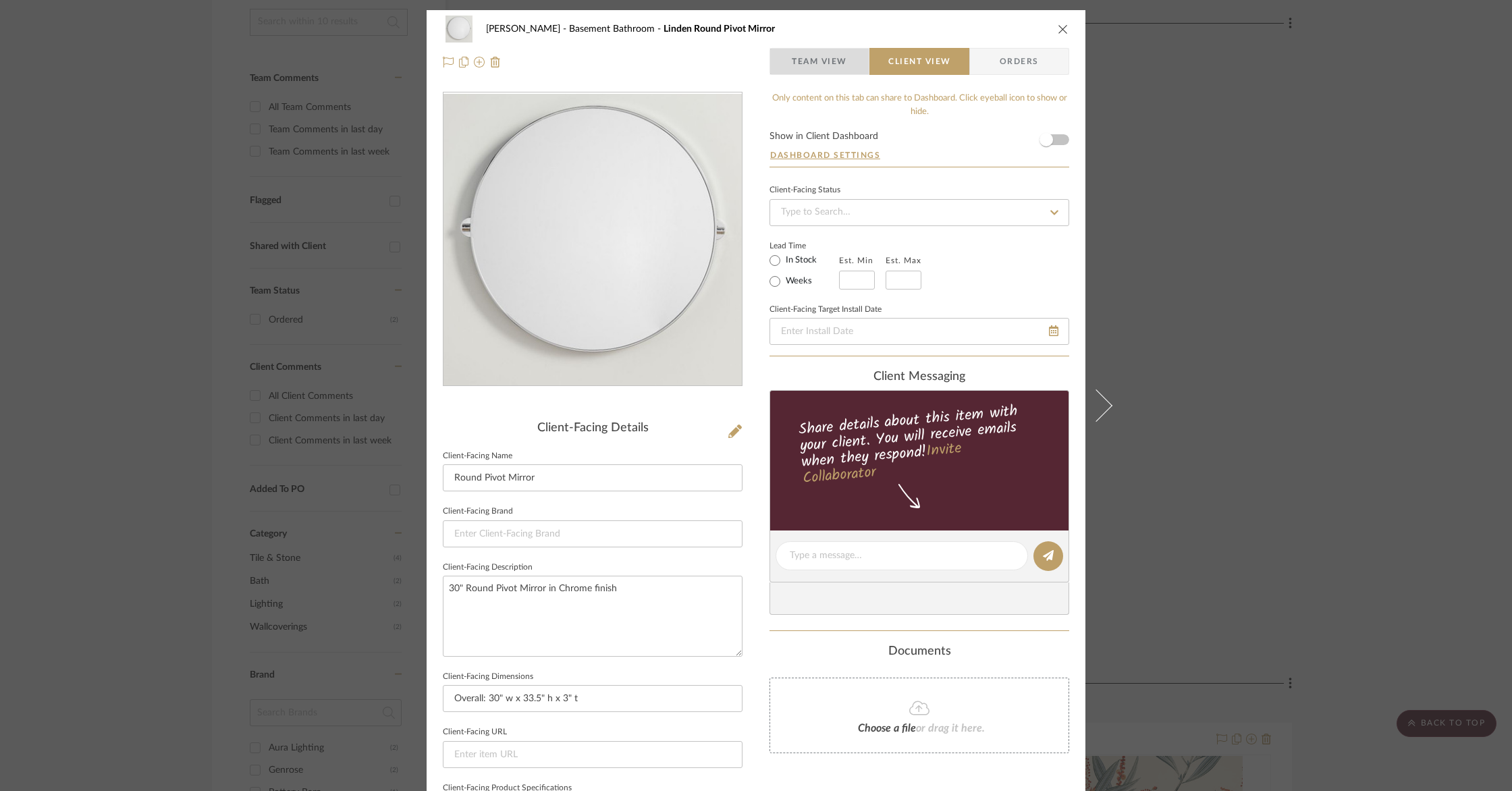
click at [813, 55] on span "Team View" at bounding box center [819, 62] width 55 height 27
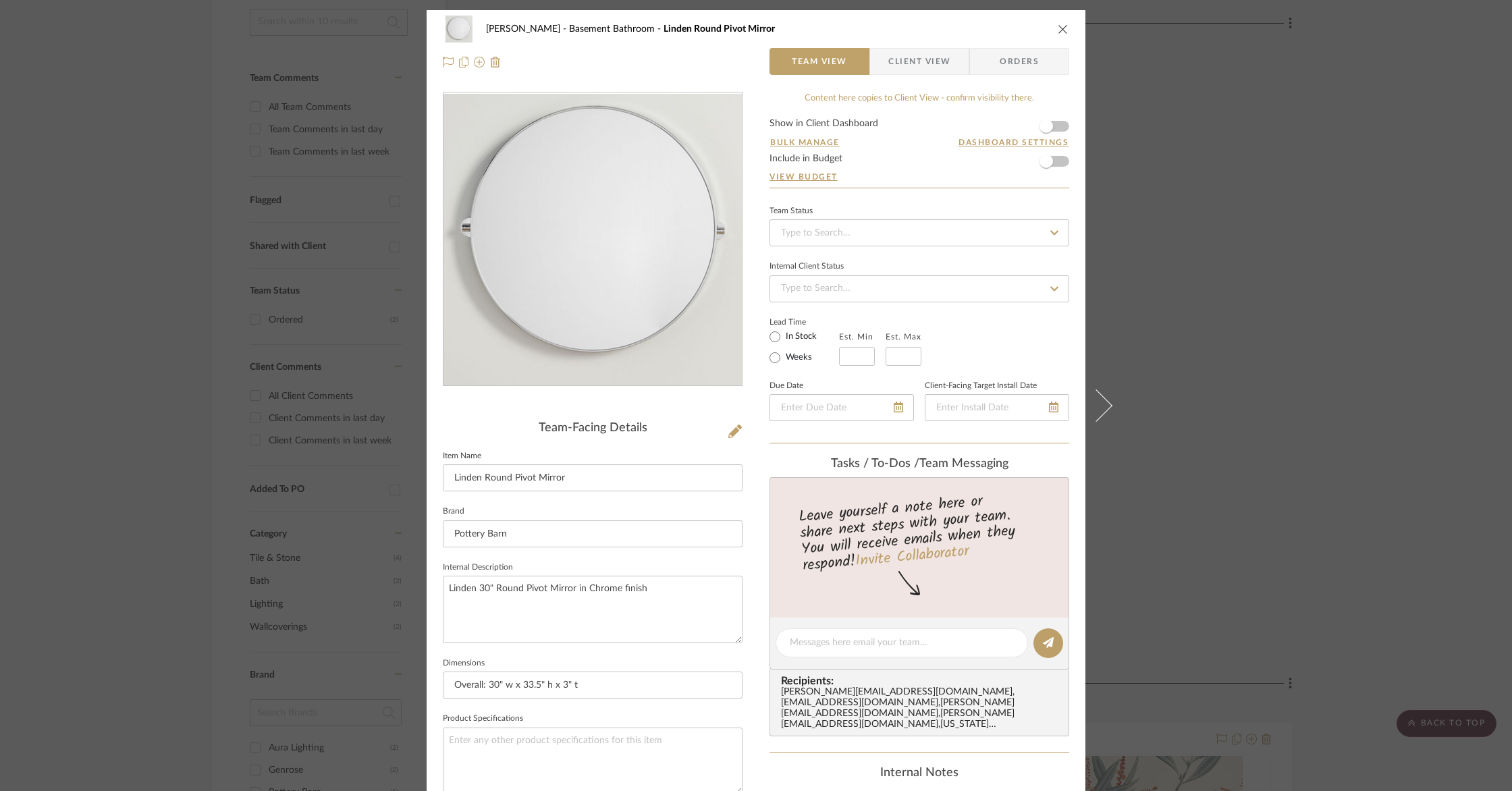
click at [1058, 32] on icon "close" at bounding box center [1063, 30] width 11 height 11
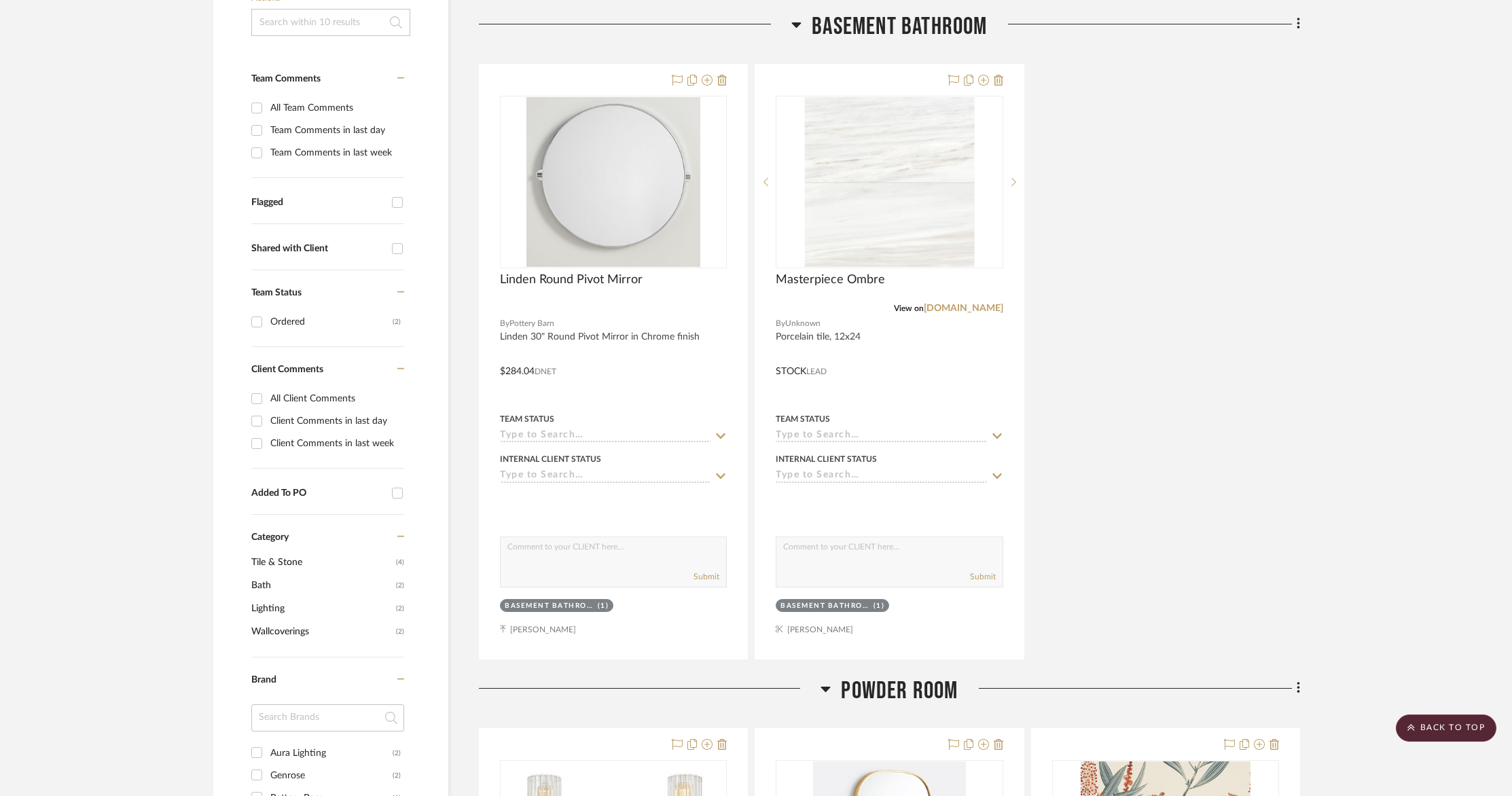
scroll to position [386, 0]
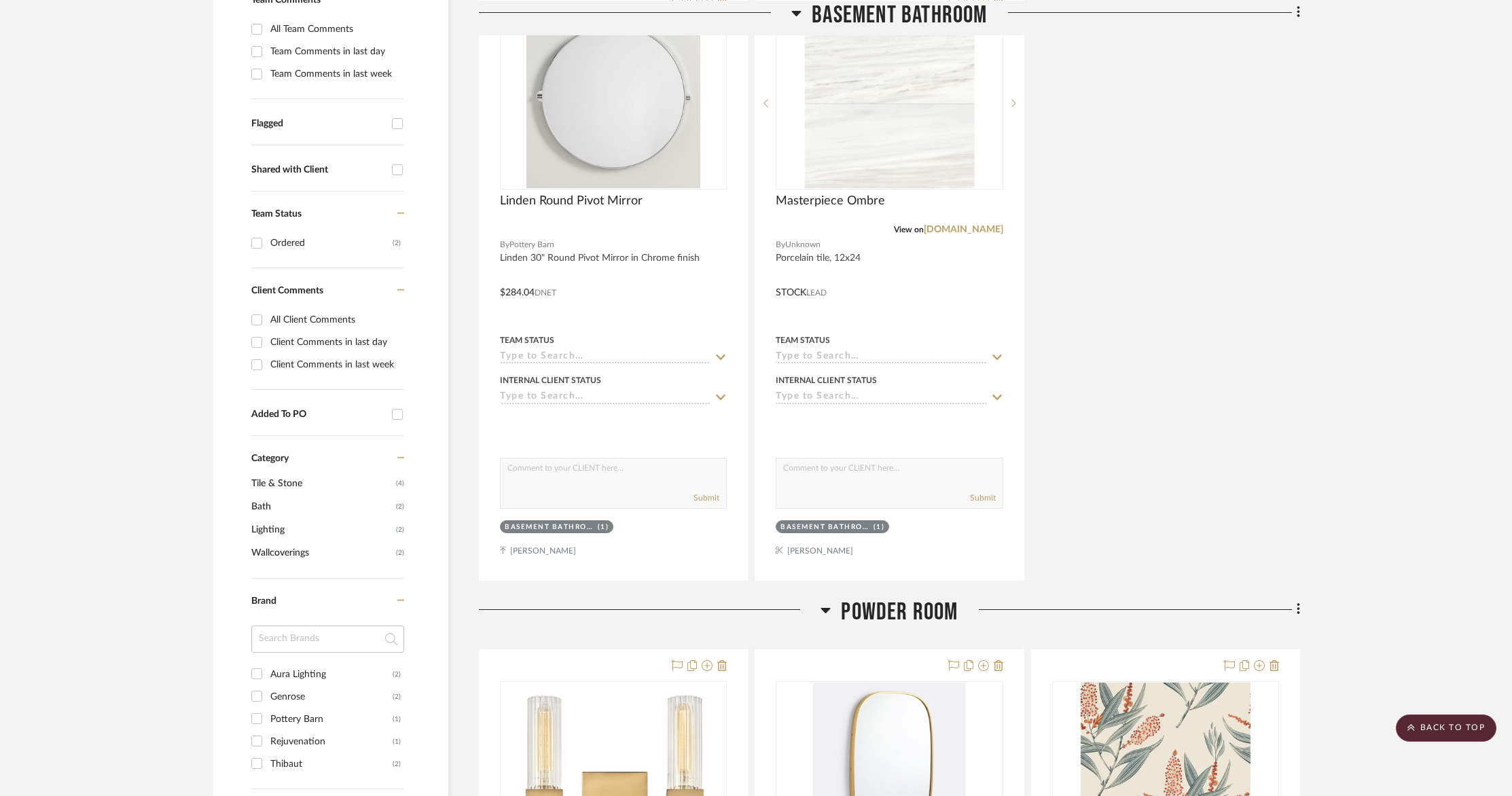
click at [1161, 337] on div "Linden Round Pivot Mirror By Pottery Barn Linden 30" Round Pivot Mirror in Chro…" at bounding box center [889, 283] width 821 height 596
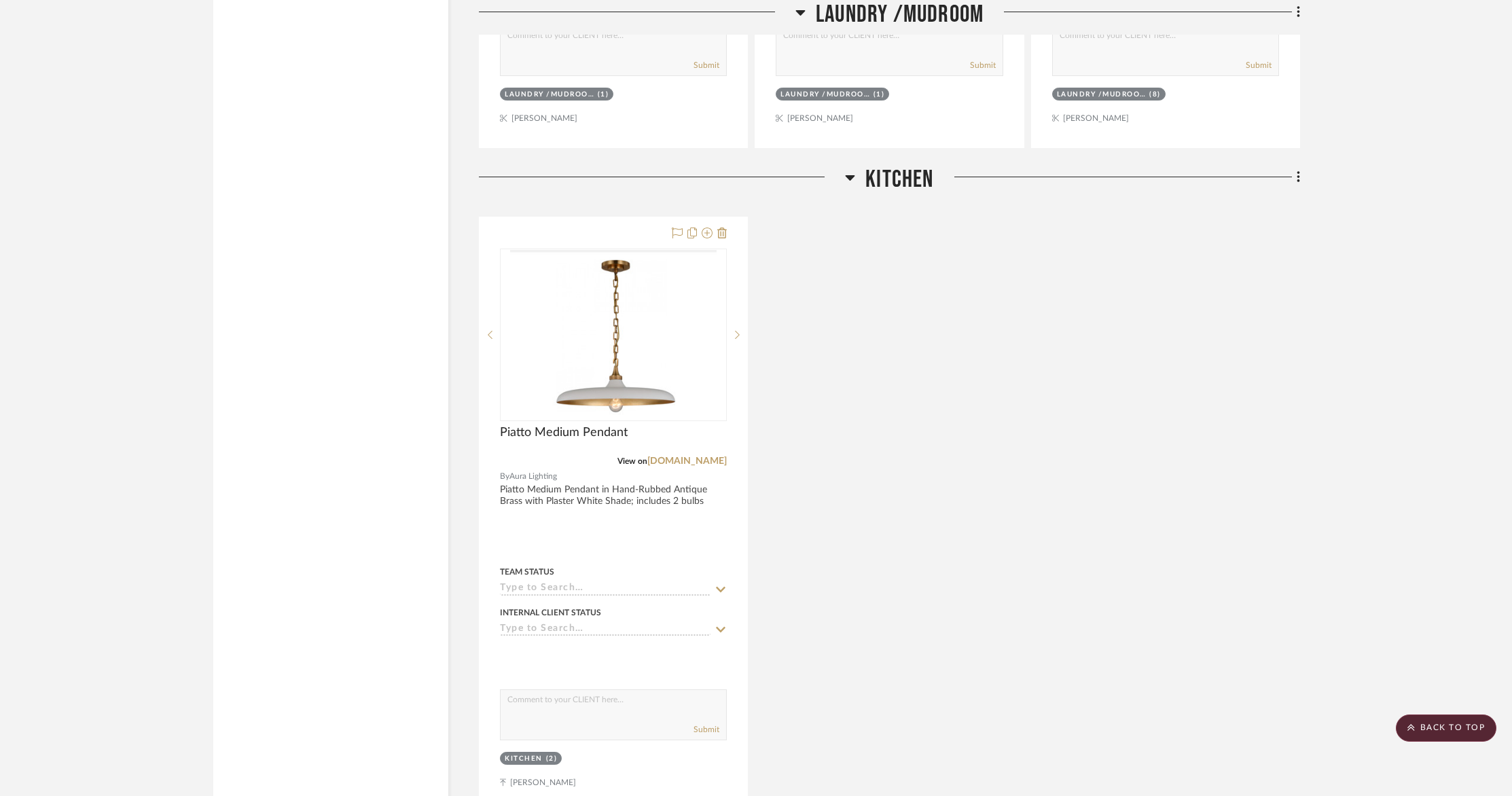
scroll to position [2770, 0]
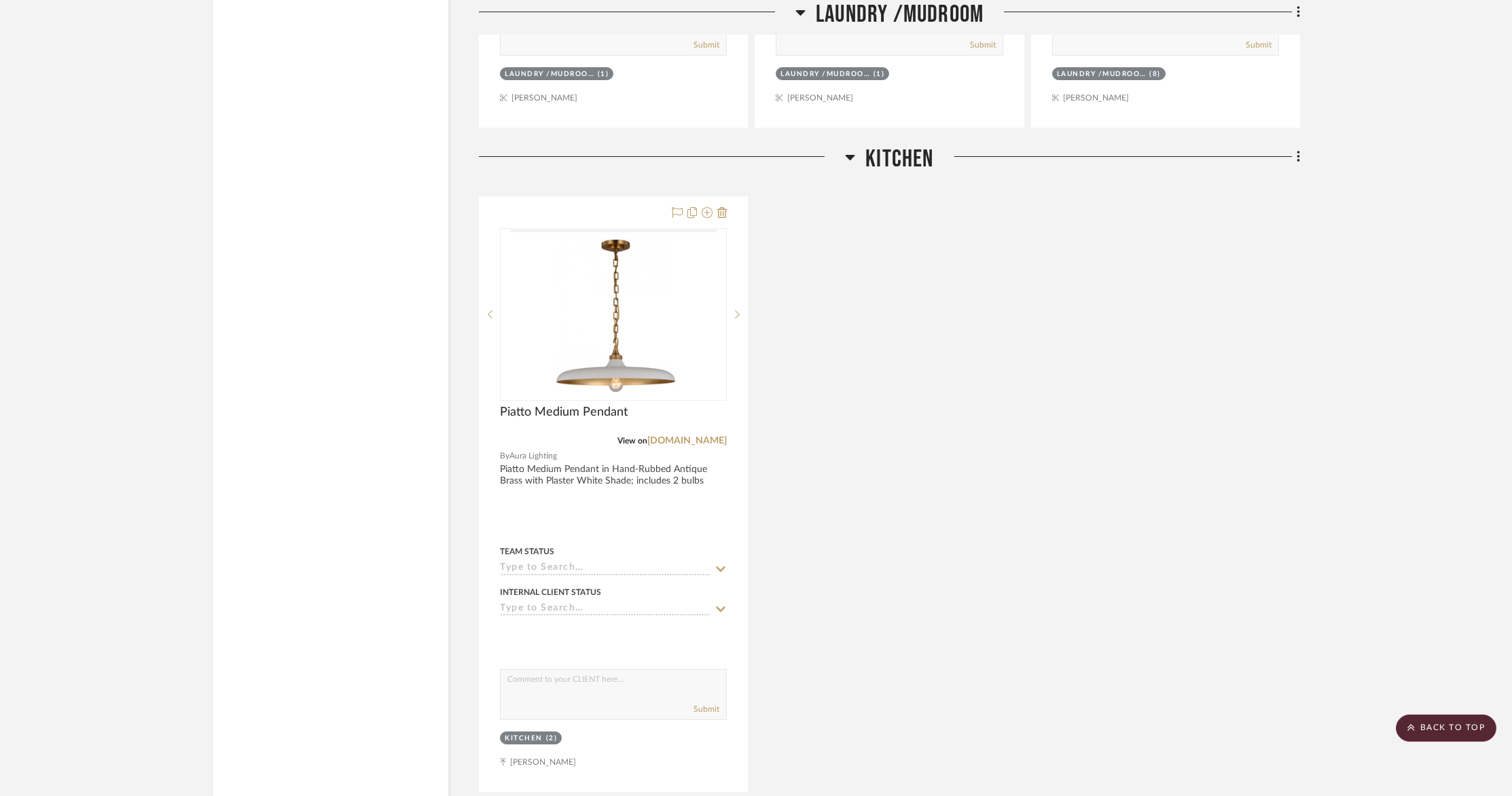
click at [1299, 156] on icon at bounding box center [1298, 157] width 4 height 15
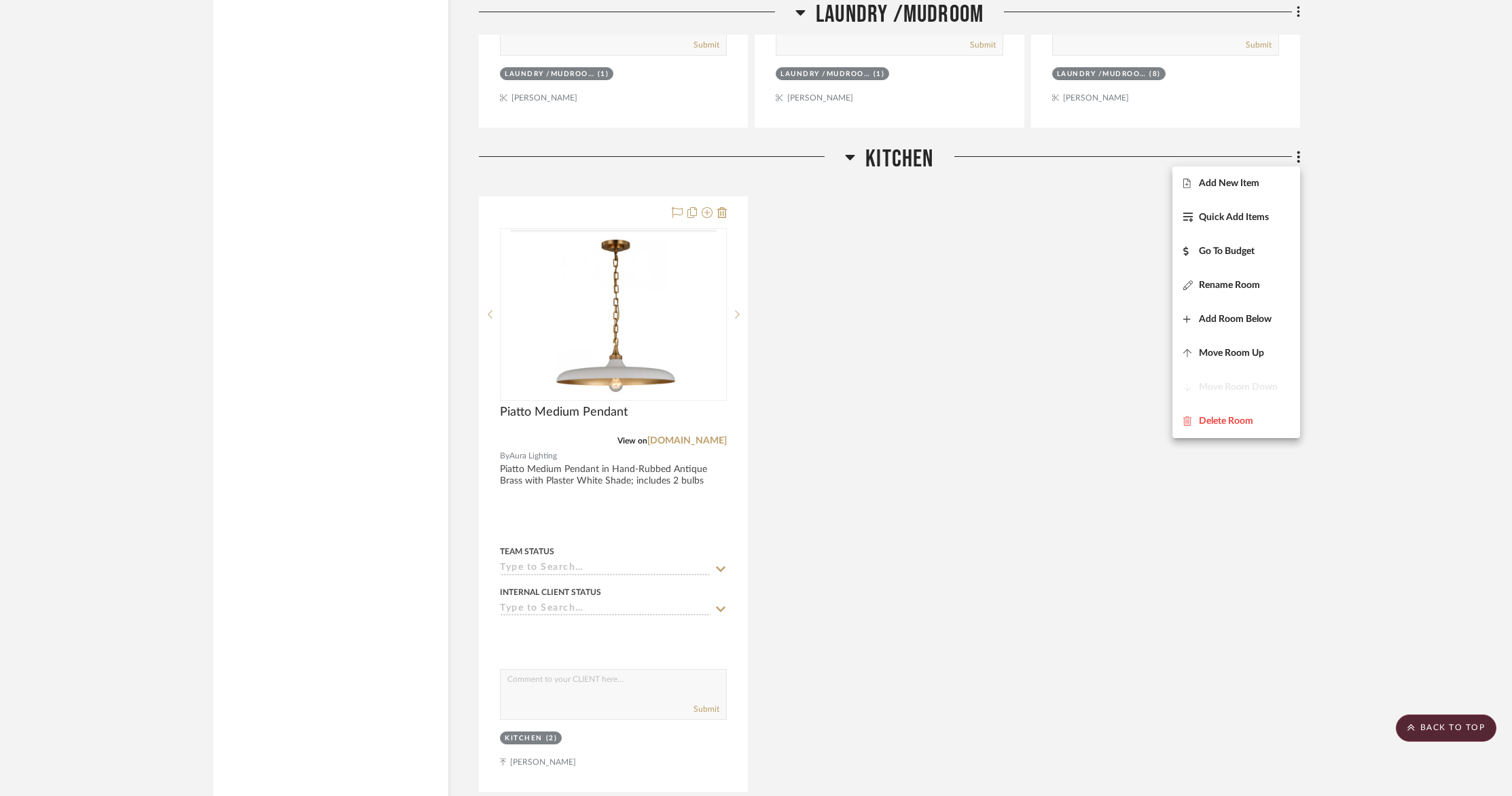
click at [1252, 186] on span "Add New Item" at bounding box center [1229, 183] width 60 height 11
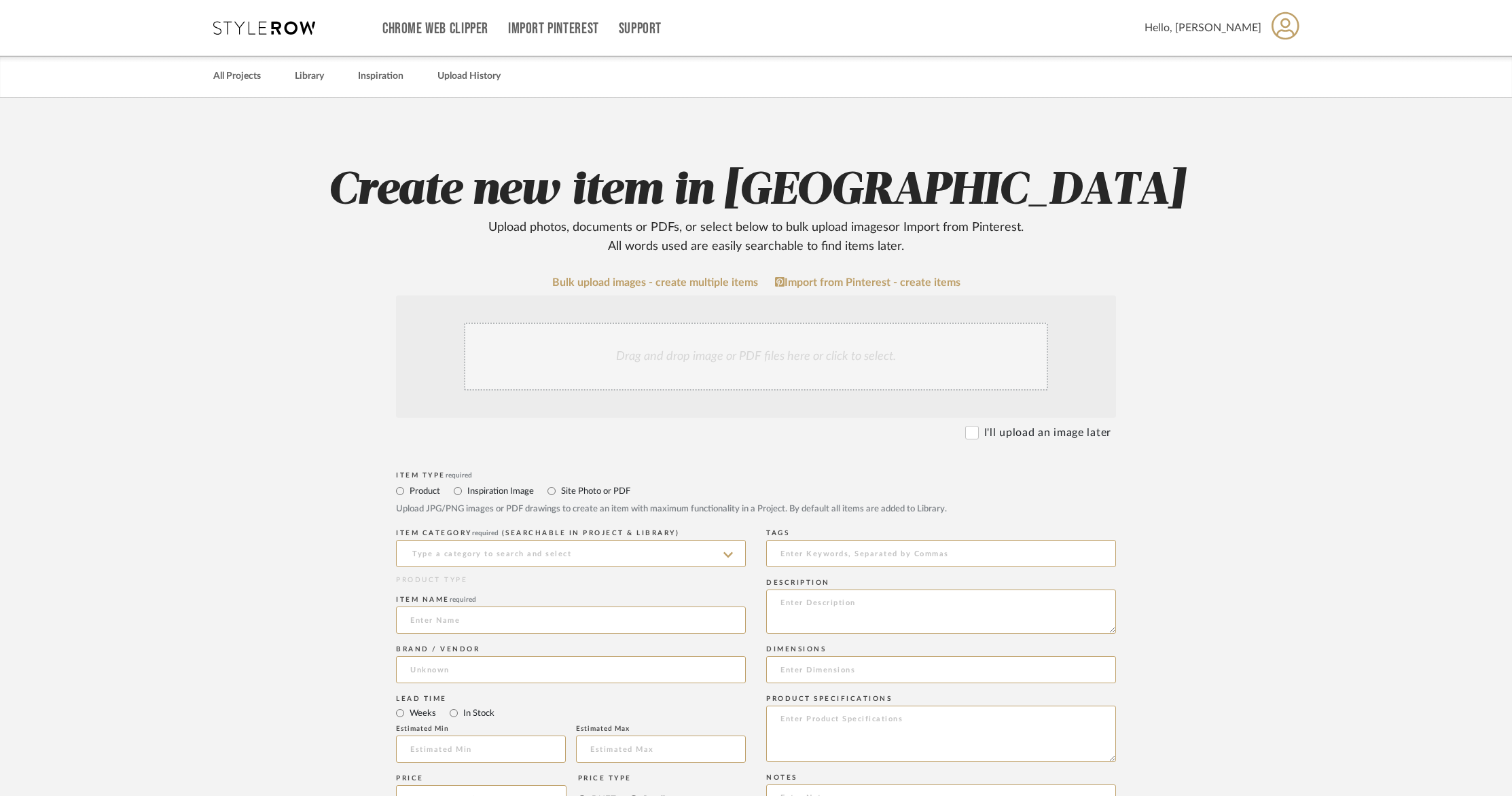
click at [584, 332] on div "Drag and drop image or PDF files here or click to select." at bounding box center [756, 357] width 584 height 68
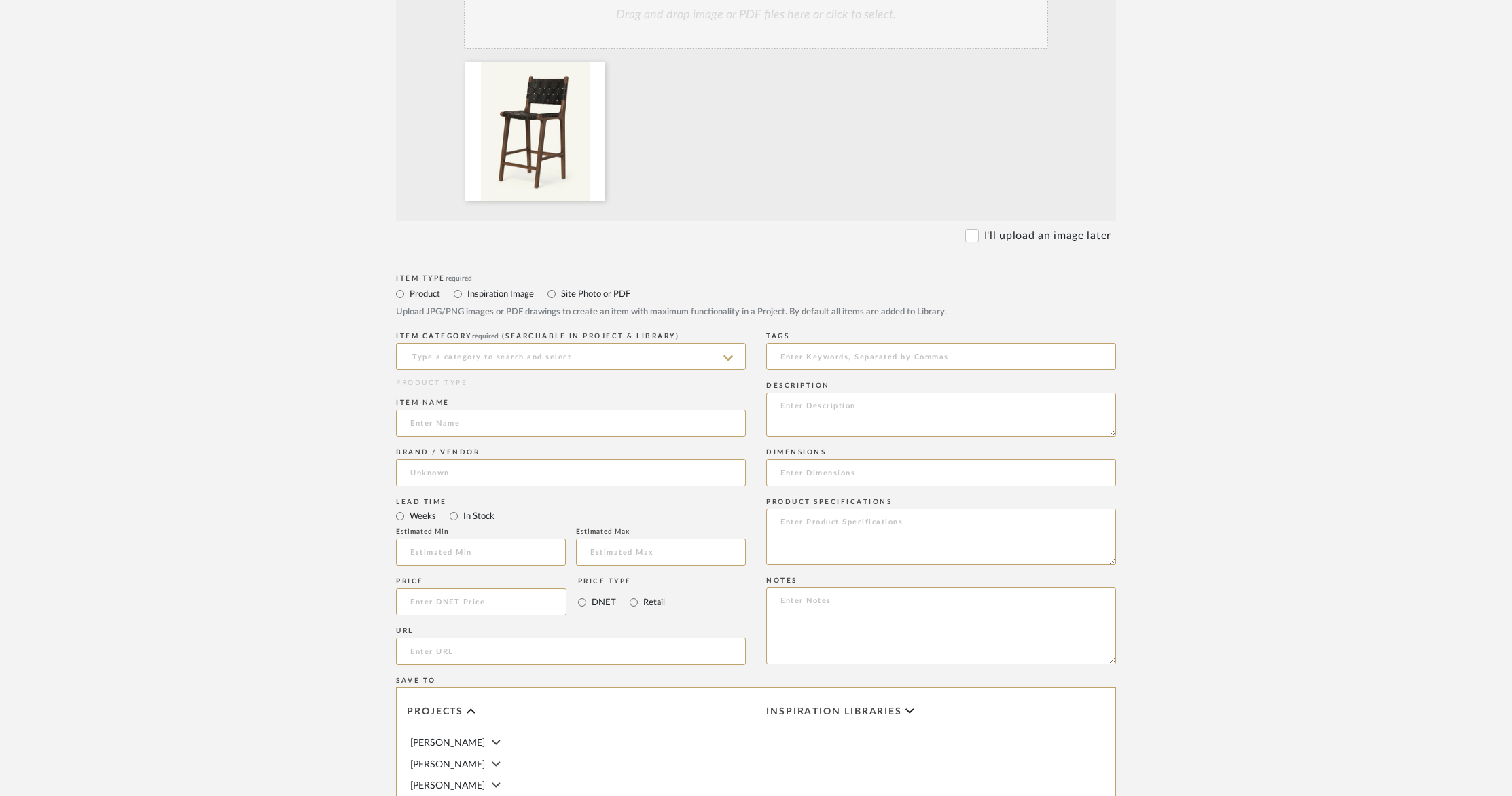
scroll to position [398, 0]
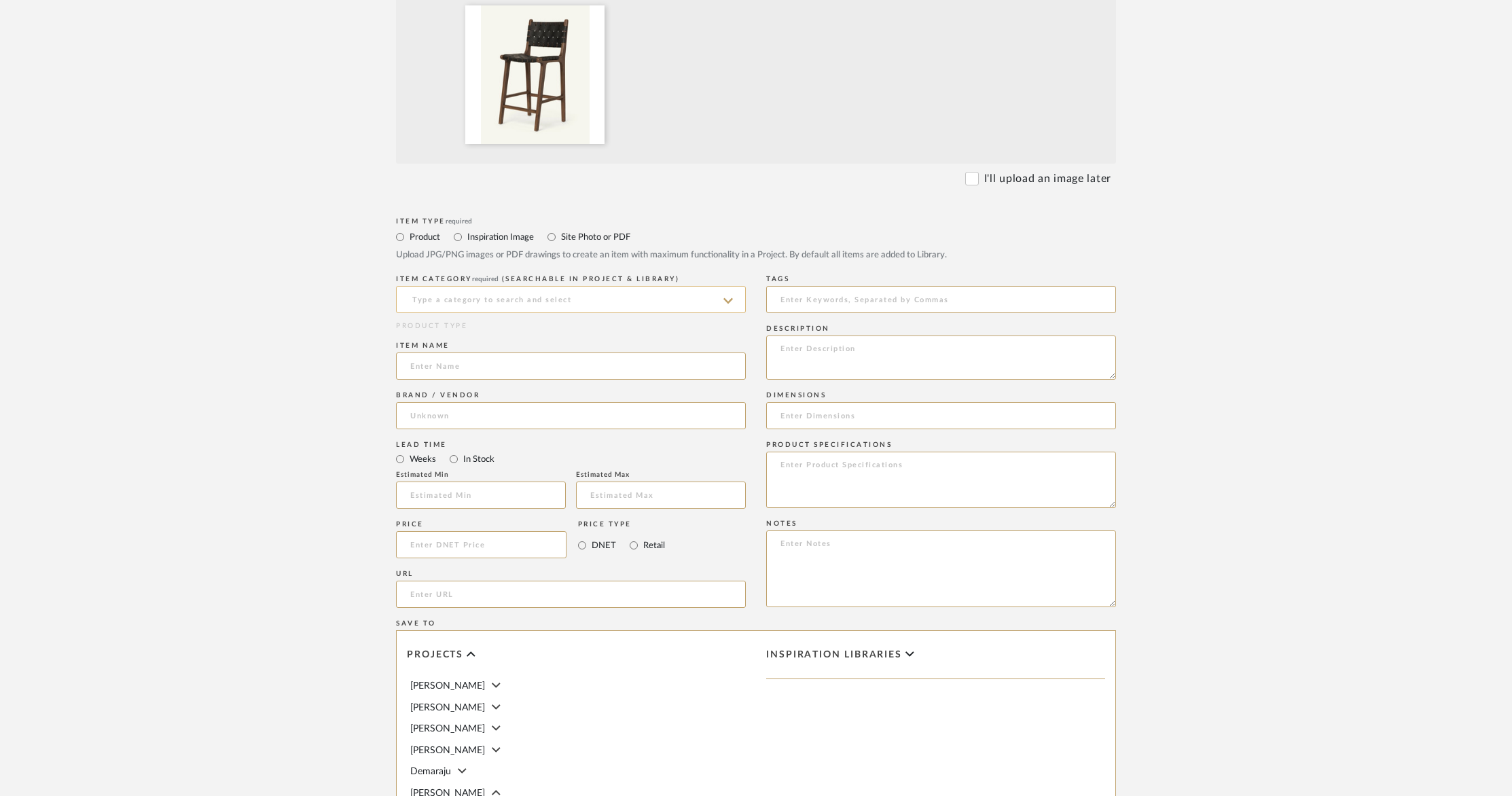
click at [454, 299] on input at bounding box center [571, 299] width 350 height 27
click at [435, 337] on span "Counter Stools" at bounding box center [451, 333] width 83 height 10
type input "Counter Stools"
click at [446, 373] on input at bounding box center [571, 366] width 350 height 27
click at [438, 361] on input at bounding box center [571, 366] width 350 height 27
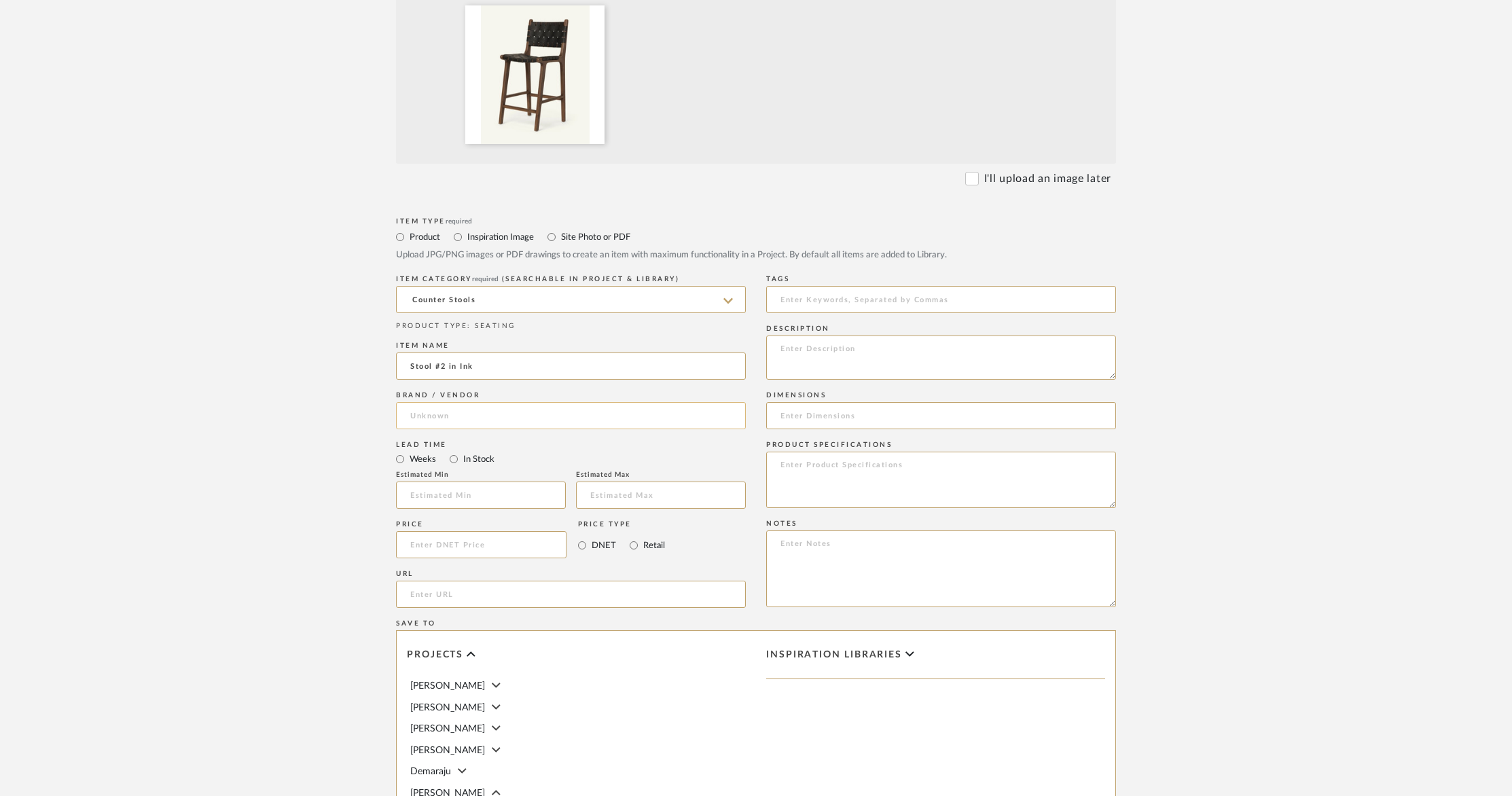
type input "Stool #2 in Ink"
click at [447, 406] on input at bounding box center [571, 416] width 350 height 27
click at [555, 451] on span "Click to add "Hati " as a new Brand" at bounding box center [499, 451] width 154 height 11
click at [509, 419] on input "Hati Home" at bounding box center [571, 416] width 350 height 27
type input "Hati Home"
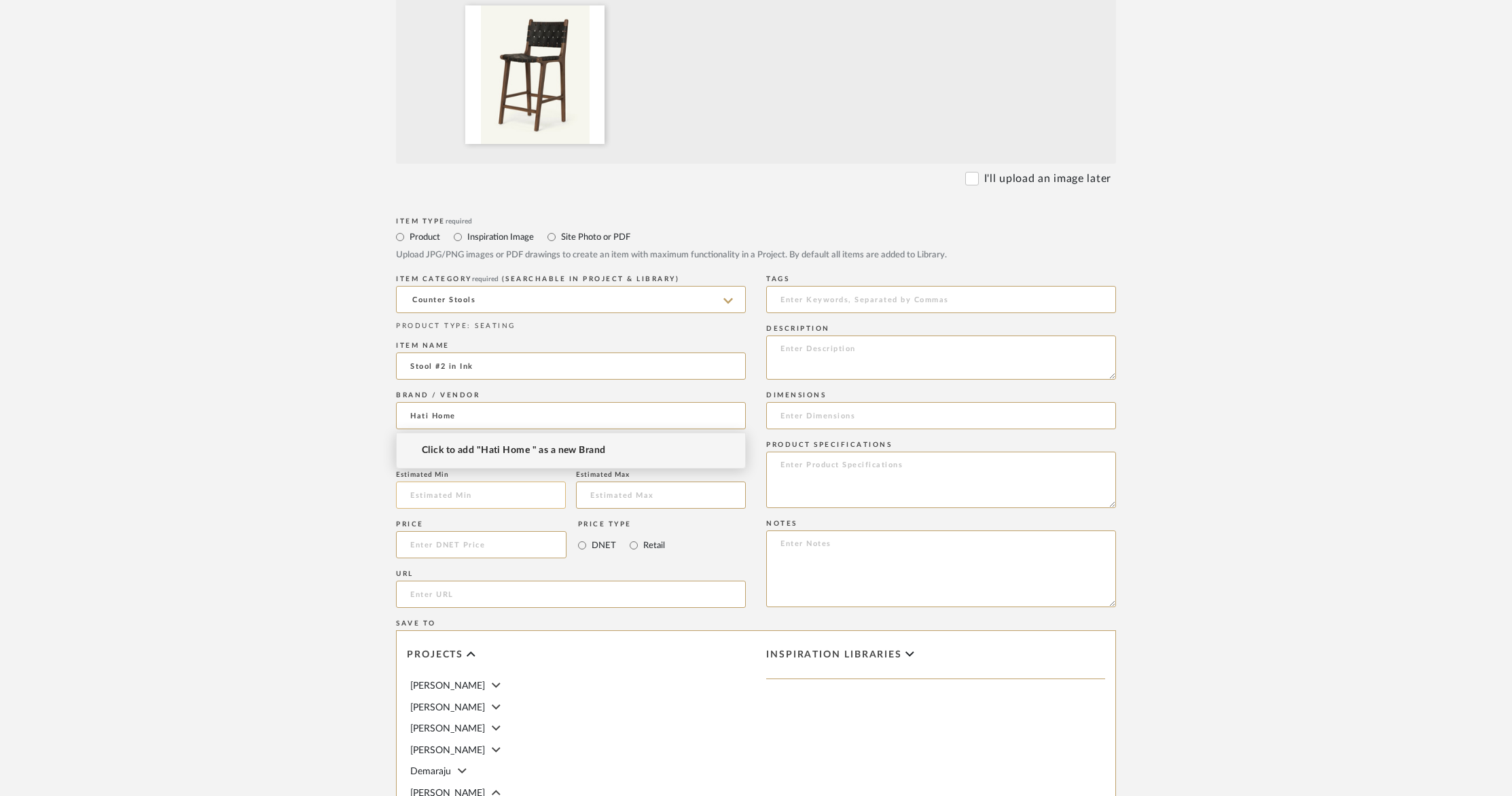
click at [476, 503] on input "text" at bounding box center [480, 495] width 170 height 27
click at [465, 419] on input at bounding box center [571, 416] width 350 height 27
click at [467, 449] on span "Click to add "Hati" as a new Brand" at bounding box center [497, 451] width 152 height 11
click at [451, 501] on input at bounding box center [480, 495] width 170 height 27
click at [490, 417] on input "Hati" at bounding box center [571, 416] width 350 height 27
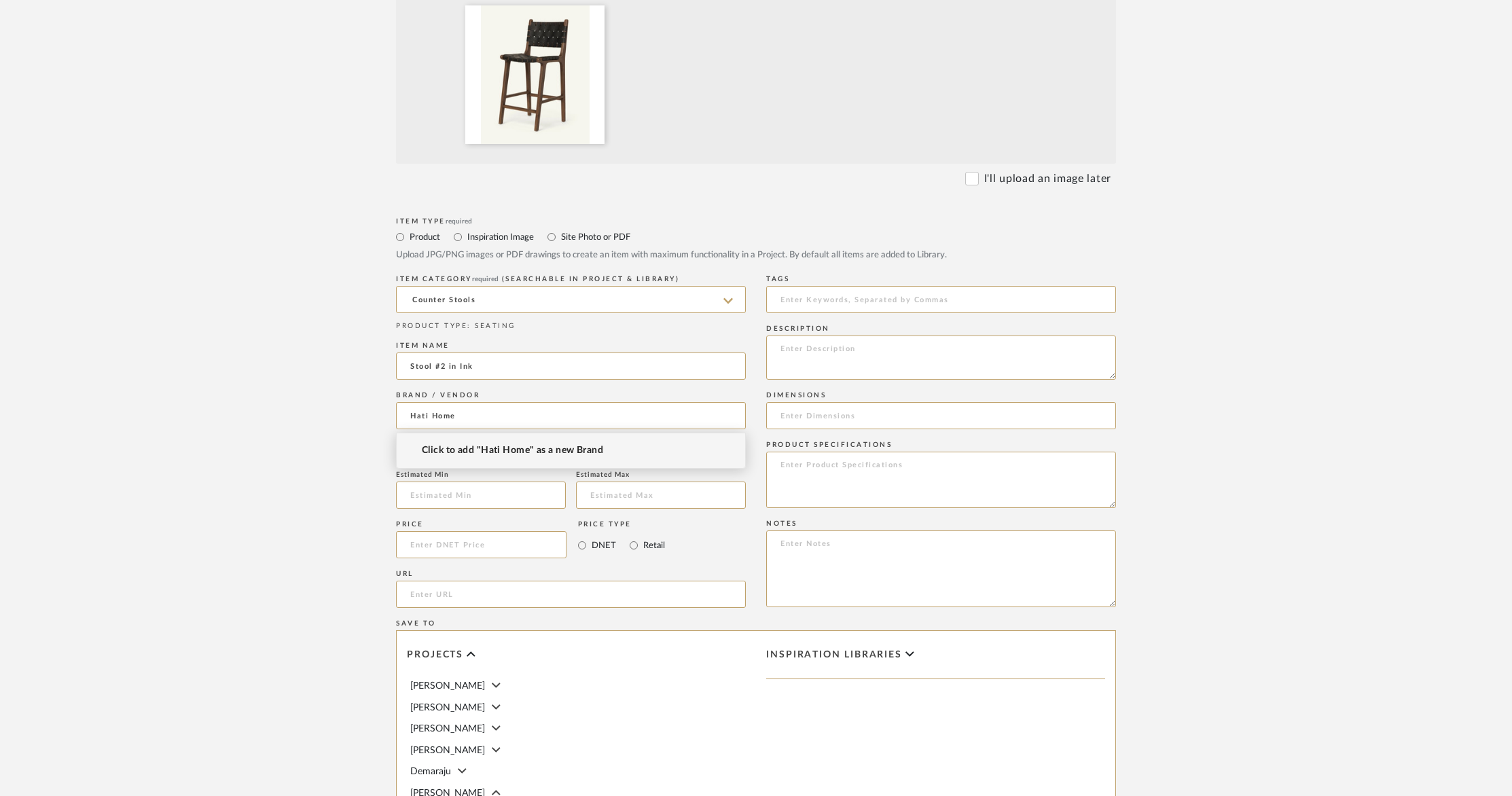
type input "Hati Home"
click at [499, 456] on mat-option "Click to add "Hati Home" as a new Brand" at bounding box center [571, 450] width 348 height 35
click at [447, 546] on input at bounding box center [481, 545] width 171 height 27
type input "$412.75"
click at [506, 596] on input "url" at bounding box center [571, 595] width 350 height 27
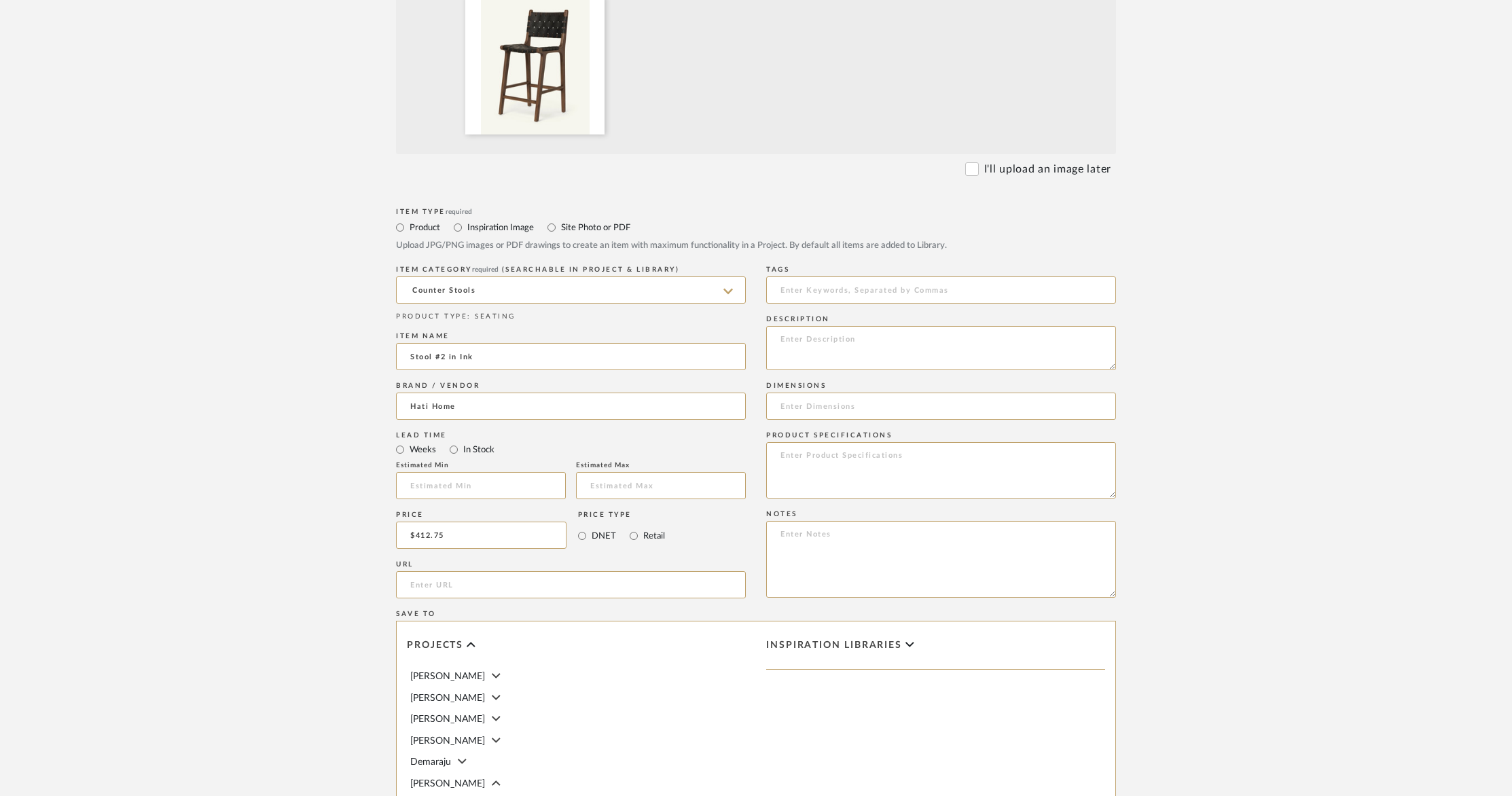
scroll to position [413, 0]
paste input "https://www.hatihome.com/products/stool-2-in-ink"
type input "https://www.hatihome.com/products/stool-2-in-ink"
click at [842, 290] on input at bounding box center [941, 286] width 350 height 27
click at [839, 336] on textarea at bounding box center [941, 343] width 350 height 44
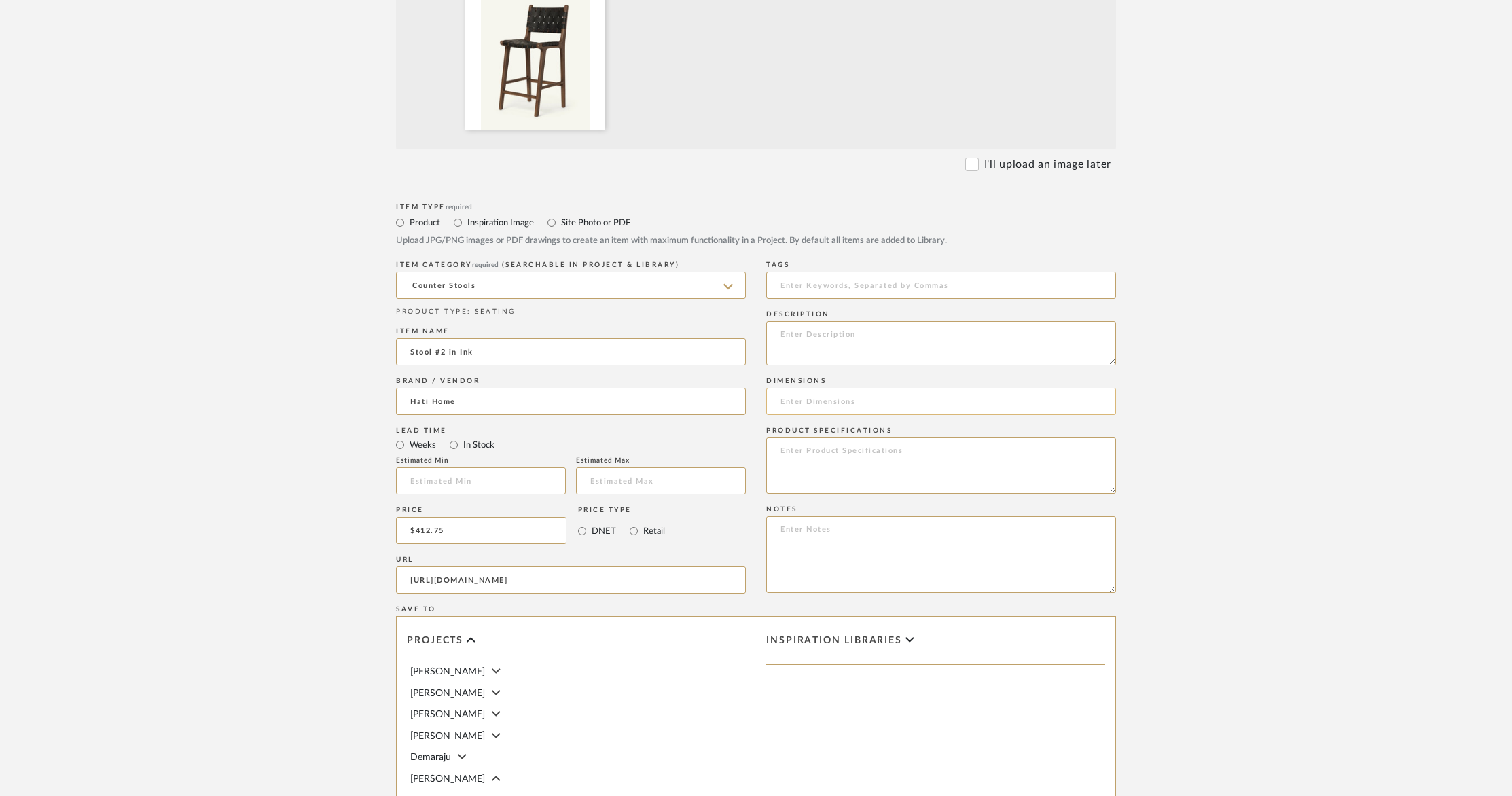
click at [803, 410] on input at bounding box center [941, 402] width 350 height 27
paste input "17.75"W x 17.75"D x 39.5"H Seat height: 26""
drag, startPoint x: 906, startPoint y: 402, endPoint x: 926, endPoint y: 411, distance: 21.9
click at [908, 402] on input "17.75"W x 17.75"D x 39.5"H Seat height: 26"" at bounding box center [941, 402] width 350 height 27
type input "17.75"W x 17.75"D x 39.5"H Seat height: 26""
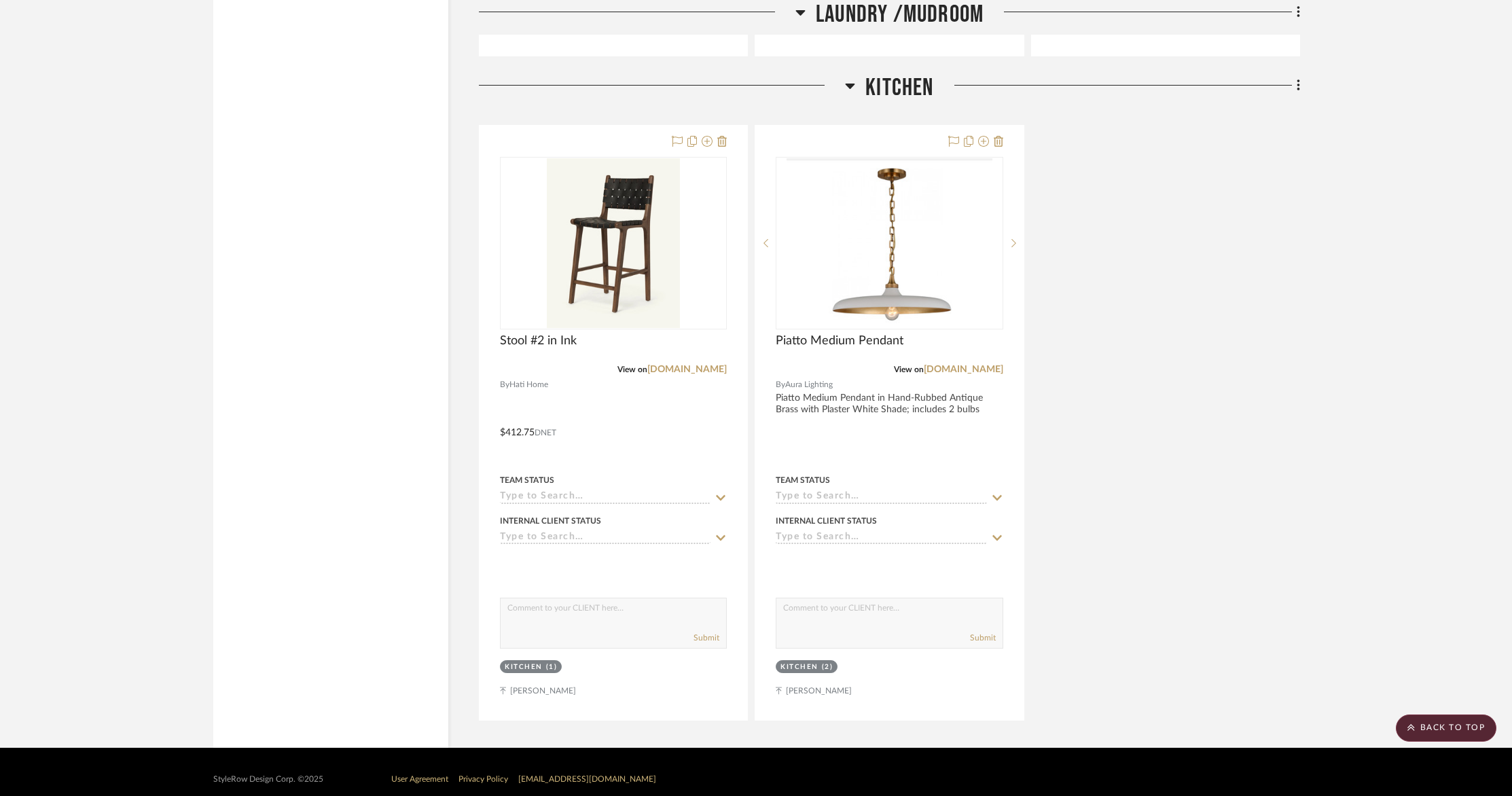
scroll to position [2850, 0]
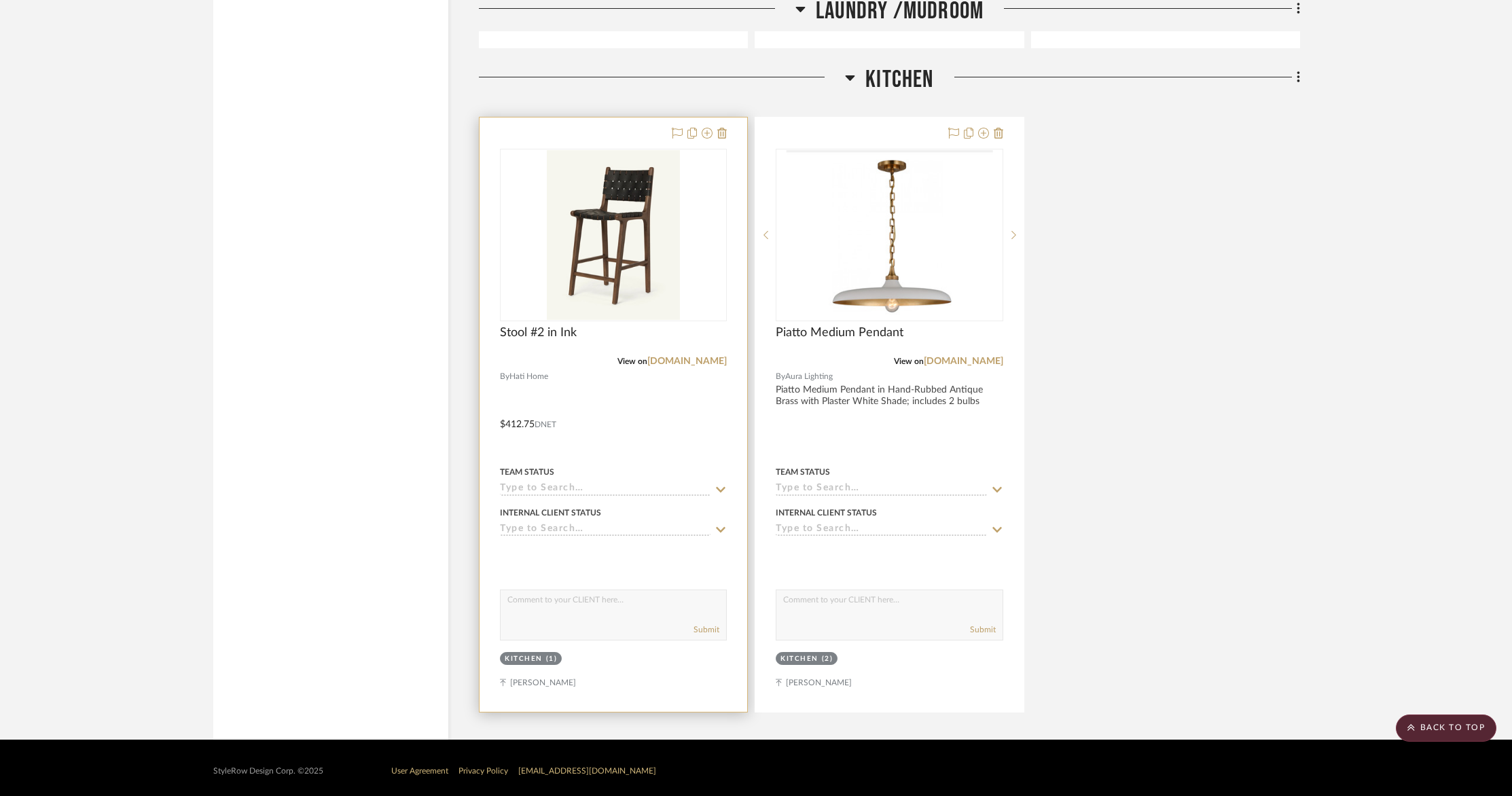
click at [609, 385] on div at bounding box center [613, 414] width 268 height 595
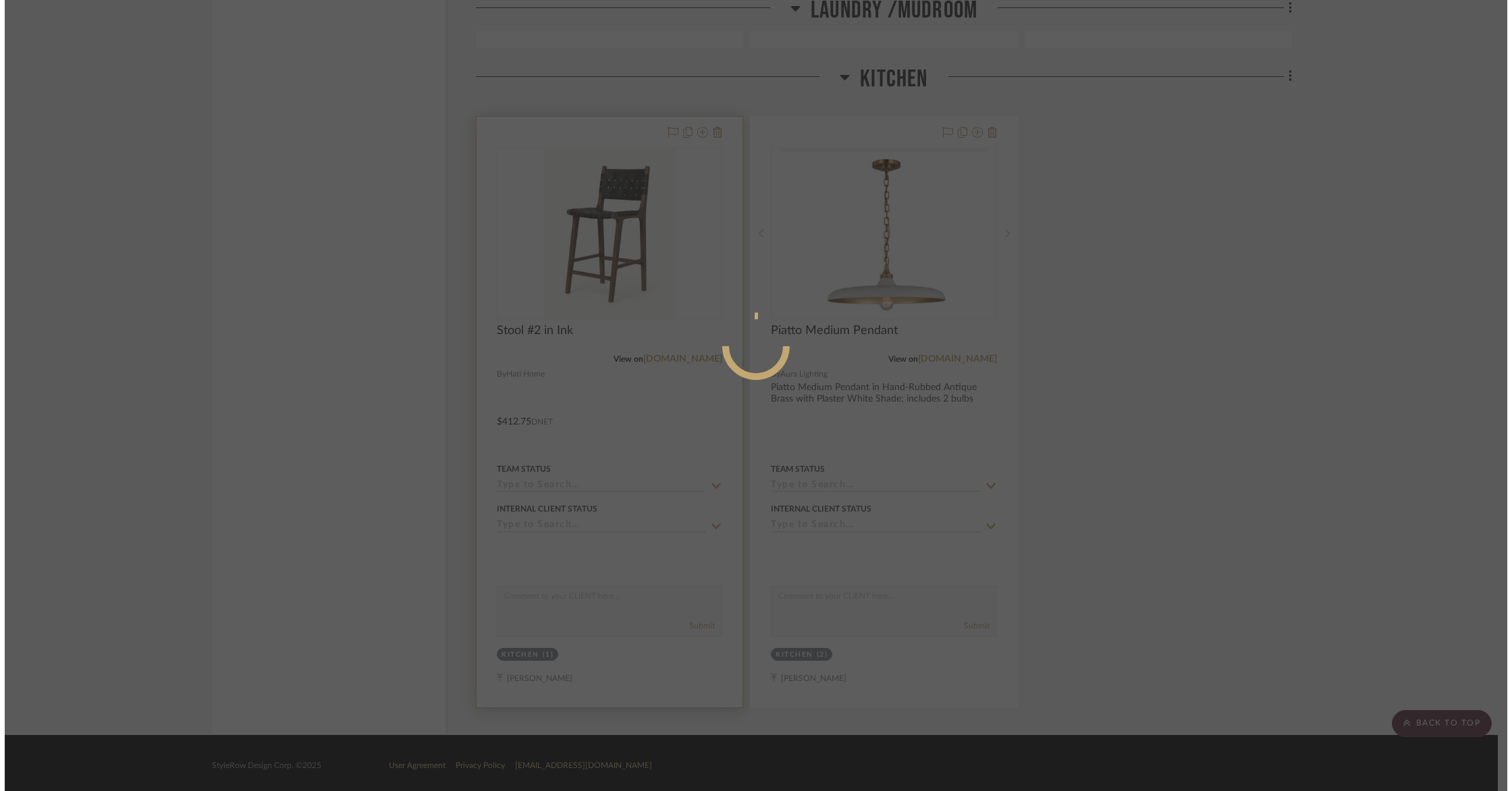
scroll to position [0, 0]
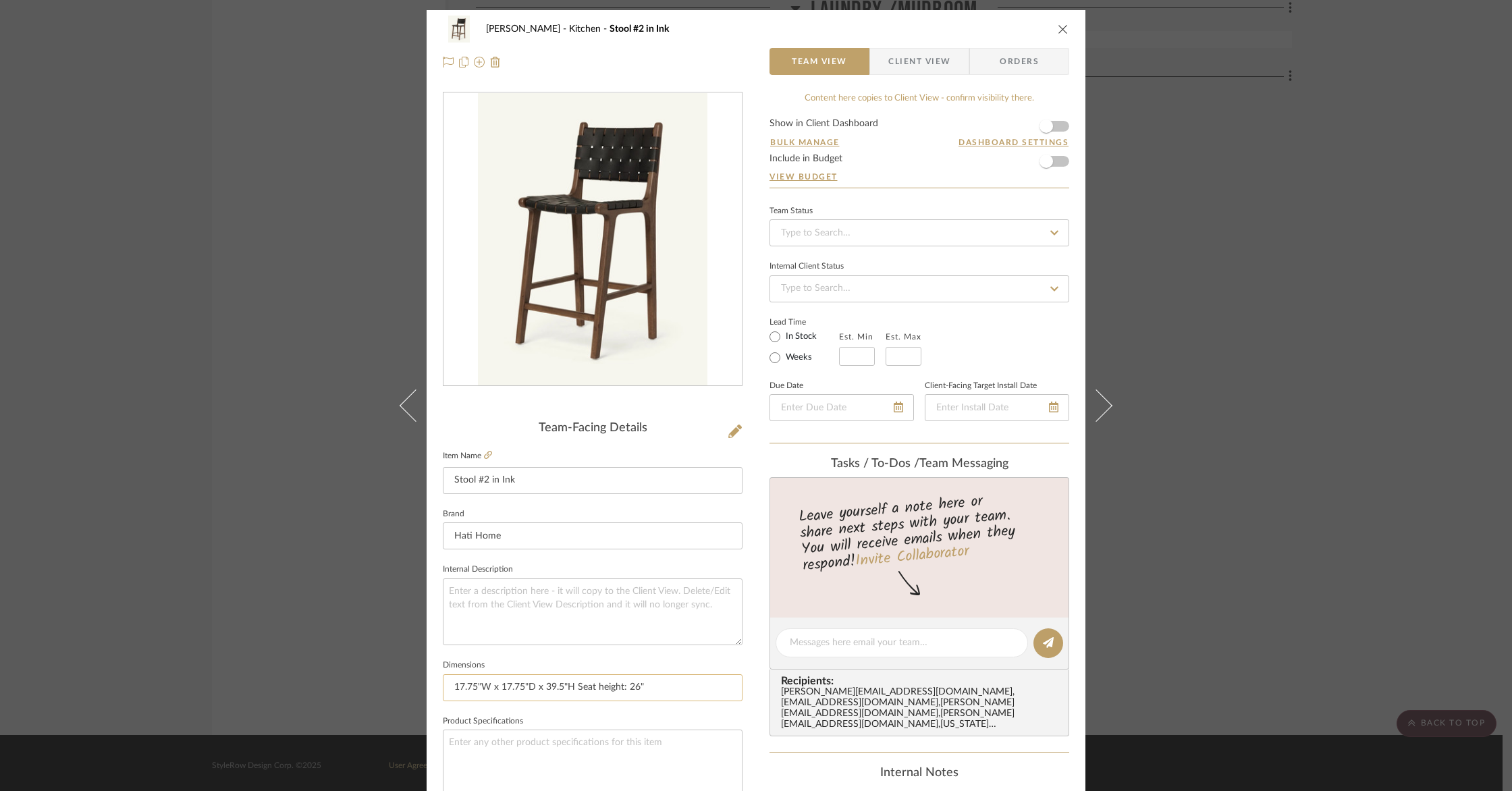
click at [573, 686] on input "17.75"W x 17.75"D x 39.5"H Seat height: 26"" at bounding box center [592, 688] width 300 height 27
click at [732, 434] on icon at bounding box center [735, 431] width 14 height 14
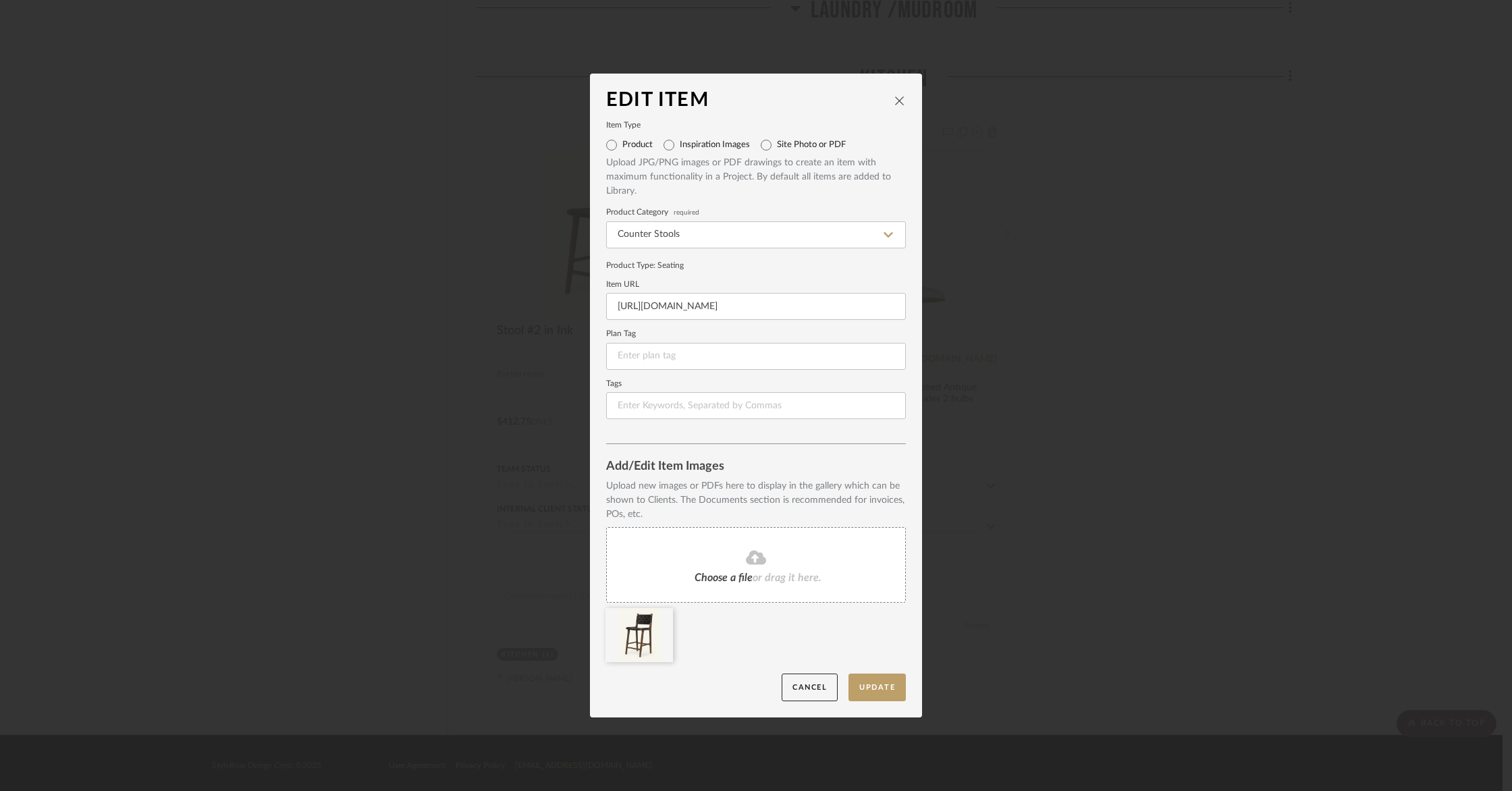
click at [897, 100] on icon "close" at bounding box center [900, 101] width 11 height 11
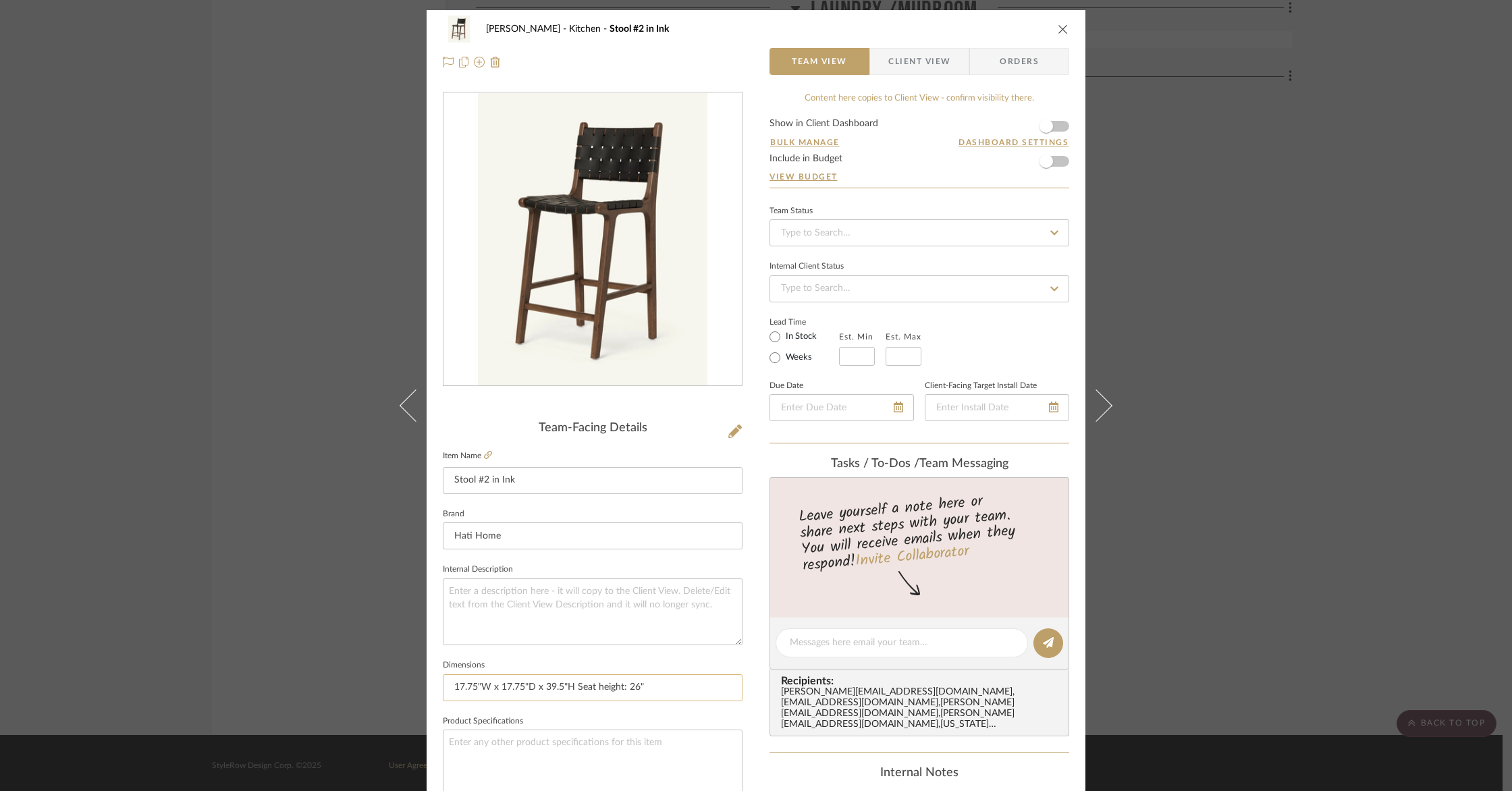
click at [668, 691] on input "17.75"W x 17.75"D x 39.5"H Seat height: 26"" at bounding box center [592, 688] width 300 height 27
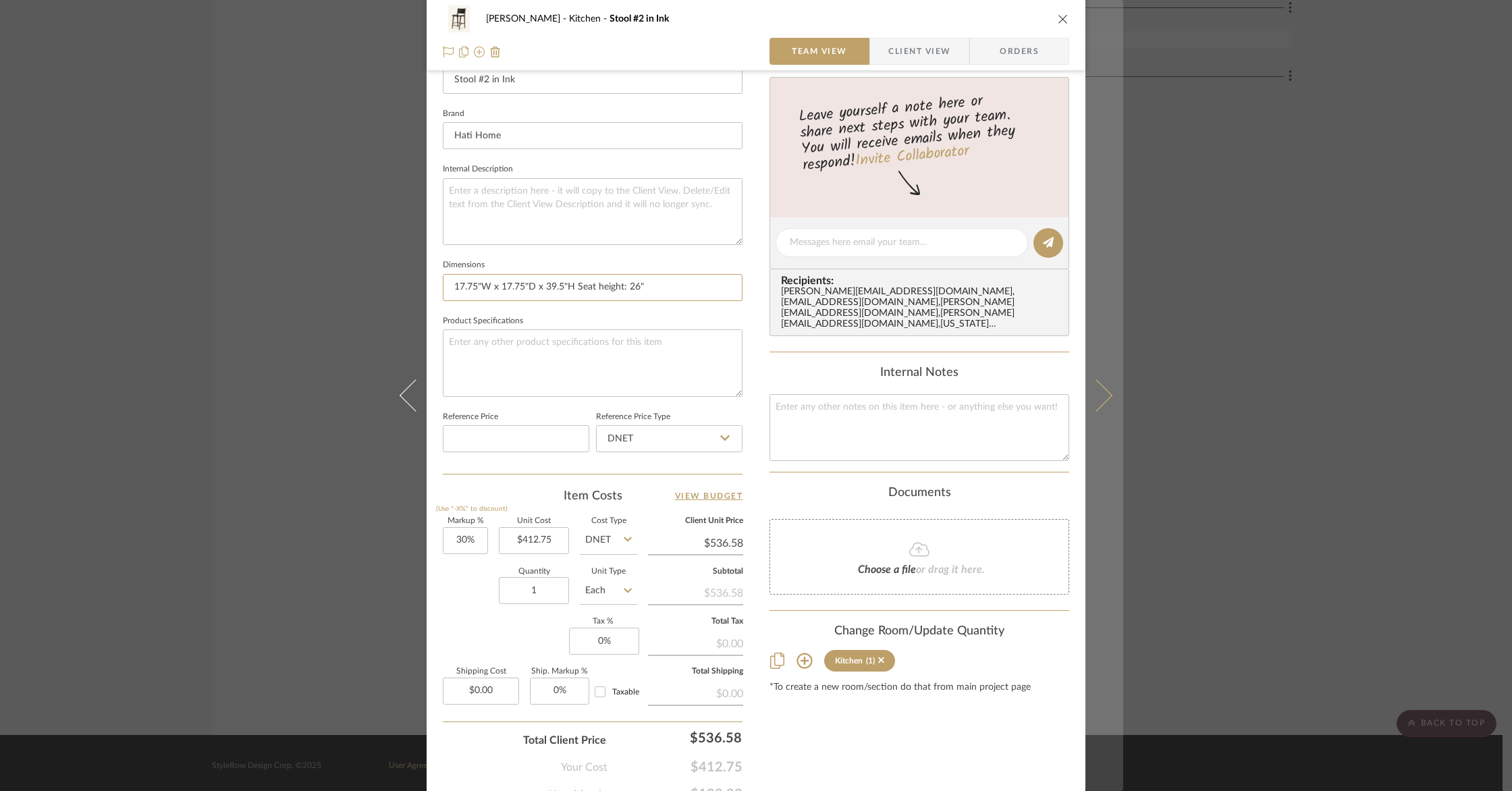
scroll to position [400, 0]
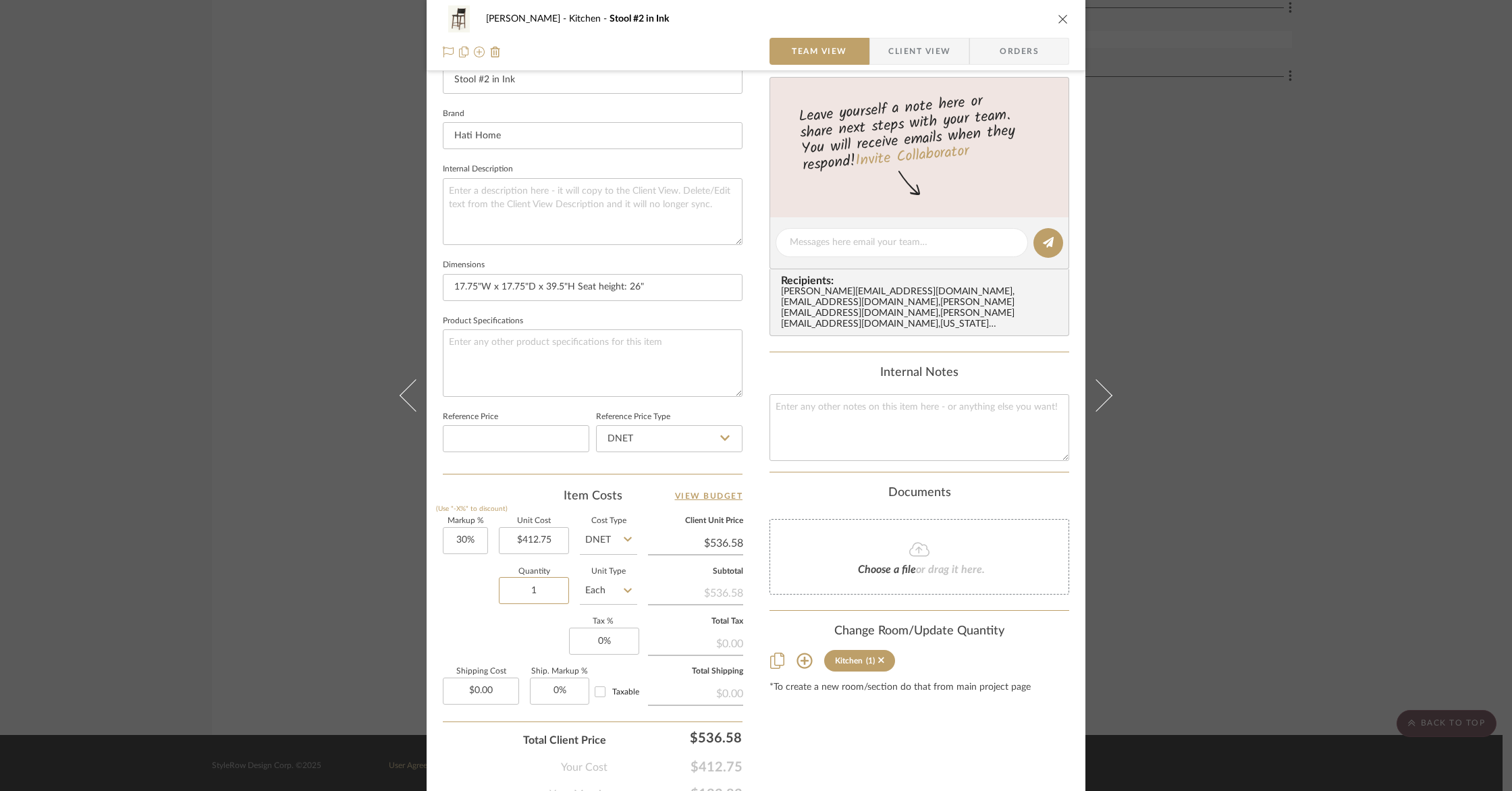
drag, startPoint x: 541, startPoint y: 591, endPoint x: 489, endPoint y: 583, distance: 52.6
click at [493, 585] on div "Quantity 1 Unit Type Each" at bounding box center [540, 593] width 194 height 48
drag, startPoint x: 544, startPoint y: 590, endPoint x: 495, endPoint y: 582, distance: 49.6
click at [499, 582] on input "1" at bounding box center [534, 591] width 70 height 27
type input "4"
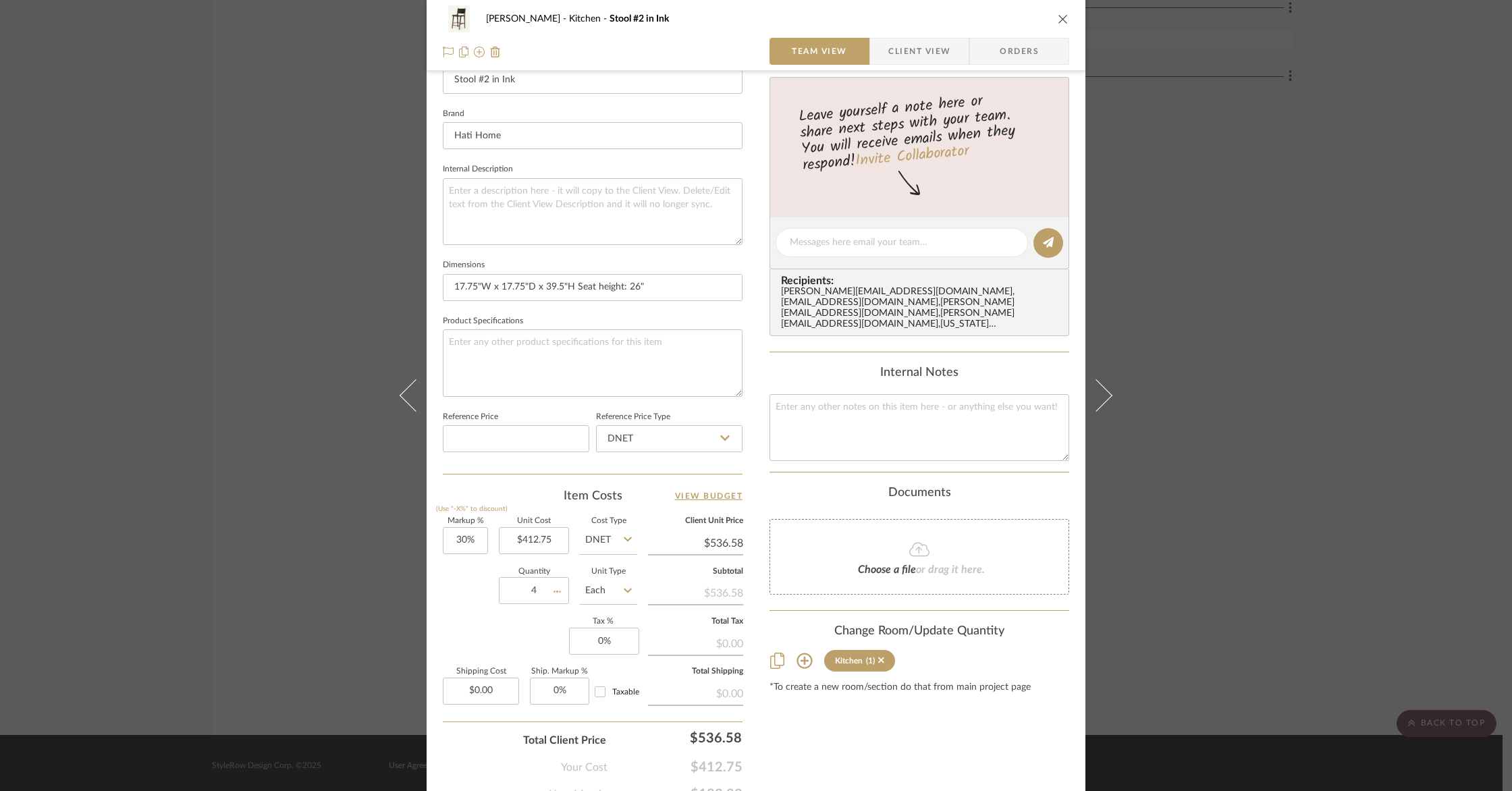
click at [473, 595] on div "Quantity 4 Unit Type Each" at bounding box center [540, 593] width 194 height 48
click at [501, 683] on input "0.00" at bounding box center [481, 691] width 76 height 27
type input "$206.38"
click at [370, 673] on div "Goodstadt Kitchen Stool #2 in Ink Team View Client View Orders Team-Facing Deta…" at bounding box center [756, 395] width 1512 height 791
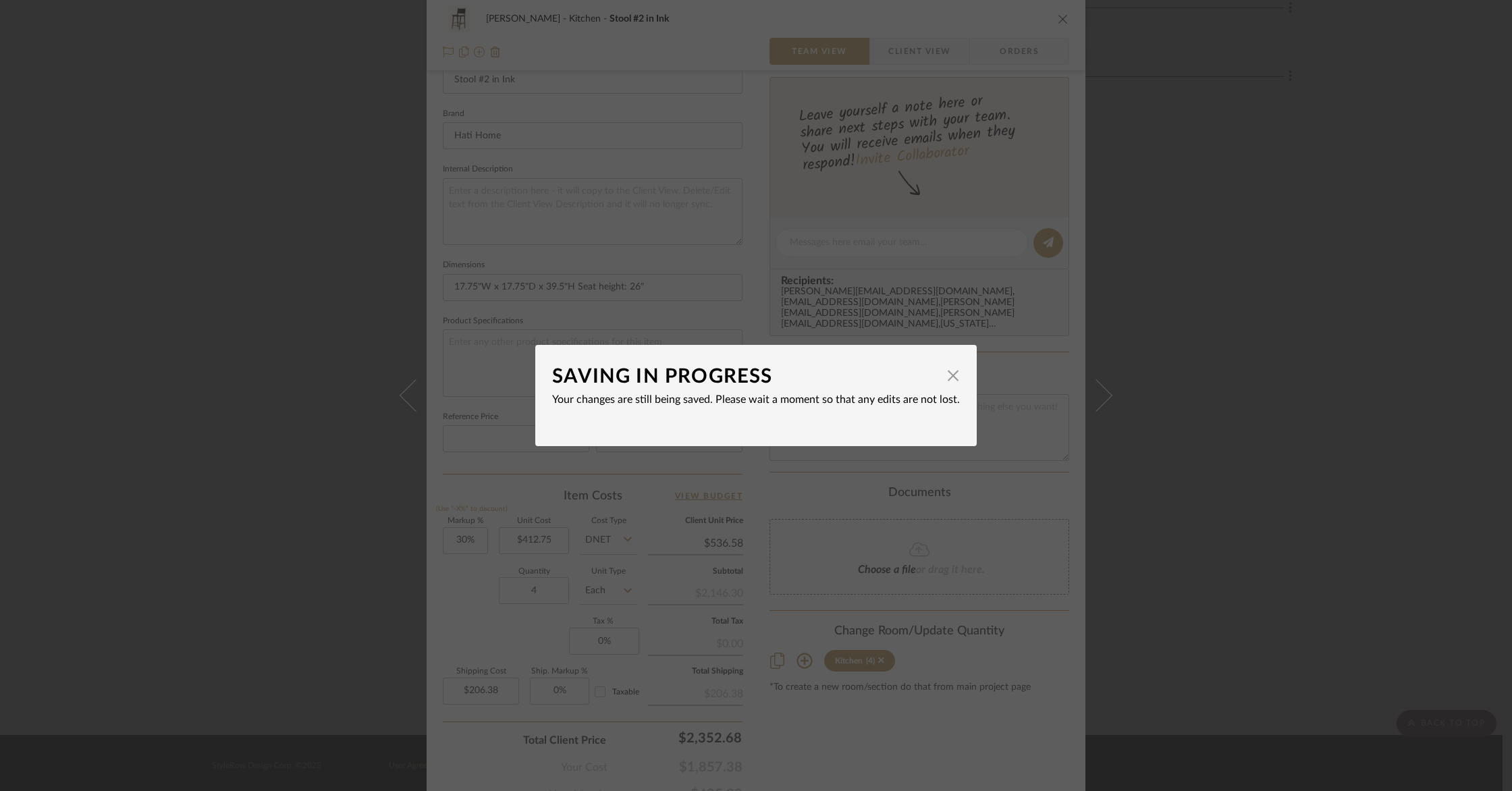
click at [465, 534] on div "SAVING IN PROGRESS × Your changes are still being saved. Please wait a moment s…" at bounding box center [756, 395] width 1512 height 791
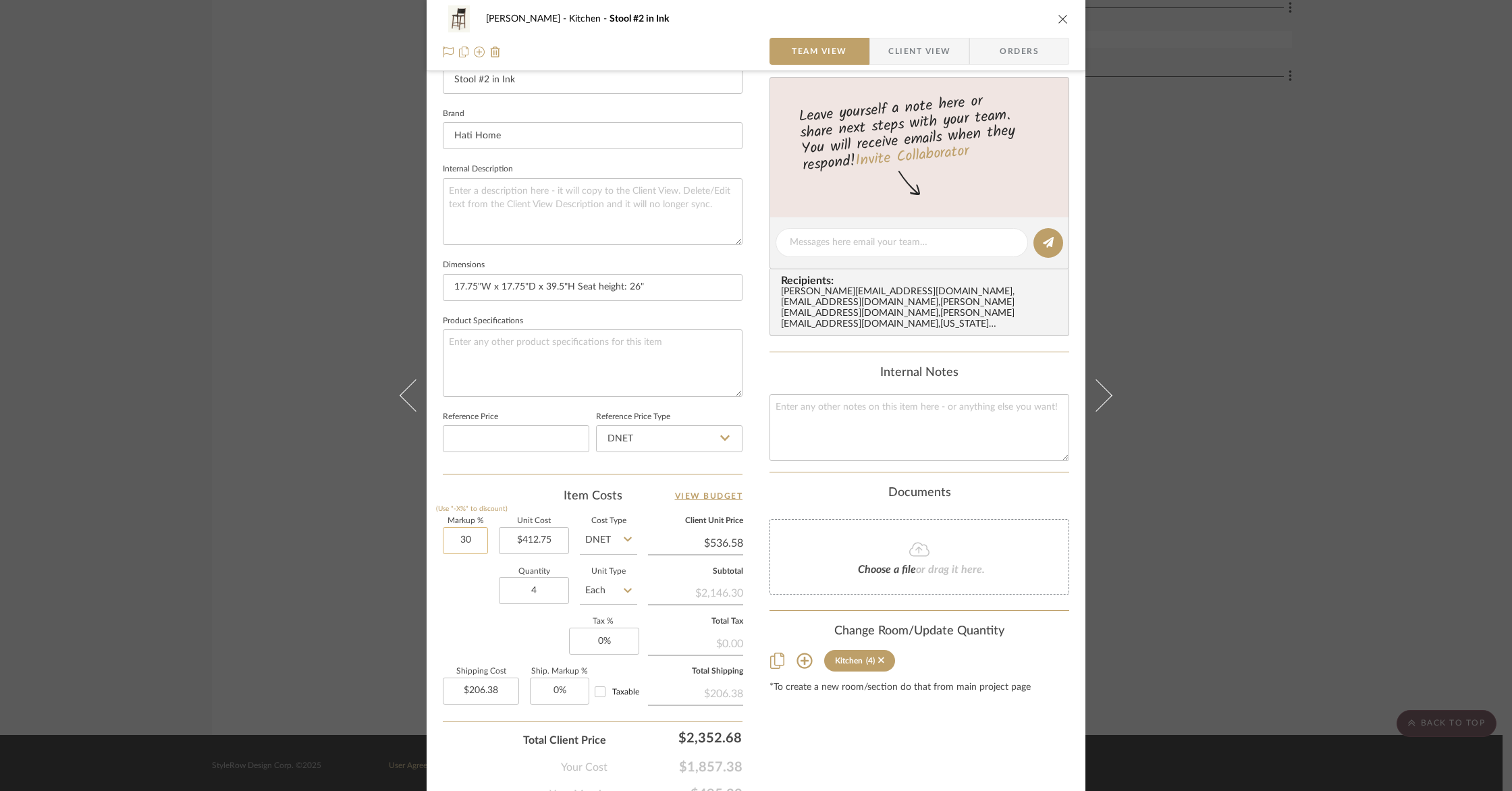
click at [465, 539] on input "30" at bounding box center [465, 541] width 46 height 27
type input "0%"
click at [445, 589] on div "Quantity 4 Unit Type Each" at bounding box center [540, 593] width 194 height 48
type input "$412.75"
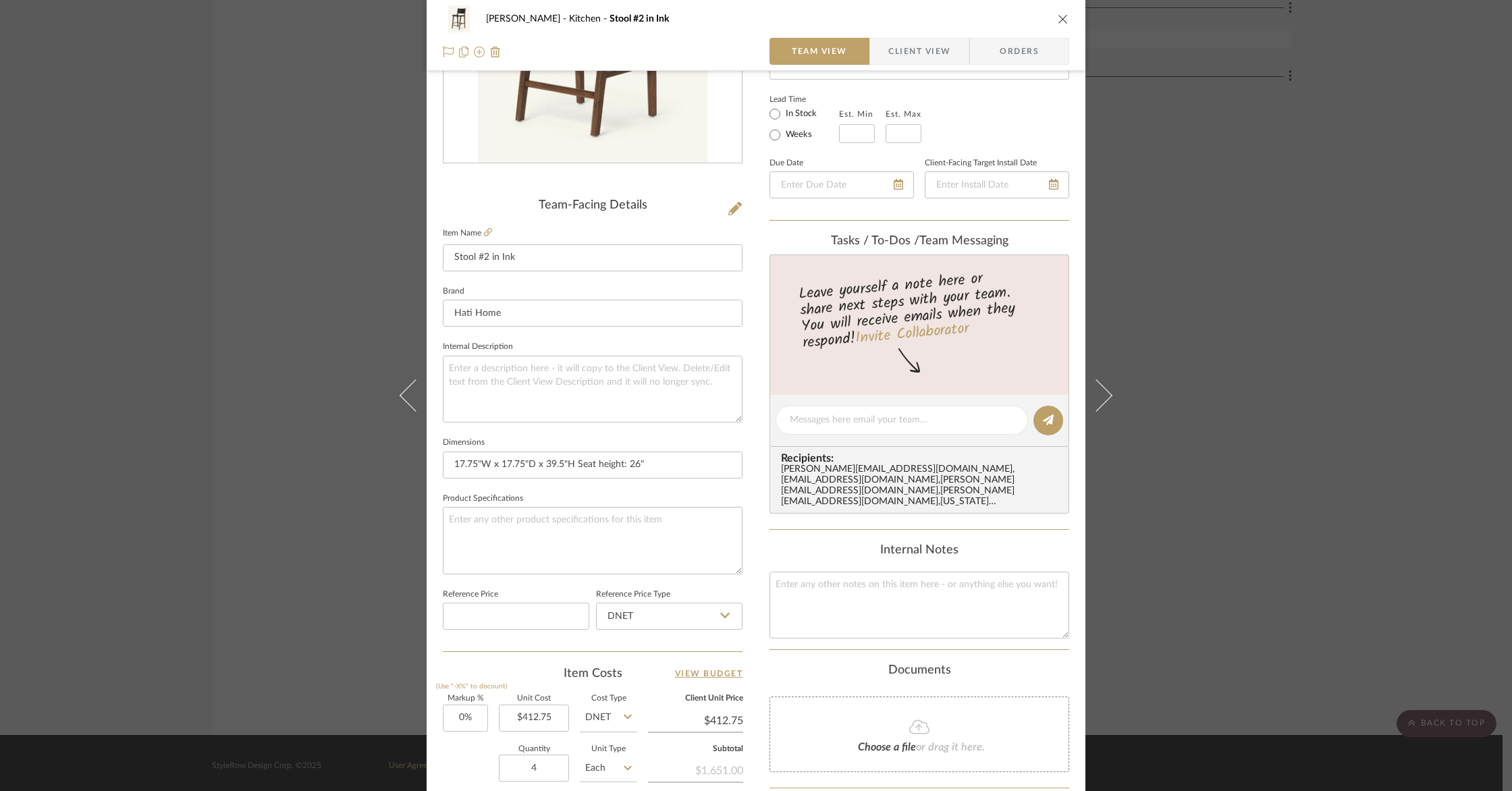
scroll to position [283, 0]
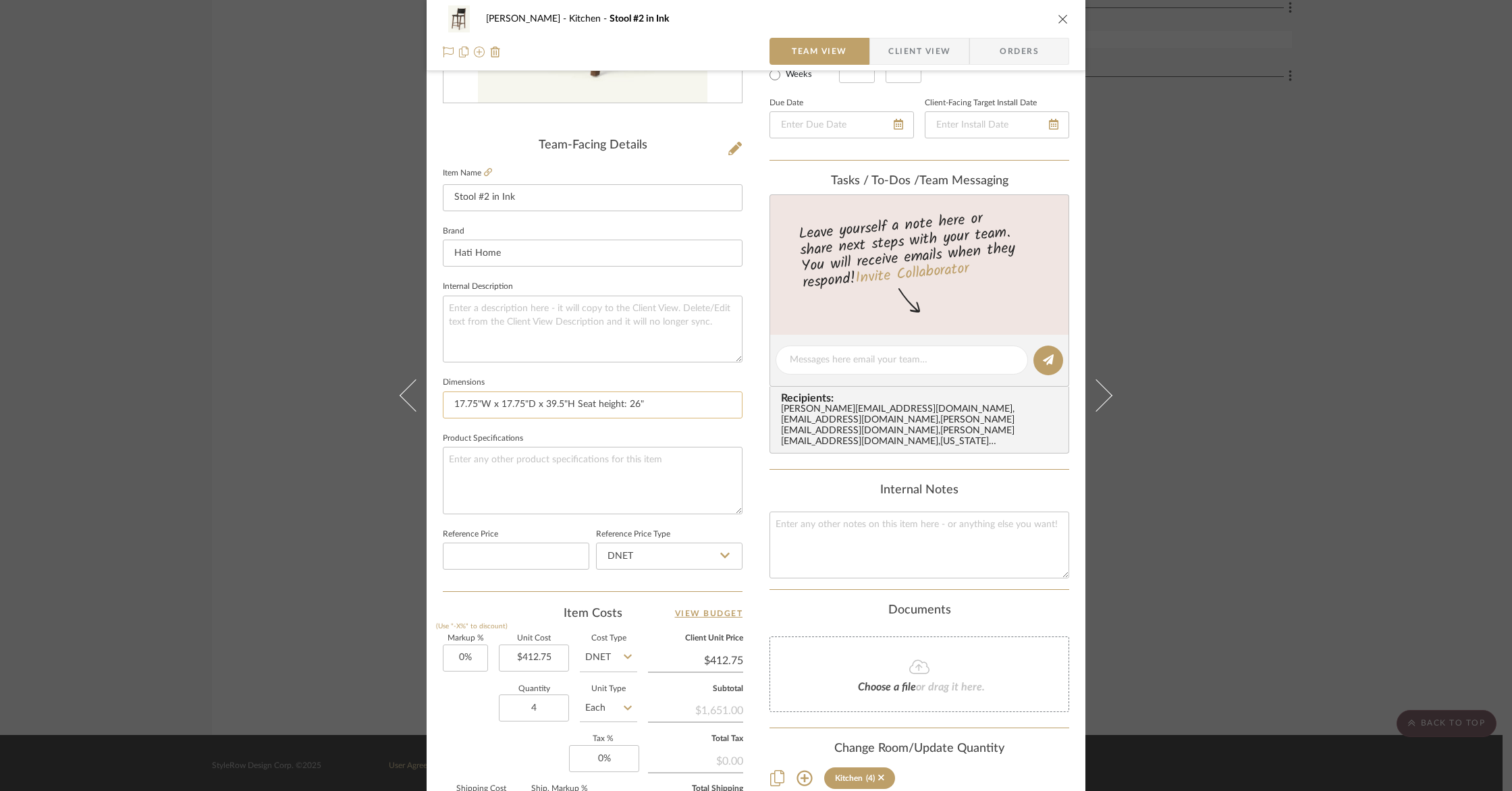
click at [561, 405] on input "17.75"W x 17.75"D x 39.5"H Seat height: 26"" at bounding box center [592, 405] width 300 height 27
click at [571, 405] on input "17.75"W x 17.75"D x 39.5"H Seat height: 26"" at bounding box center [592, 405] width 300 height 27
click at [574, 402] on input "17.75"W x 17.75"D x 39.5"H Seat height: 26"" at bounding box center [592, 405] width 300 height 27
click at [650, 405] on input "17.75"W x 17.75"D x 39.5"H Seat height: 26"" at bounding box center [592, 405] width 300 height 27
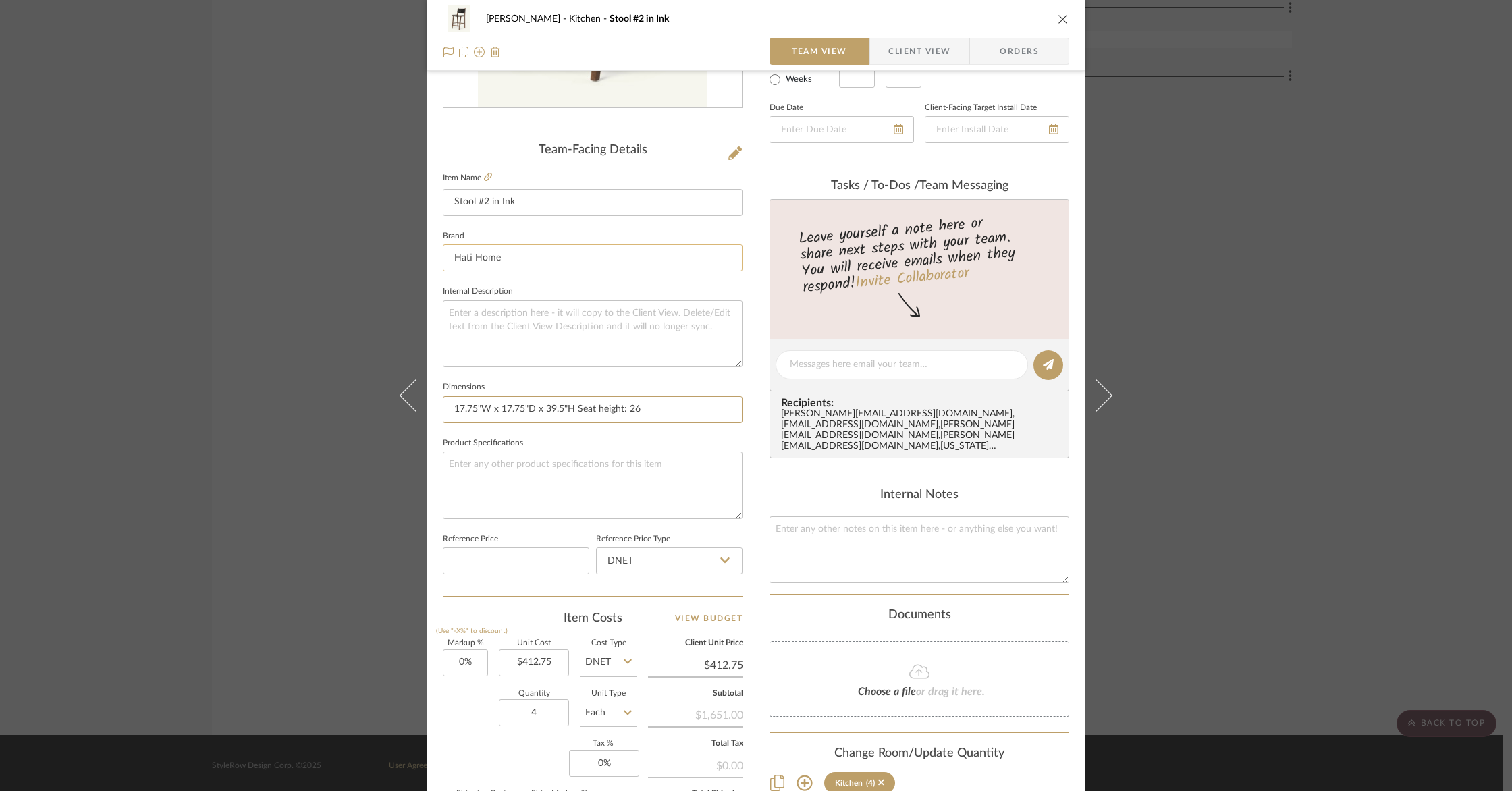
scroll to position [282, 0]
type input "17.75"W x 17.75"D x 39.5"H Seat height: 26"
click at [644, 405] on input "17.75"W x 17.75"D x 39.5"H Seat height: 26" at bounding box center [592, 406] width 300 height 27
click at [576, 401] on input "17.75"W x 17.75"D x 39.5"H Seat height: 26" at bounding box center [592, 406] width 300 height 27
click at [571, 402] on input "17.75"W x 17.75"D x 39.5"H Seat height: 26" at bounding box center [592, 405] width 300 height 27
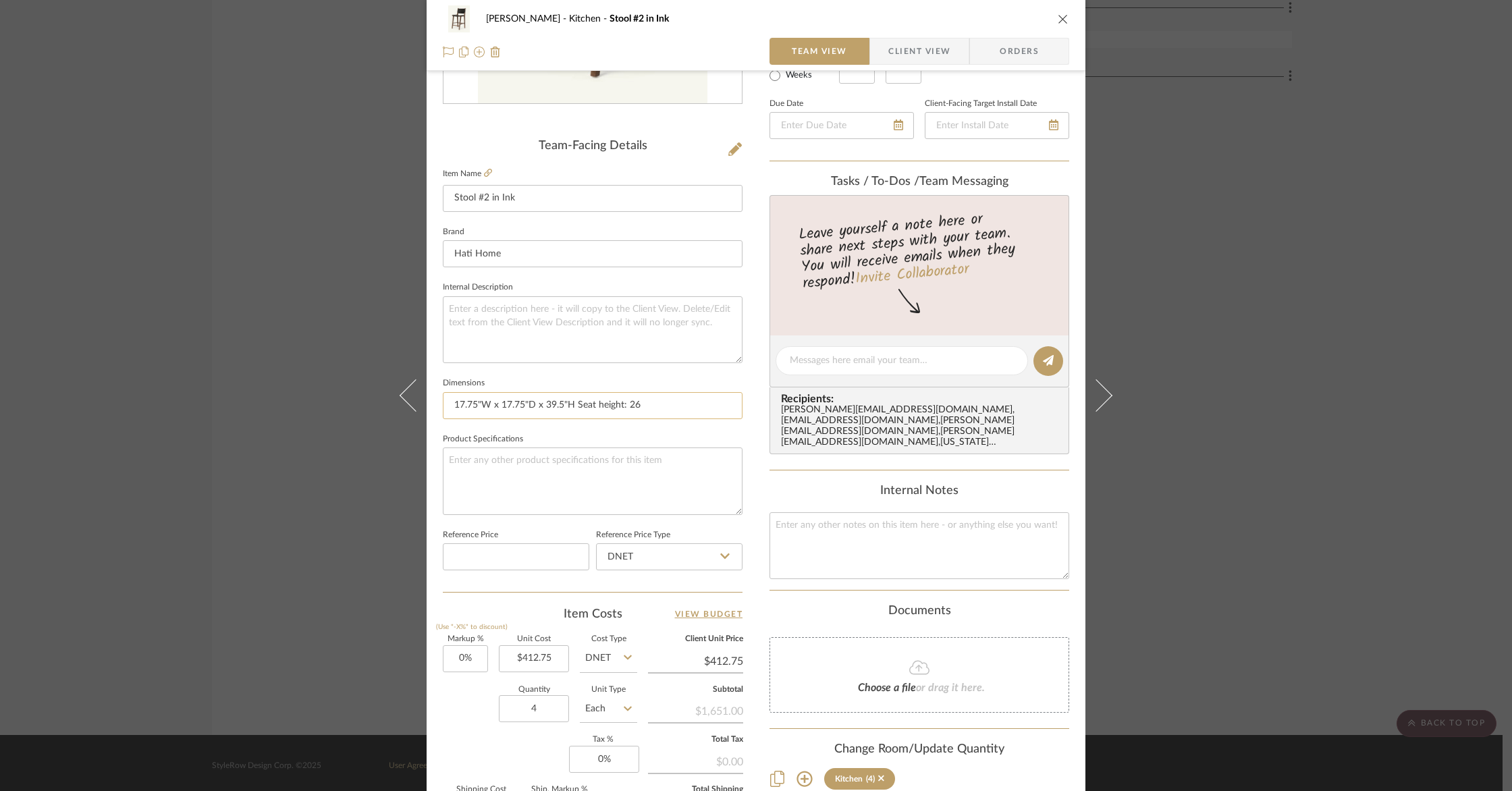
scroll to position [283, 0]
drag, startPoint x: 636, startPoint y: 405, endPoint x: 678, endPoint y: 422, distance: 45.3
click at [636, 405] on input "17.75"W x 17.75"D x 39.5"H Seat height: 26" at bounding box center [592, 405] width 300 height 27
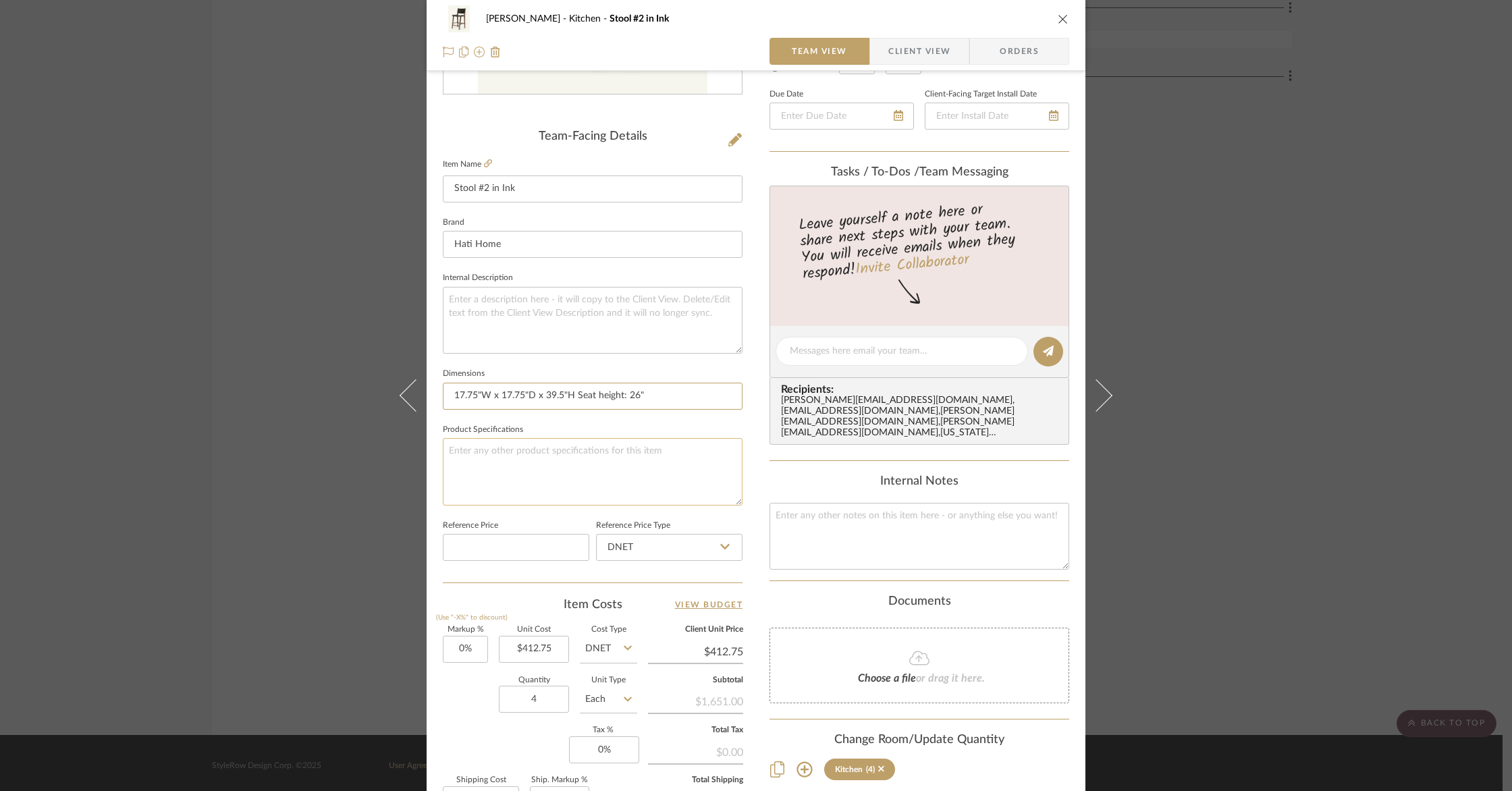
type input "17.75"W x 17.75"D x 39.5"H Seat height: 26""
click at [528, 466] on textarea at bounding box center [592, 473] width 300 height 67
click at [911, 44] on span "Client View" at bounding box center [920, 51] width 62 height 27
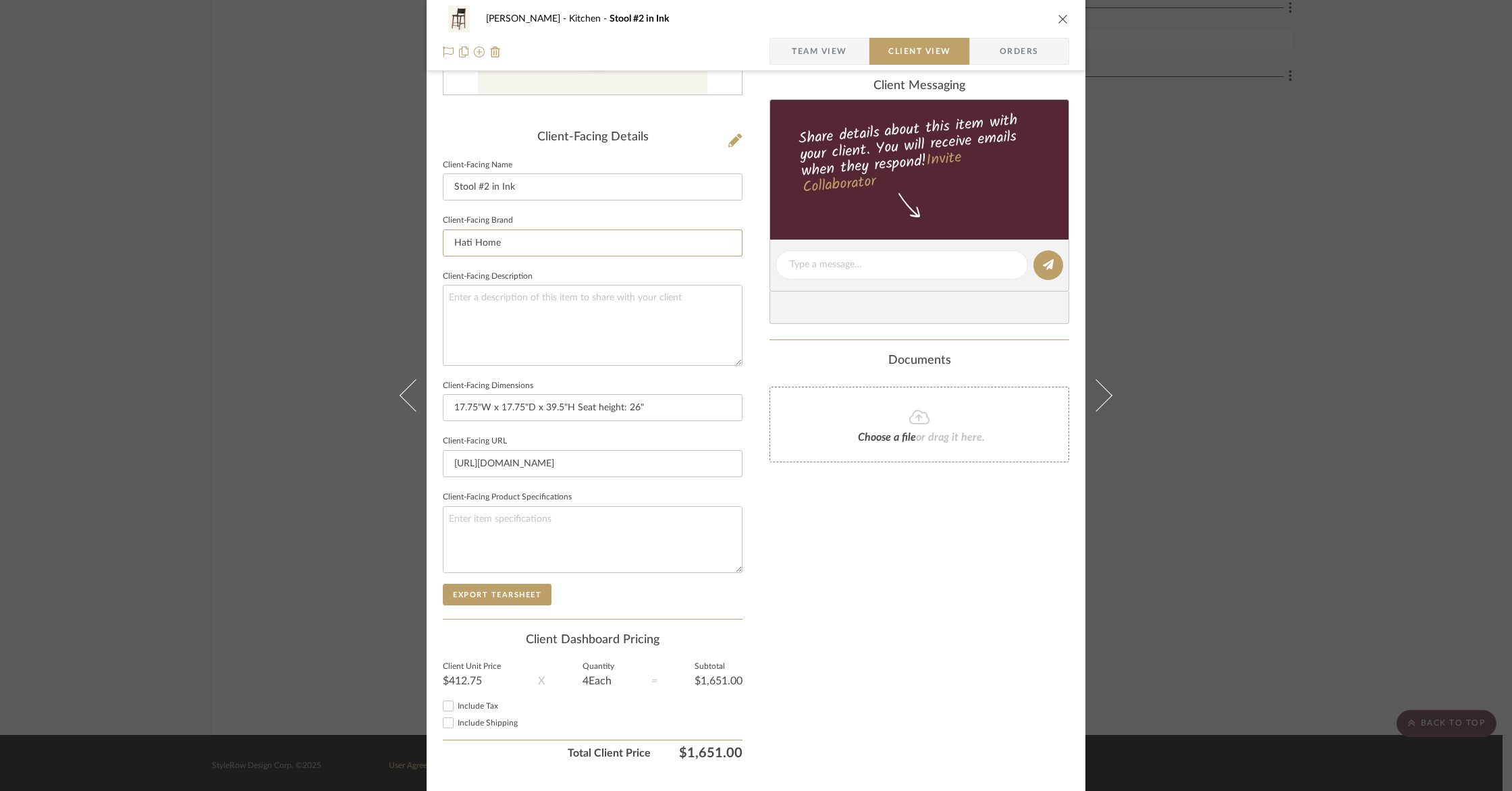
drag, startPoint x: 521, startPoint y: 240, endPoint x: 361, endPoint y: 231, distance: 160.3
click at [363, 231] on div "Goodstadt Kitchen Stool #2 in Ink Team View Client View Orders Client-Facing De…" at bounding box center [756, 395] width 1512 height 791
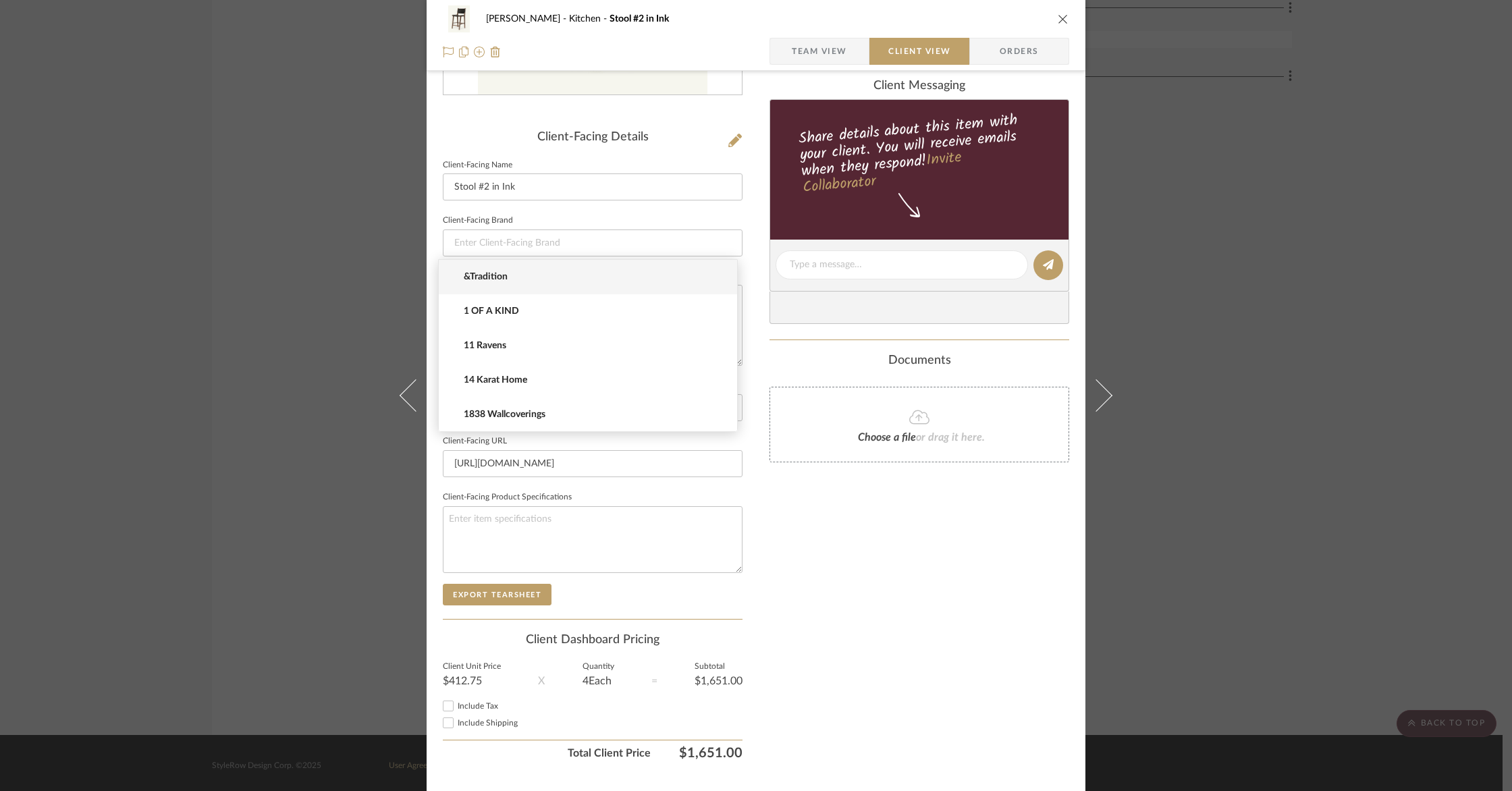
click at [748, 382] on div "Goodstadt Kitchen Stool #2 in Ink Team View Client View Orders Client-Facing De…" at bounding box center [756, 270] width 659 height 1101
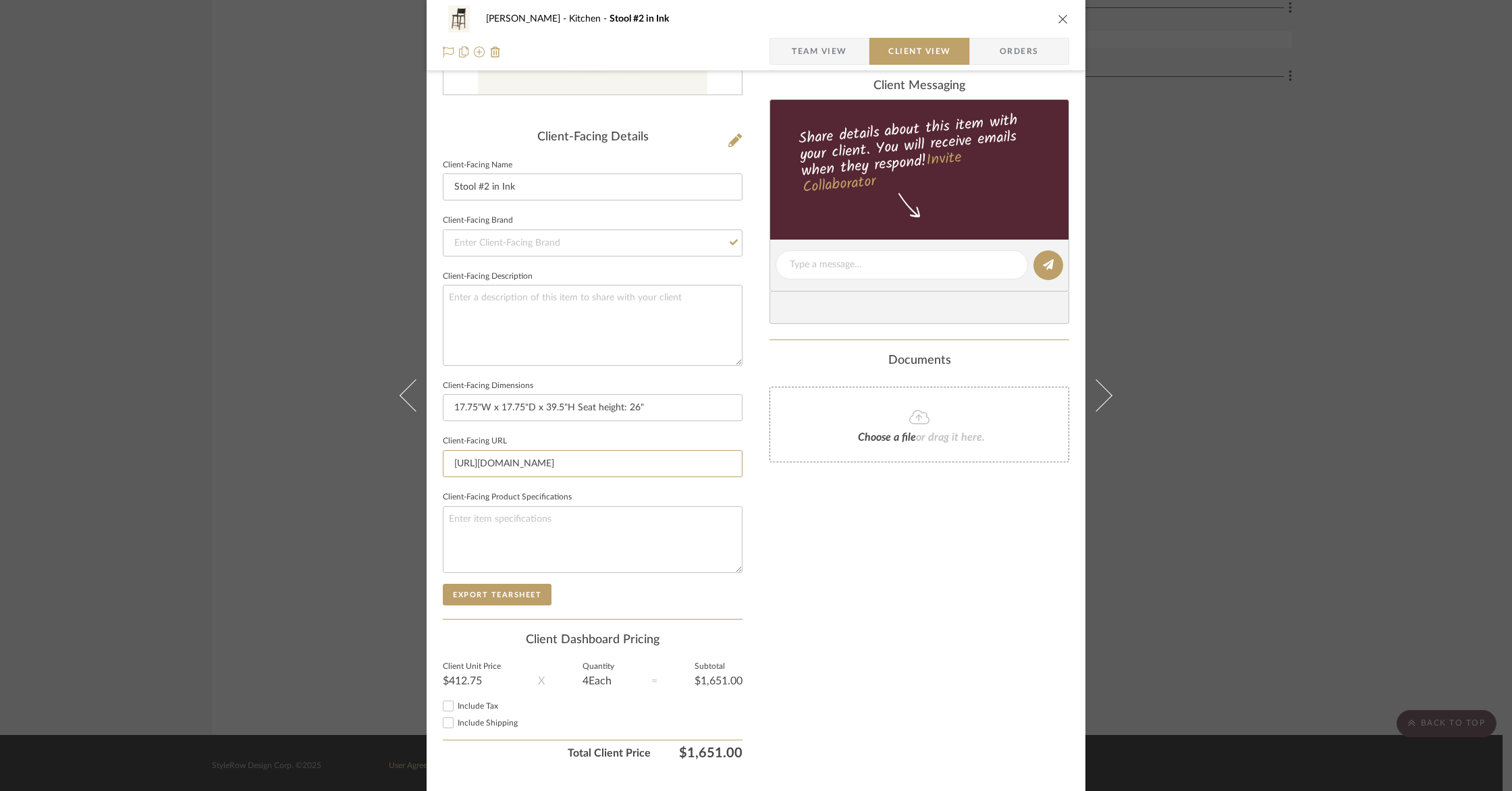
drag, startPoint x: 688, startPoint y: 463, endPoint x: 426, endPoint y: 447, distance: 262.5
click at [426, 447] on div "Goodstadt Kitchen Stool #2 in Ink Team View Client View Orders Client-Facing De…" at bounding box center [756, 270] width 659 height 1101
click at [620, 531] on textarea at bounding box center [592, 540] width 300 height 67
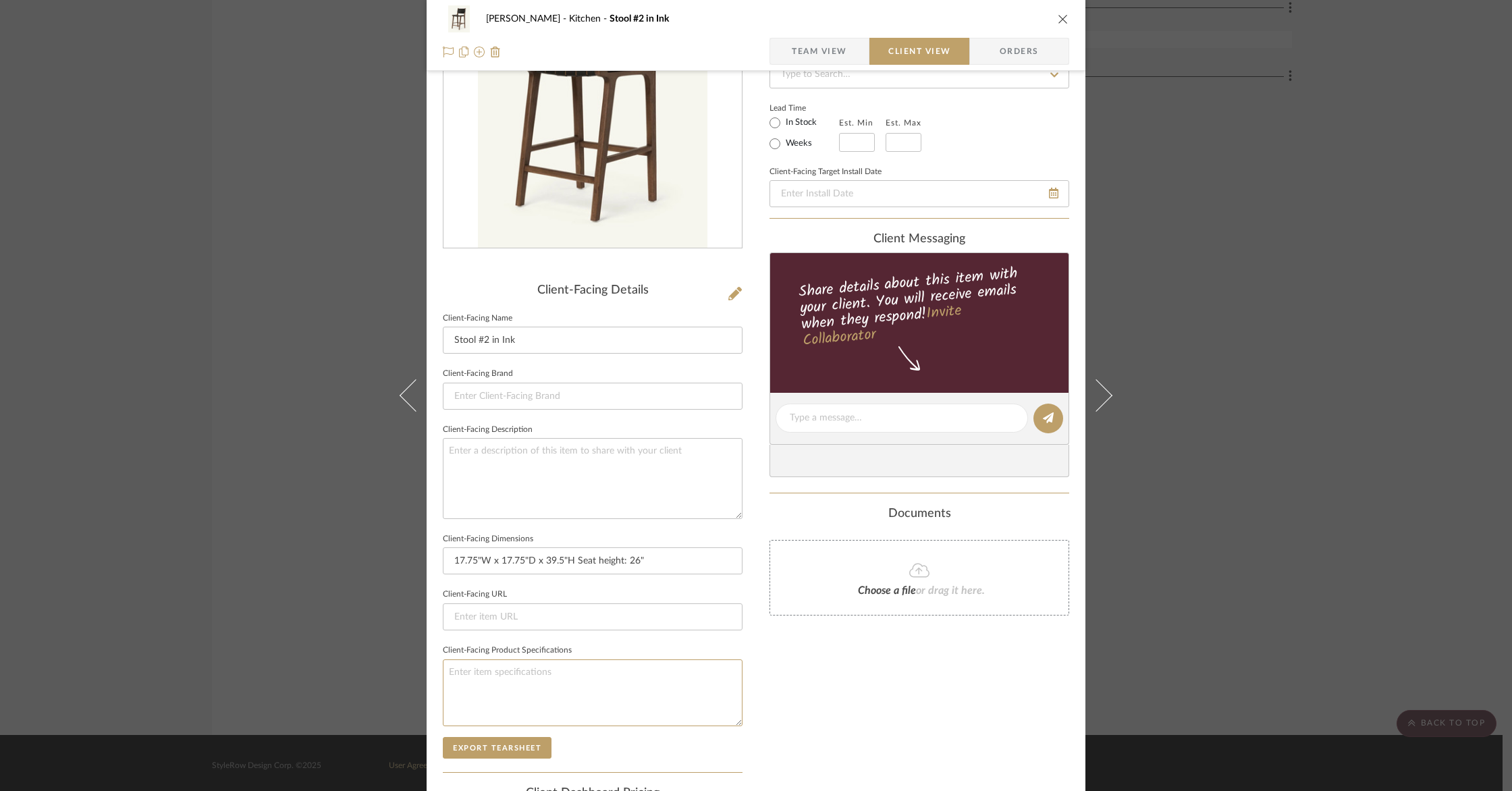
scroll to position [134, 0]
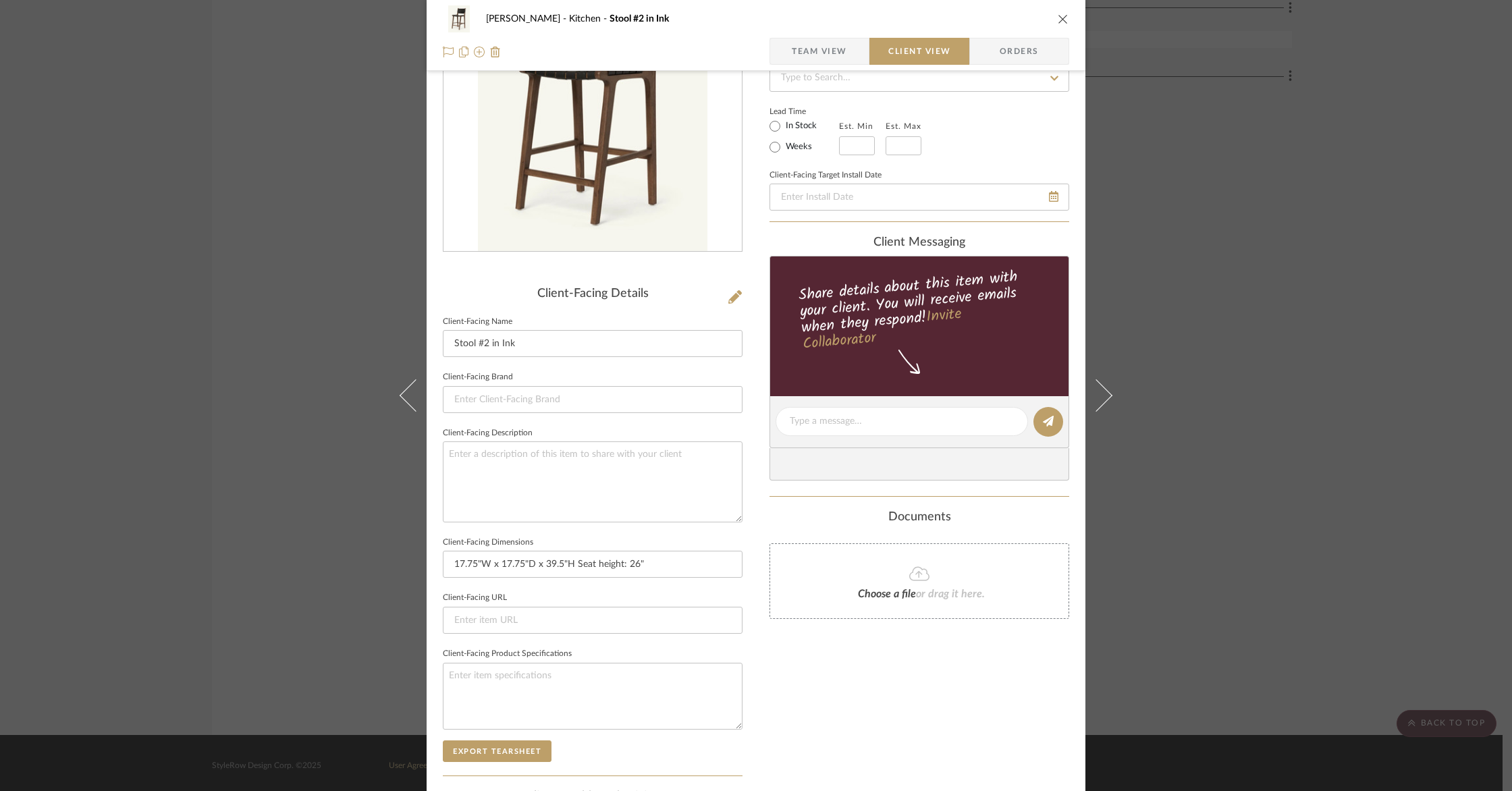
click at [1061, 18] on icon "close" at bounding box center [1063, 19] width 11 height 11
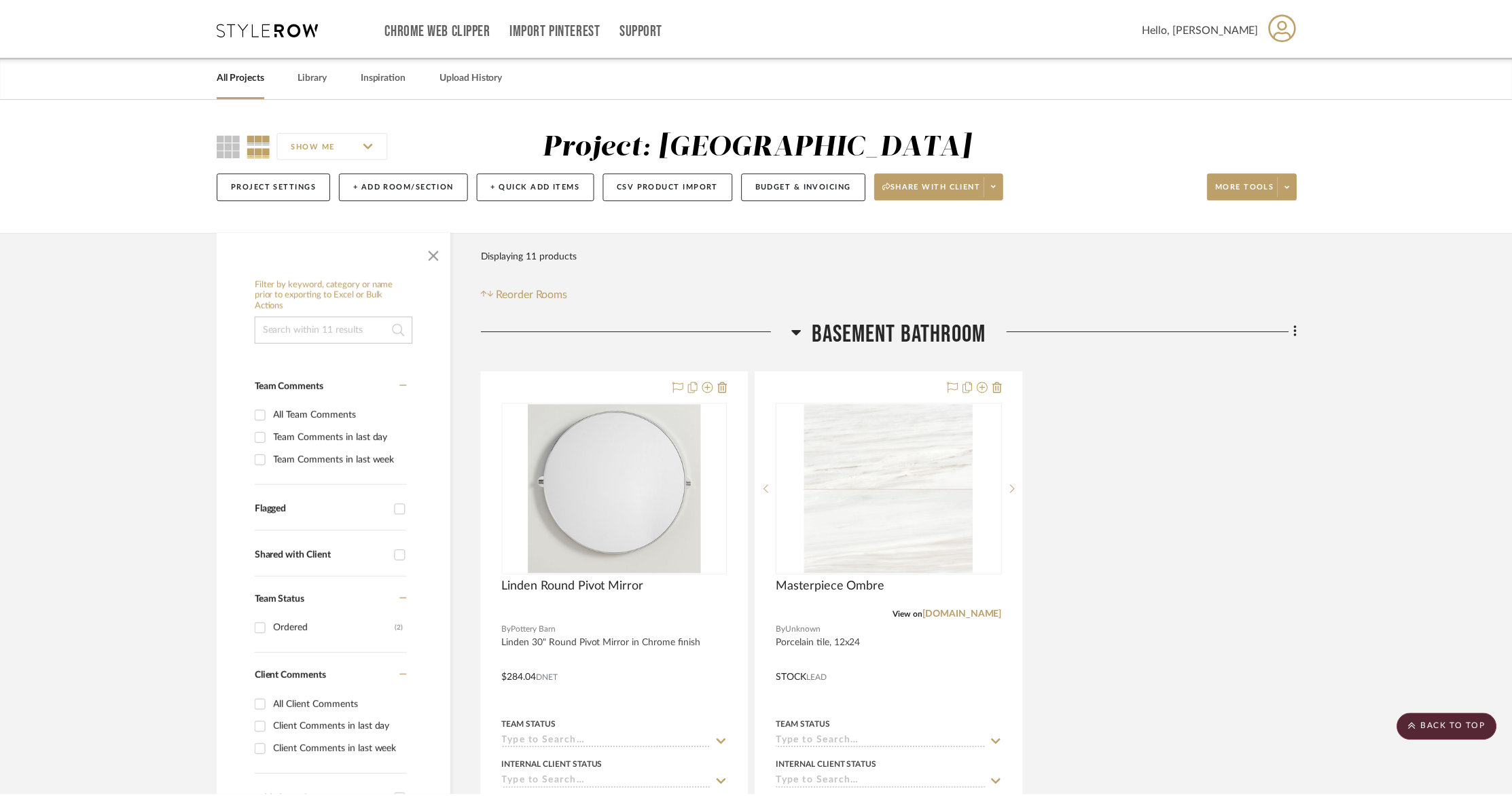
scroll to position [2850, 0]
